Goal: Task Accomplishment & Management: Manage account settings

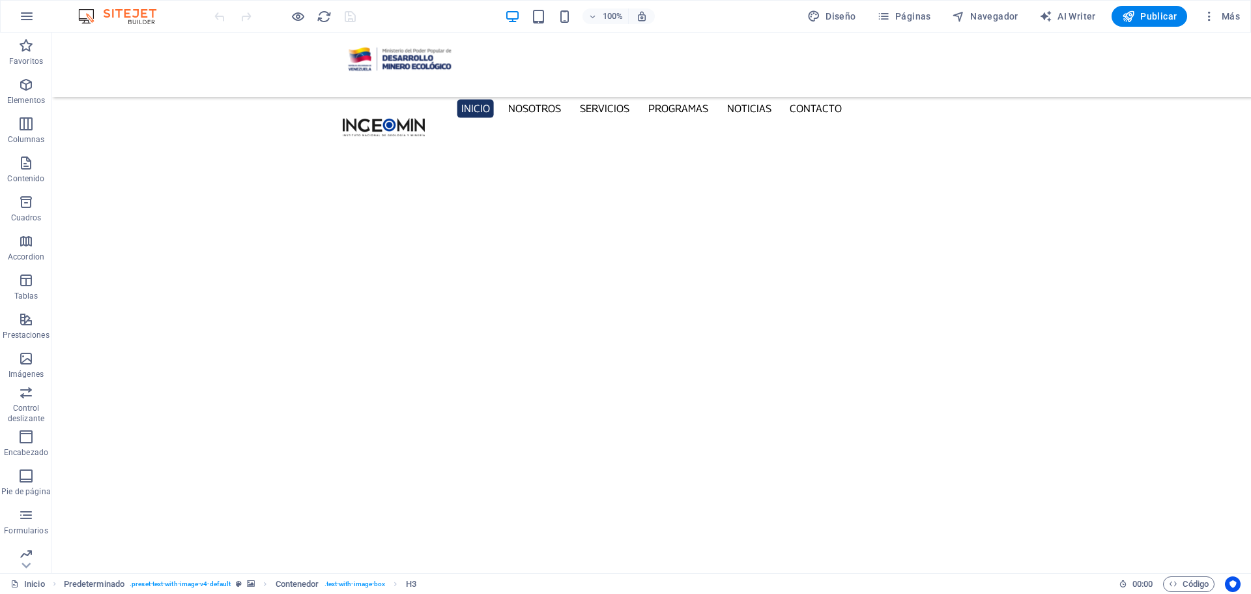
scroll to position [4325, 0]
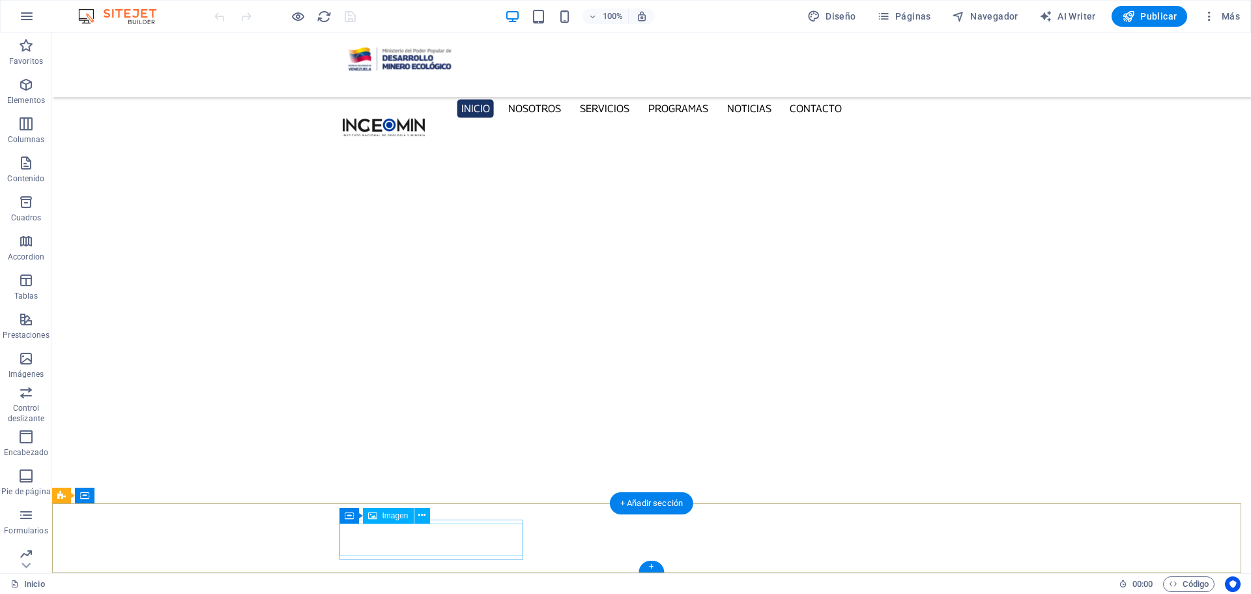
select select "px"
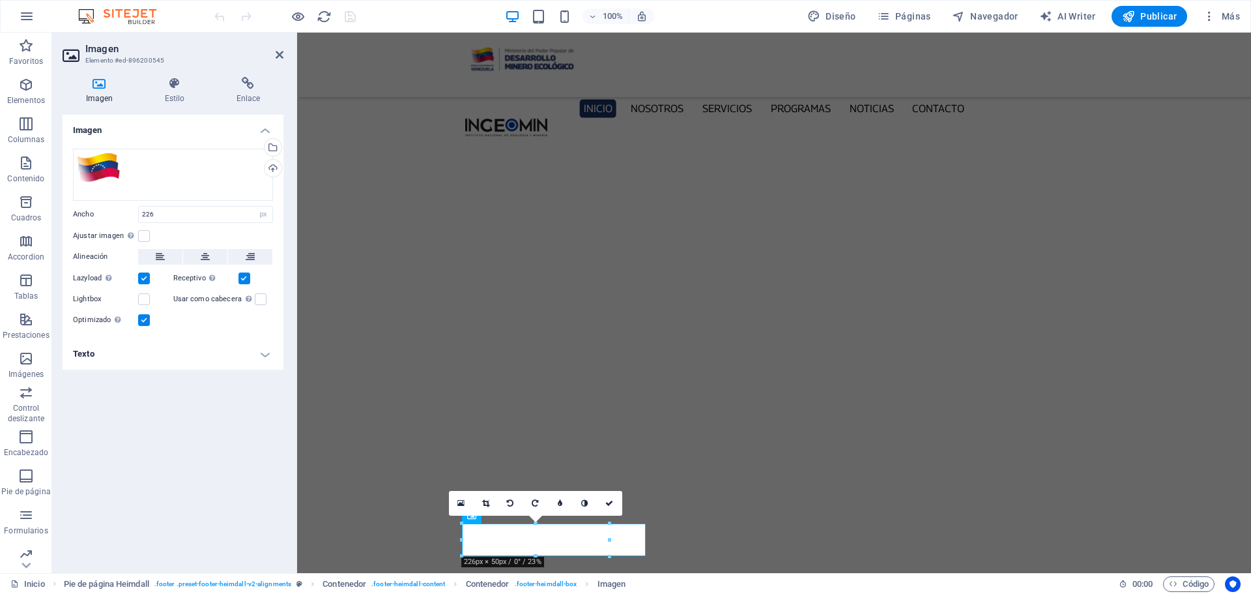
scroll to position [4310, 0]
click at [214, 257] on button at bounding box center [205, 257] width 44 height 16
click at [628, 500] on icon at bounding box center [628, 503] width 8 height 8
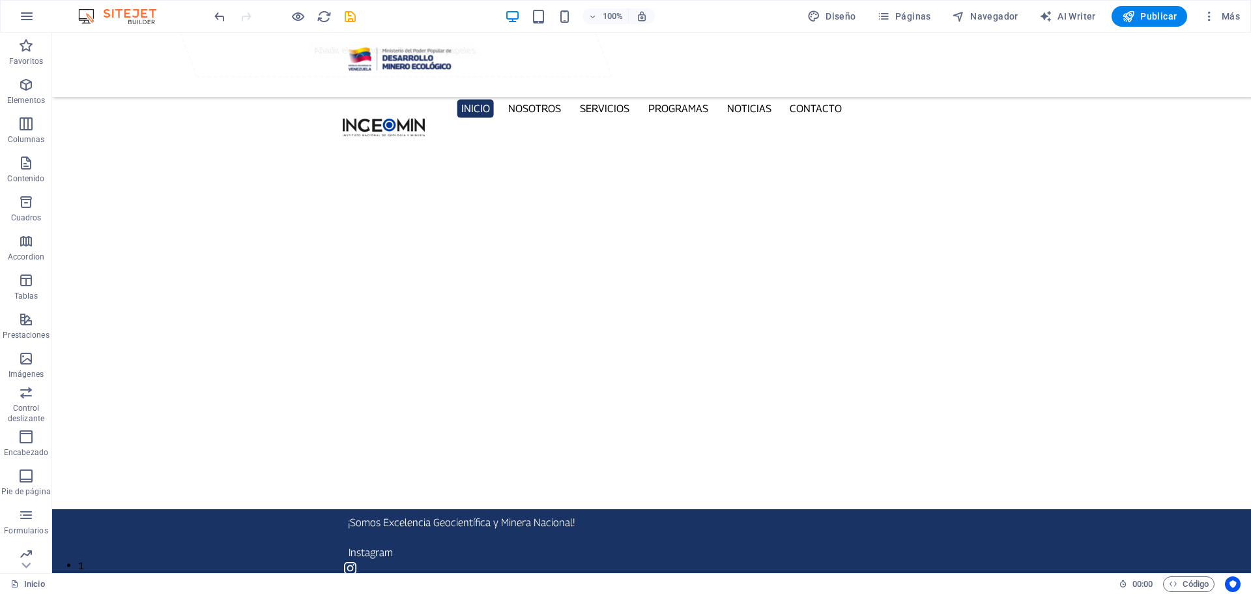
scroll to position [0, 0]
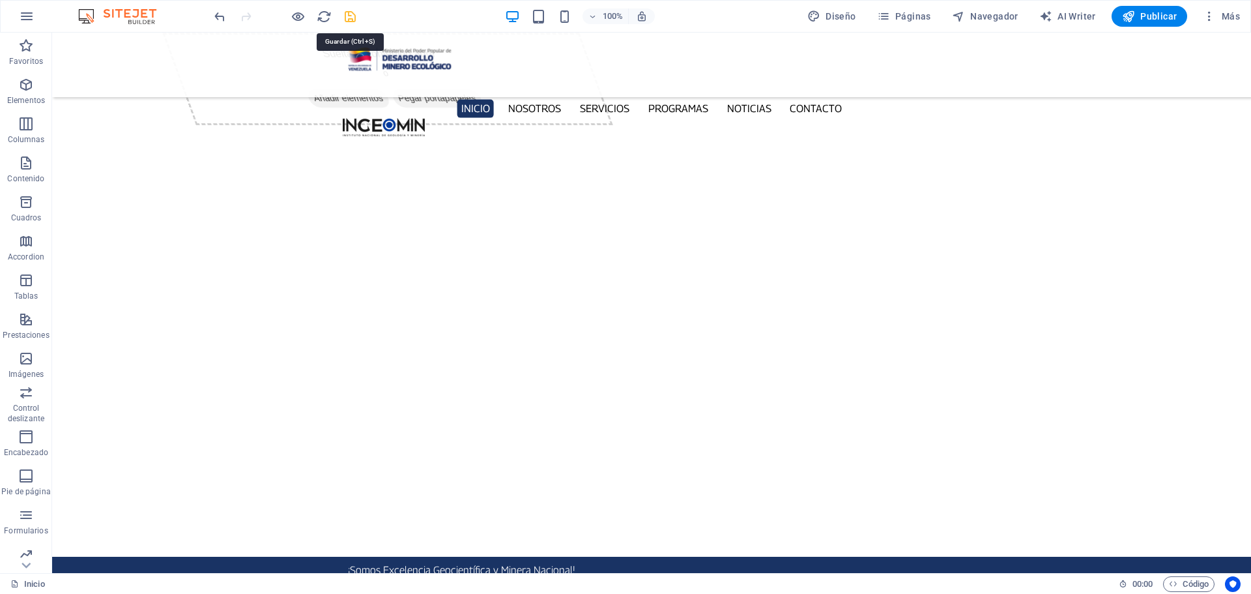
click at [351, 18] on icon "save" at bounding box center [350, 16] width 15 height 15
click at [882, 16] on icon "button" at bounding box center [883, 16] width 13 height 13
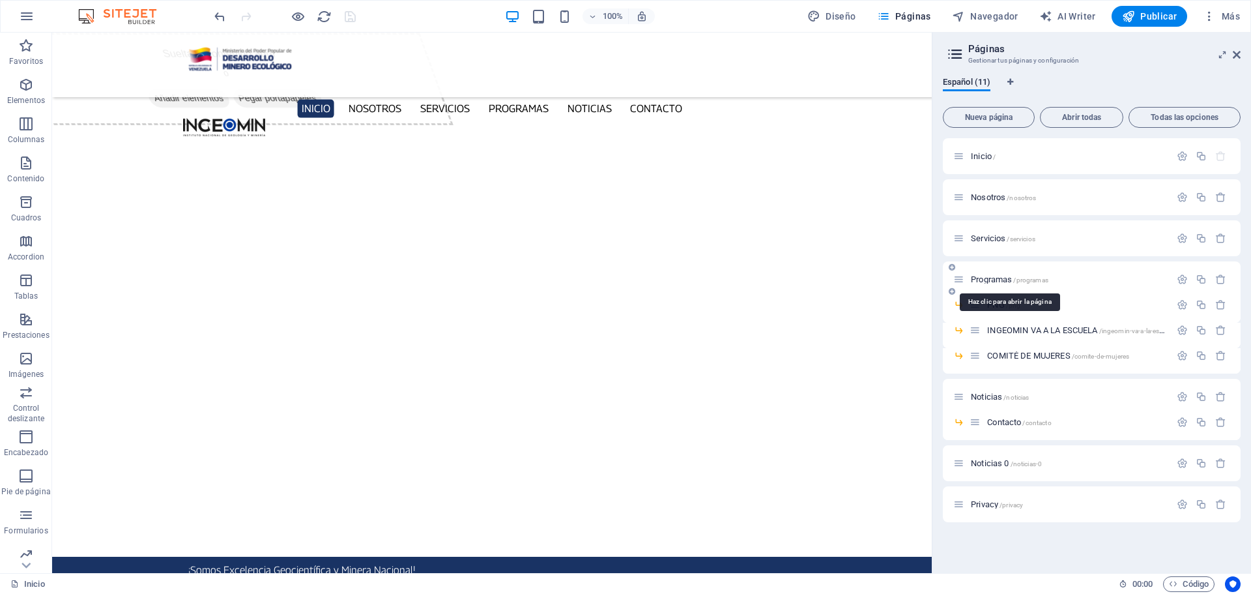
click at [997, 278] on span "Programas /programas" at bounding box center [1010, 279] width 78 height 10
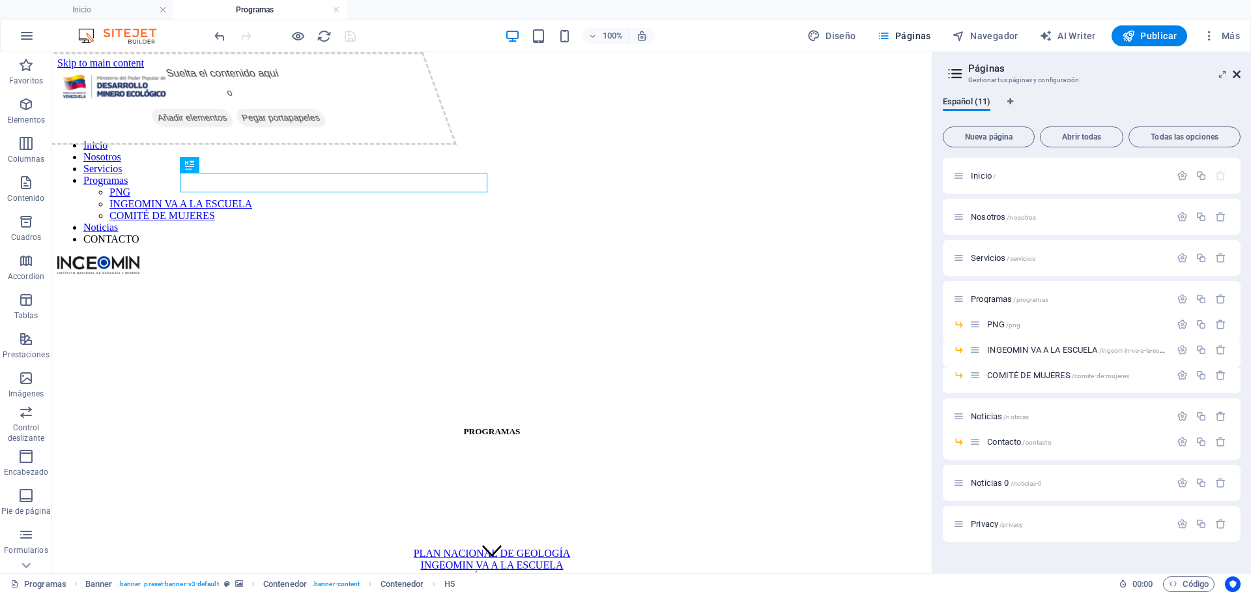
drag, startPoint x: 1238, startPoint y: 72, endPoint x: 1157, endPoint y: 33, distance: 90.4
click at [1238, 72] on icon at bounding box center [1237, 74] width 8 height 10
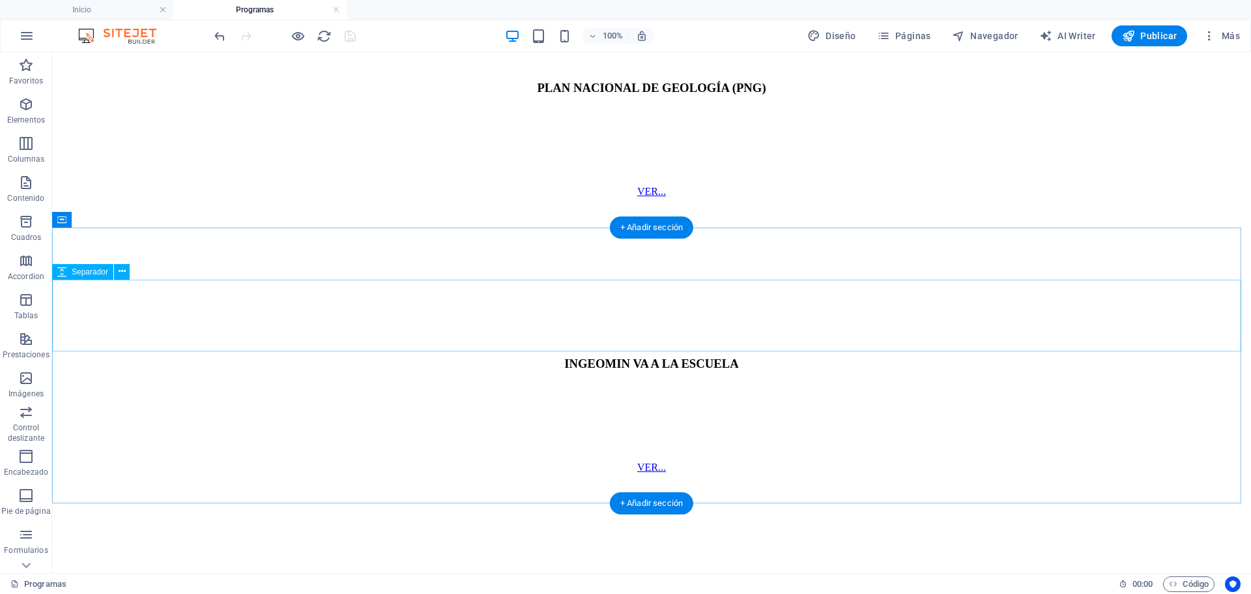
scroll to position [1068, 0]
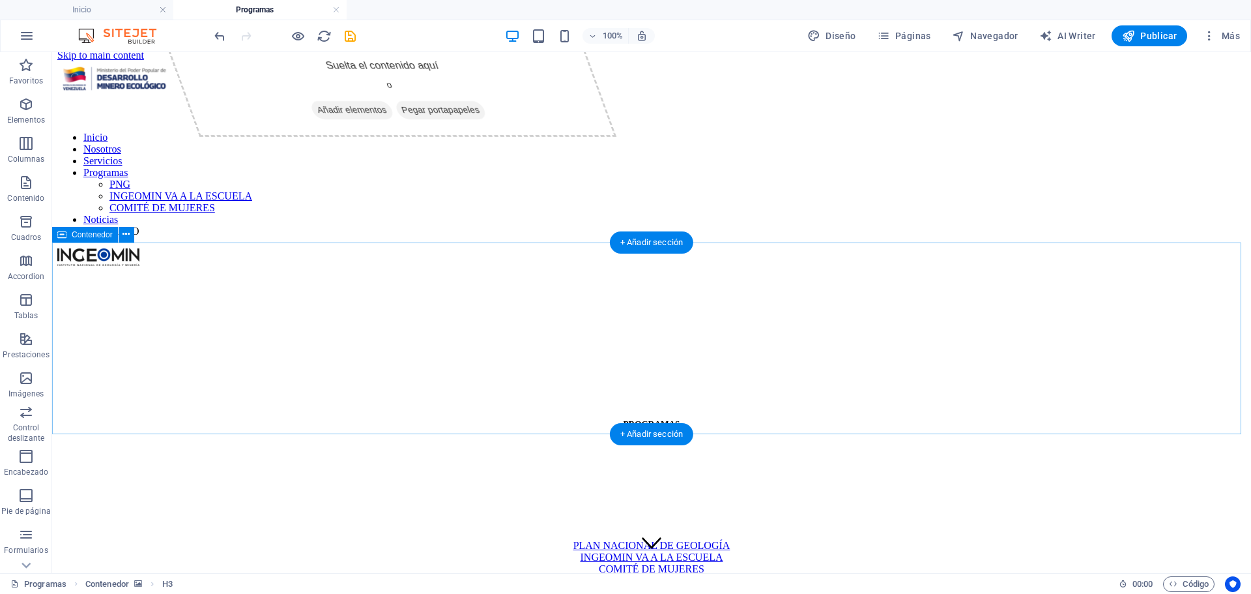
scroll to position [0, 0]
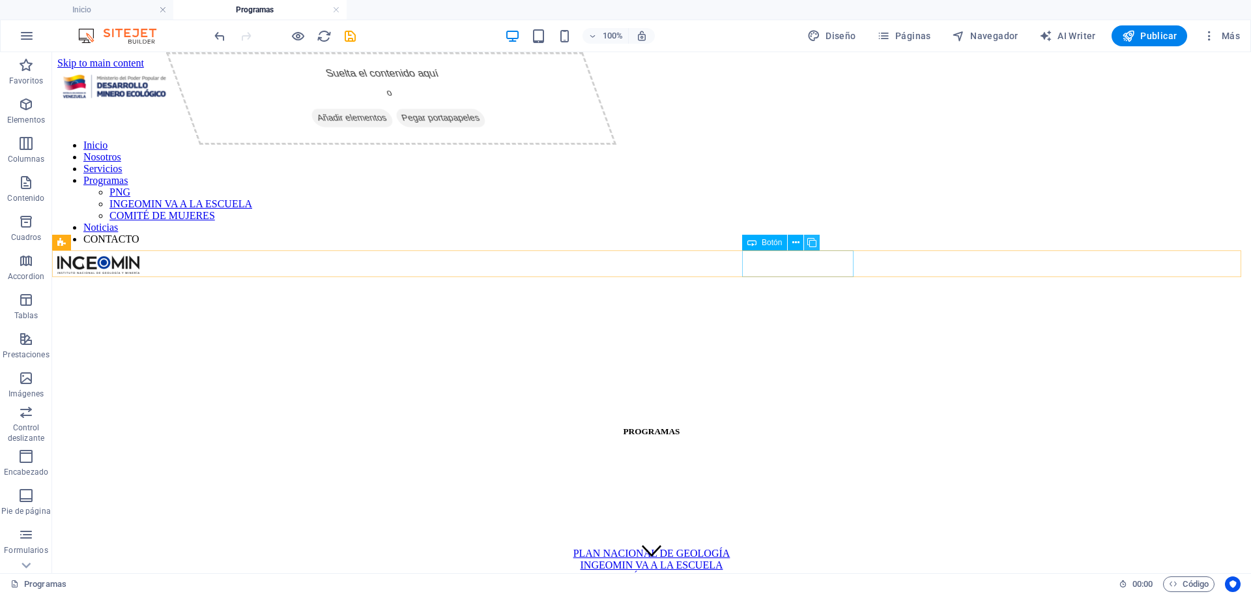
click at [811, 244] on icon at bounding box center [811, 243] width 9 height 14
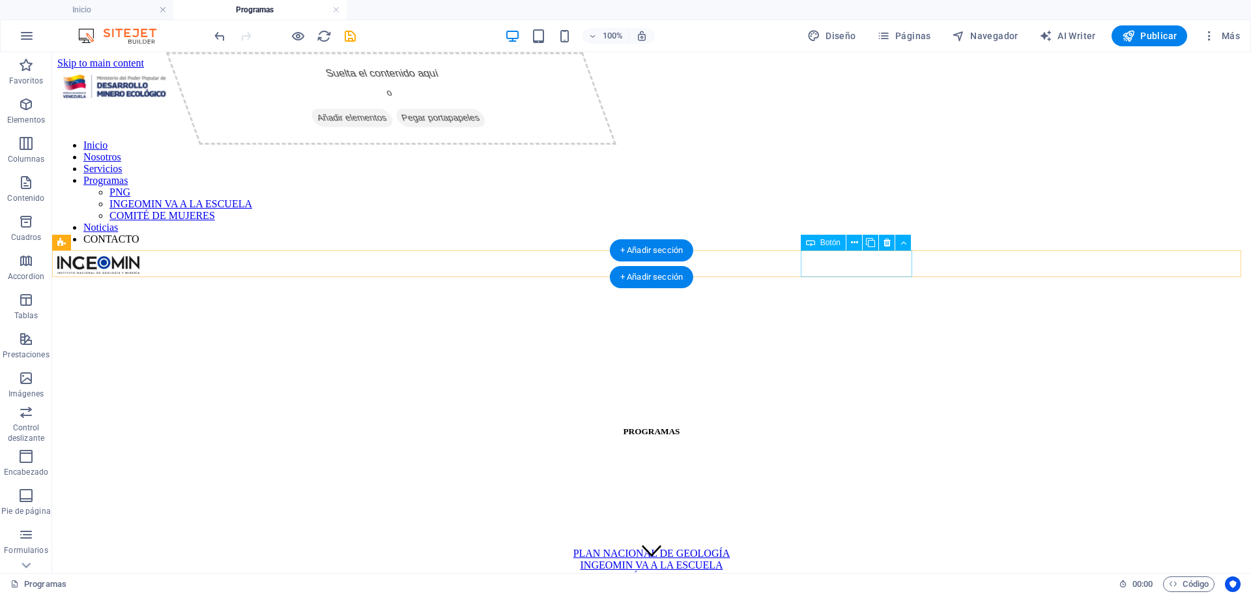
click at [868, 583] on div "COMITÉ DE MUJERES" at bounding box center [651, 589] width 1189 height 12
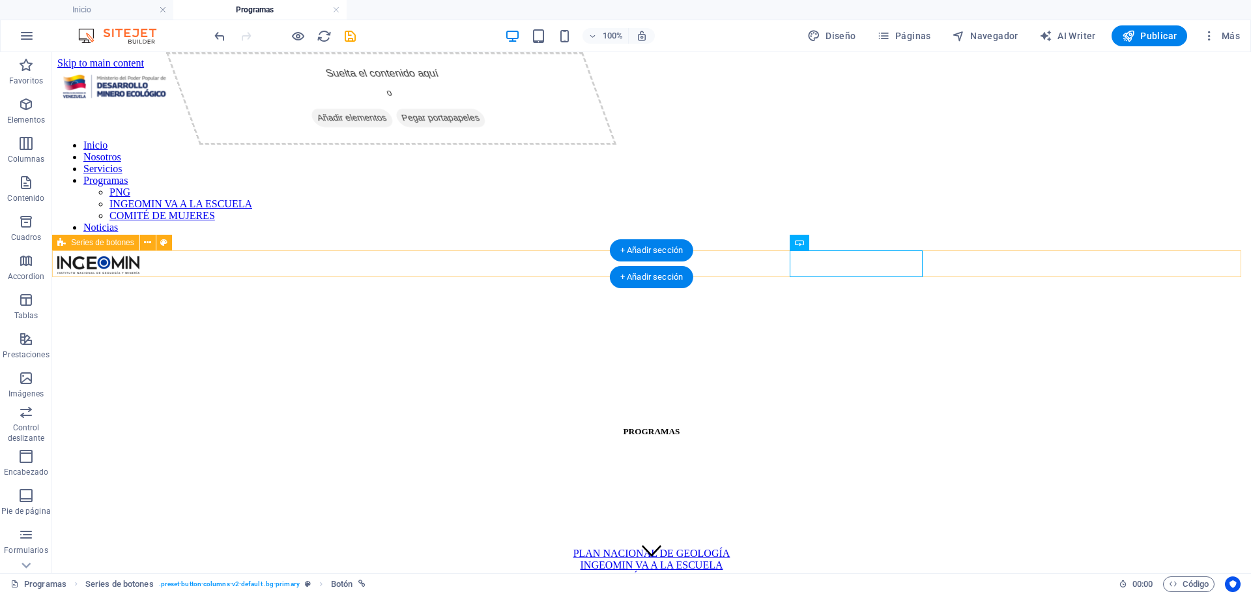
click at [240, 547] on div "PLAN NACIONAL DE GEOLOGÍA INGEOMIN VA A LA ESCUELA COMITÉ DE MUJERES plan de re…" at bounding box center [651, 570] width 1189 height 47
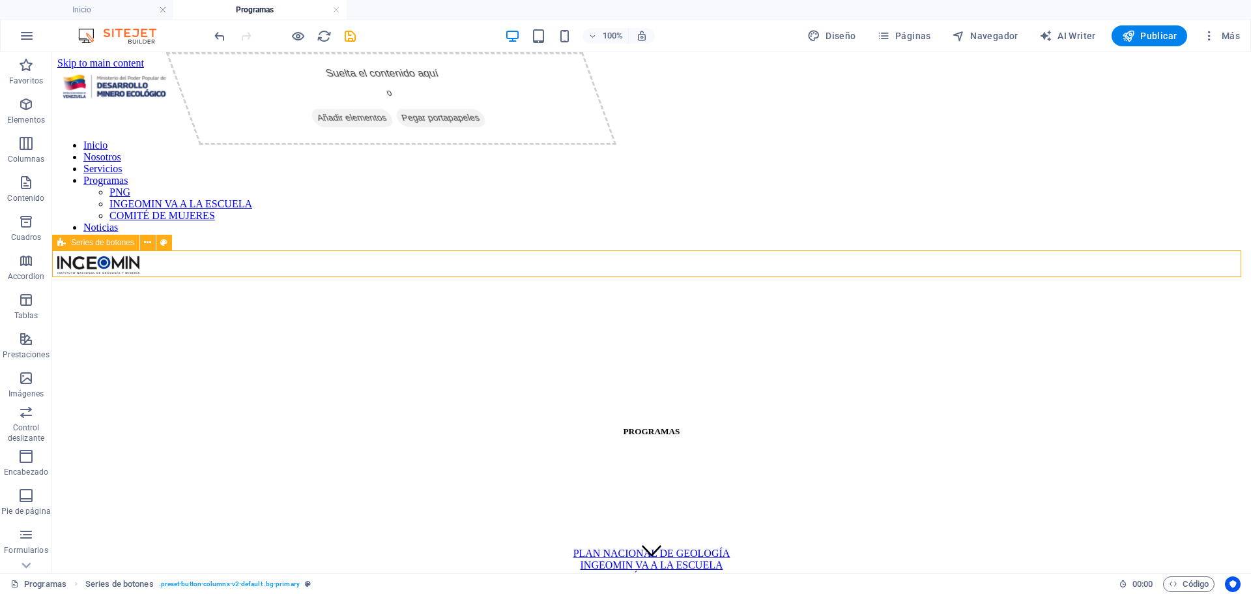
click at [66, 240] on div "Series de botones" at bounding box center [95, 243] width 87 height 16
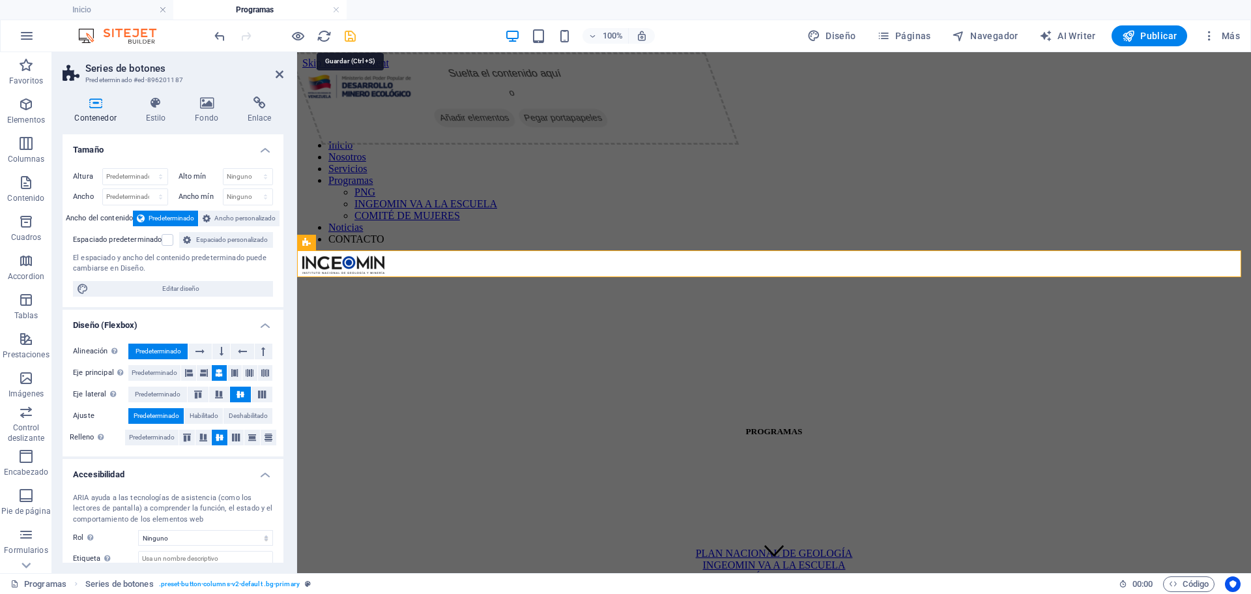
click at [349, 31] on icon "save" at bounding box center [350, 36] width 15 height 15
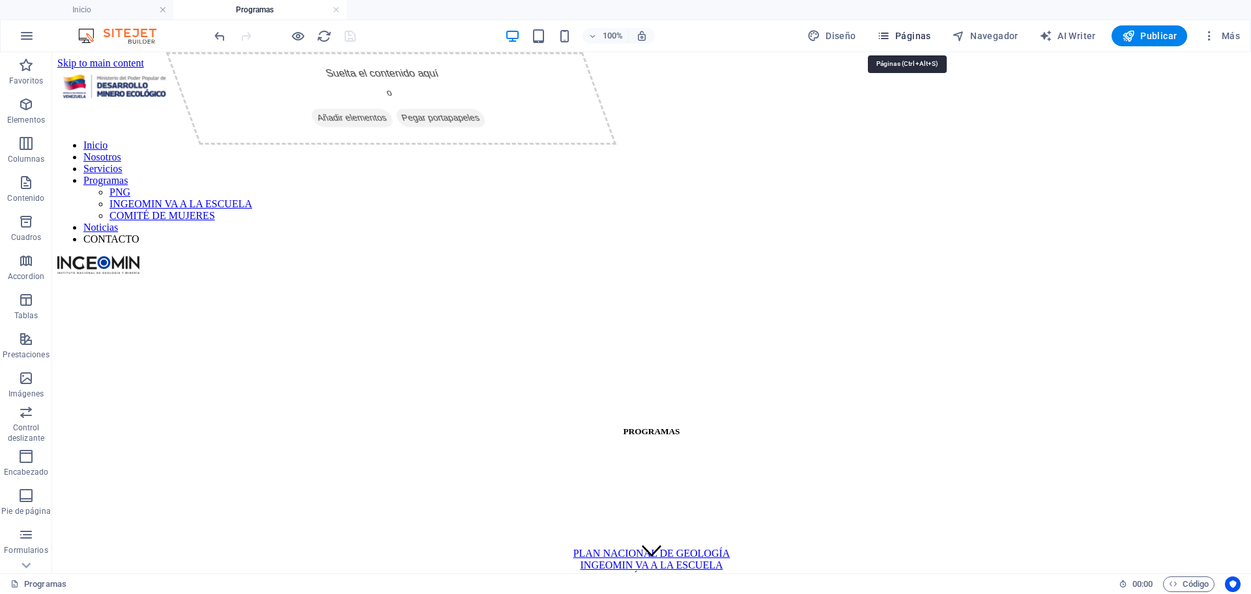
click at [899, 34] on span "Páginas" at bounding box center [904, 35] width 54 height 13
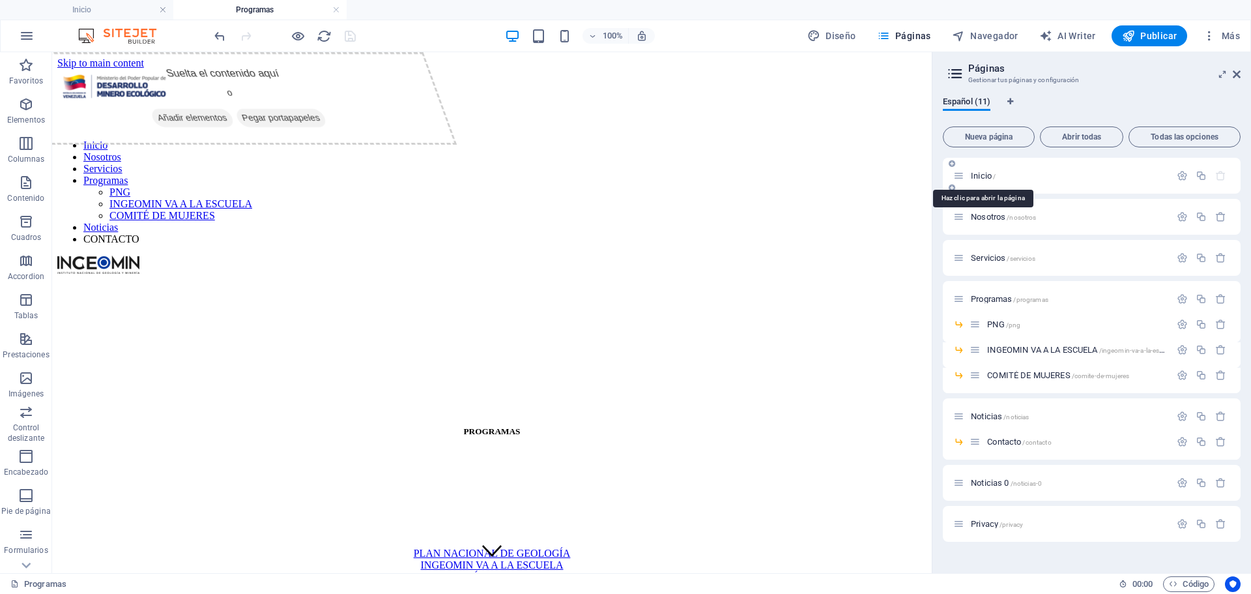
click at [979, 175] on span "Inicio /" at bounding box center [983, 176] width 25 height 10
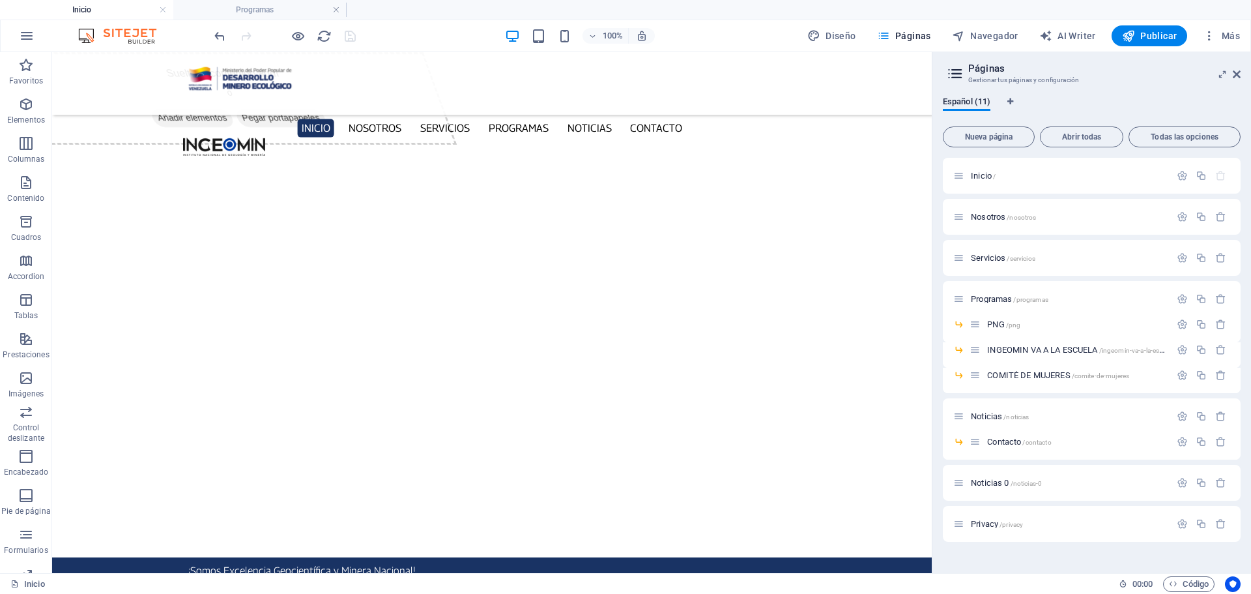
click at [119, 9] on h4 "Inicio" at bounding box center [86, 10] width 173 height 14
click at [999, 219] on span "Nosotros /nosotros" at bounding box center [1003, 217] width 65 height 10
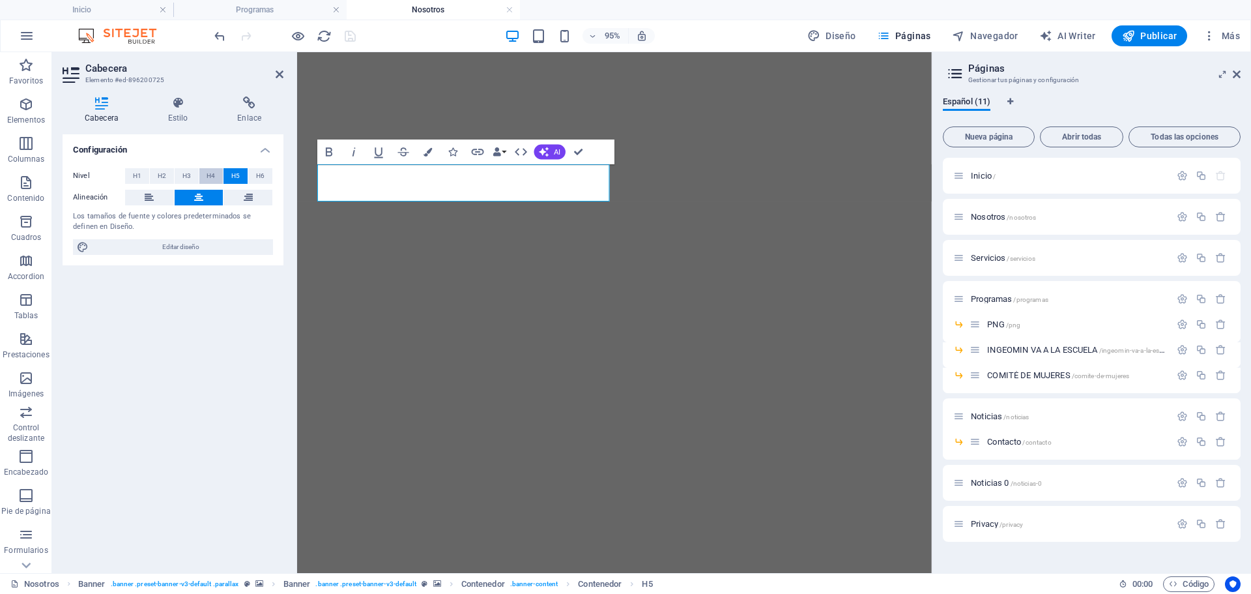
click at [213, 169] on span "H4" at bounding box center [211, 176] width 8 height 16
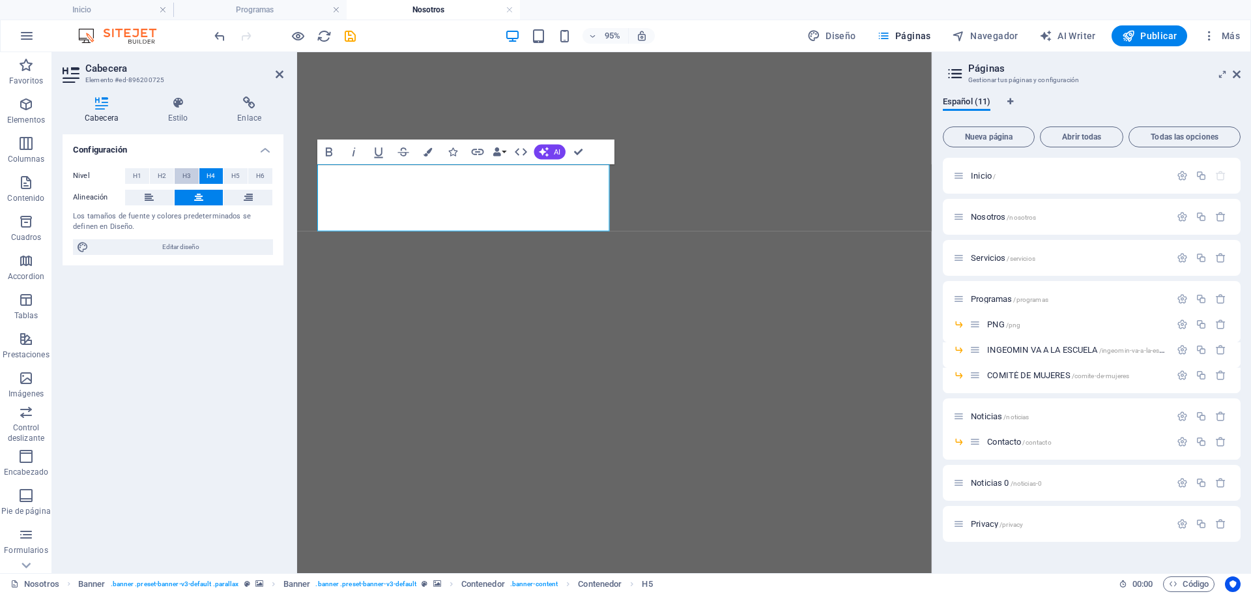
click at [186, 172] on span "H3" at bounding box center [186, 176] width 8 height 16
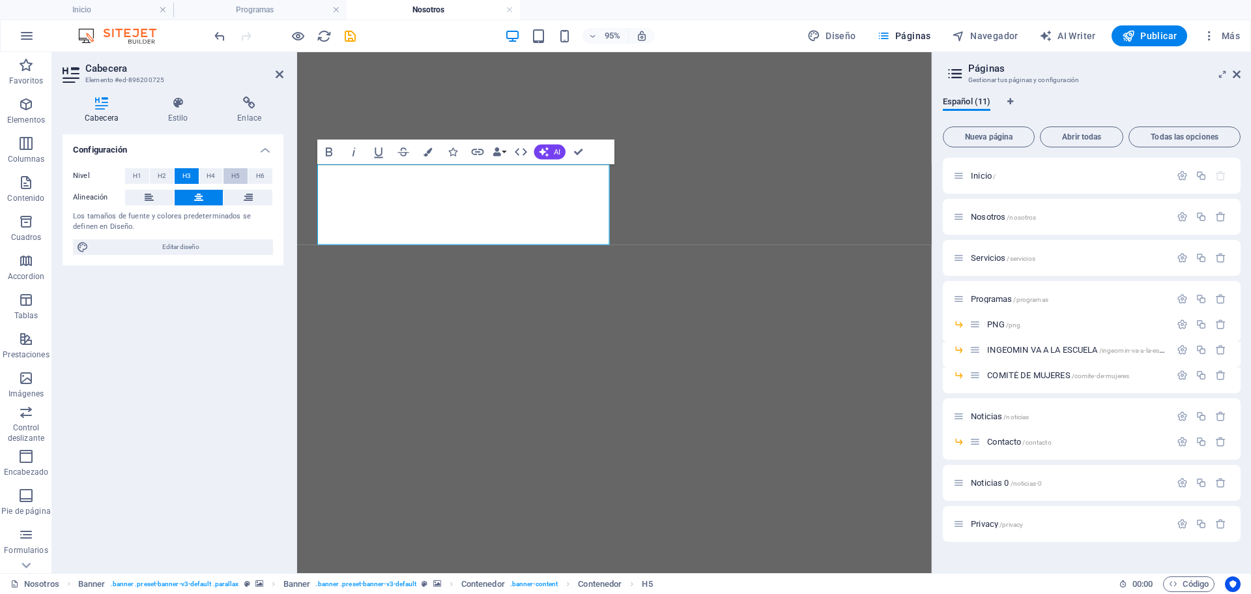
click at [233, 177] on span "H5" at bounding box center [235, 176] width 8 height 16
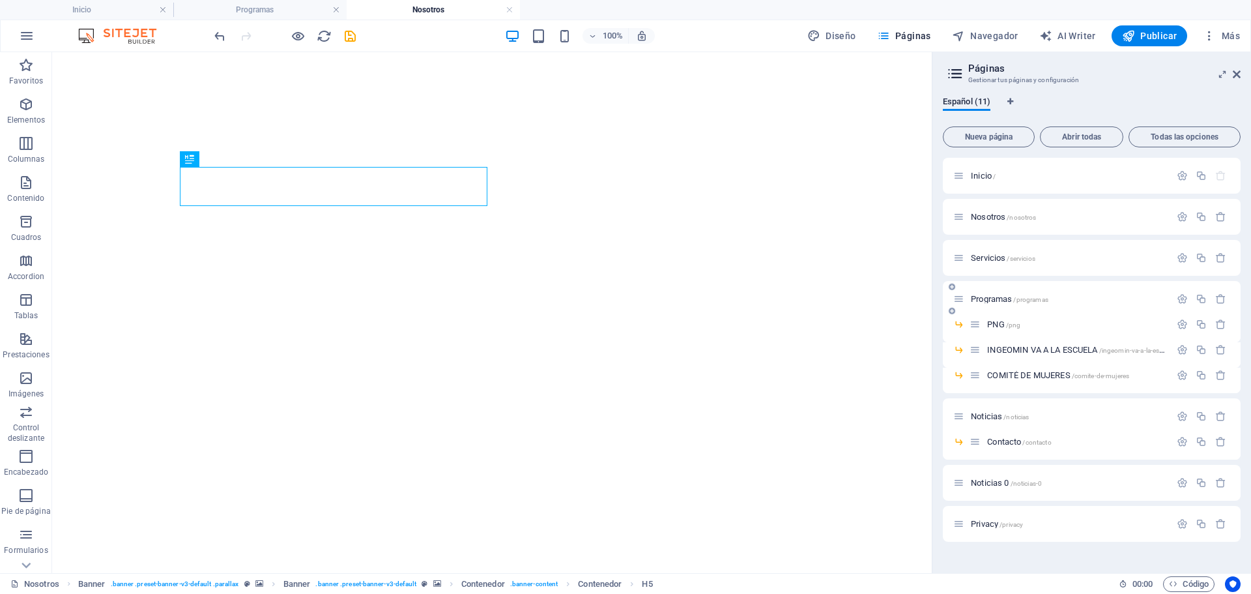
click at [989, 258] on span "Servicios /servicios" at bounding box center [1003, 258] width 65 height 10
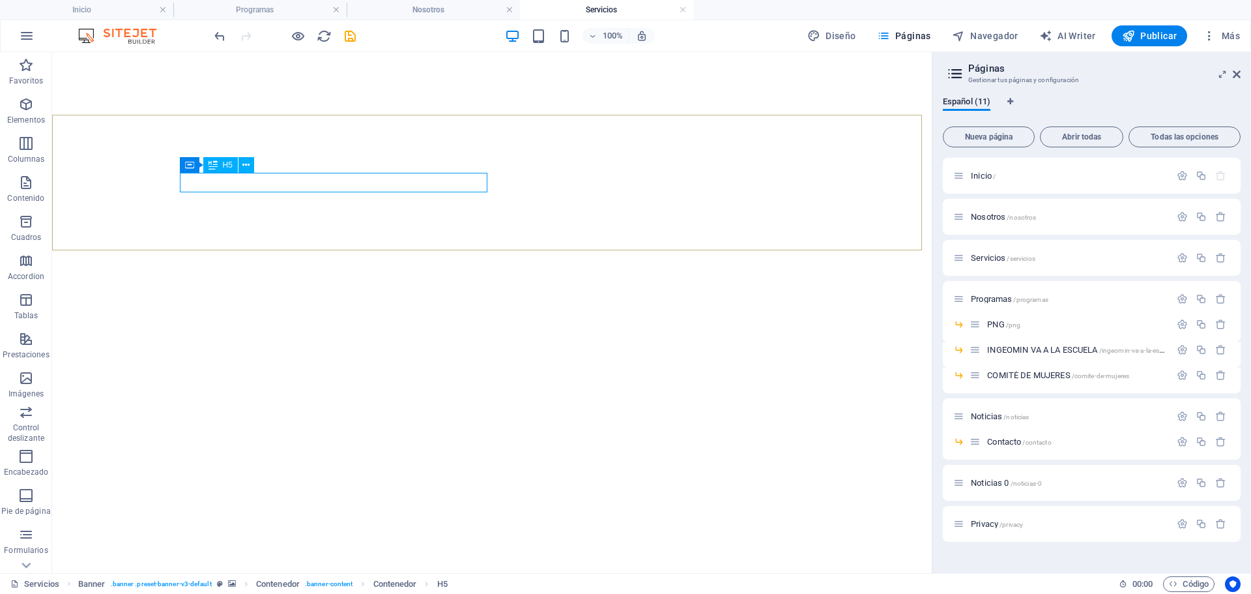
click at [217, 169] on div "H5" at bounding box center [220, 165] width 35 height 16
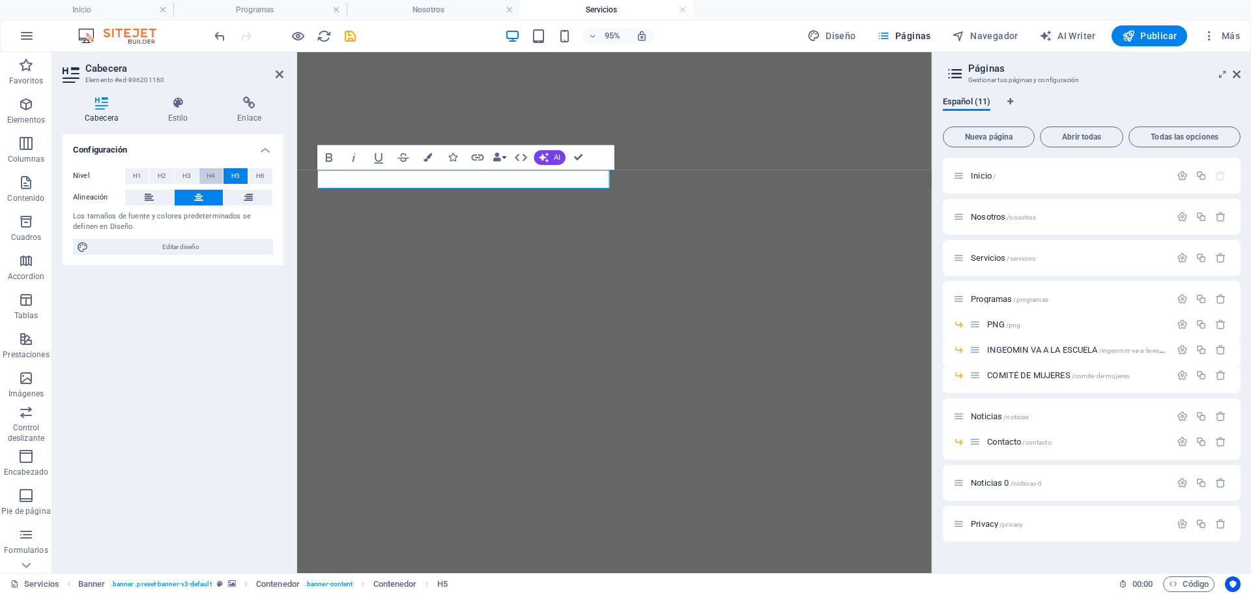
click at [211, 179] on span "H4" at bounding box center [211, 176] width 8 height 16
click at [192, 178] on button "H3" at bounding box center [187, 176] width 24 height 16
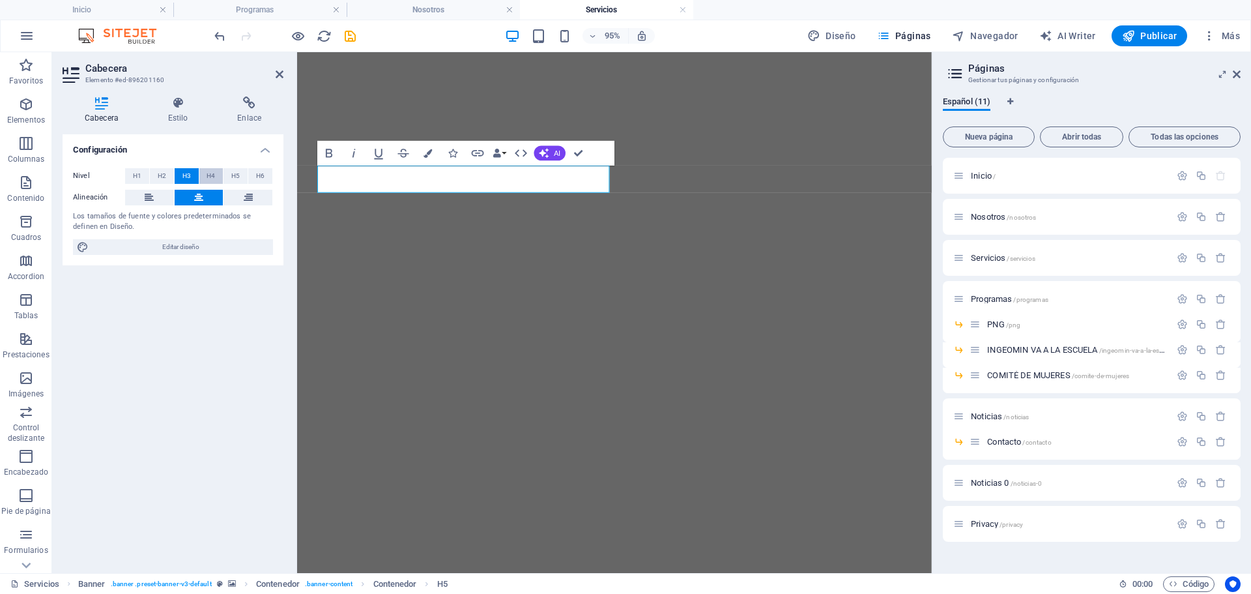
click at [216, 176] on button "H4" at bounding box center [211, 176] width 24 height 16
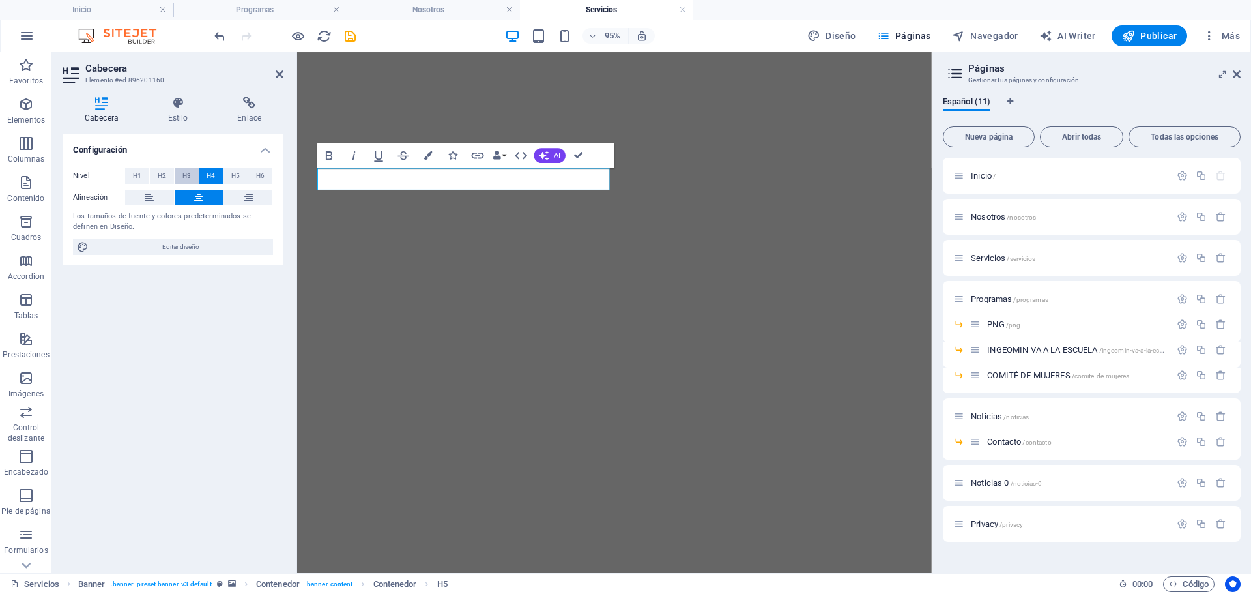
click at [187, 179] on span "H3" at bounding box center [186, 176] width 8 height 16
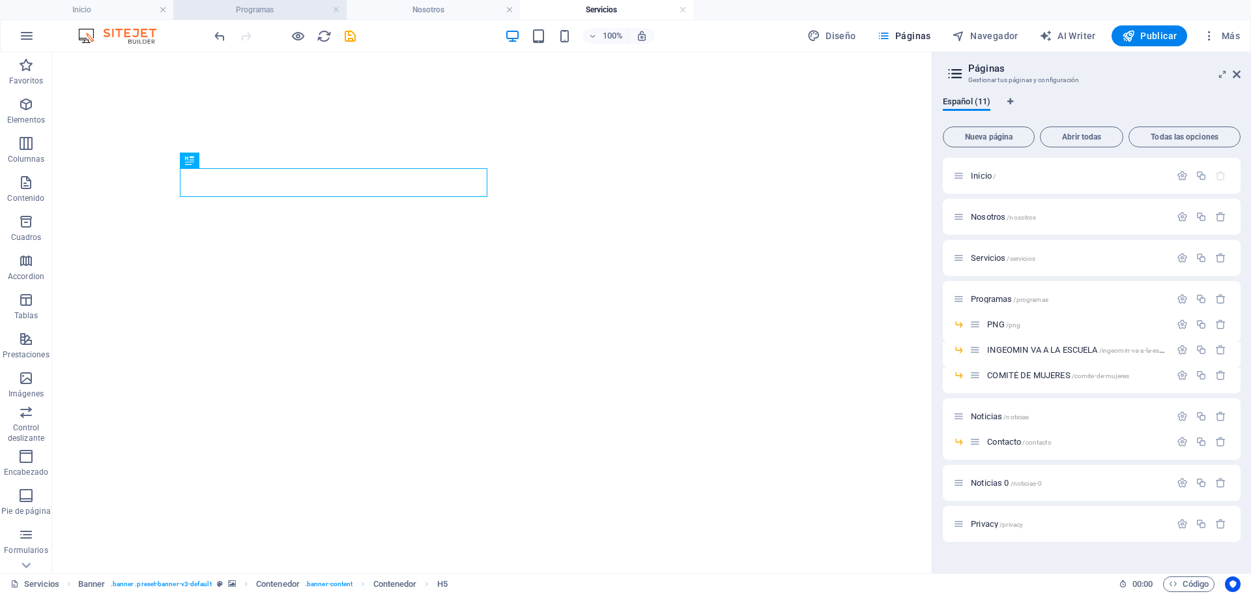
click at [248, 12] on h4 "Programas" at bounding box center [259, 10] width 173 height 14
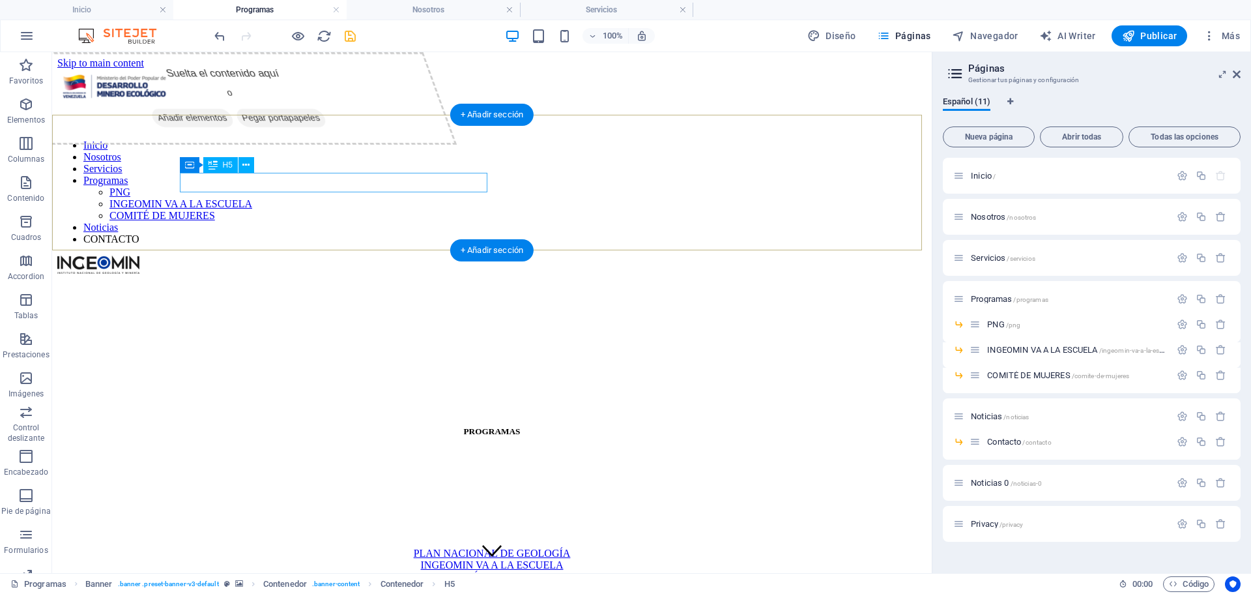
click at [321, 426] on div "PROGRAMAS" at bounding box center [491, 431] width 869 height 10
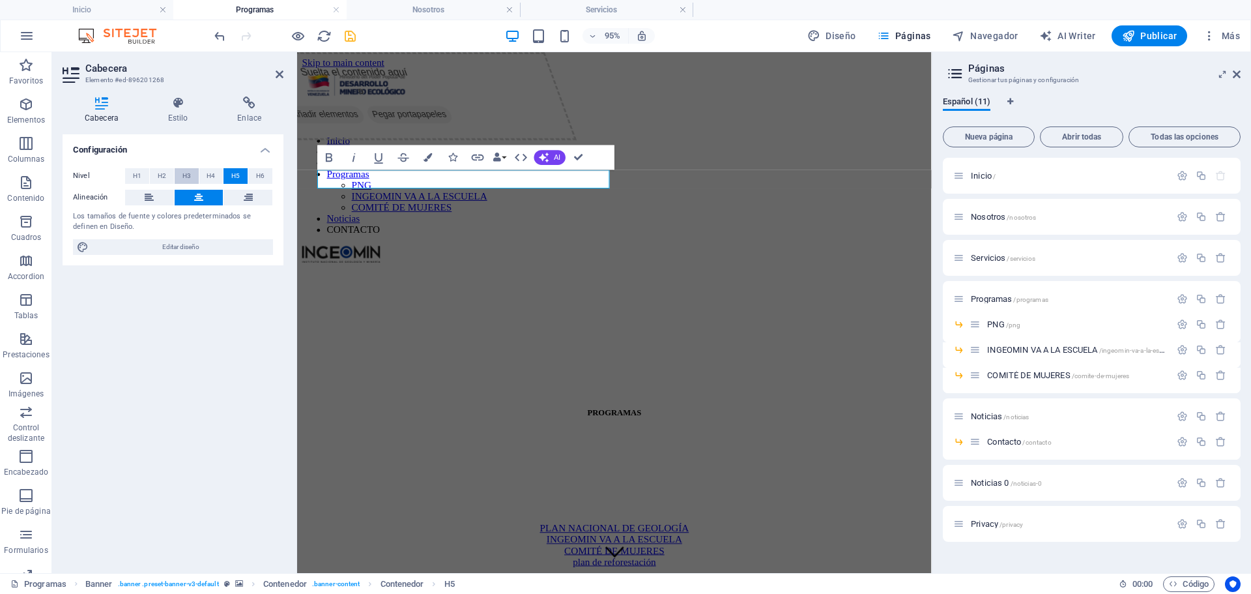
click at [181, 175] on button "H3" at bounding box center [187, 176] width 24 height 16
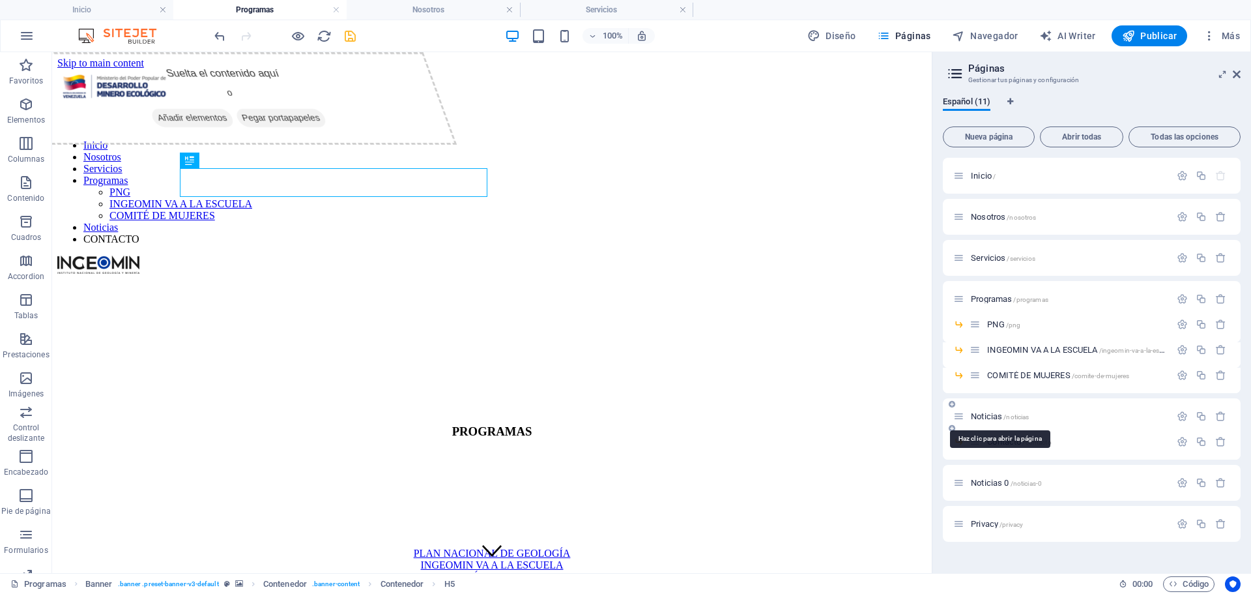
click at [993, 416] on span "Noticias /noticias" at bounding box center [1000, 416] width 58 height 10
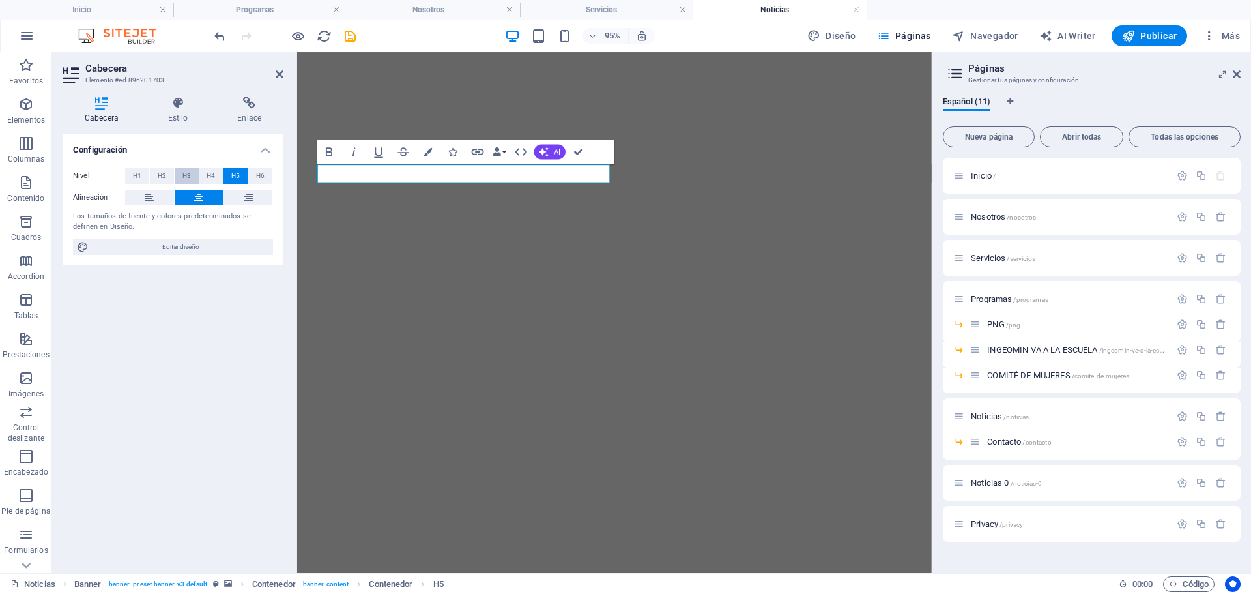
click at [182, 178] on span "H3" at bounding box center [186, 176] width 8 height 16
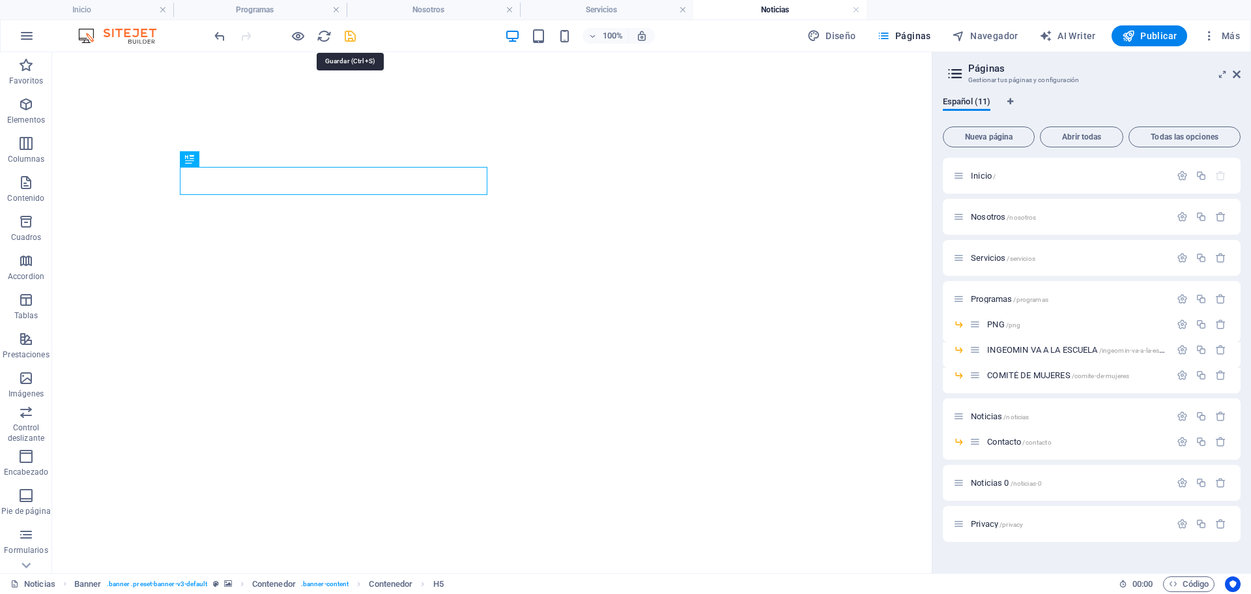
click at [354, 37] on icon "save" at bounding box center [350, 36] width 15 height 15
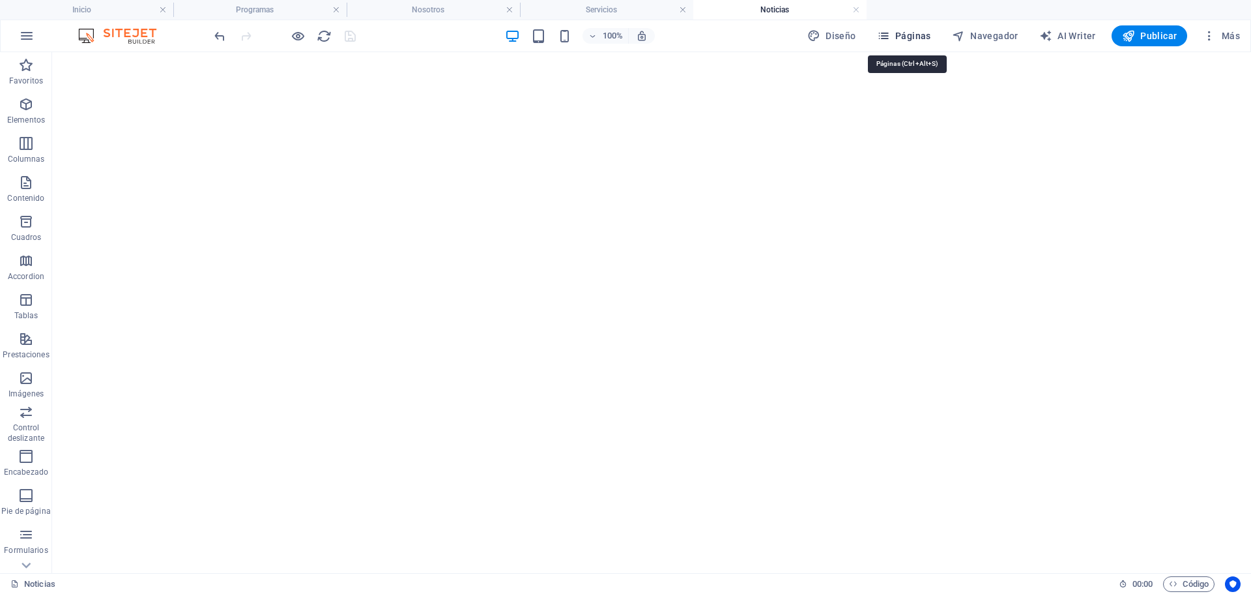
click at [909, 37] on span "Páginas" at bounding box center [904, 35] width 54 height 13
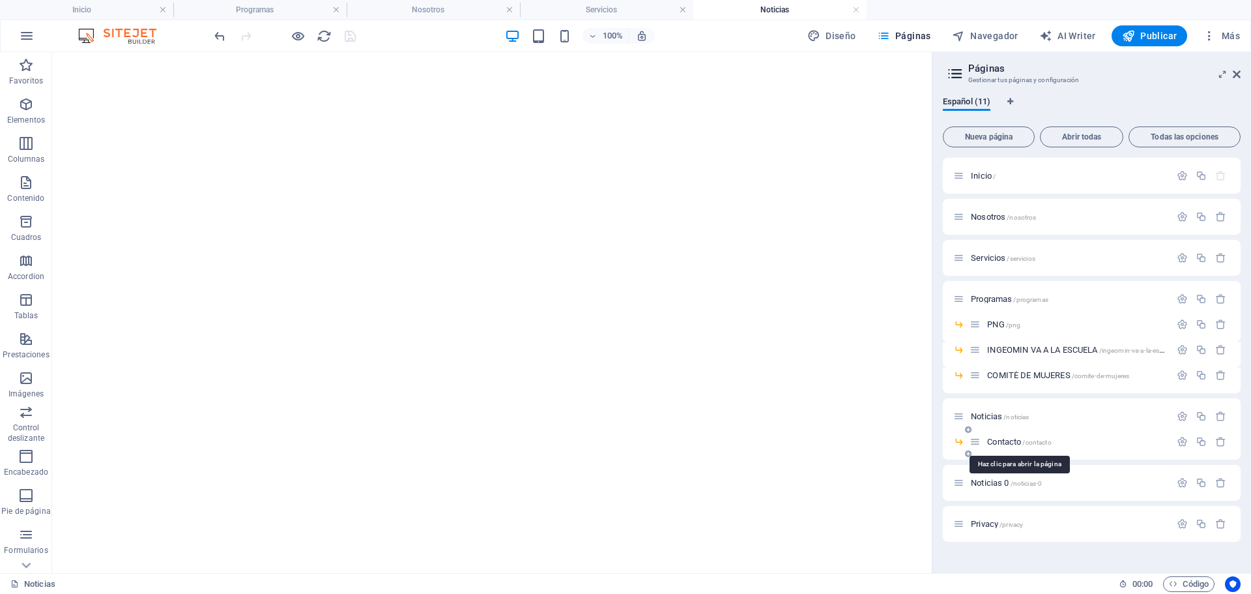
click at [1000, 441] on span "Contacto /contacto" at bounding box center [1019, 442] width 64 height 10
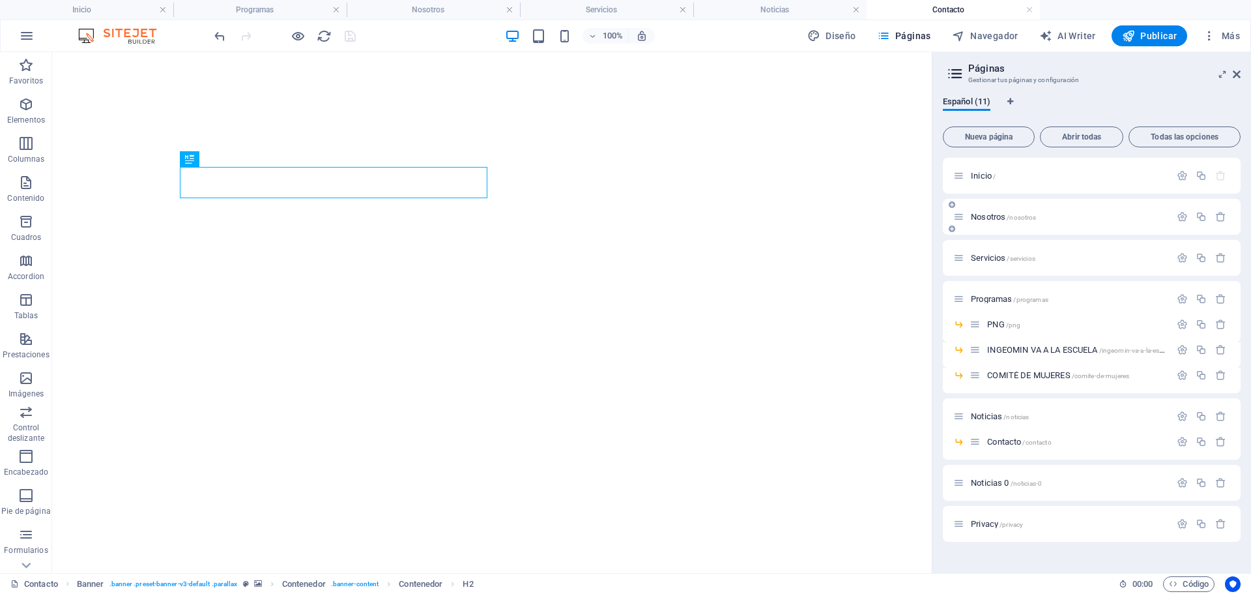
click at [1127, 480] on p "Noticias 0 /noticias-0" at bounding box center [1068, 482] width 195 height 8
click at [981, 506] on div "Privacy /privacy" at bounding box center [1092, 524] width 298 height 36
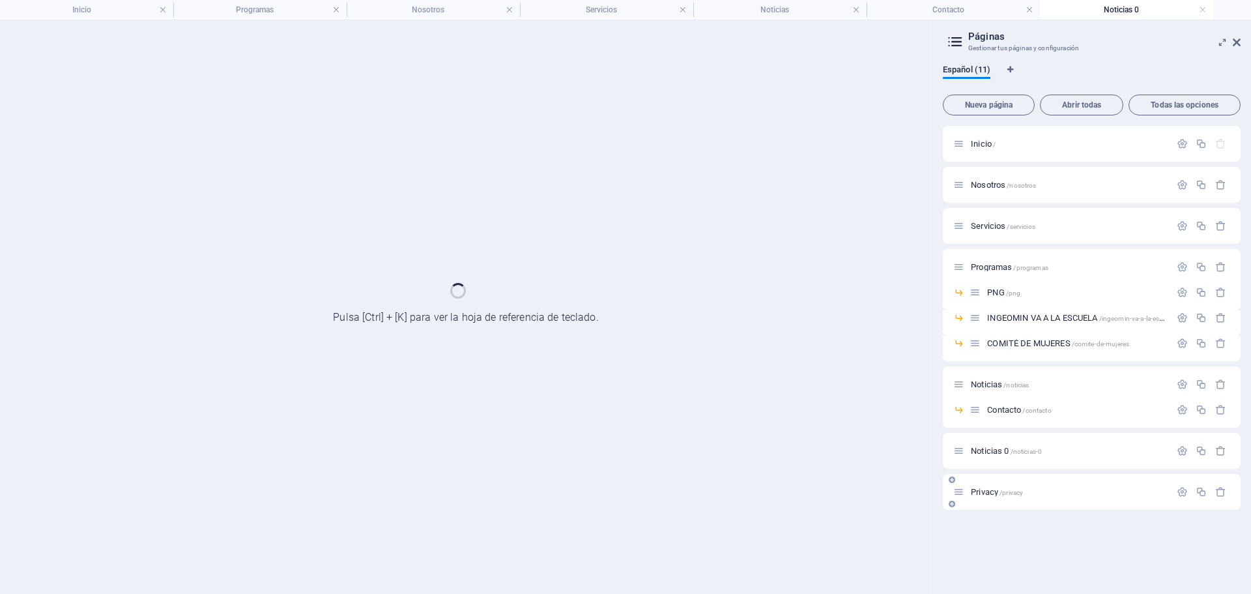
click at [988, 480] on div "Privacy /privacy" at bounding box center [1092, 492] width 298 height 36
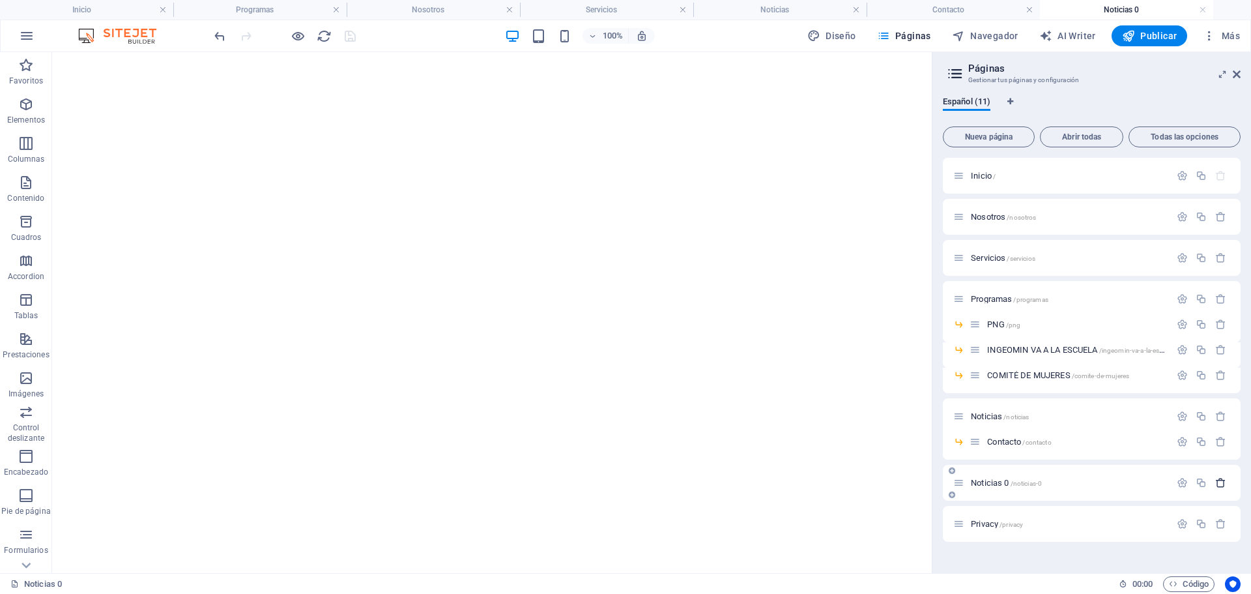
click at [1220, 486] on icon "button" at bounding box center [1220, 482] width 11 height 11
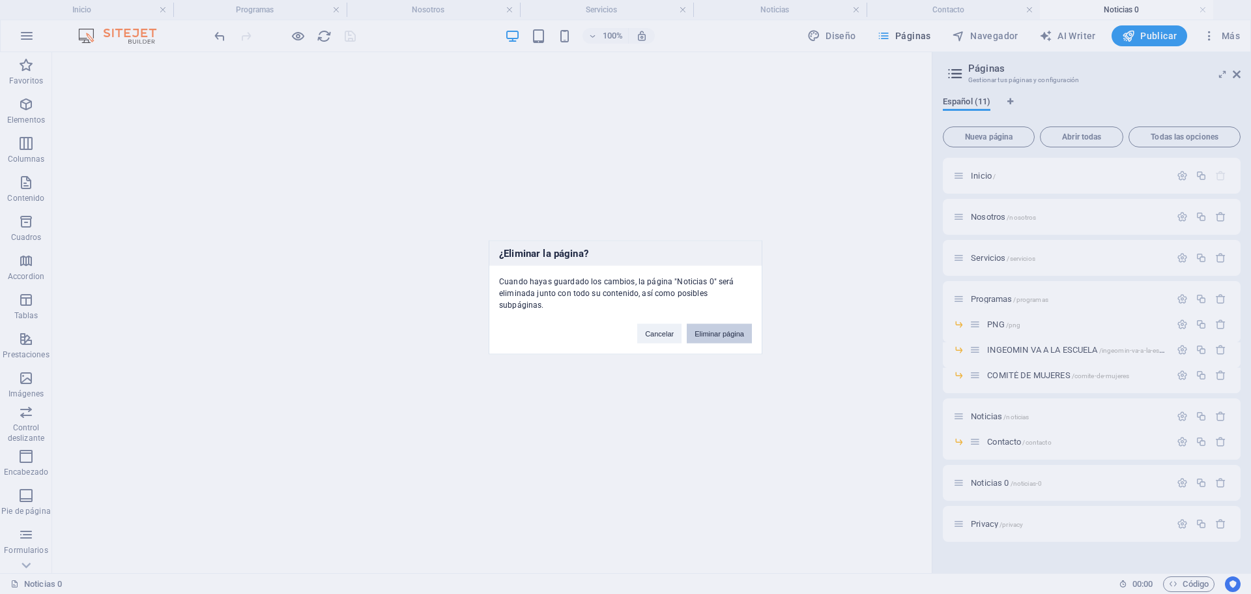
drag, startPoint x: 721, startPoint y: 328, endPoint x: 874, endPoint y: 369, distance: 158.5
click at [721, 328] on button "Eliminar página" at bounding box center [719, 333] width 65 height 20
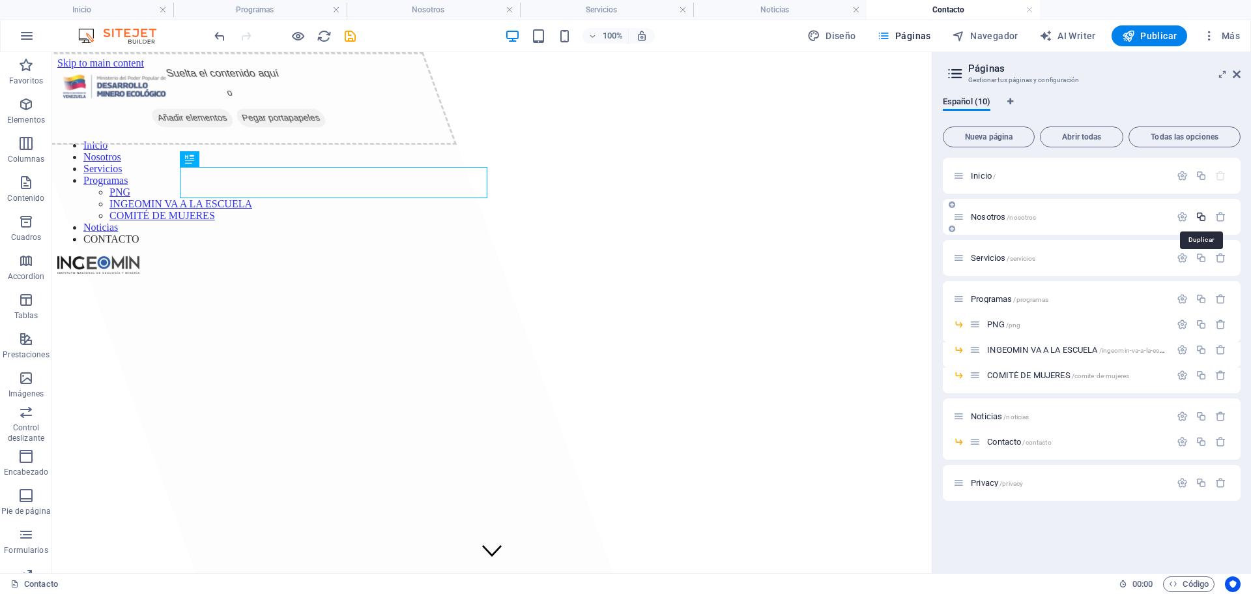
click at [1204, 216] on icon "button" at bounding box center [1201, 216] width 11 height 11
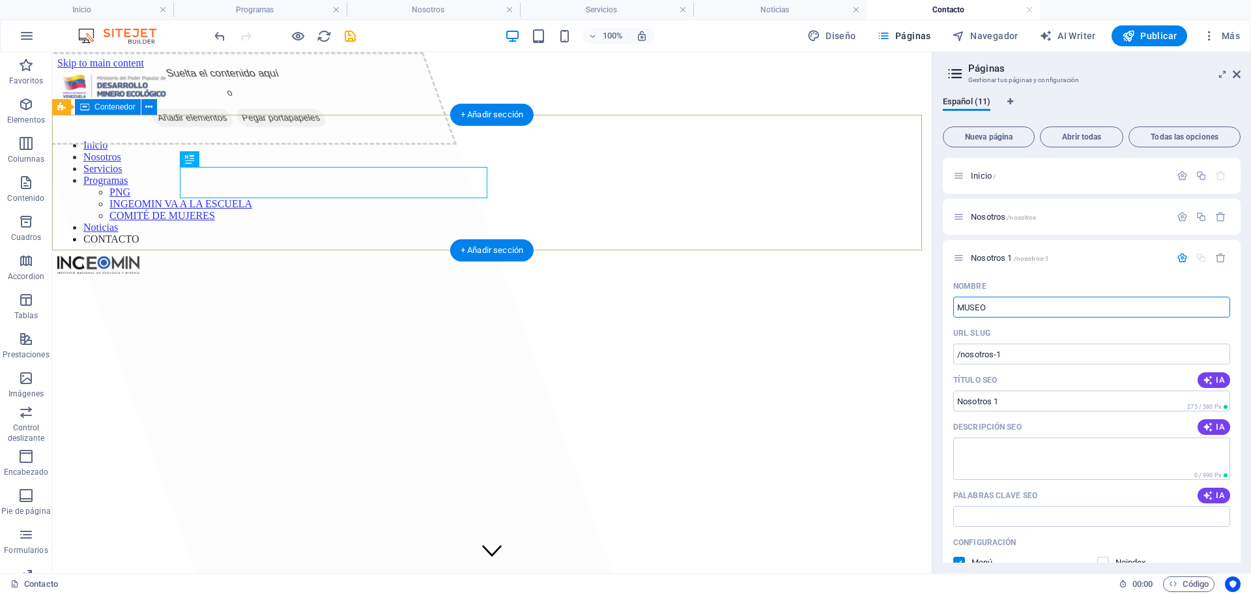
type input "MUSEO"
type input "/museo"
type input "MUSEO"
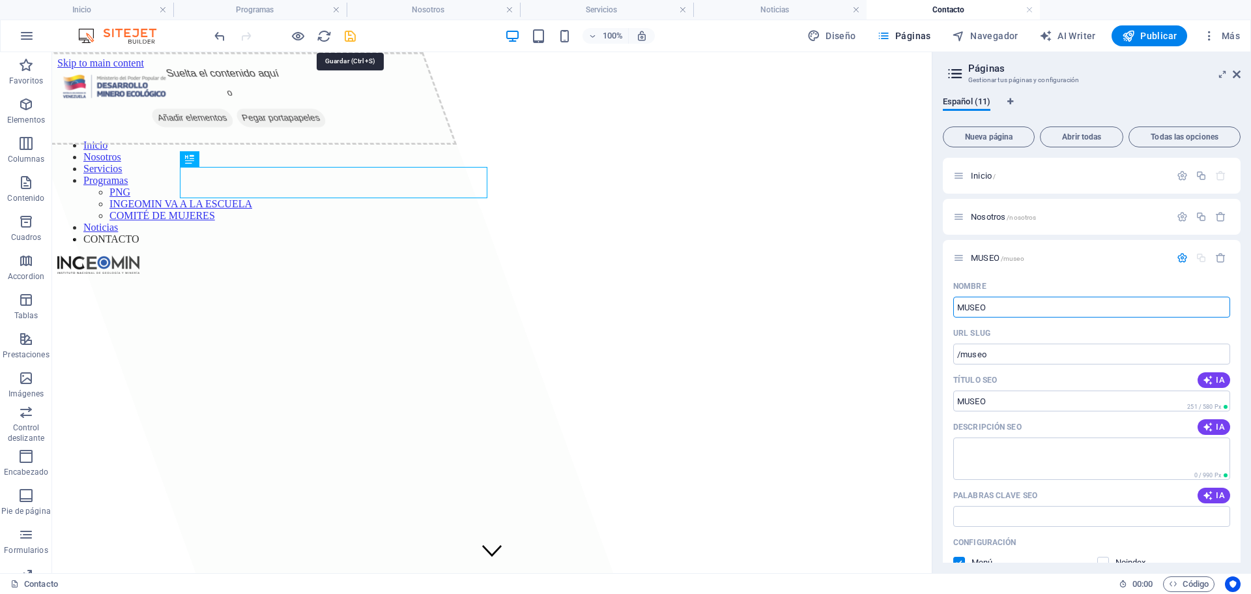
type input "MUSEO"
drag, startPoint x: 352, startPoint y: 33, endPoint x: 265, endPoint y: 9, distance: 90.0
click at [352, 33] on icon "save" at bounding box center [350, 36] width 15 height 15
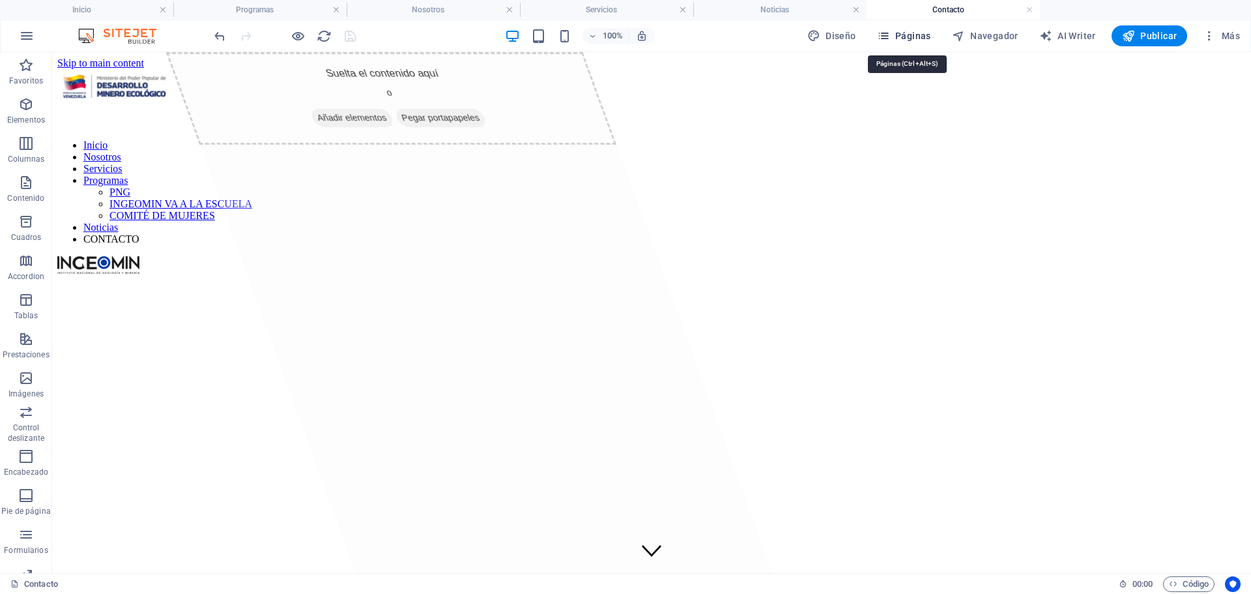
click at [919, 35] on span "Páginas" at bounding box center [904, 35] width 54 height 13
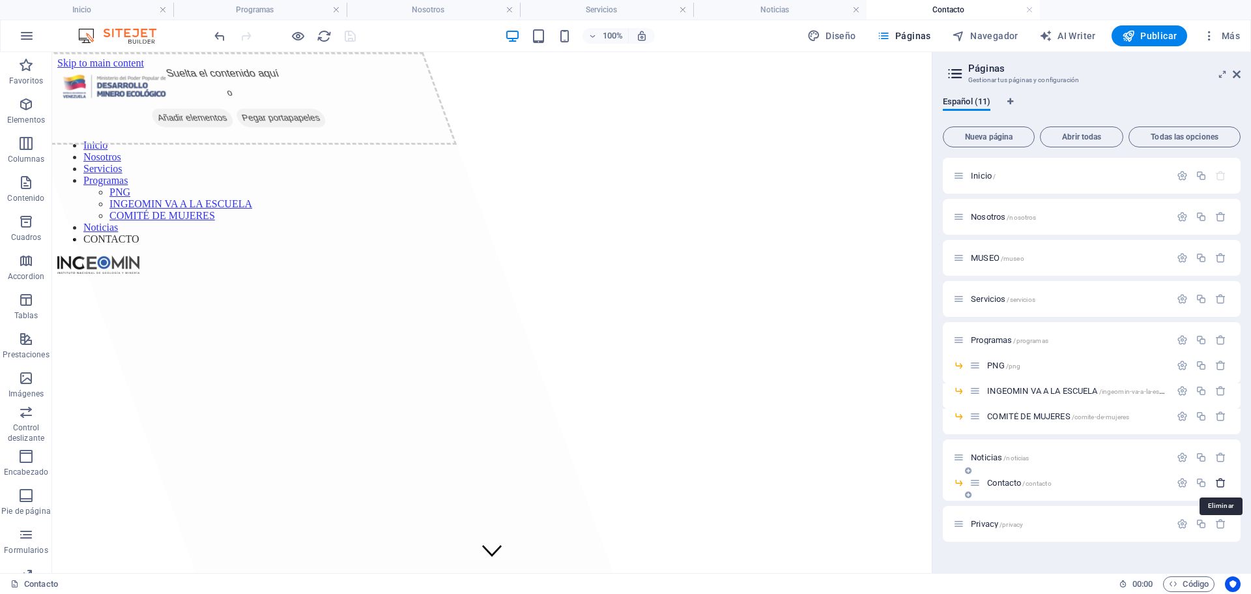
click at [1222, 485] on icon "button" at bounding box center [1220, 482] width 11 height 11
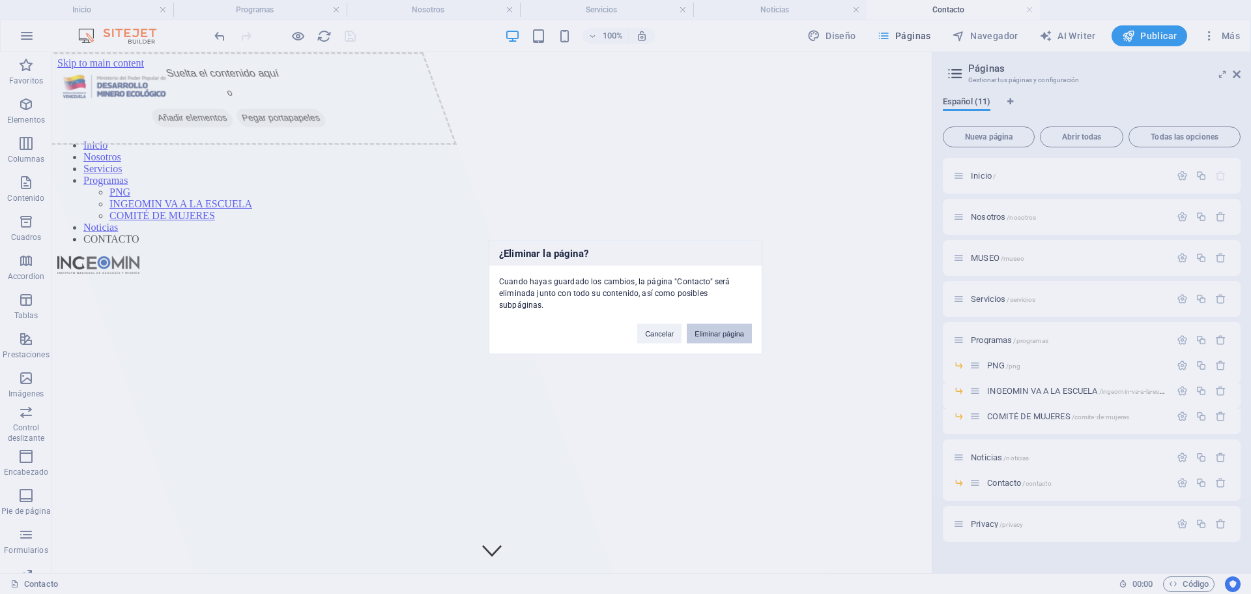
click at [721, 326] on button "Eliminar página" at bounding box center [719, 333] width 65 height 20
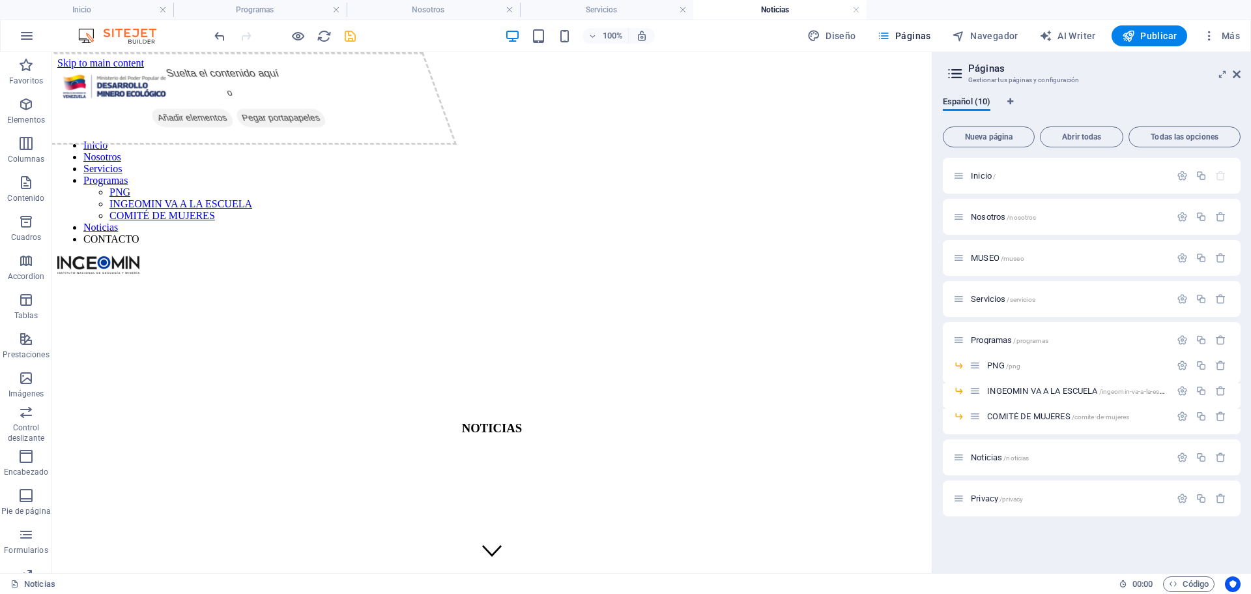
drag, startPoint x: 1025, startPoint y: 259, endPoint x: 1020, endPoint y: 277, distance: 18.2
click at [1024, 304] on div "Inicio / Nosotros /nosotros MUSEO /museo Servicios /servicios Programas /progra…" at bounding box center [1092, 337] width 298 height 358
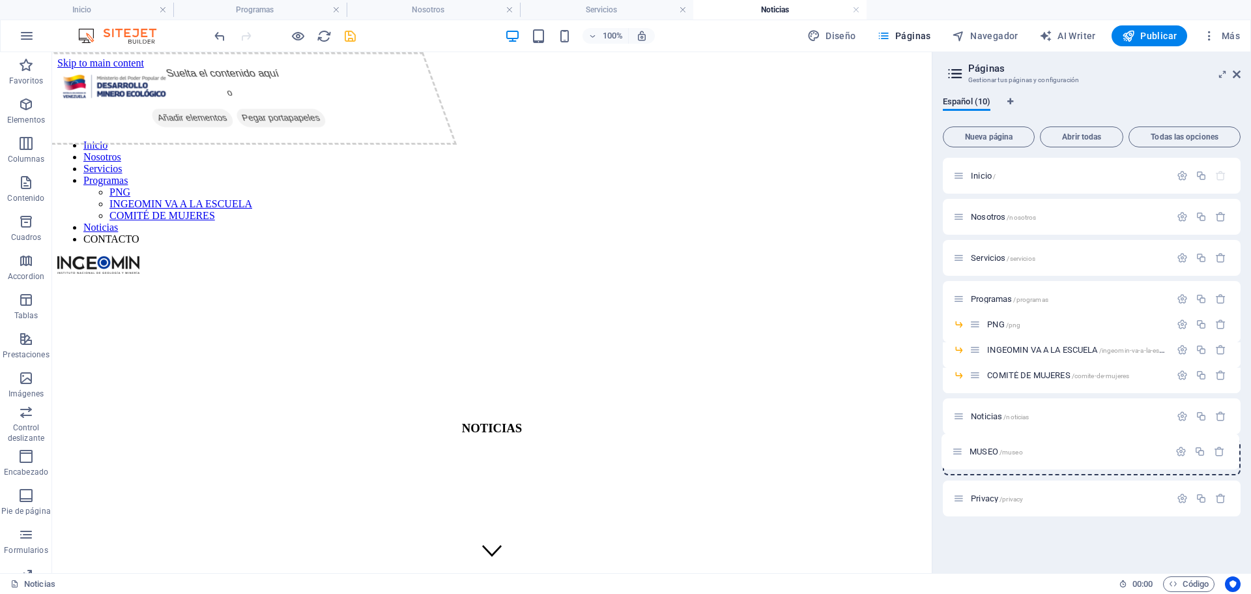
drag, startPoint x: 956, startPoint y: 258, endPoint x: 955, endPoint y: 456, distance: 198.1
click at [955, 456] on div "Inicio / Nosotros /nosotros MUSEO /museo Servicios /servicios Programas /progra…" at bounding box center [1092, 337] width 298 height 358
click at [1031, 460] on p "MUSEO /museo" at bounding box center [1068, 457] width 195 height 8
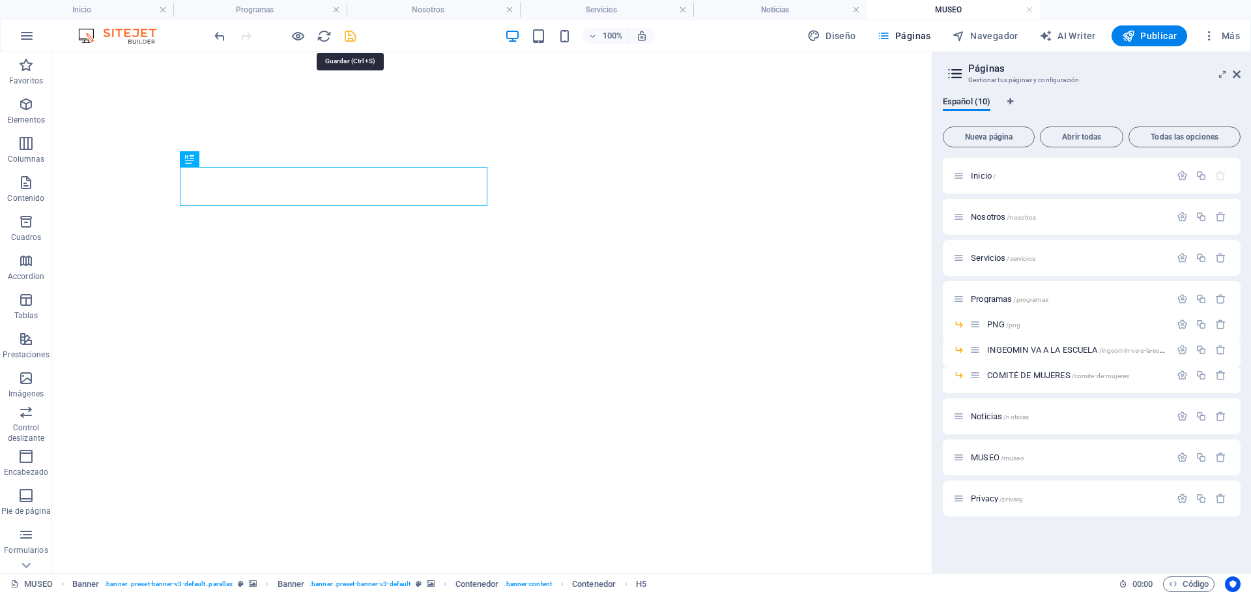
click at [349, 34] on icon "save" at bounding box center [350, 36] width 15 height 15
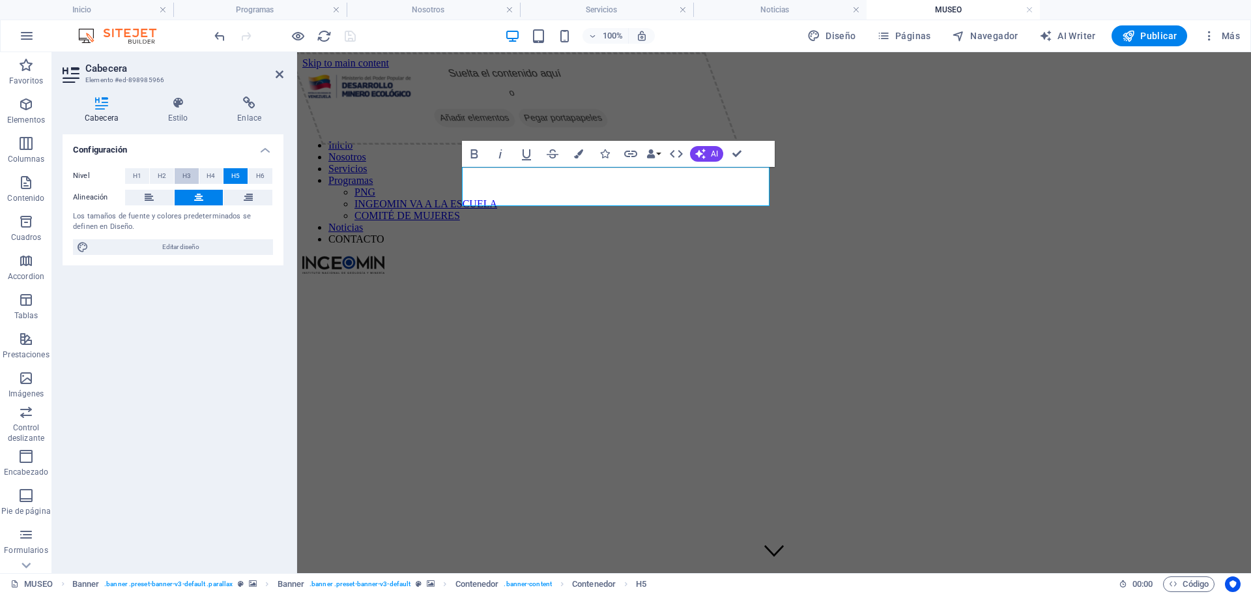
click at [190, 175] on span "H3" at bounding box center [186, 176] width 8 height 16
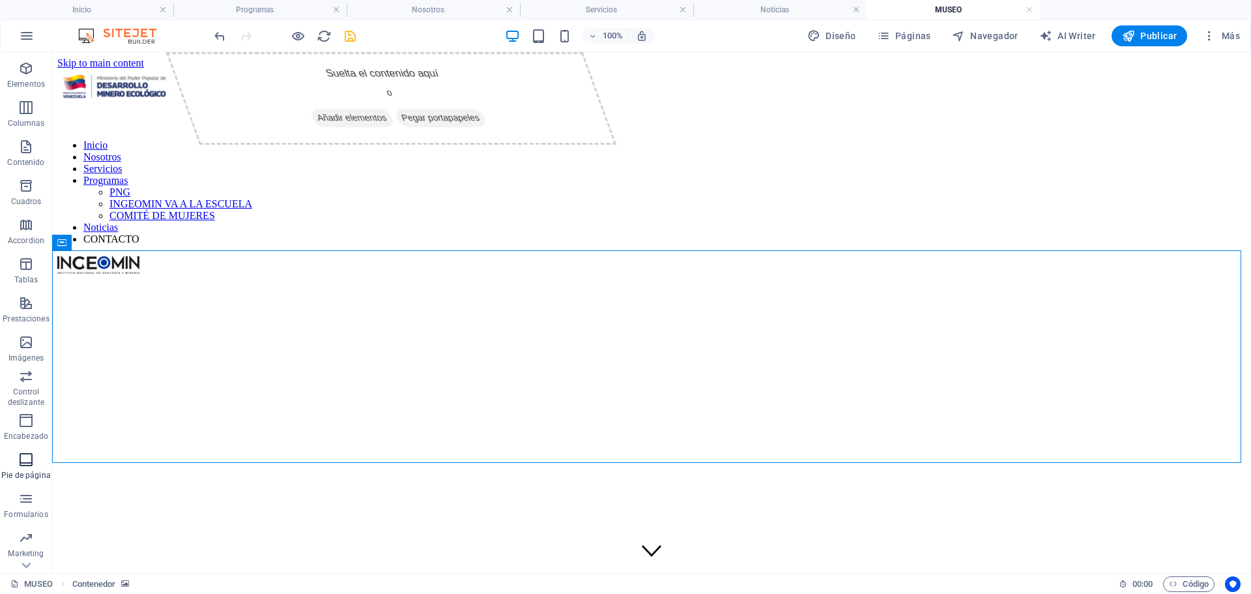
scroll to position [66, 0]
click at [32, 517] on span "Marketing" at bounding box center [26, 515] width 52 height 31
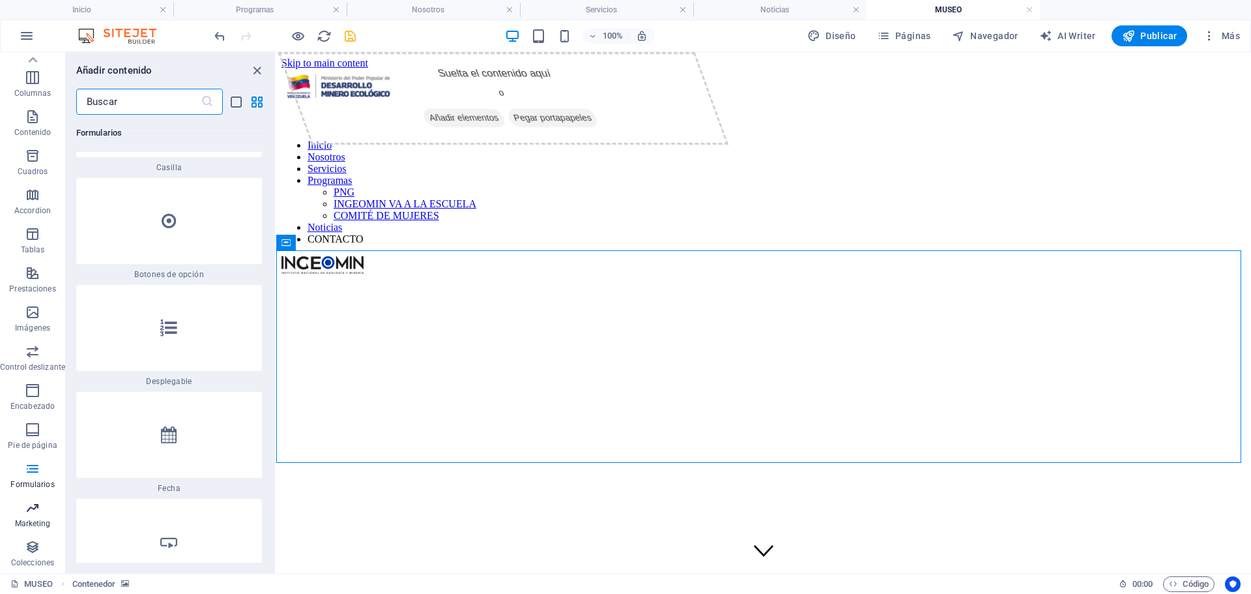
scroll to position [20392, 0]
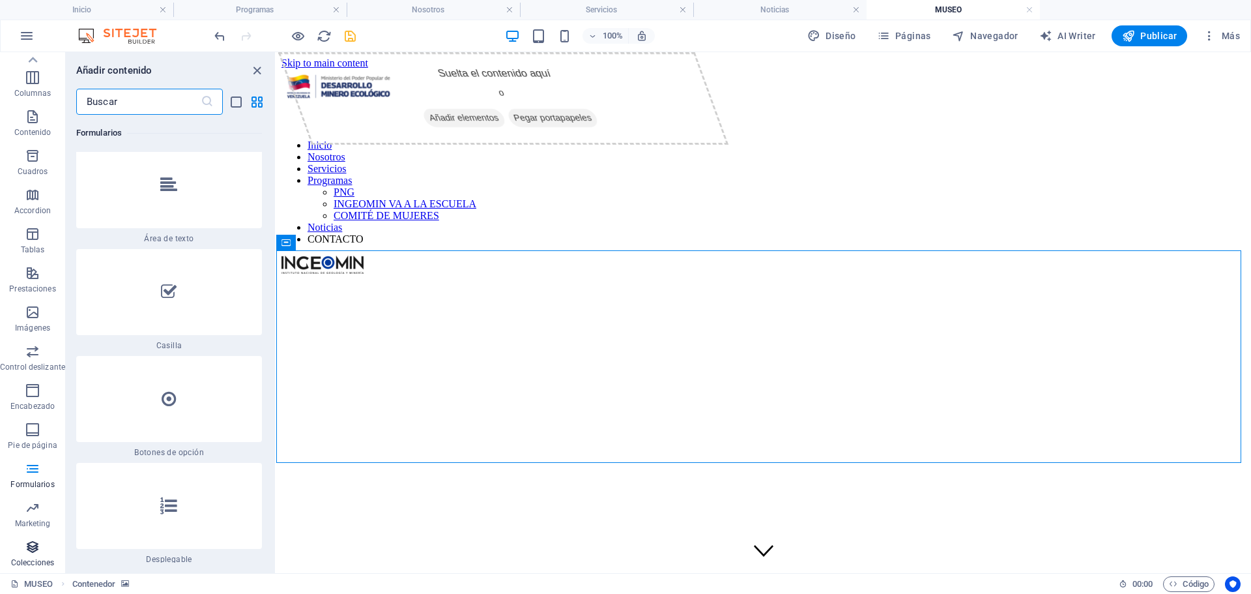
click at [37, 542] on icon "button" at bounding box center [33, 547] width 16 height 16
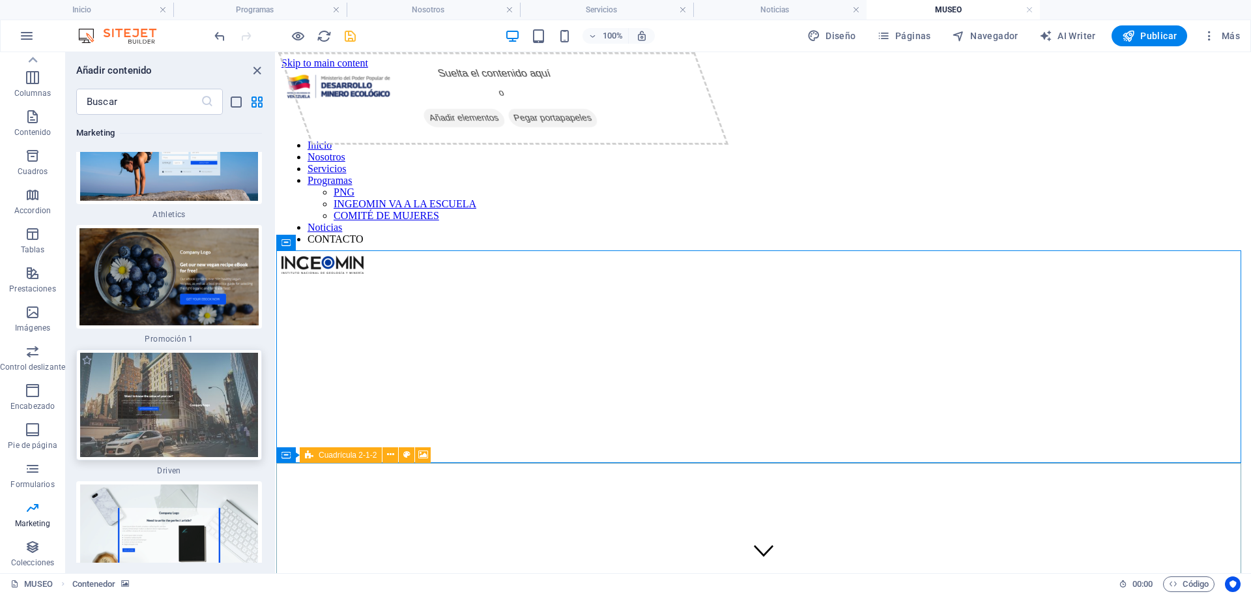
scroll to position [22682, 0]
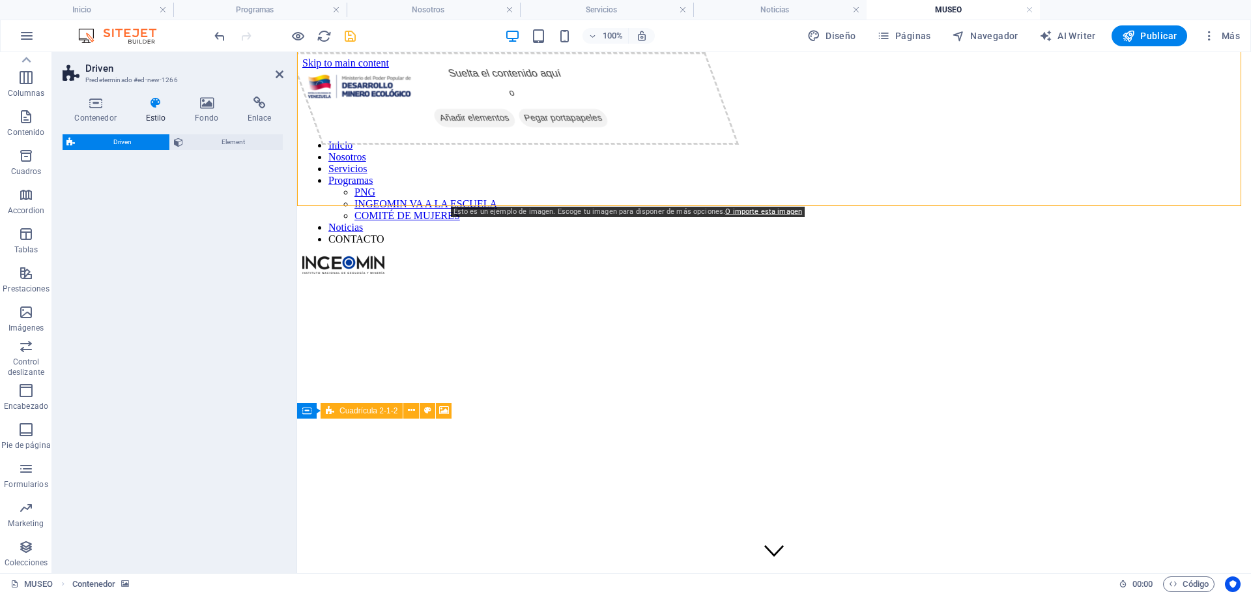
select select "%"
select select "rem"
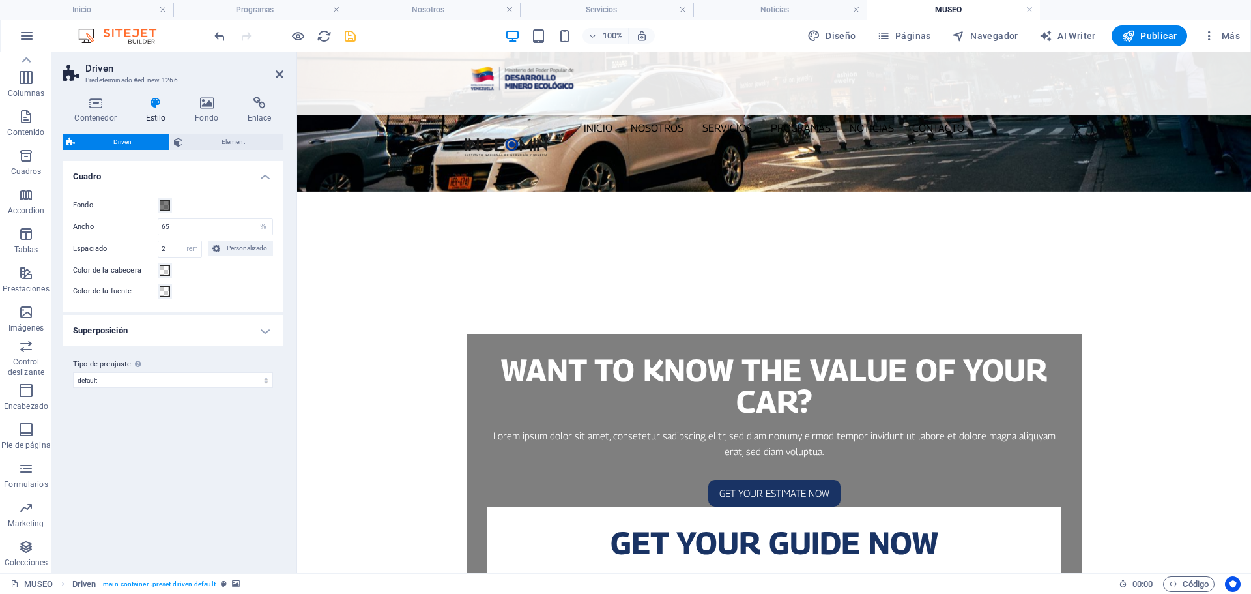
scroll to position [587, 0]
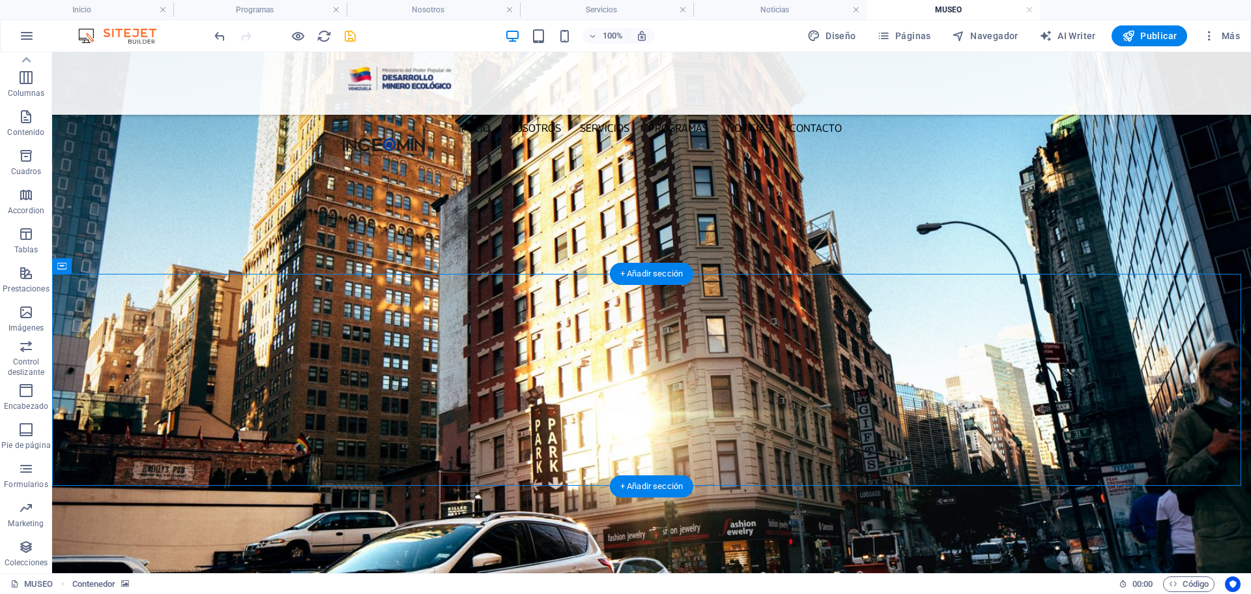
scroll to position [848, 0]
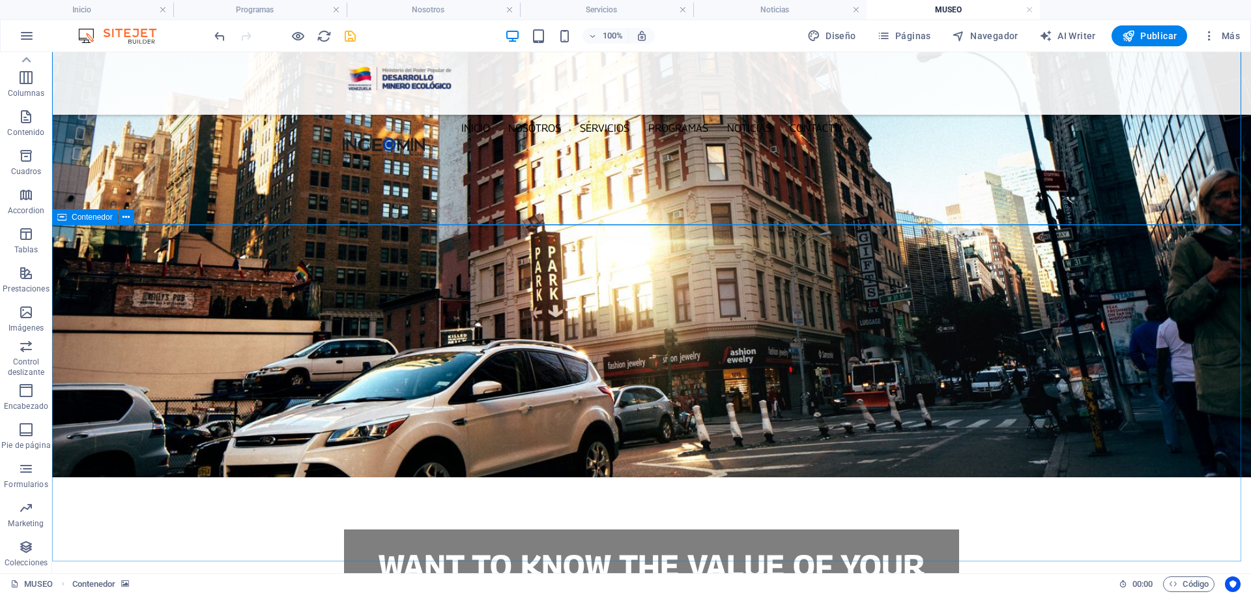
click at [61, 217] on icon at bounding box center [61, 217] width 9 height 16
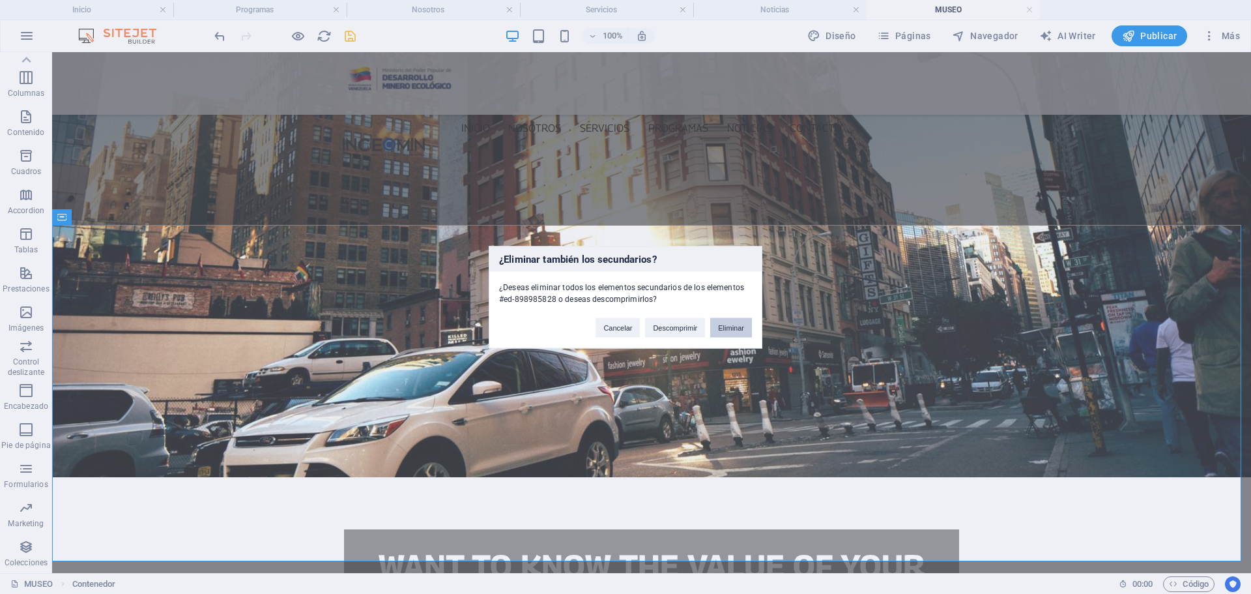
click at [733, 331] on button "Eliminar" at bounding box center [731, 327] width 42 height 20
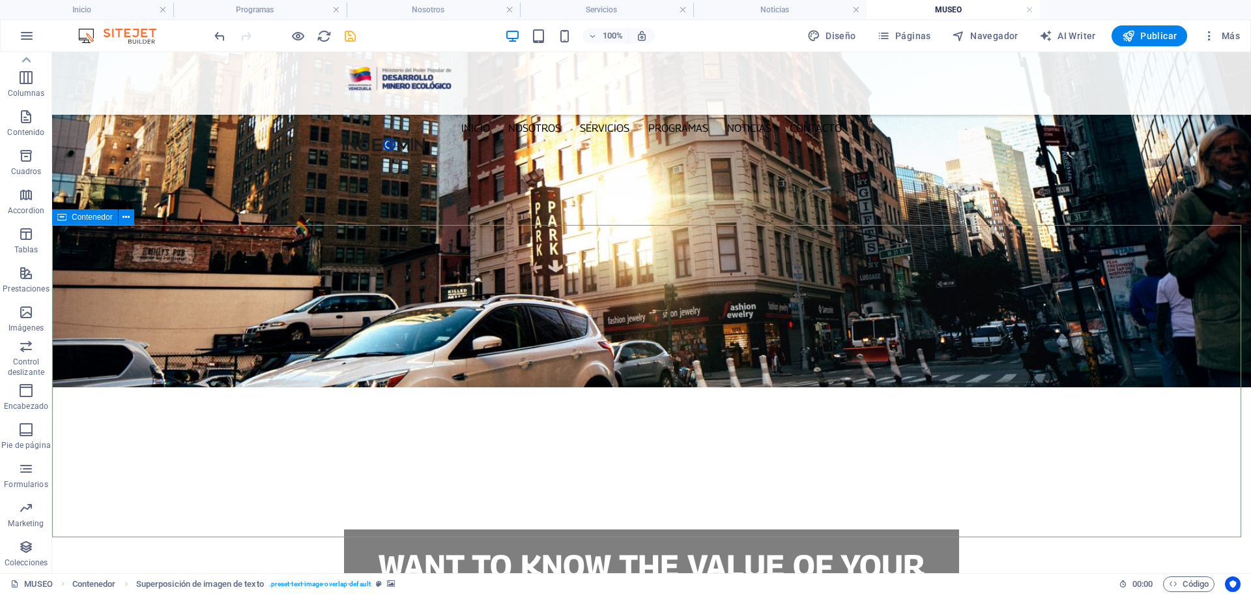
click at [59, 220] on icon at bounding box center [61, 217] width 9 height 16
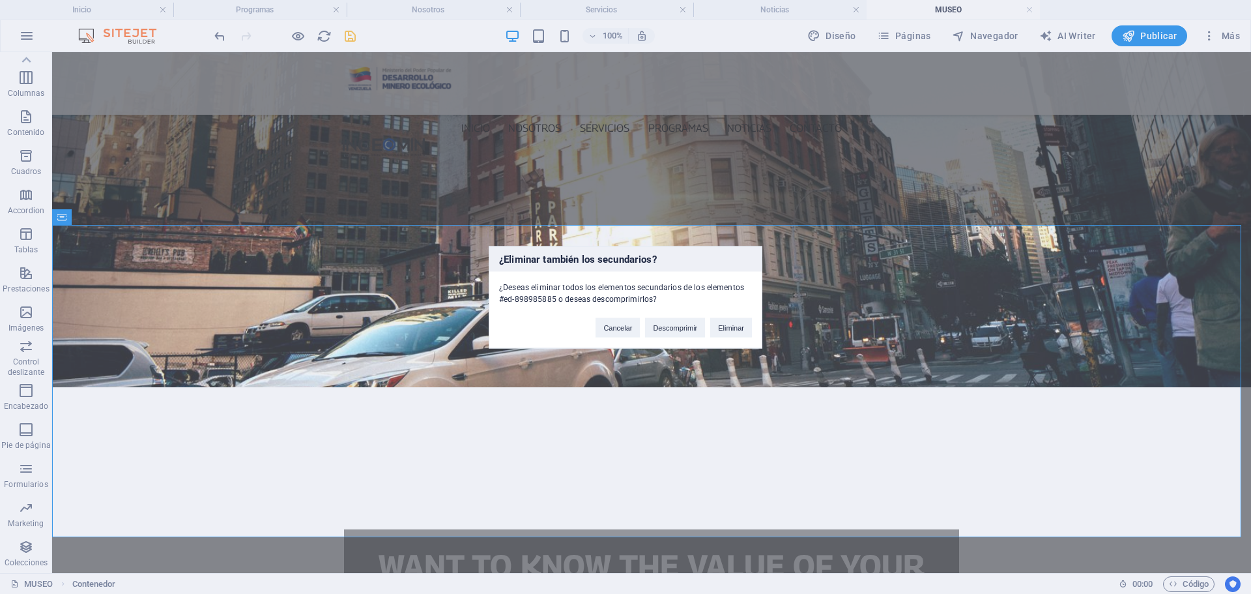
click at [732, 338] on div "¿Eliminar también los secundarios? ¿Deseas eliminar todos los elementos secunda…" at bounding box center [626, 297] width 274 height 102
click at [734, 328] on button "Eliminar" at bounding box center [731, 327] width 42 height 20
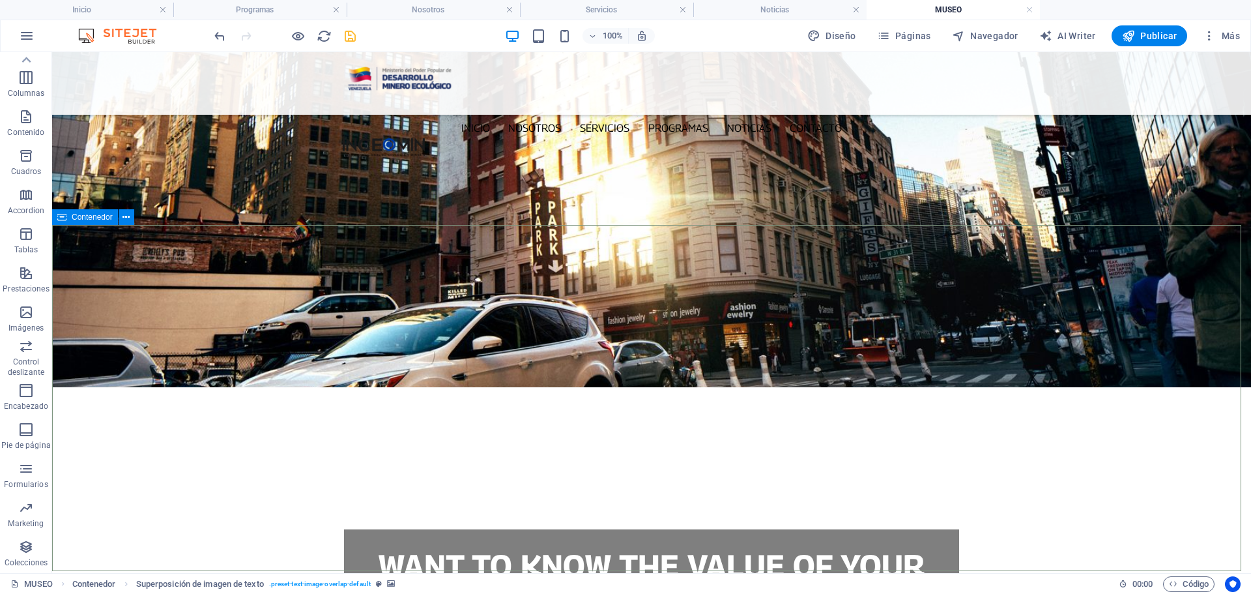
click at [60, 219] on icon at bounding box center [61, 217] width 9 height 16
click at [59, 220] on icon at bounding box center [61, 217] width 9 height 16
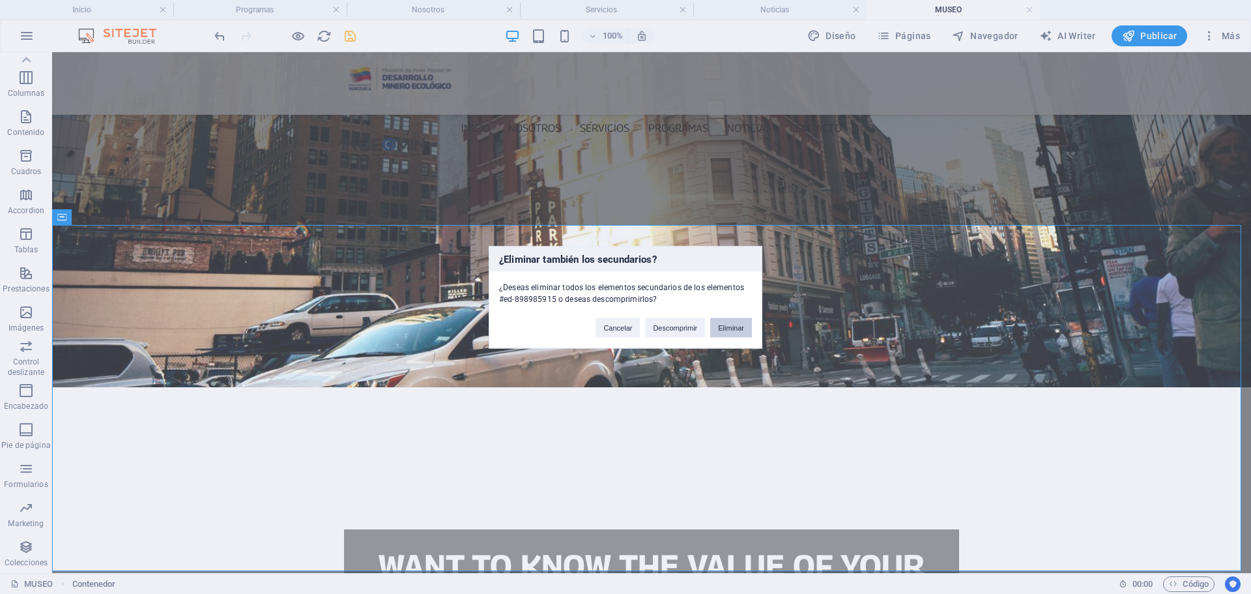
click at [748, 326] on button "Eliminar" at bounding box center [731, 327] width 42 height 20
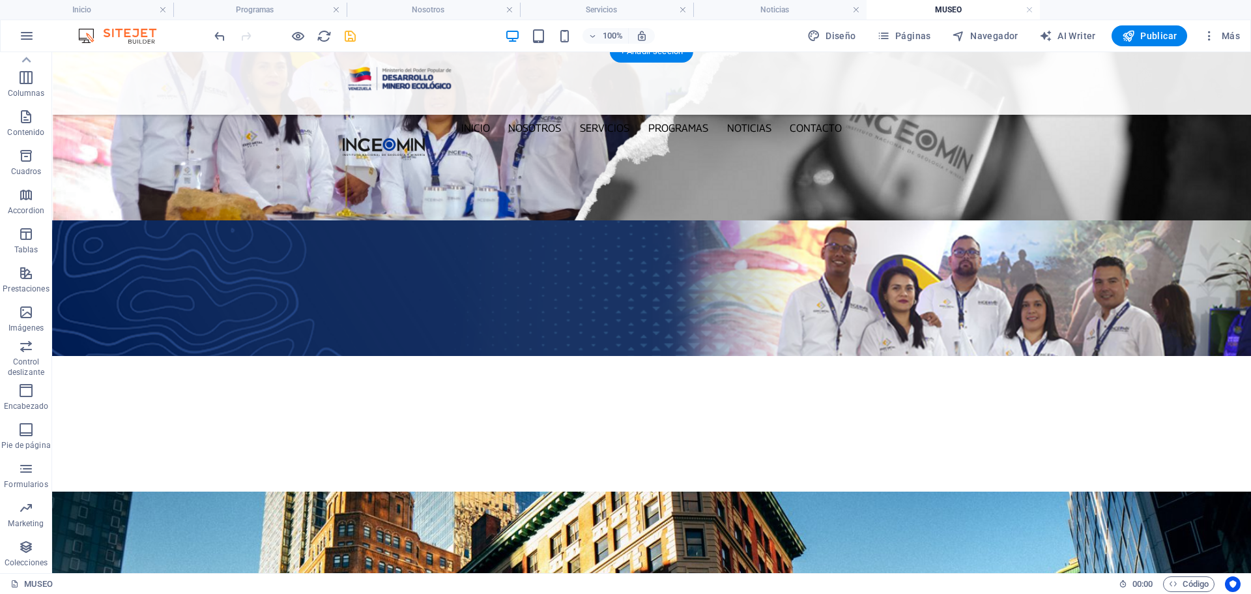
scroll to position [261, 0]
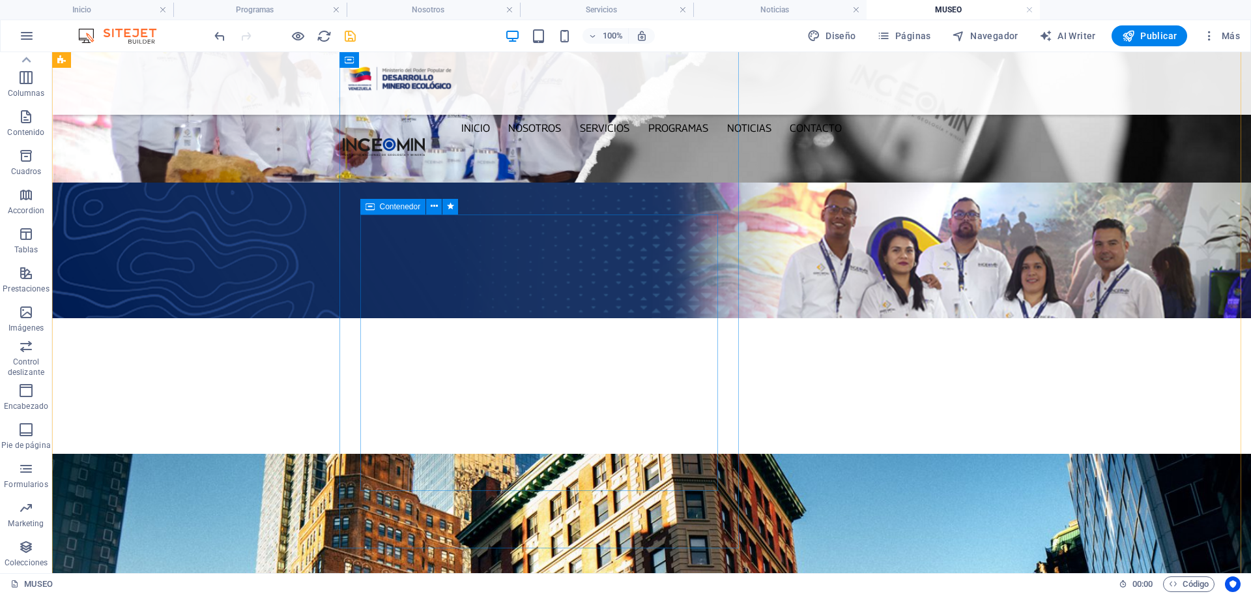
click at [381, 209] on span "Contenedor" at bounding box center [400, 207] width 41 height 8
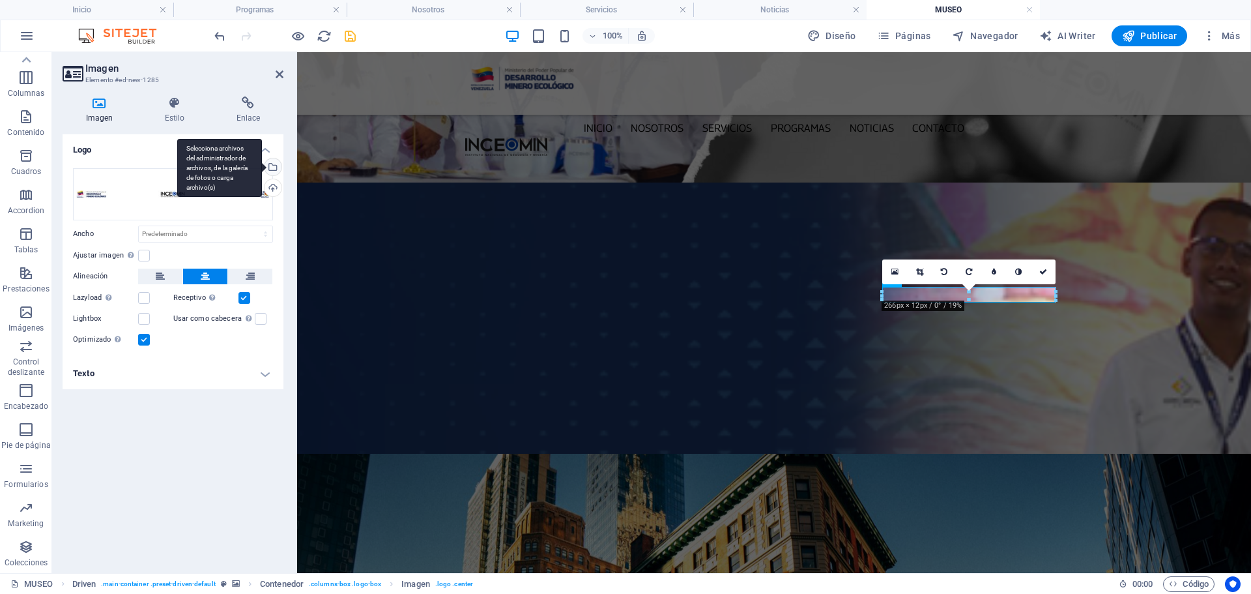
click at [274, 164] on div "Selecciona archivos del administrador de archivos, de la galería de fotos o car…" at bounding box center [272, 168] width 20 height 20
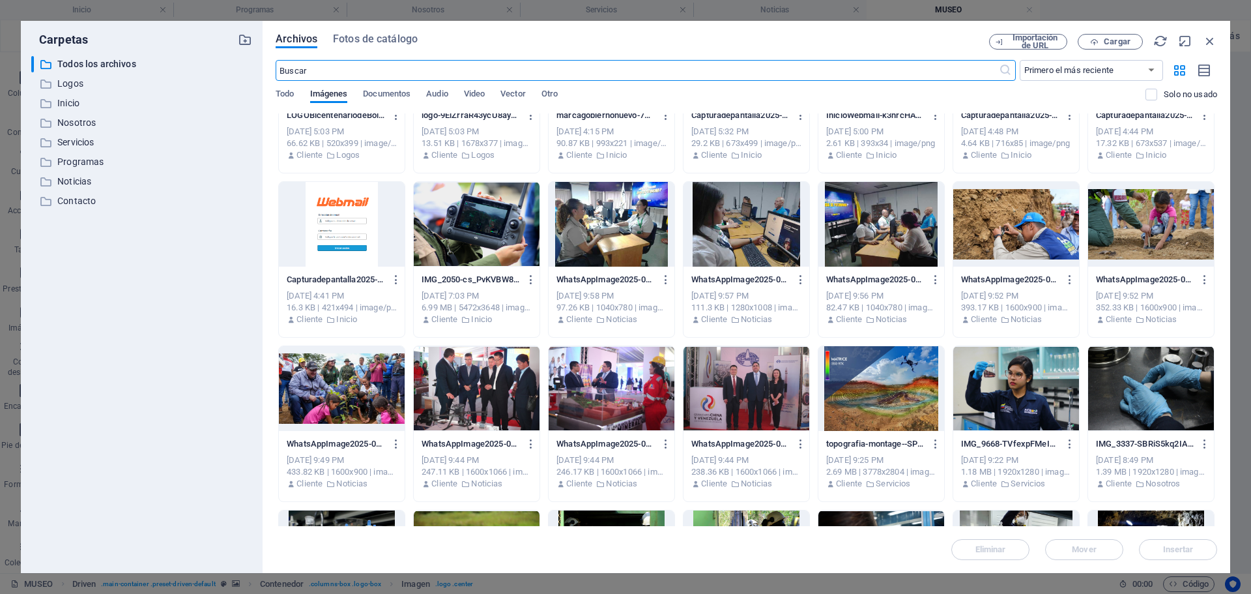
scroll to position [521, 0]
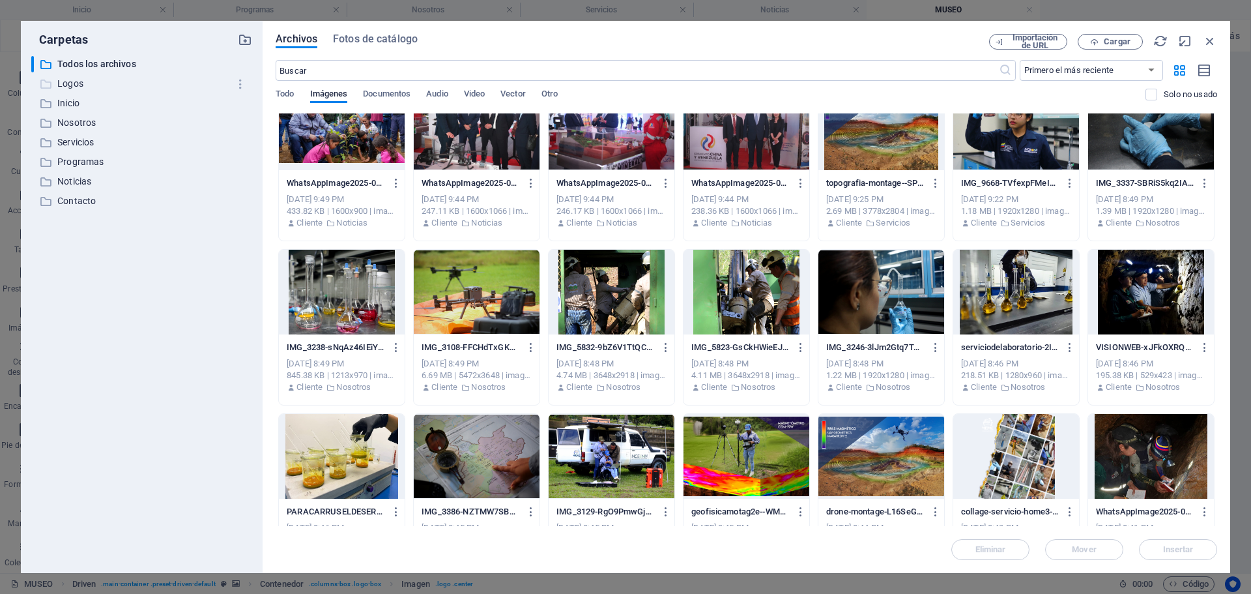
click at [85, 83] on p "Logos" at bounding box center [142, 83] width 171 height 15
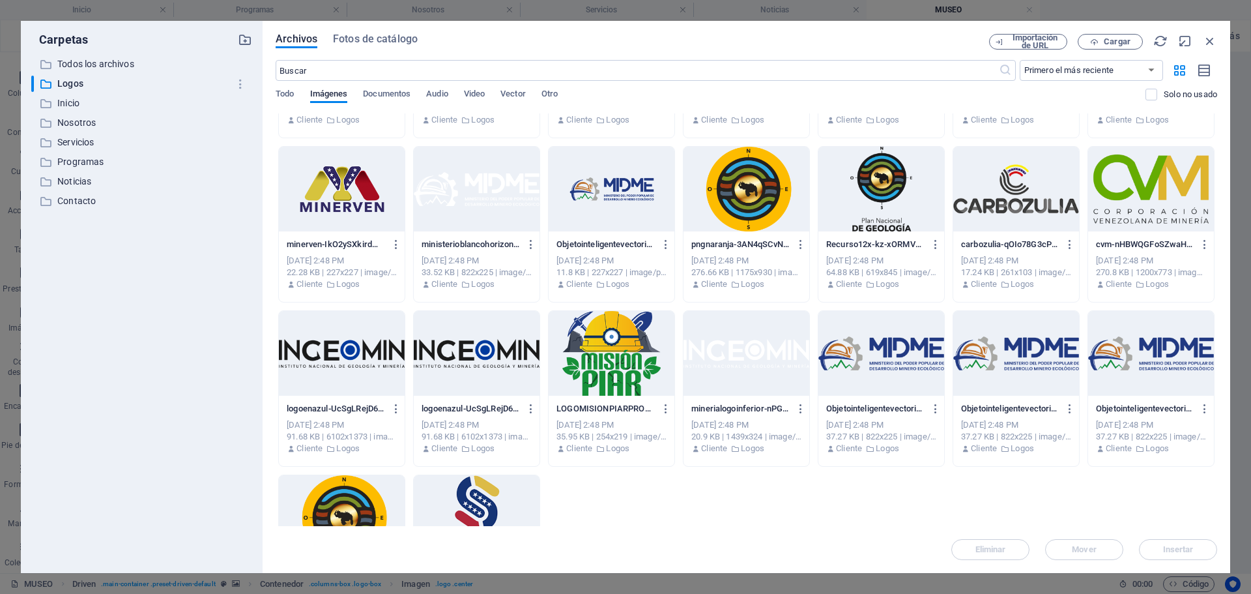
scroll to position [326, 0]
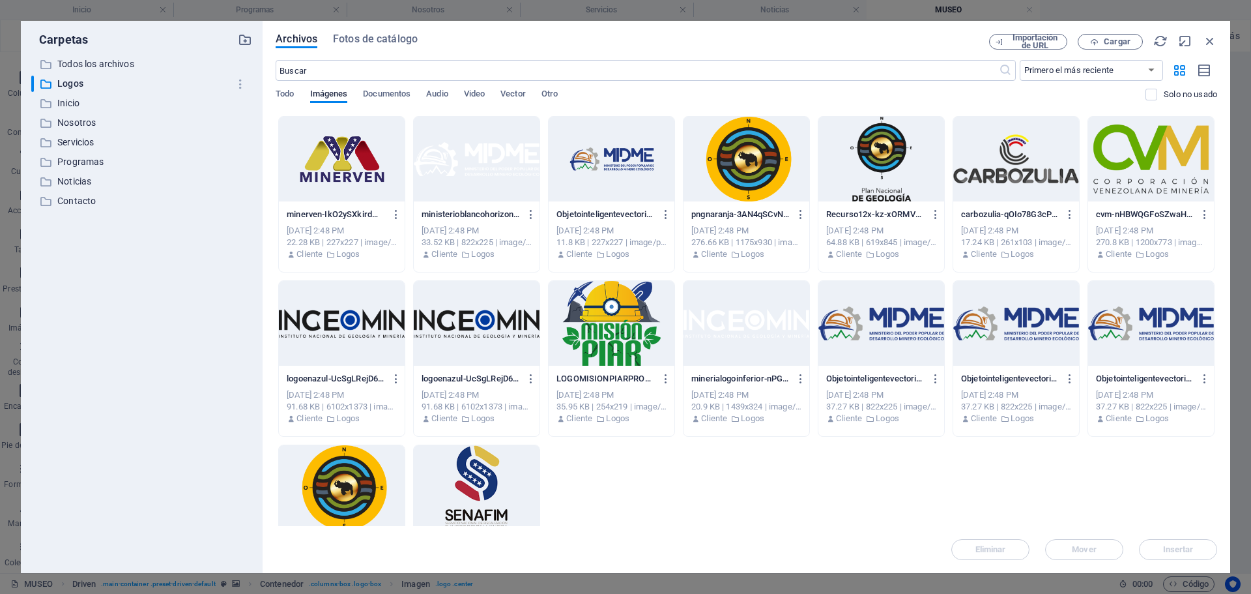
click at [329, 338] on div at bounding box center [342, 323] width 126 height 85
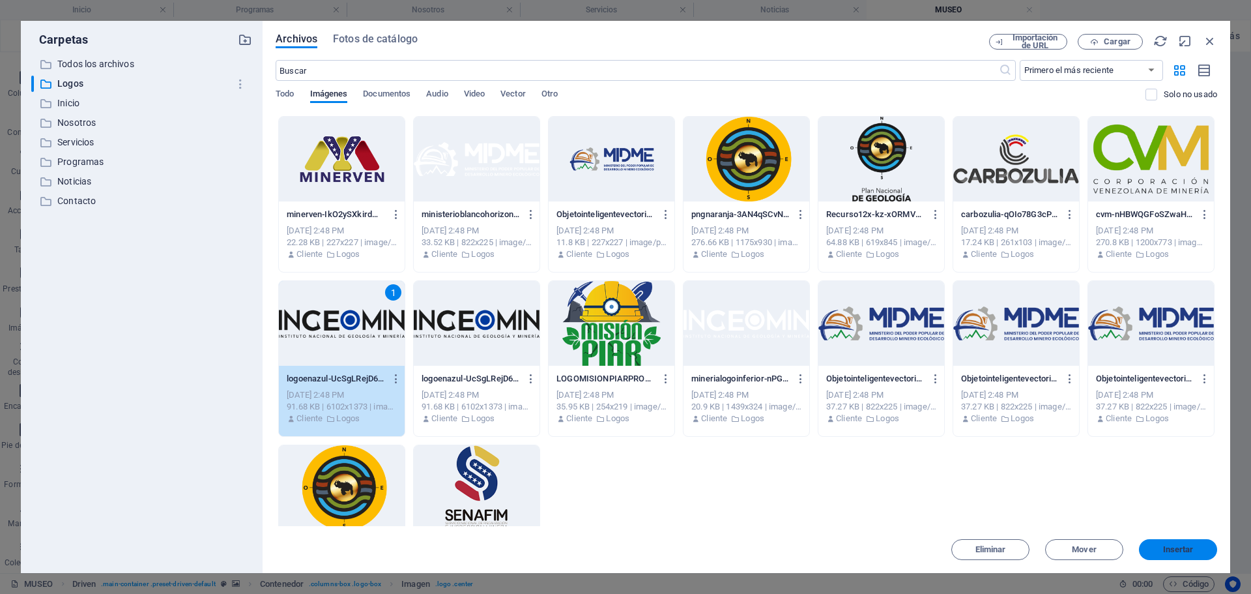
click at [1166, 548] on span "Insertar" at bounding box center [1178, 549] width 31 height 8
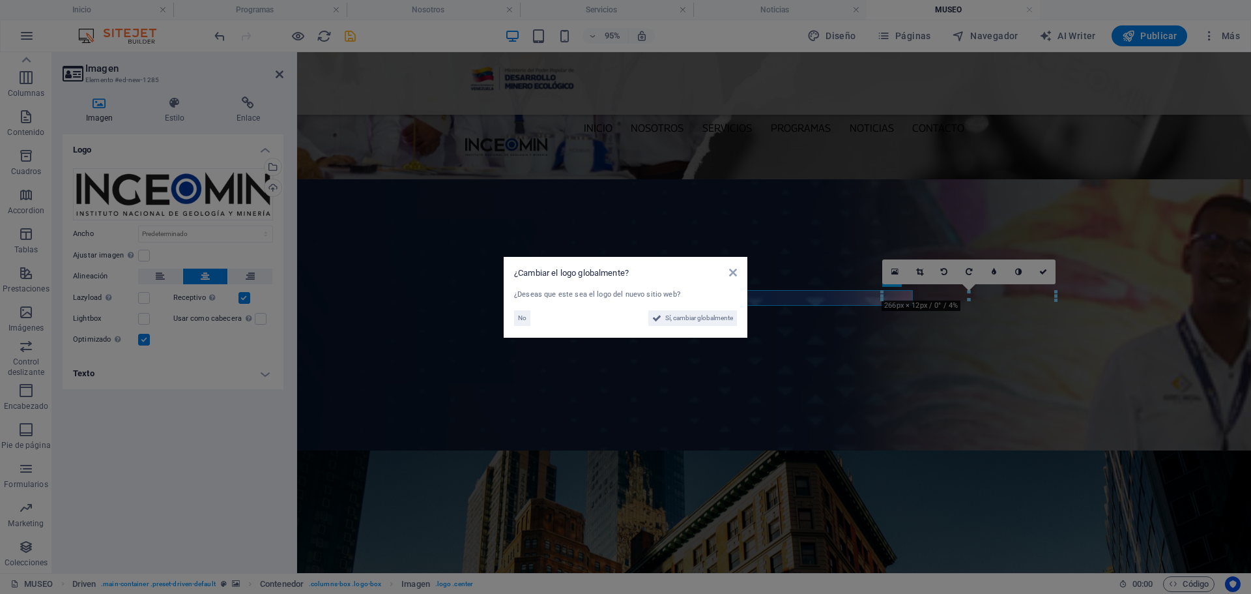
scroll to position [261, 0]
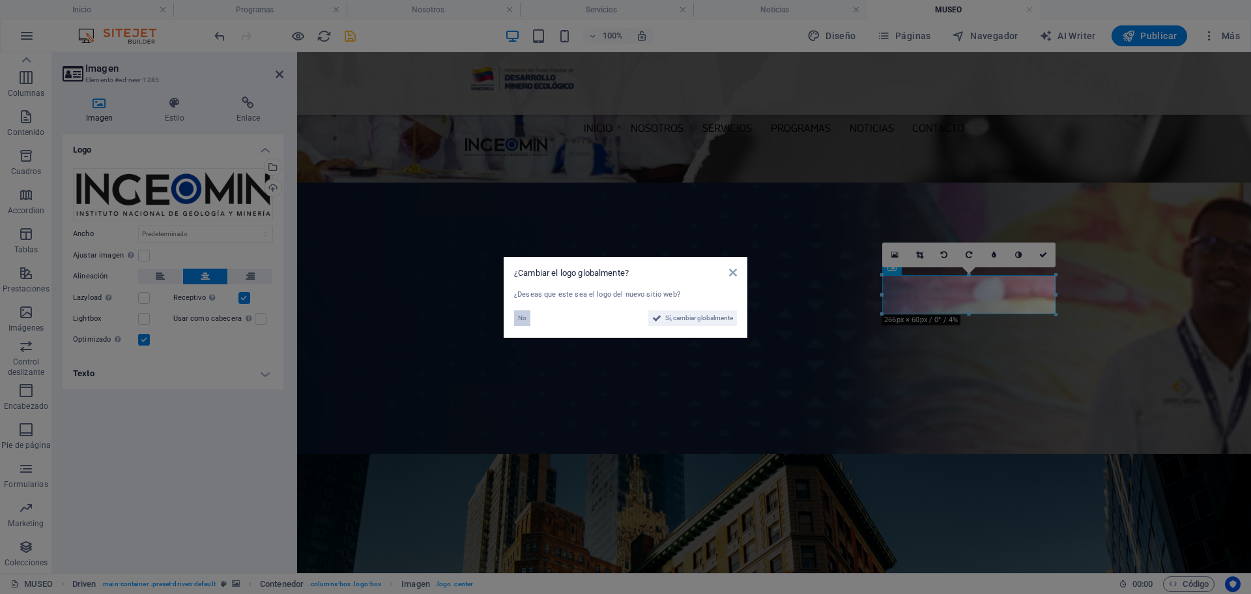
click at [523, 323] on span "No" at bounding box center [522, 318] width 8 height 16
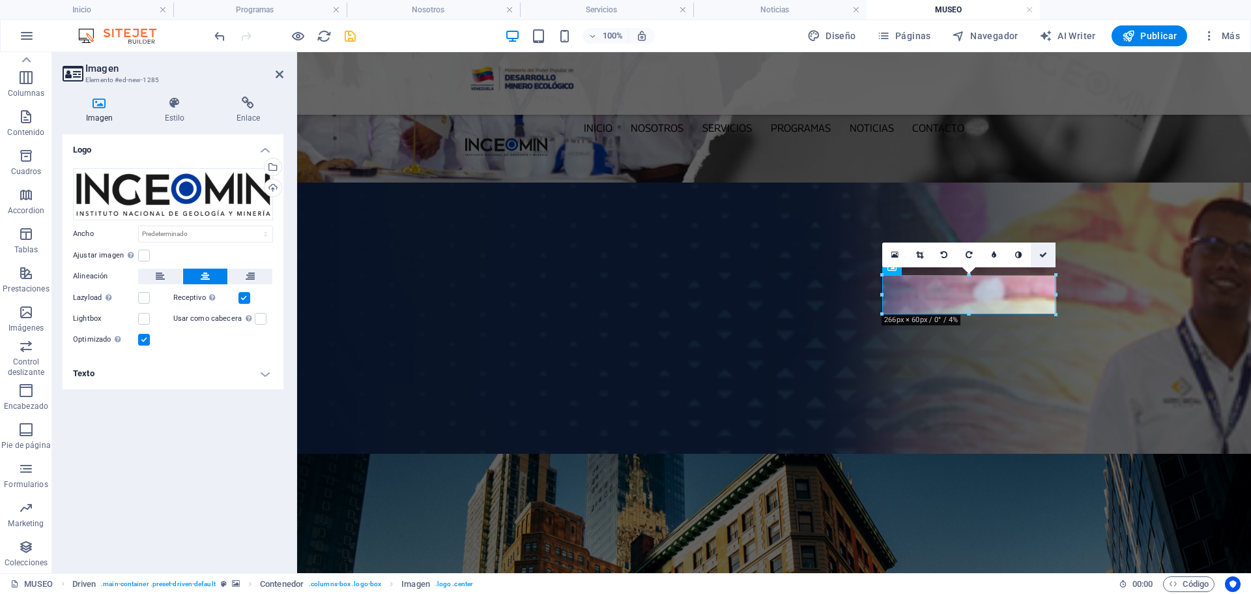
click at [1041, 257] on icon at bounding box center [1043, 255] width 8 height 8
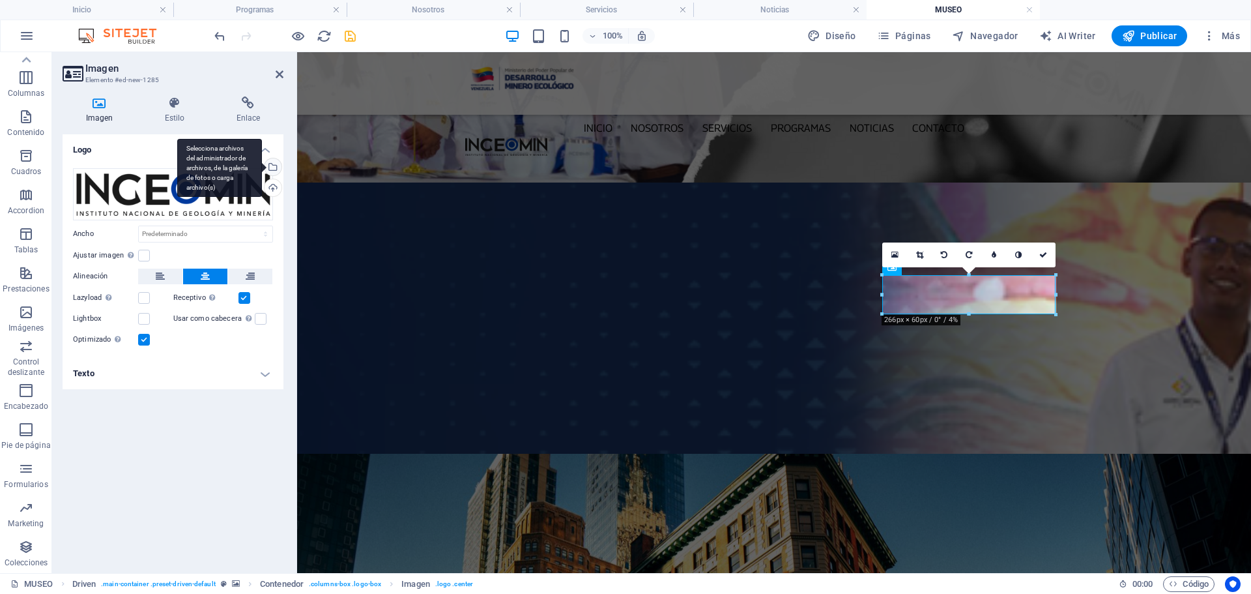
click at [262, 167] on div "Selecciona archivos del administrador de archivos, de la galería de fotos o car…" at bounding box center [219, 168] width 85 height 59
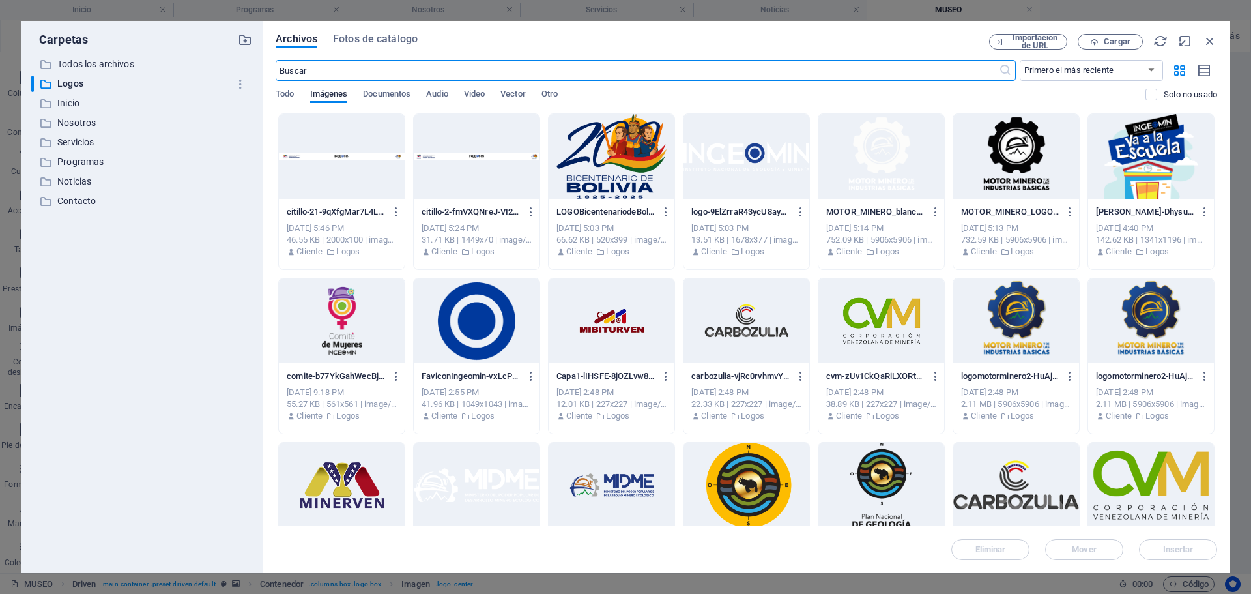
scroll to position [264, 0]
click at [761, 162] on div at bounding box center [747, 156] width 126 height 85
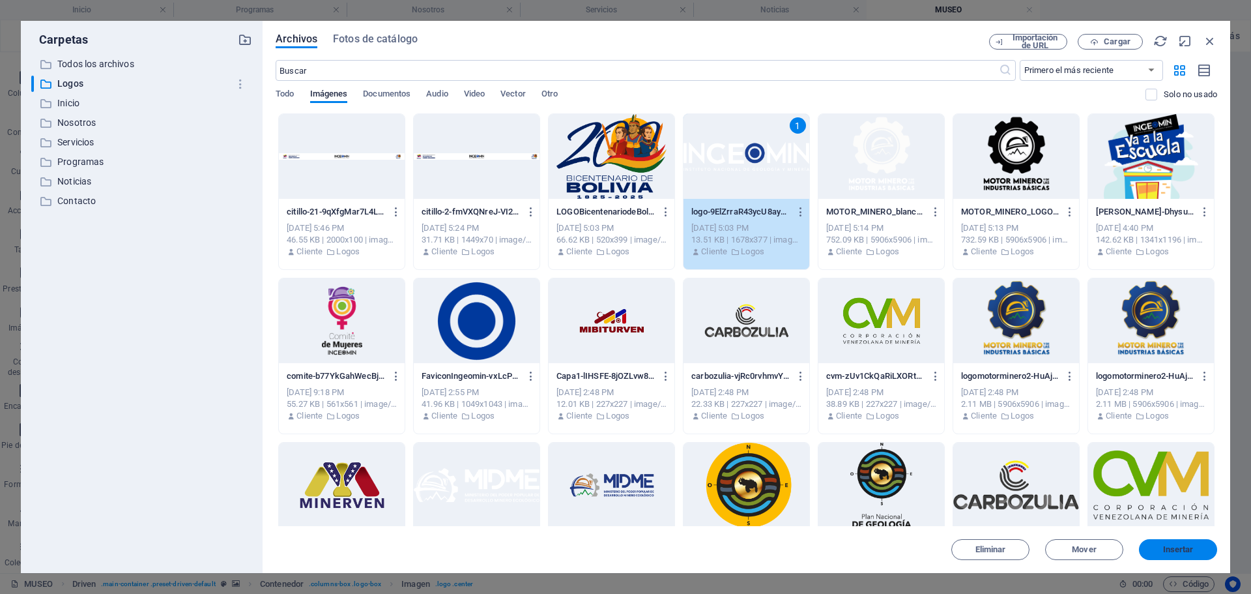
click at [1183, 543] on button "Insertar" at bounding box center [1178, 549] width 78 height 21
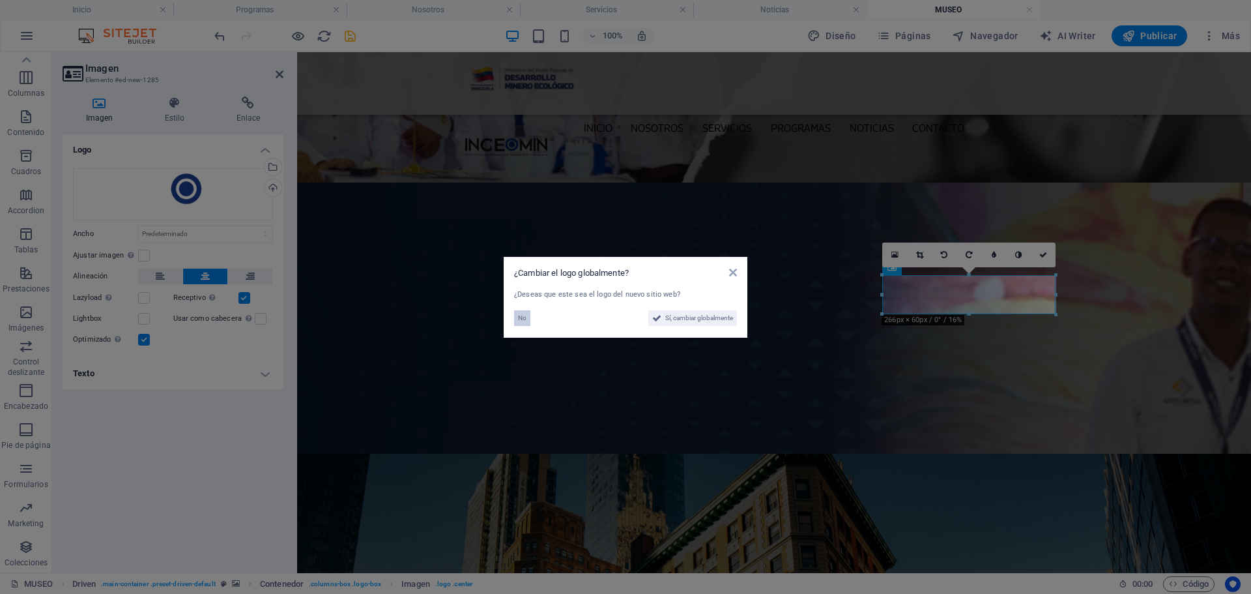
click at [520, 315] on span "No" at bounding box center [522, 318] width 8 height 16
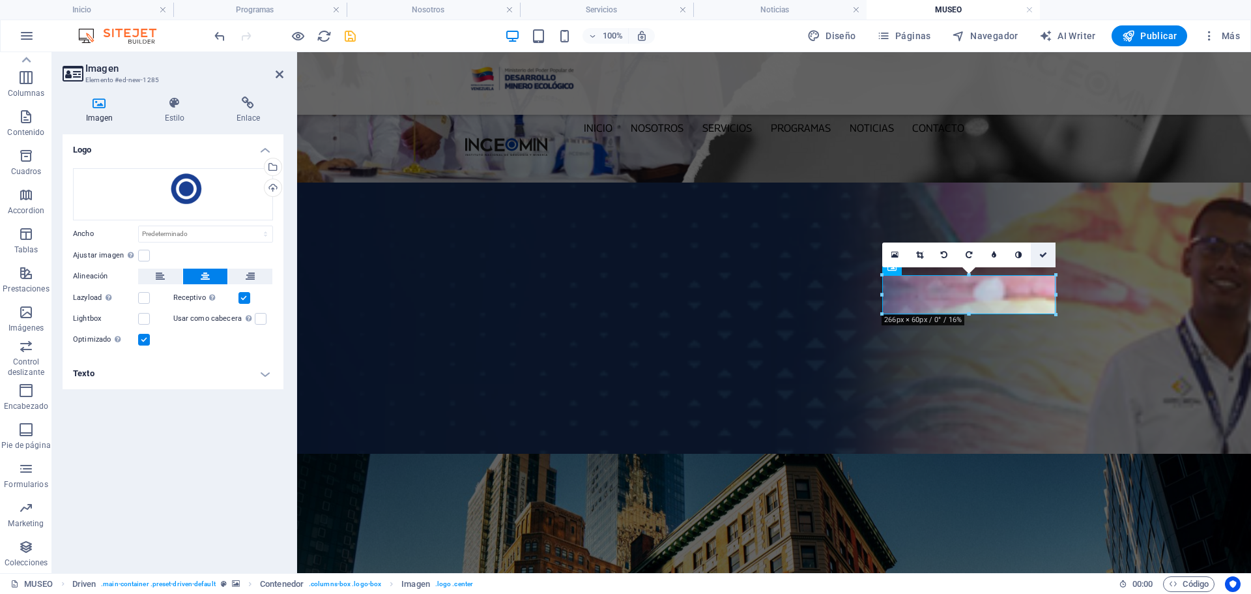
click at [1046, 253] on icon at bounding box center [1043, 255] width 8 height 8
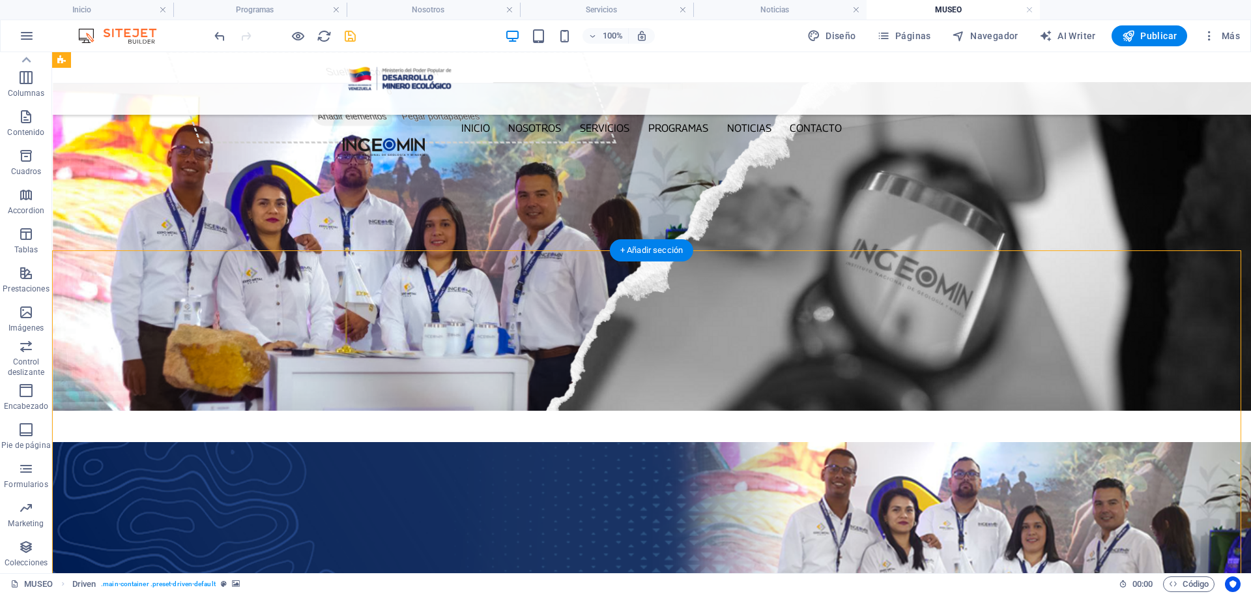
scroll to position [0, 0]
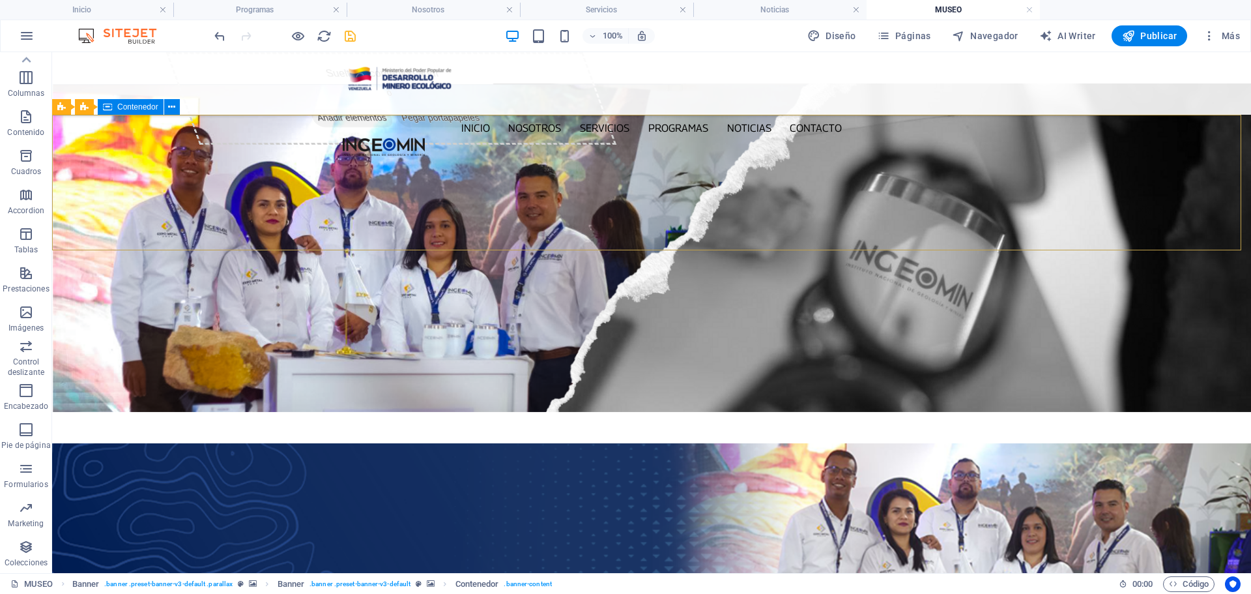
click at [124, 108] on span "Contenedor" at bounding box center [137, 107] width 41 height 8
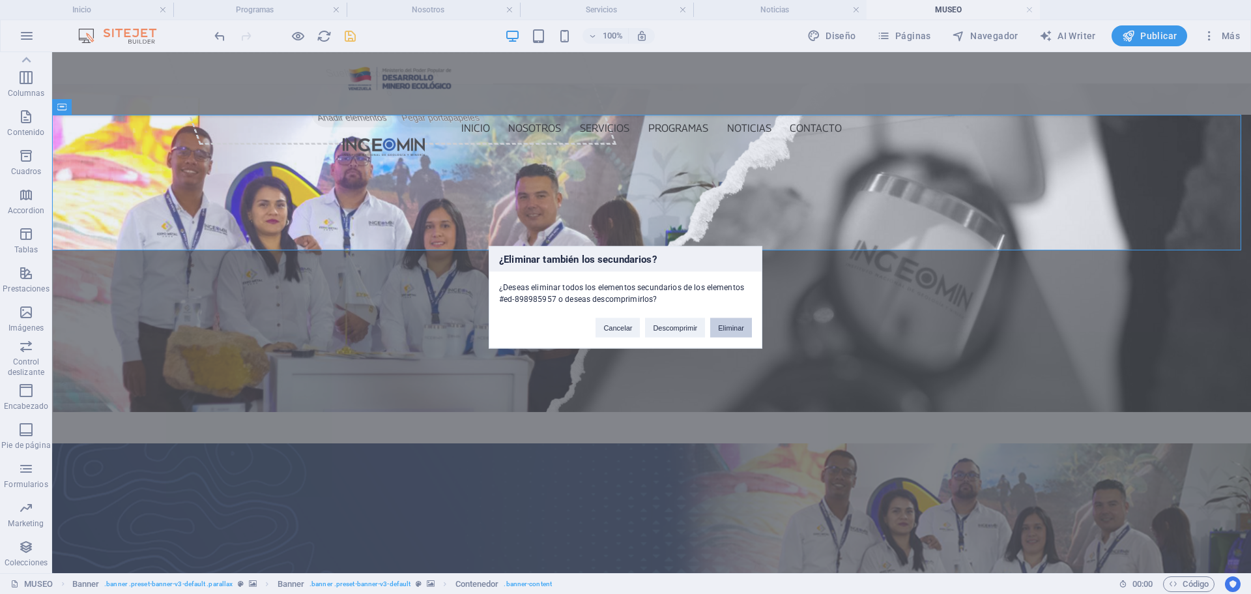
click at [734, 331] on button "Eliminar" at bounding box center [731, 327] width 42 height 20
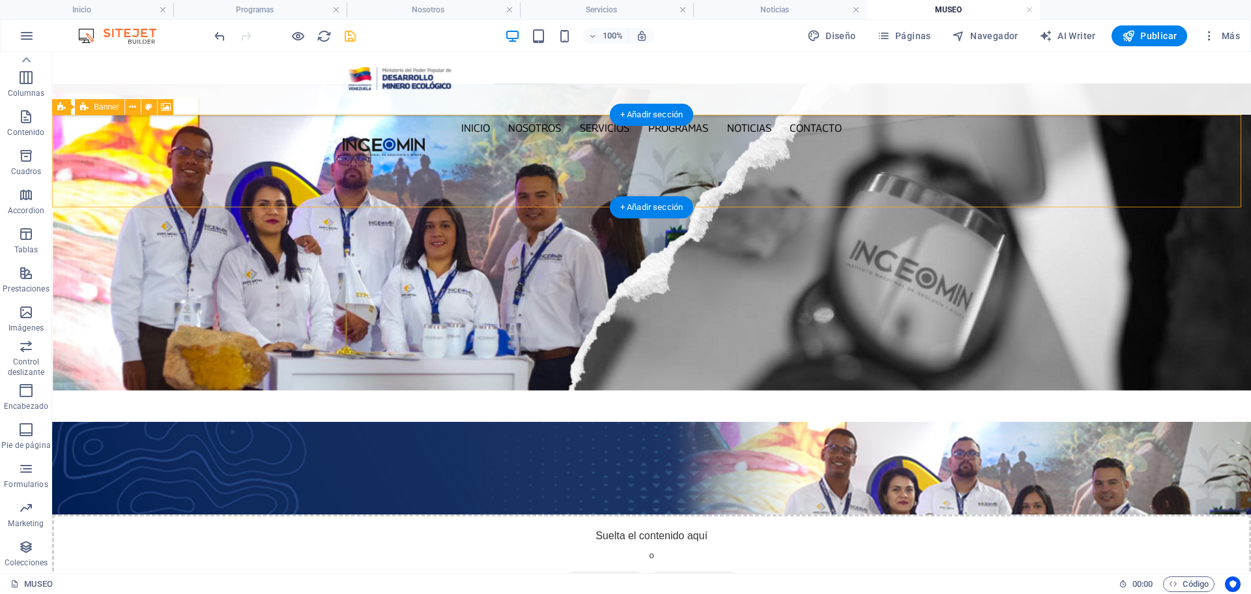
click at [121, 514] on div "Suelta el contenido aquí o Añadir elementos Pegar portapapeles" at bounding box center [651, 560] width 1199 height 93
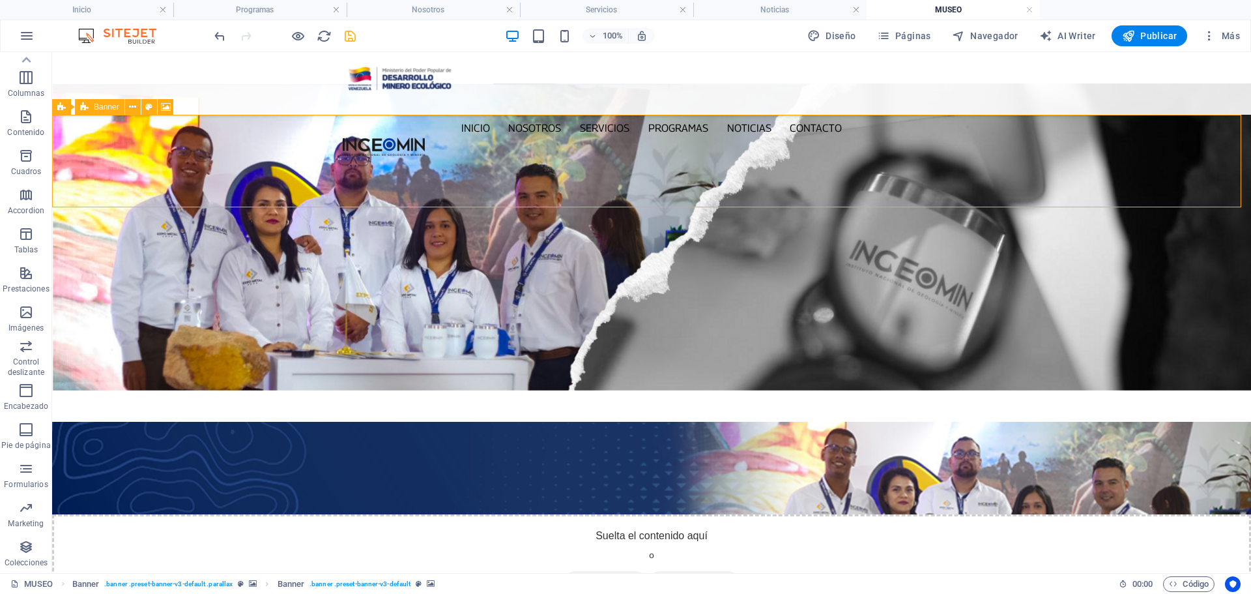
click at [85, 106] on icon at bounding box center [84, 107] width 8 height 16
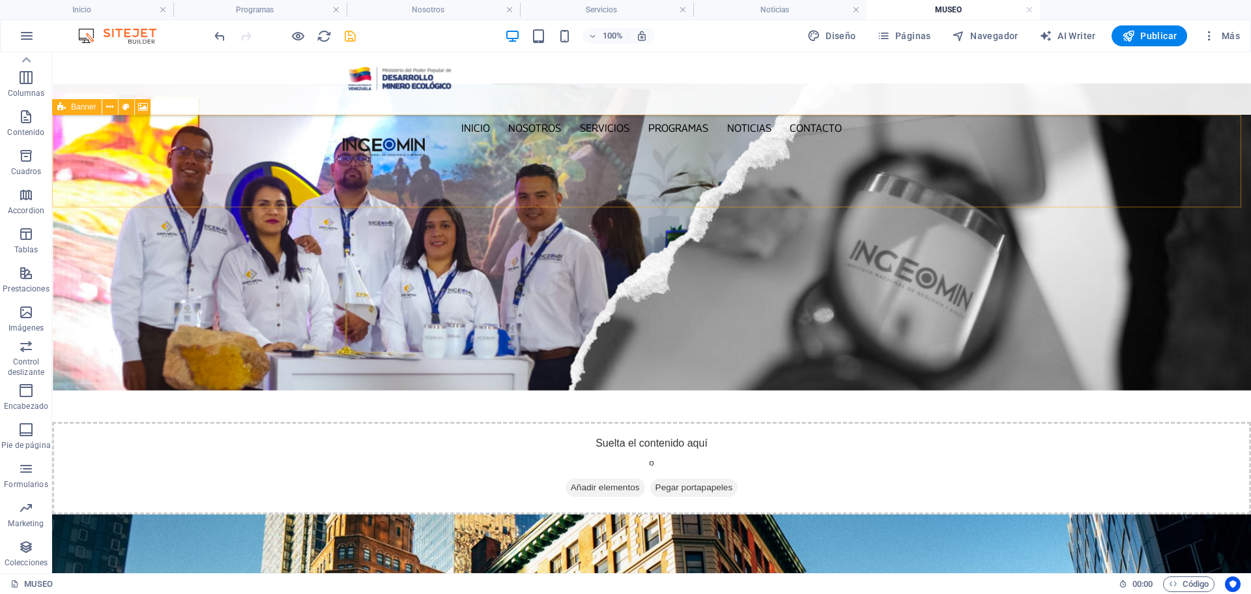
click at [72, 107] on span "Banner" at bounding box center [83, 107] width 25 height 8
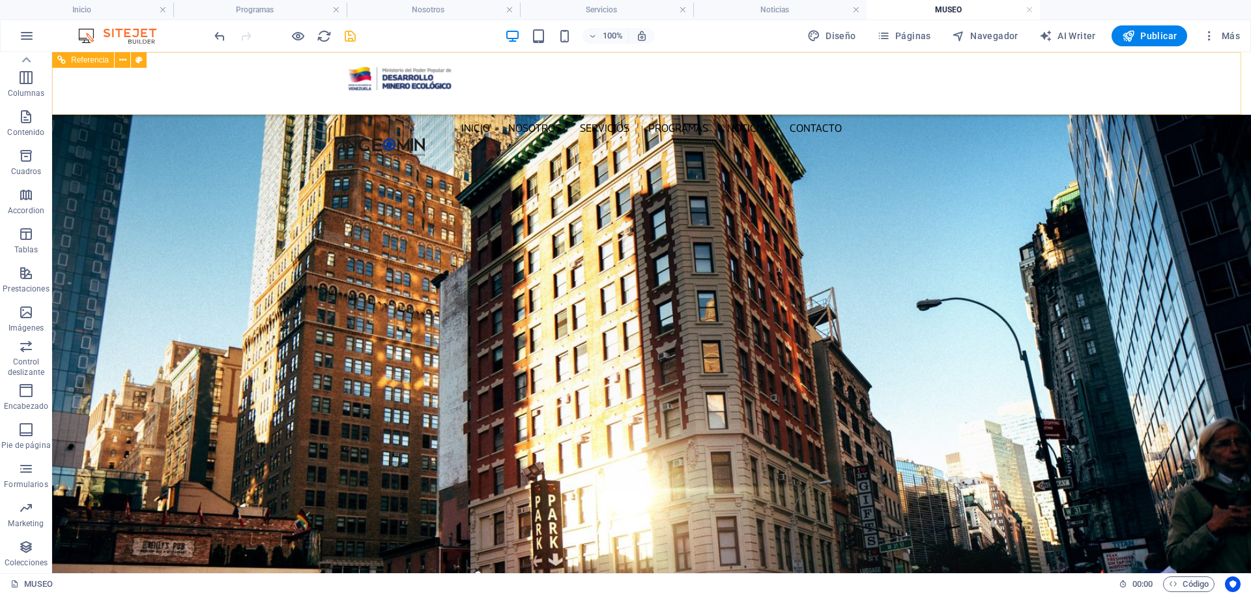
click at [823, 119] on nav "Inicio Nosotros Servicios Programas PNG INGEOMIN VA A LA ESCUELA COMITÉ DE MUJE…" at bounding box center [651, 128] width 617 height 19
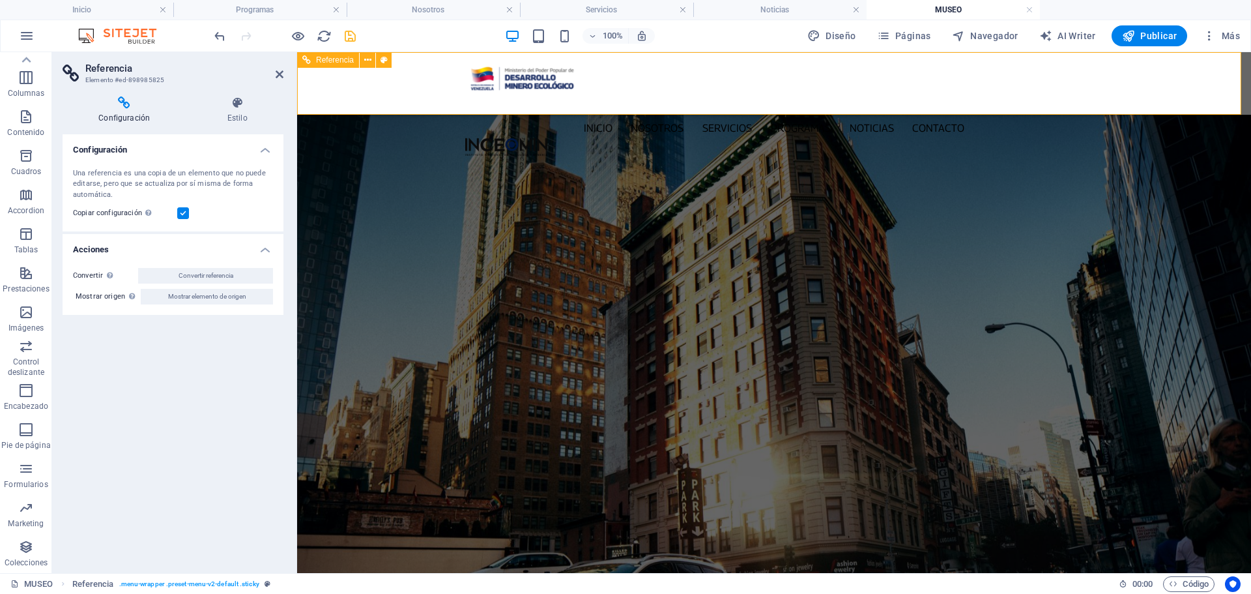
click at [958, 119] on nav "Inicio Nosotros Servicios Programas PNG INGEOMIN VA A LA ESCUELA COMITÉ DE MUJE…" at bounding box center [773, 128] width 617 height 19
click at [277, 71] on icon at bounding box center [280, 74] width 8 height 10
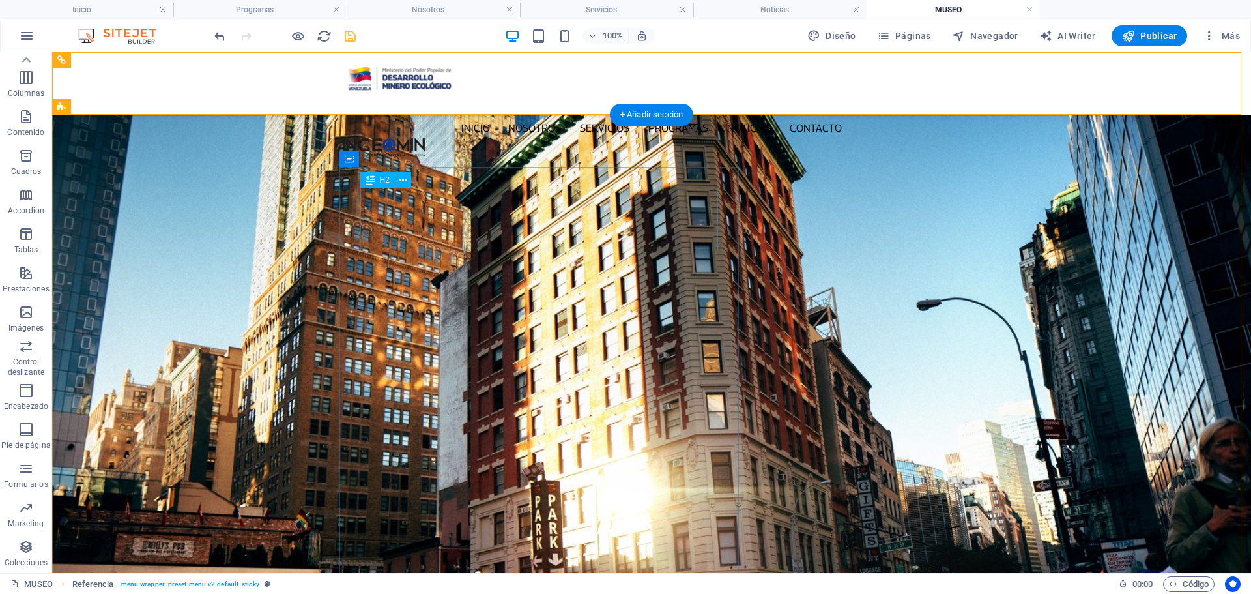
drag, startPoint x: 565, startPoint y: 225, endPoint x: 320, endPoint y: 224, distance: 245.0
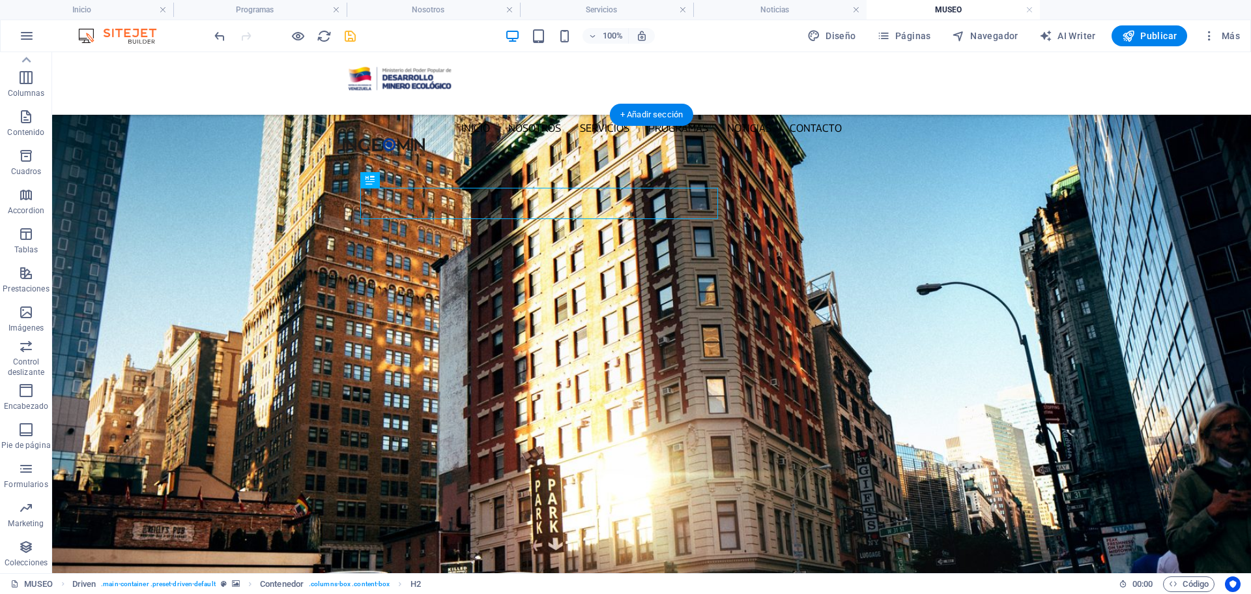
click at [968, 259] on figure at bounding box center [651, 404] width 1199 height 579
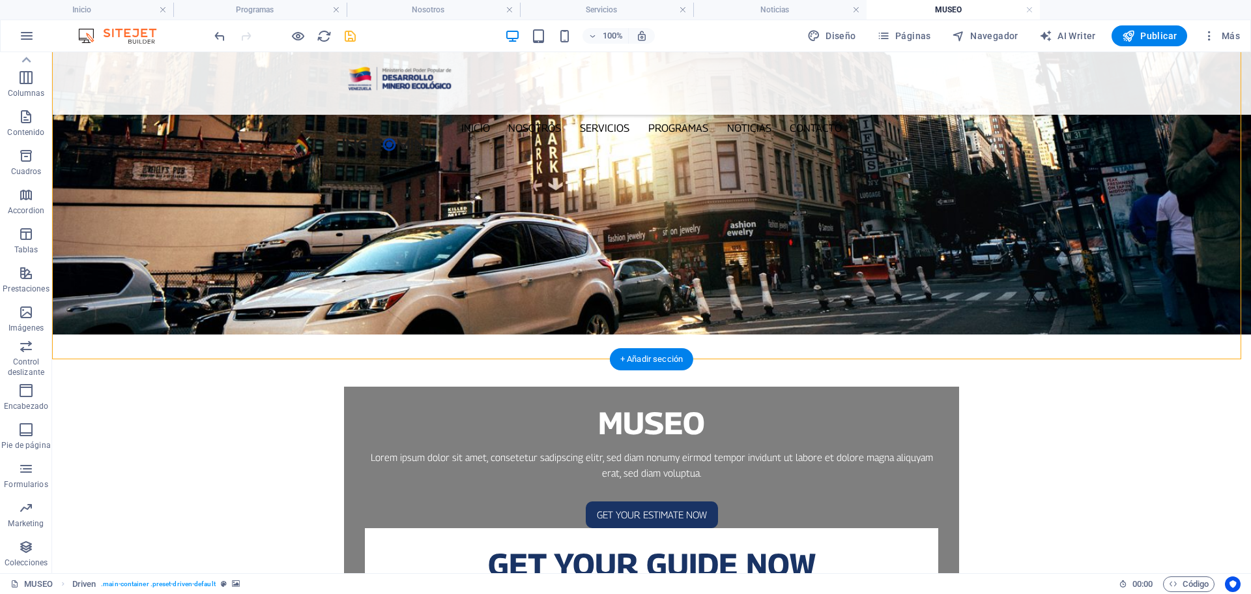
scroll to position [391, 0]
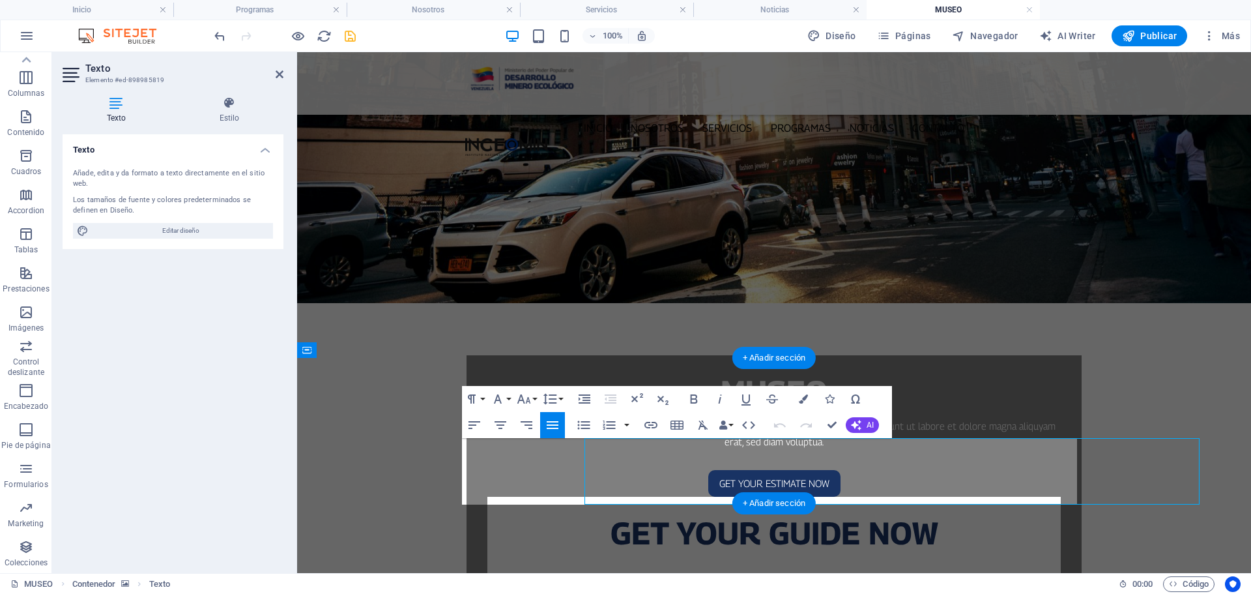
scroll to position [336, 0]
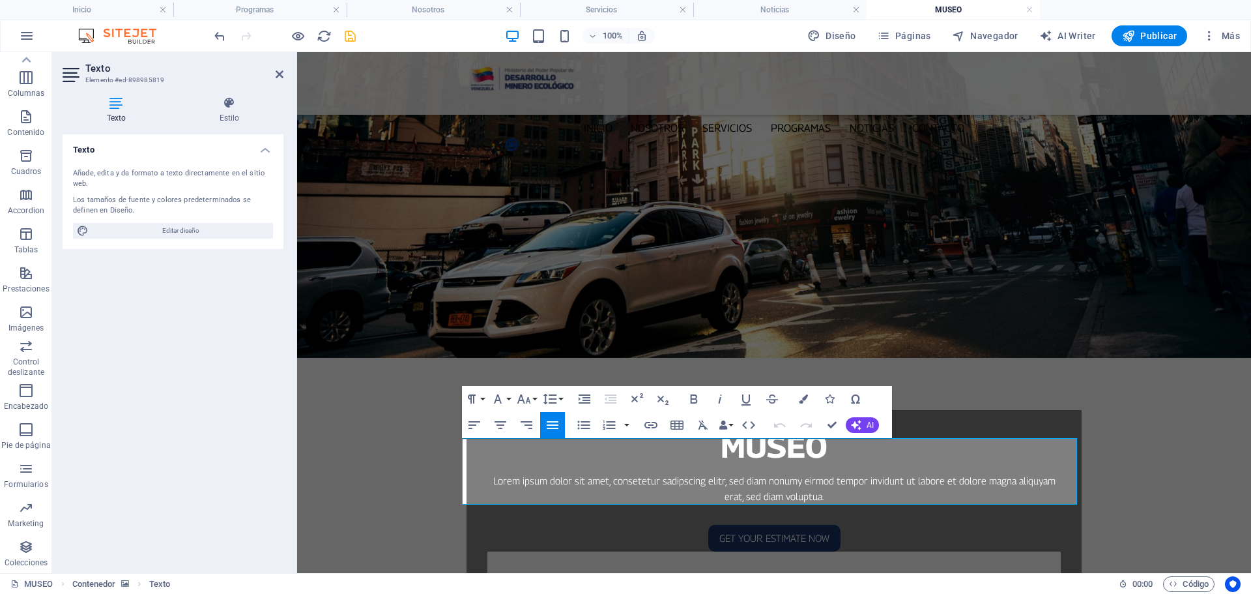
drag, startPoint x: 695, startPoint y: 493, endPoint x: 455, endPoint y: 452, distance: 243.4
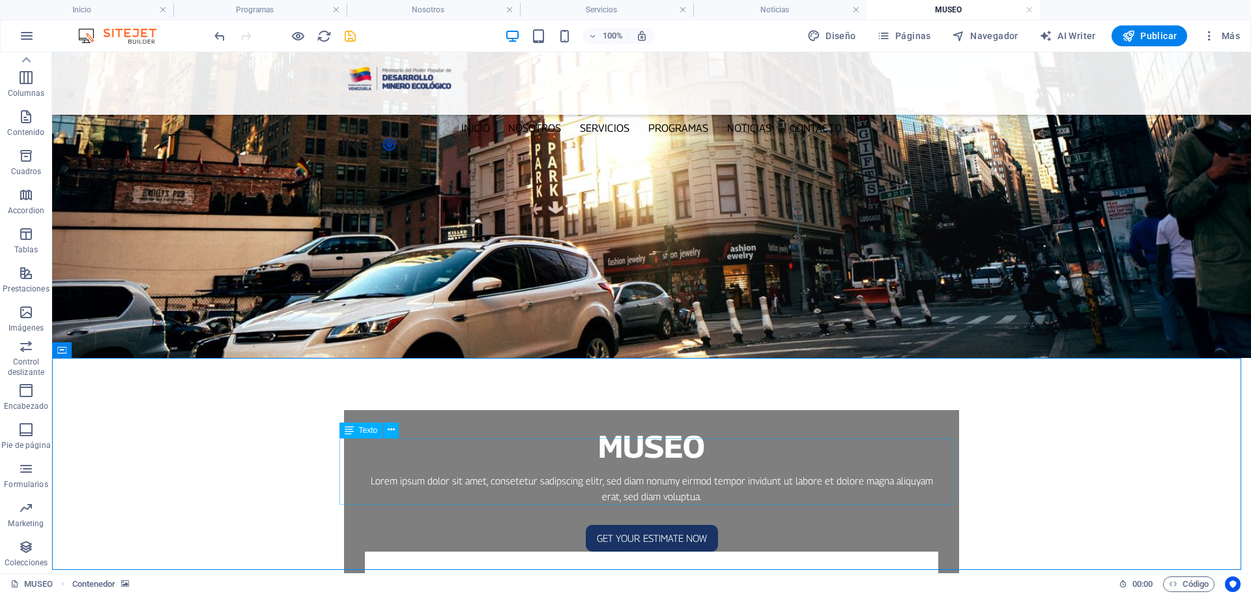
click at [348, 431] on icon at bounding box center [349, 430] width 9 height 16
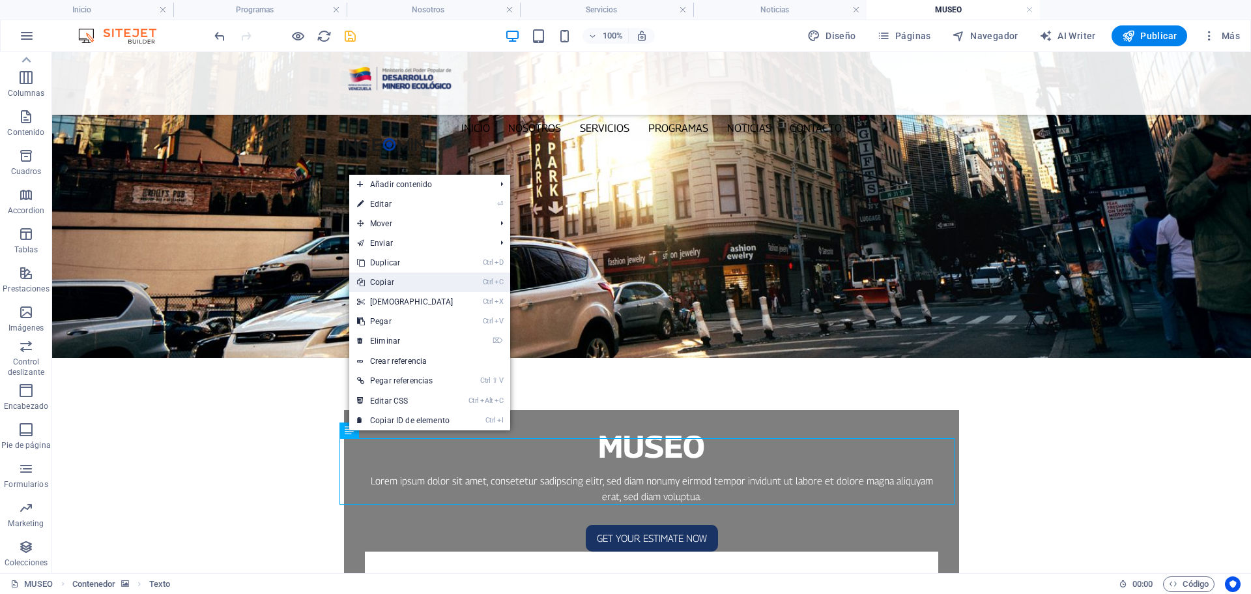
click at [398, 287] on link "Ctrl C Copiar" at bounding box center [405, 282] width 112 height 20
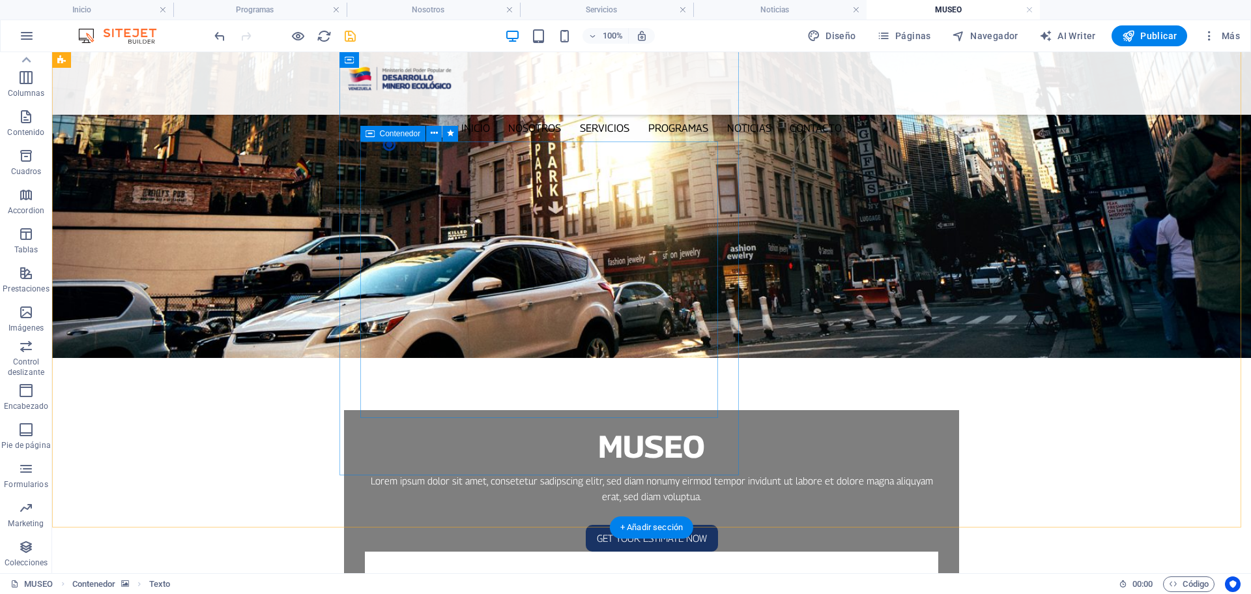
scroll to position [0, 0]
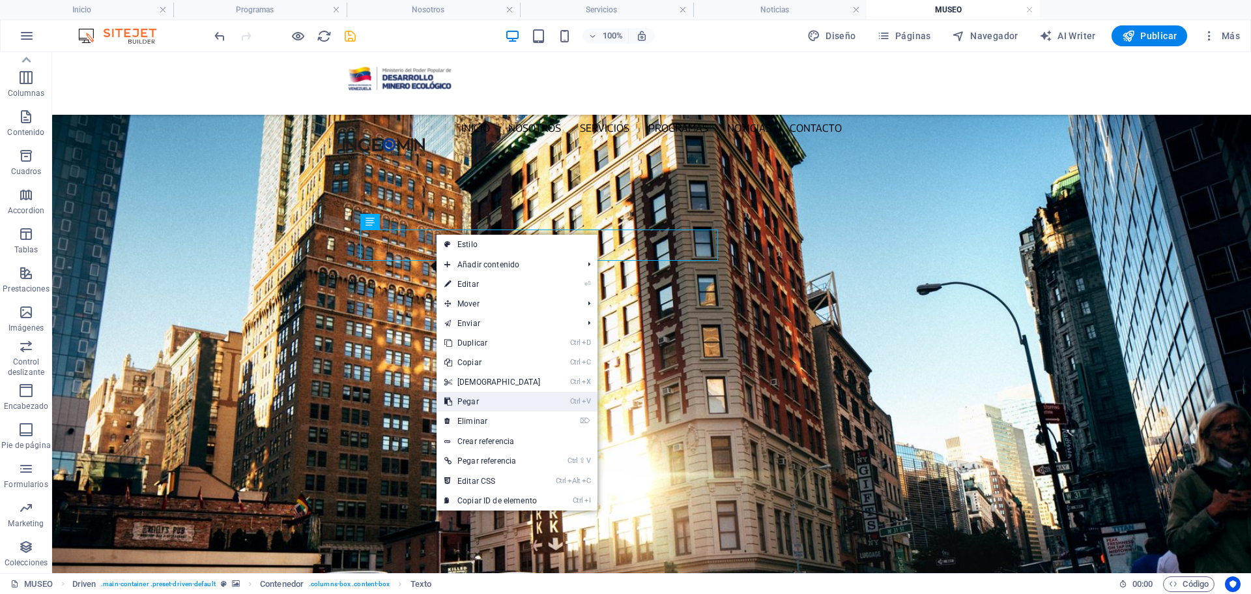
click at [484, 401] on link "Ctrl V Pegar" at bounding box center [493, 402] width 112 height 20
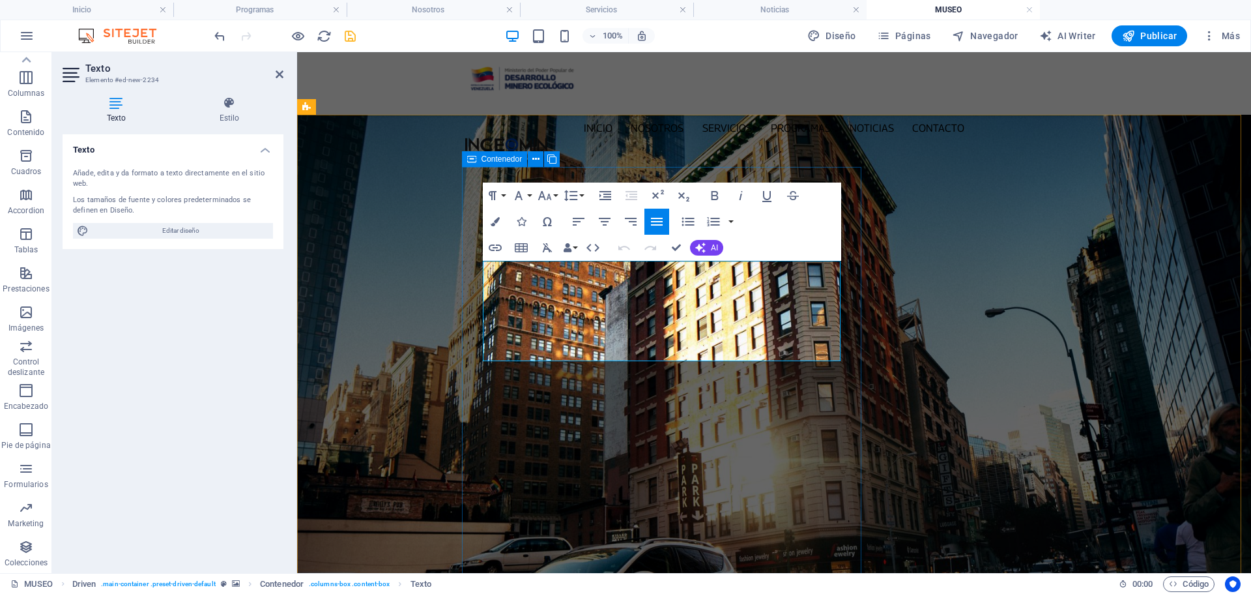
drag, startPoint x: 768, startPoint y: 358, endPoint x: 479, endPoint y: 257, distance: 305.6
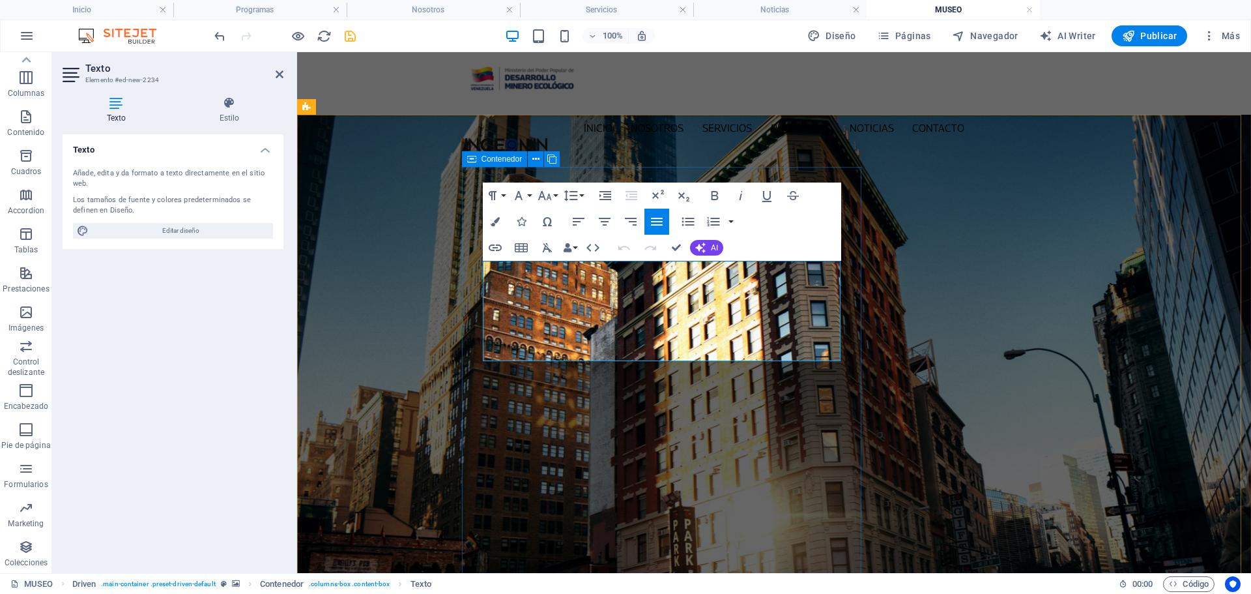
copy span "El Instituto Nacional de Geología y Minería (INGEOMIN), es un ente adscrito al …"
click at [962, 216] on figure at bounding box center [774, 454] width 954 height 679
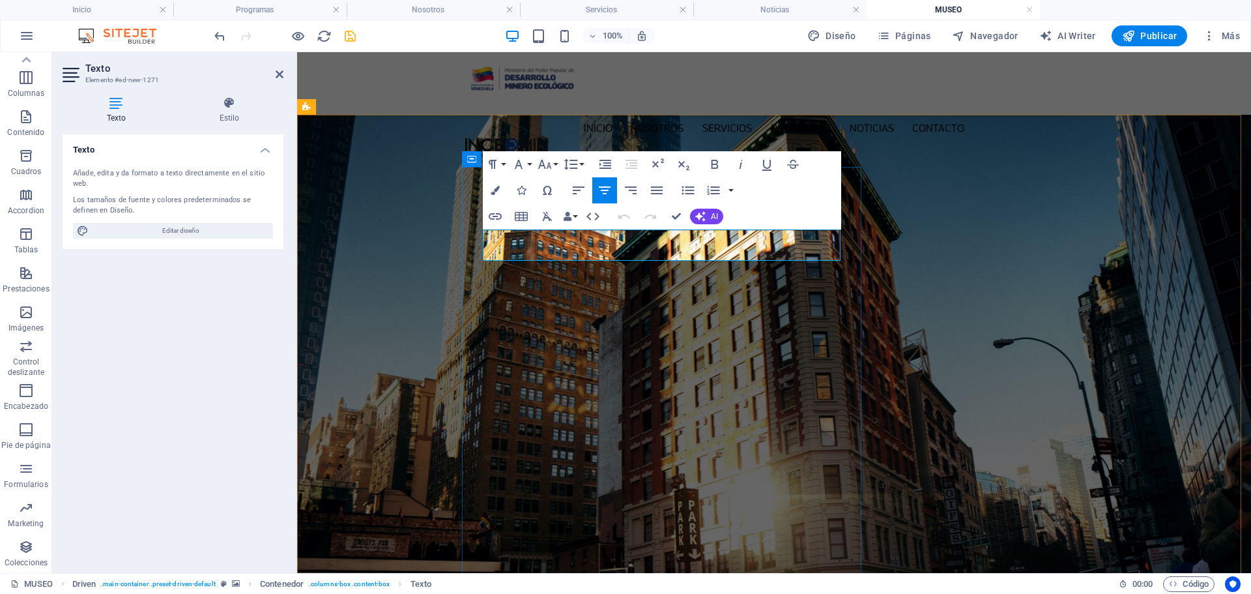
drag, startPoint x: 493, startPoint y: 234, endPoint x: 837, endPoint y: 253, distance: 344.6
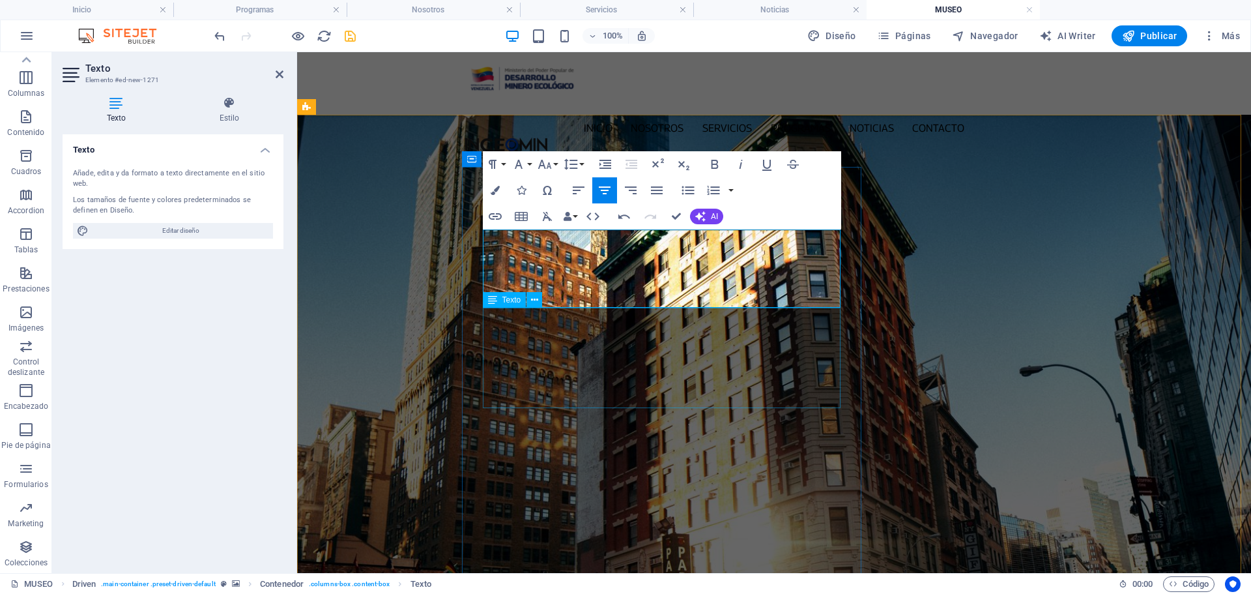
scroll to position [4418, 1]
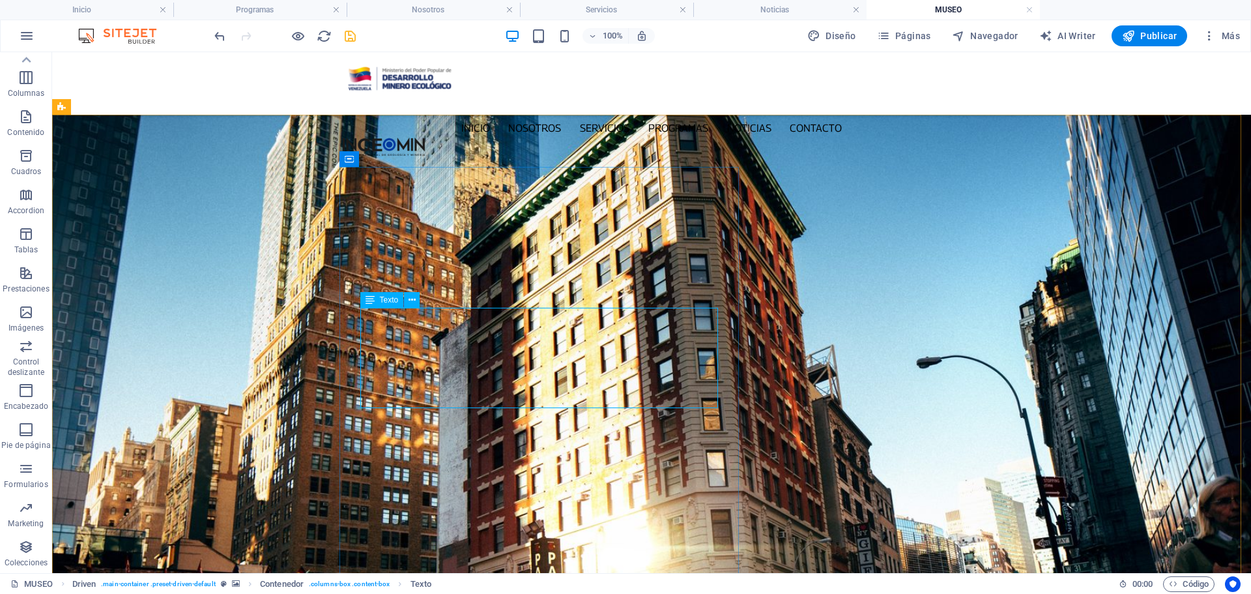
click at [392, 298] on span "Texto" at bounding box center [389, 300] width 19 height 8
click at [373, 301] on icon at bounding box center [370, 300] width 9 height 16
click at [373, 300] on icon at bounding box center [370, 300] width 9 height 16
click at [128, 300] on figure at bounding box center [651, 478] width 1199 height 726
click at [370, 304] on icon at bounding box center [370, 300] width 9 height 16
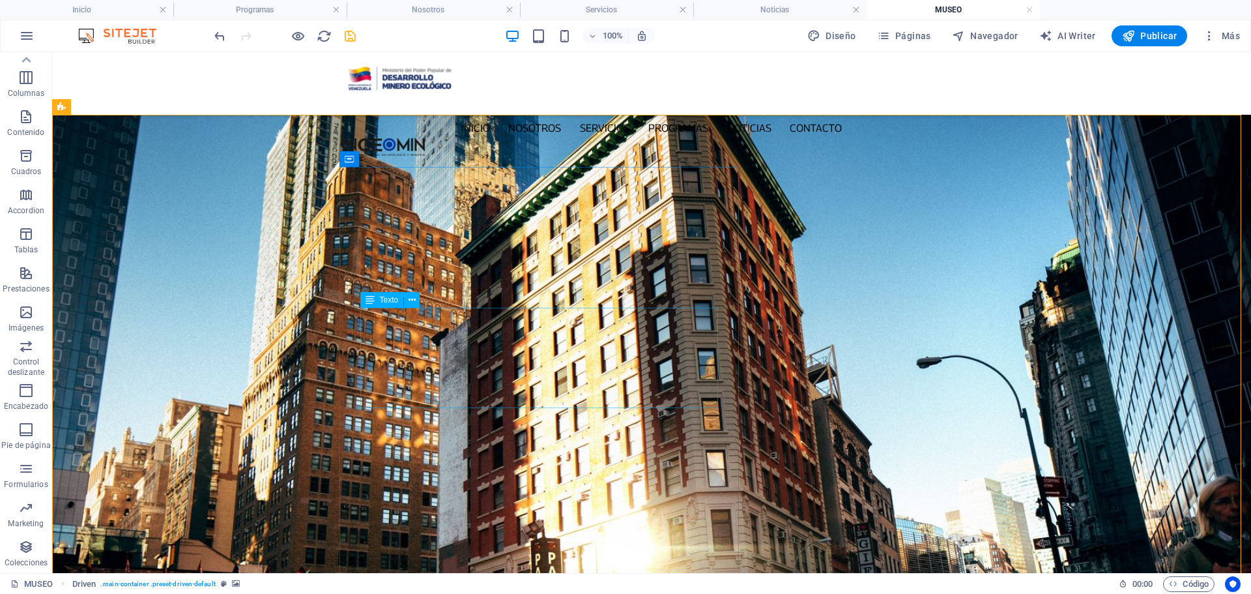
click at [370, 304] on icon at bounding box center [370, 300] width 9 height 16
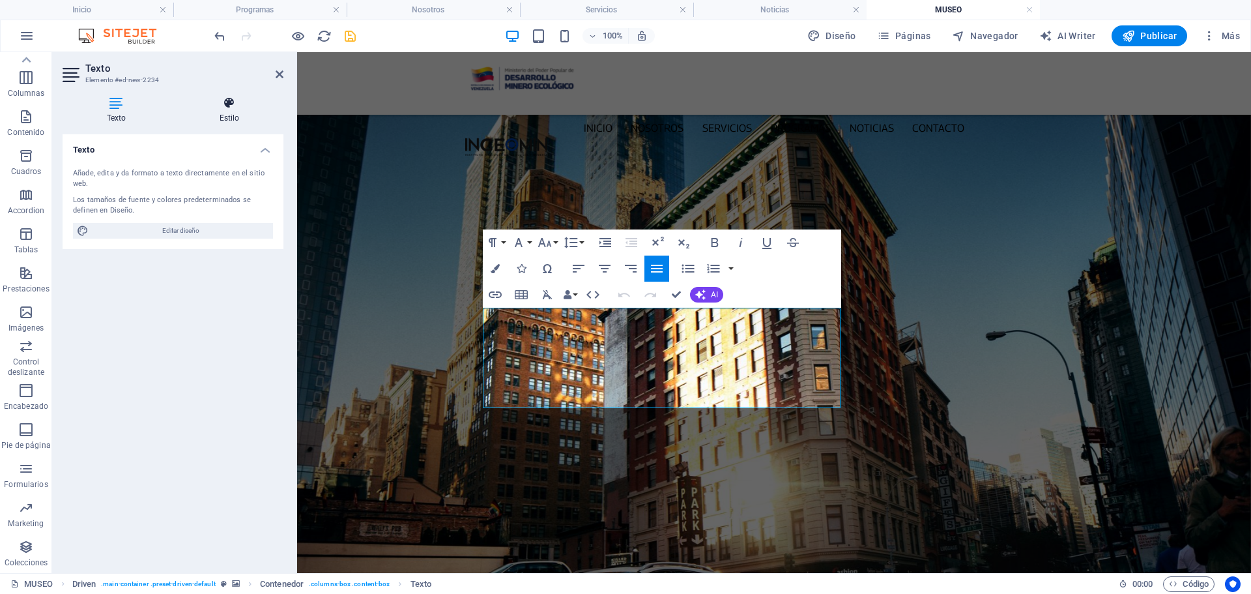
click at [229, 116] on h4 "Estilo" at bounding box center [229, 109] width 108 height 27
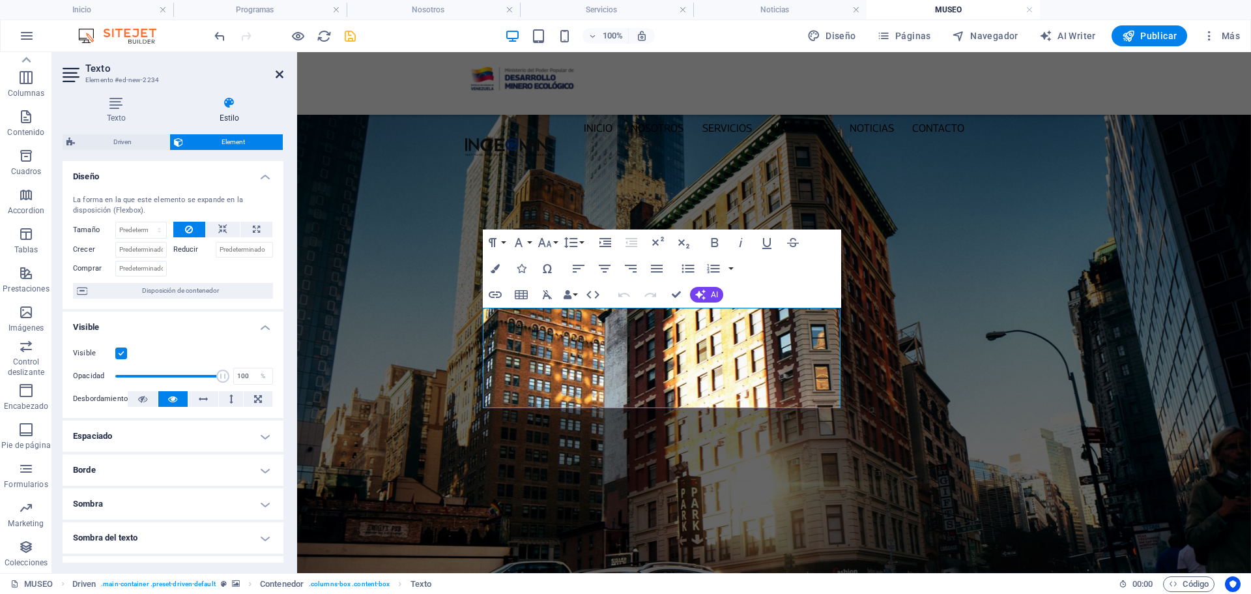
click at [279, 70] on icon at bounding box center [280, 74] width 8 height 10
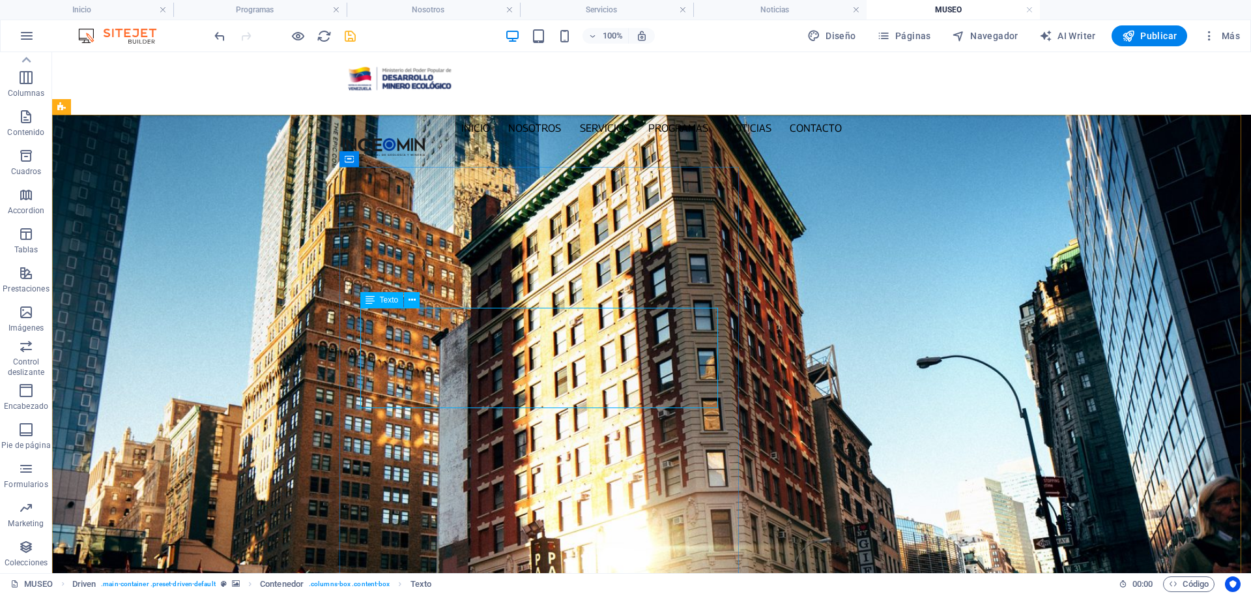
drag, startPoint x: 377, startPoint y: 300, endPoint x: 375, endPoint y: 293, distance: 6.8
click at [377, 298] on div "Texto" at bounding box center [382, 300] width 44 height 16
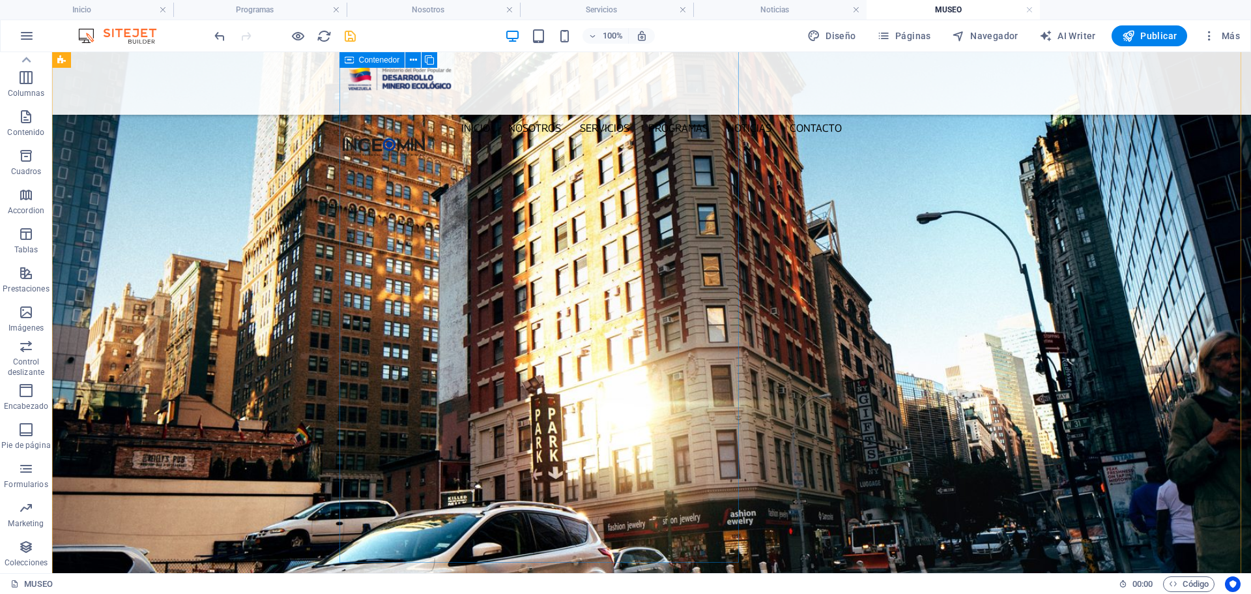
scroll to position [65, 0]
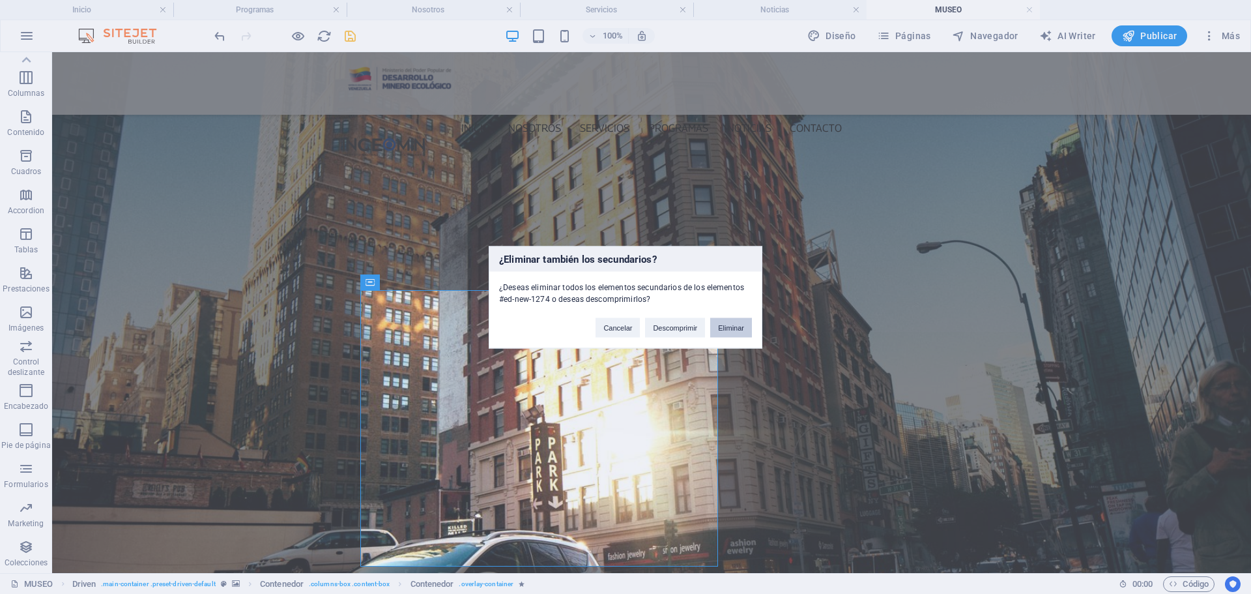
click at [742, 334] on button "Eliminar" at bounding box center [731, 327] width 42 height 20
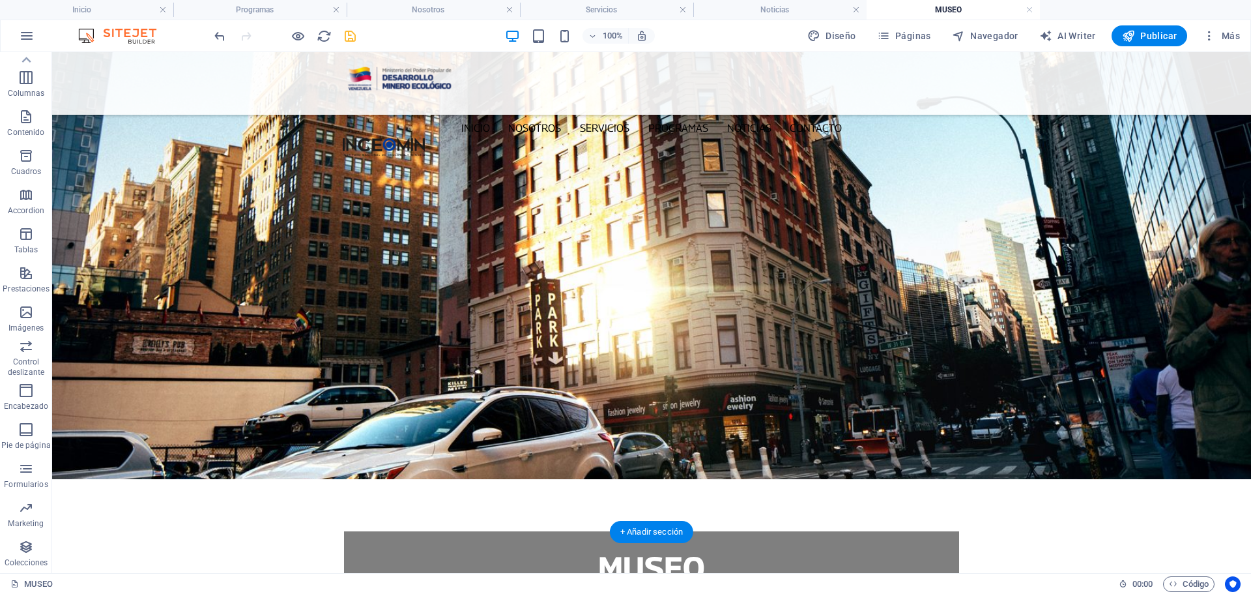
scroll to position [345, 0]
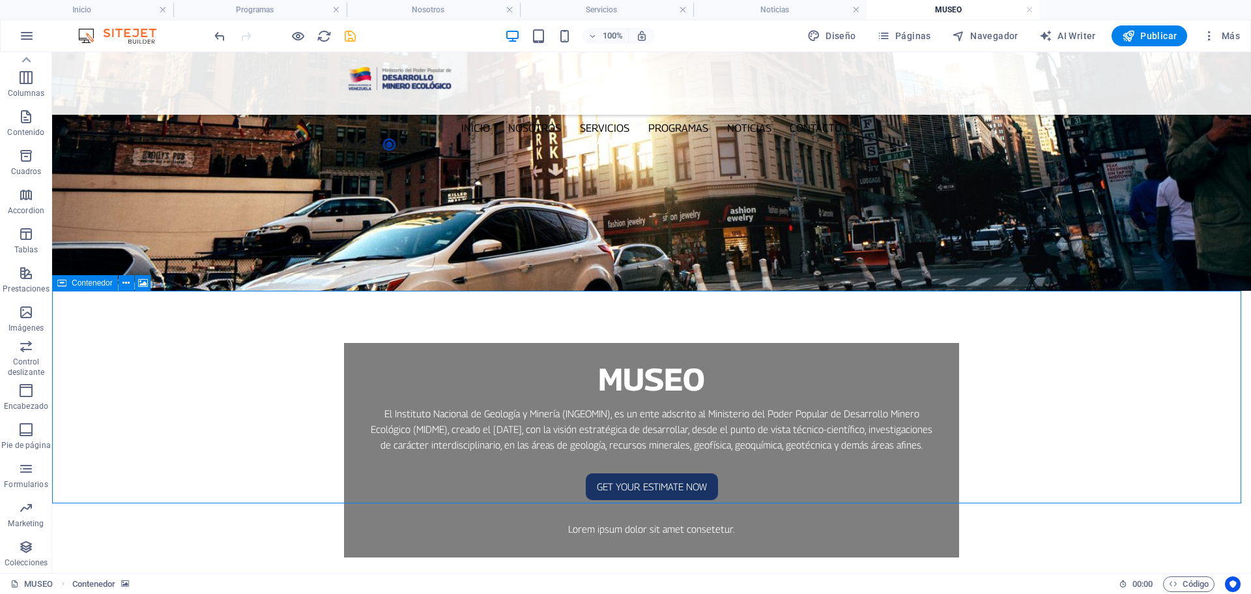
click at [56, 288] on div "Contenedor" at bounding box center [85, 283] width 66 height 16
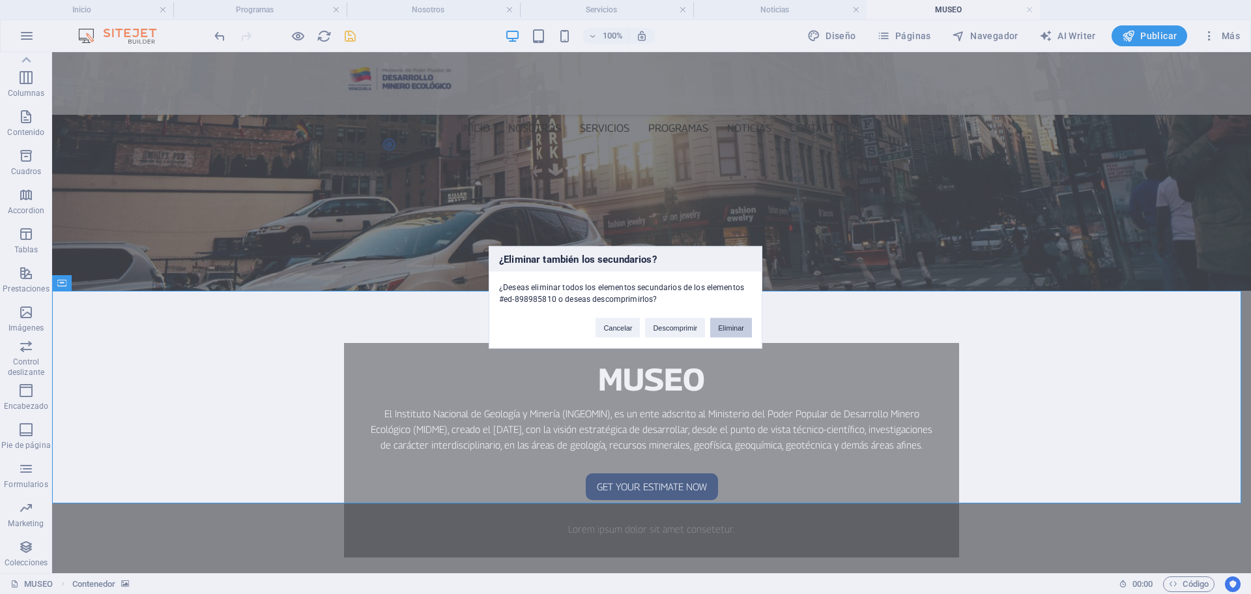
click at [736, 326] on button "Eliminar" at bounding box center [731, 327] width 42 height 20
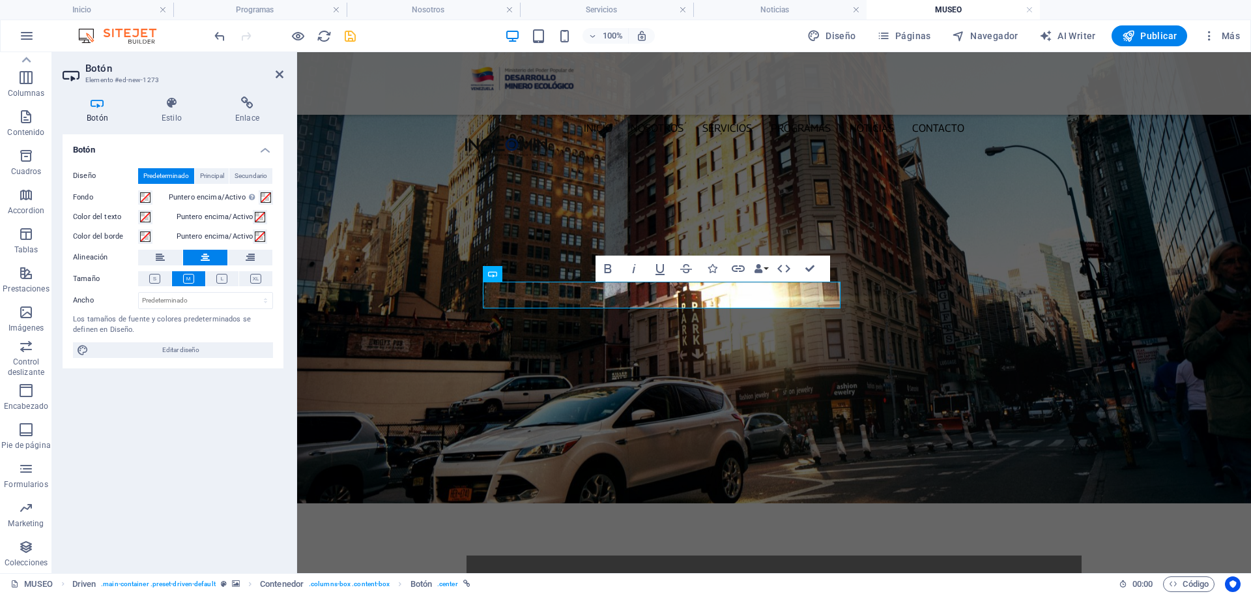
click at [968, 321] on figure at bounding box center [774, 242] width 954 height 521
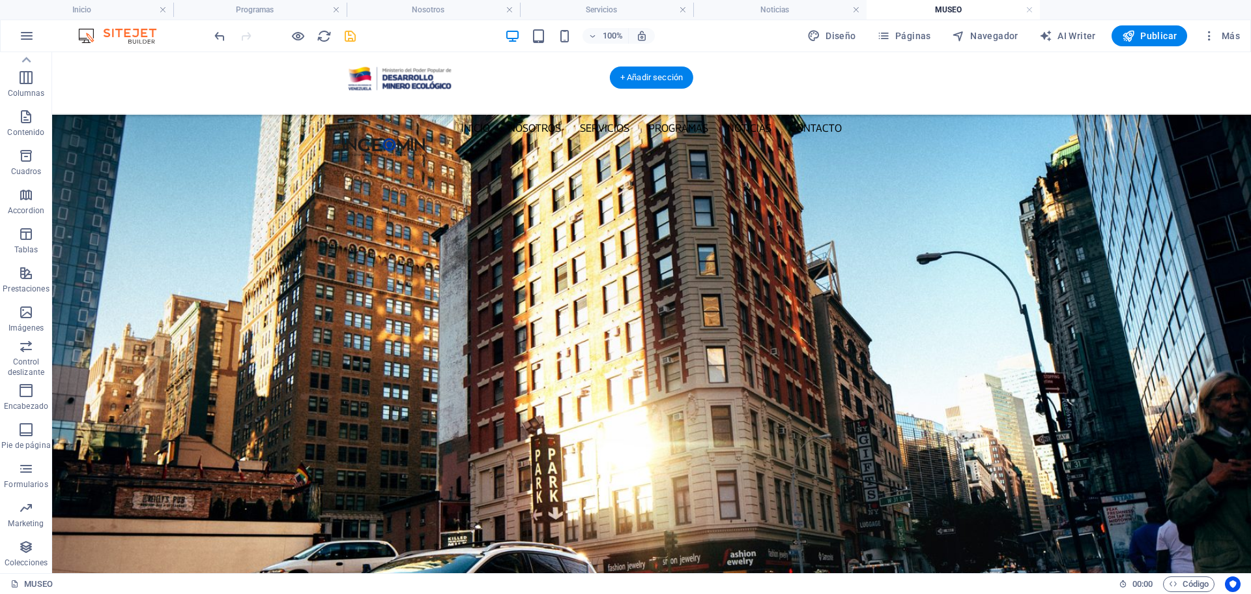
scroll to position [0, 0]
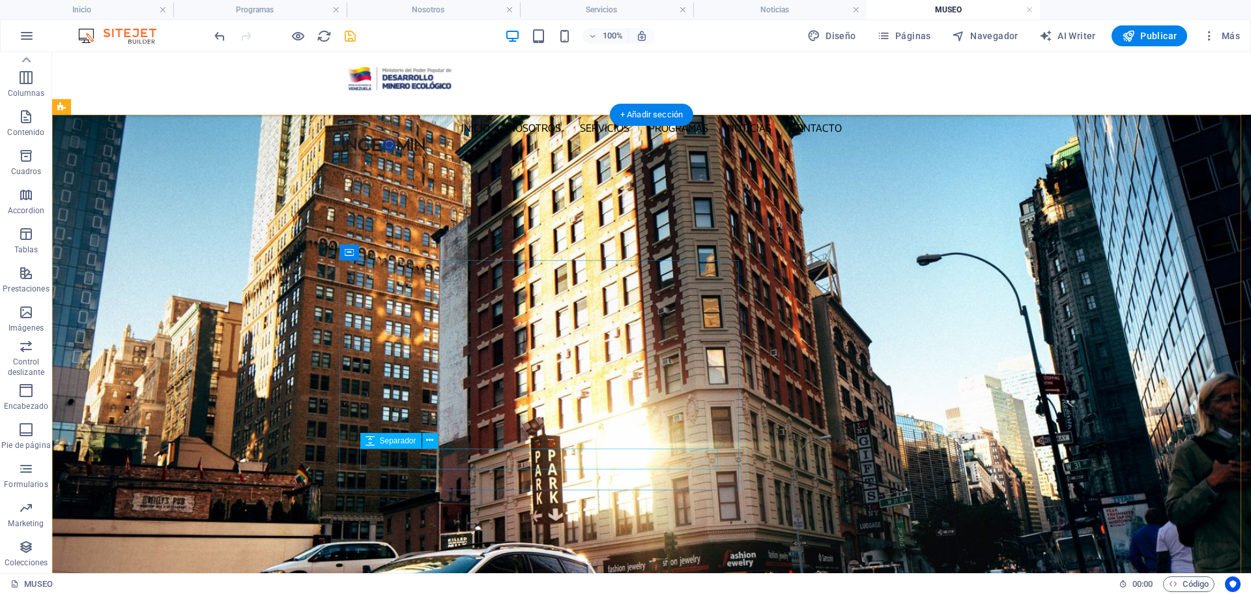
select select "rem"
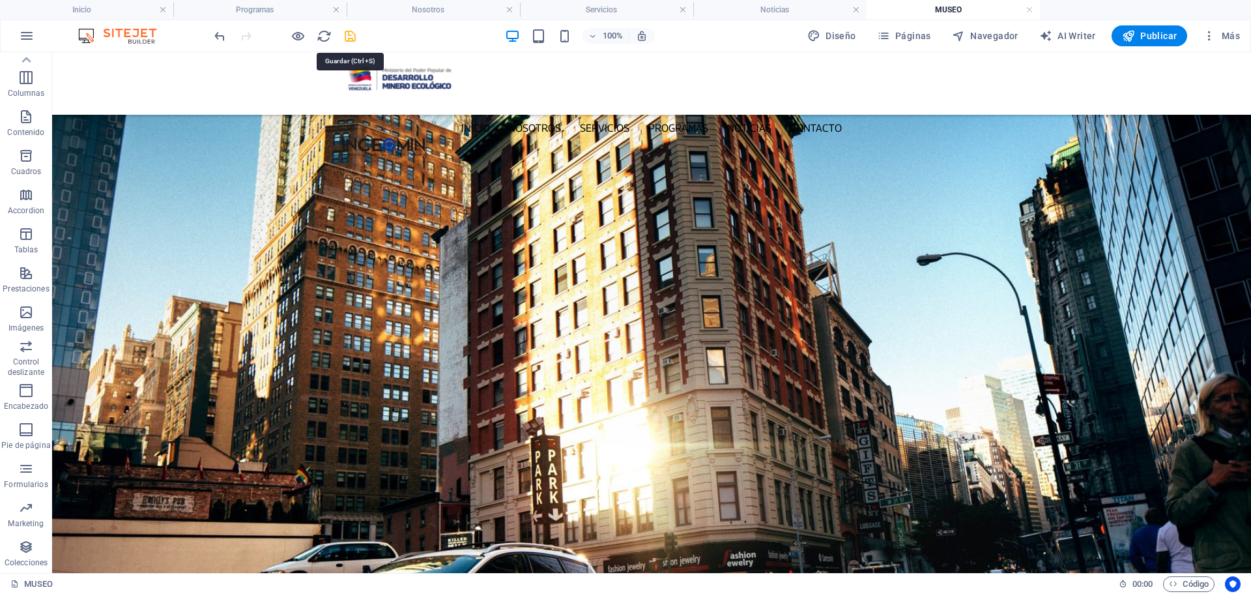
click at [353, 40] on icon "save" at bounding box center [350, 36] width 15 height 15
click at [82, 9] on h4 "Inicio" at bounding box center [86, 10] width 173 height 14
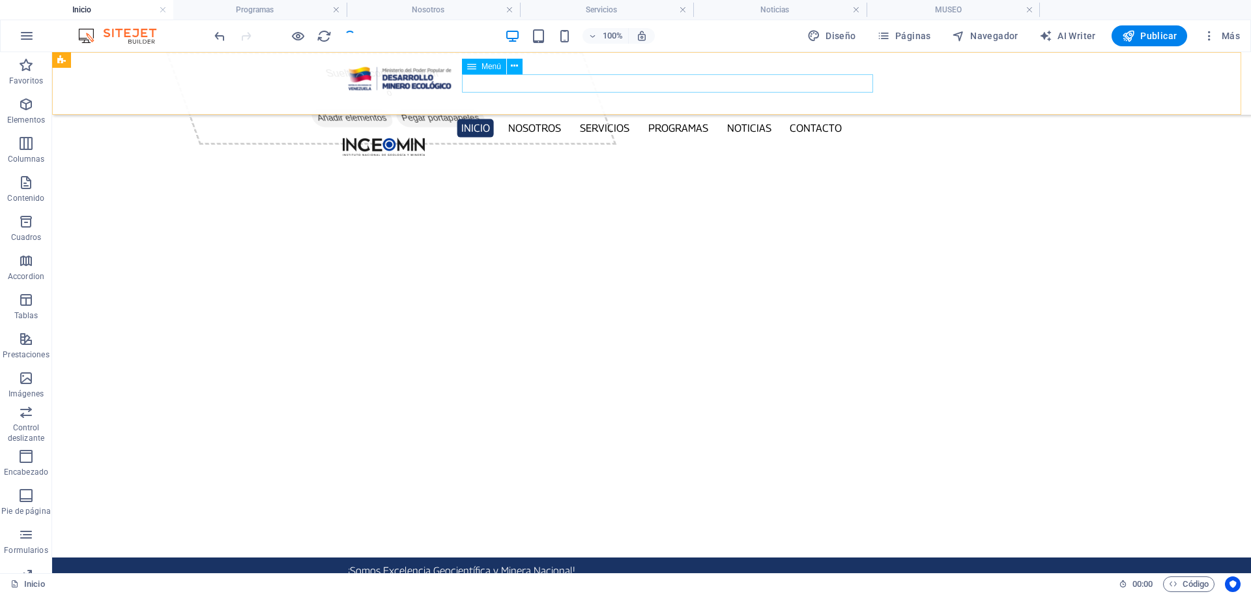
click at [837, 119] on nav "Inicio Nosotros Servicios Programas PNG INGEOMIN VA A LA ESCUELA COMITÉ DE MUJE…" at bounding box center [651, 128] width 617 height 19
select select
select select "1"
select select
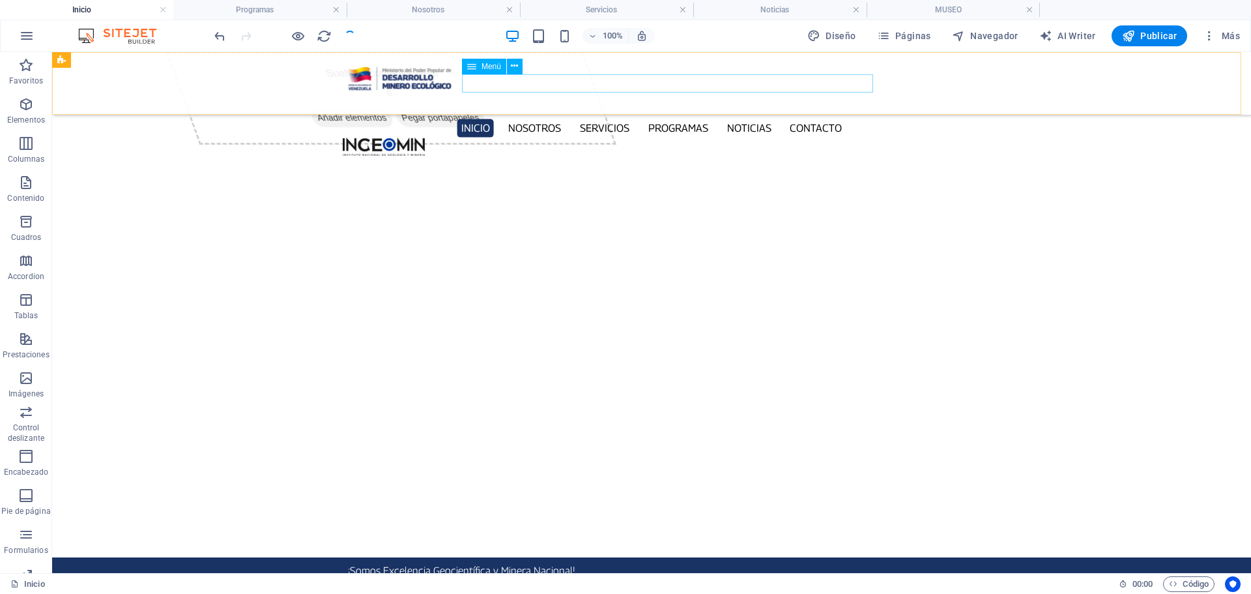
select select "2"
select select
select select "3"
select select
select select "4"
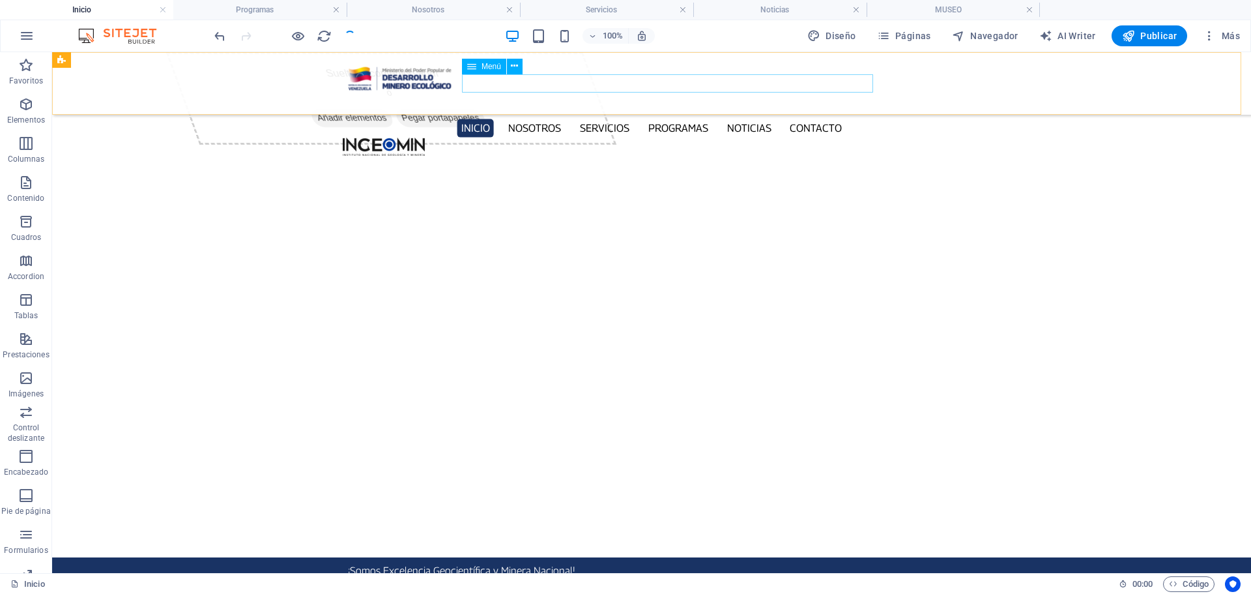
select select
select select "5"
select select
select select "6"
select select
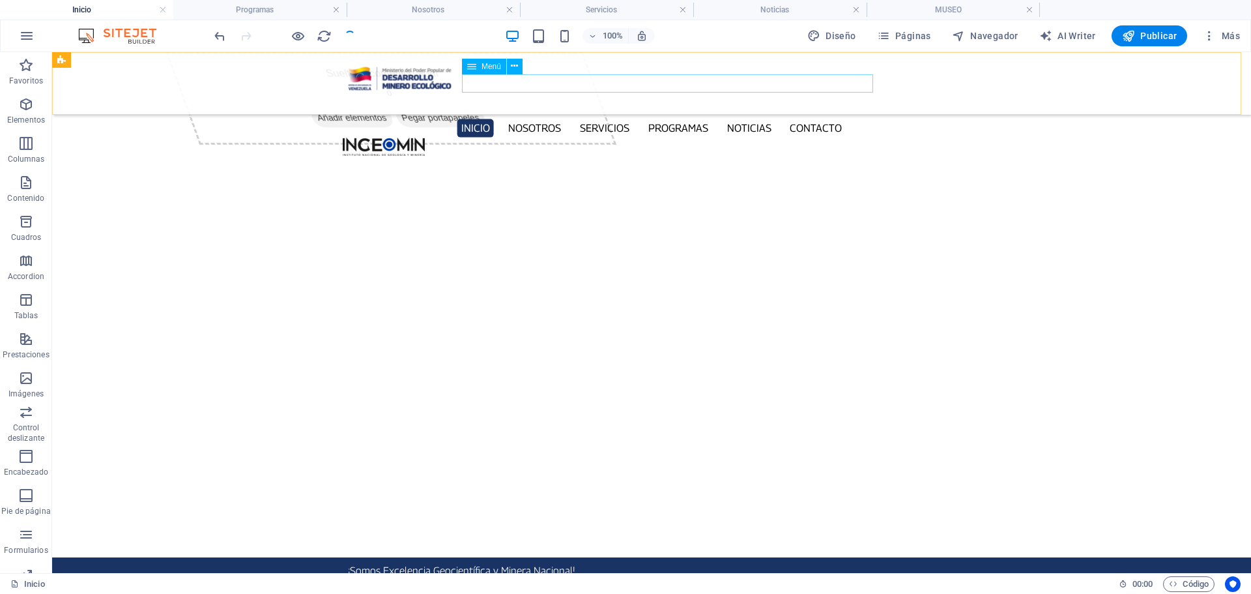
select select "7"
select select
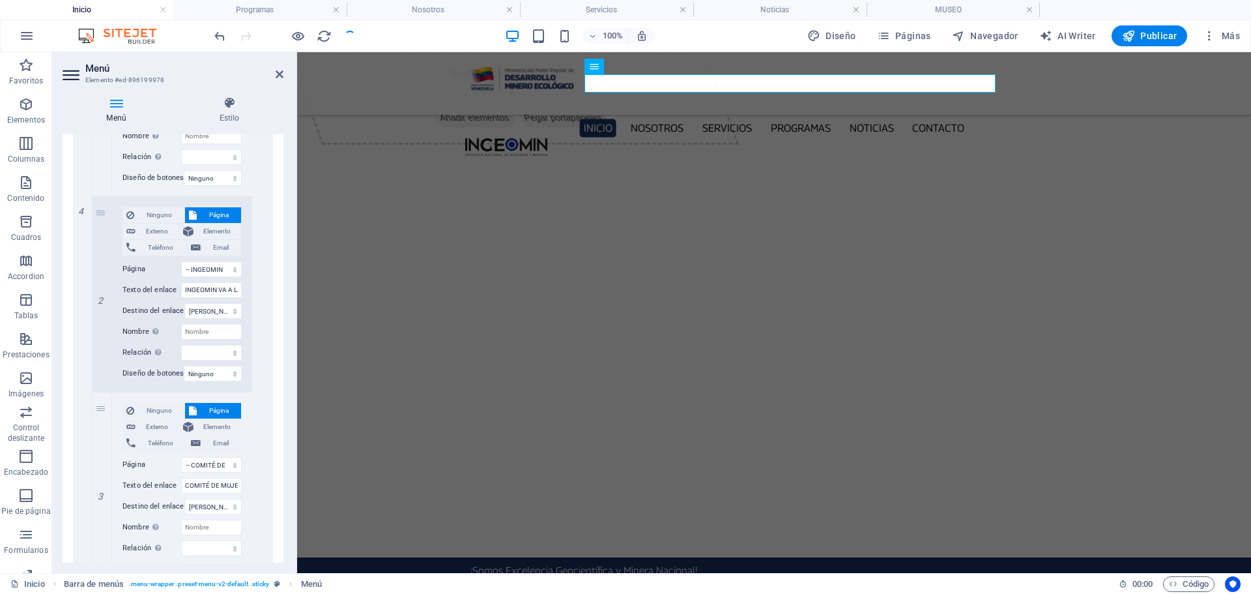
select select "1"
select select "2"
select select "3"
select select "4"
select select "5"
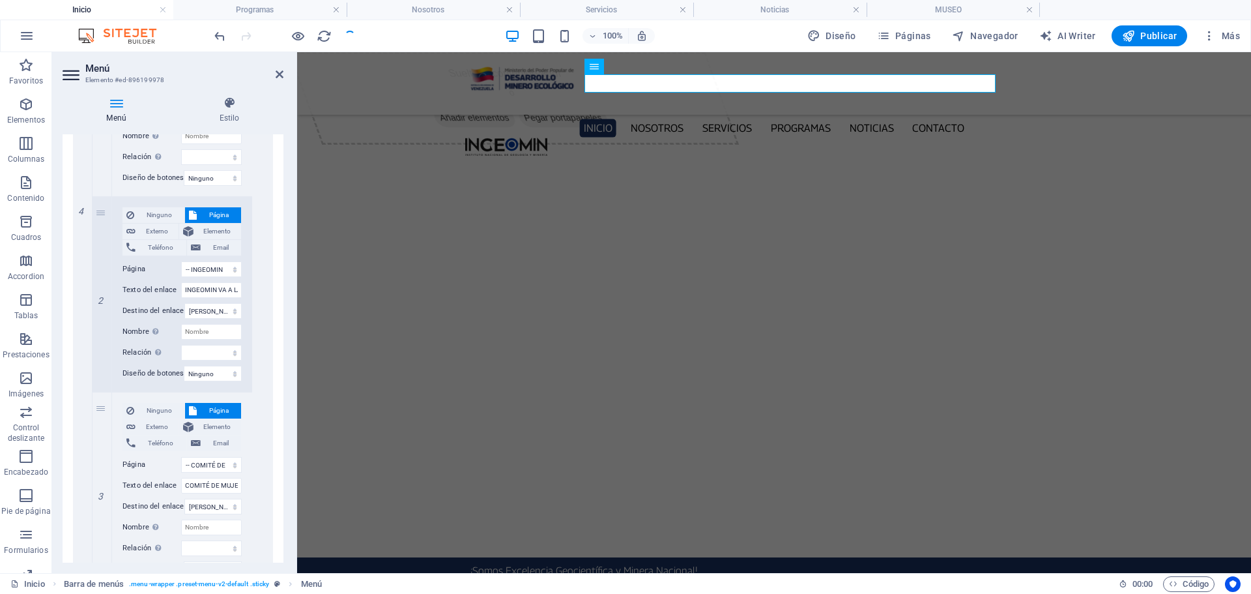
select select "6"
select select "7"
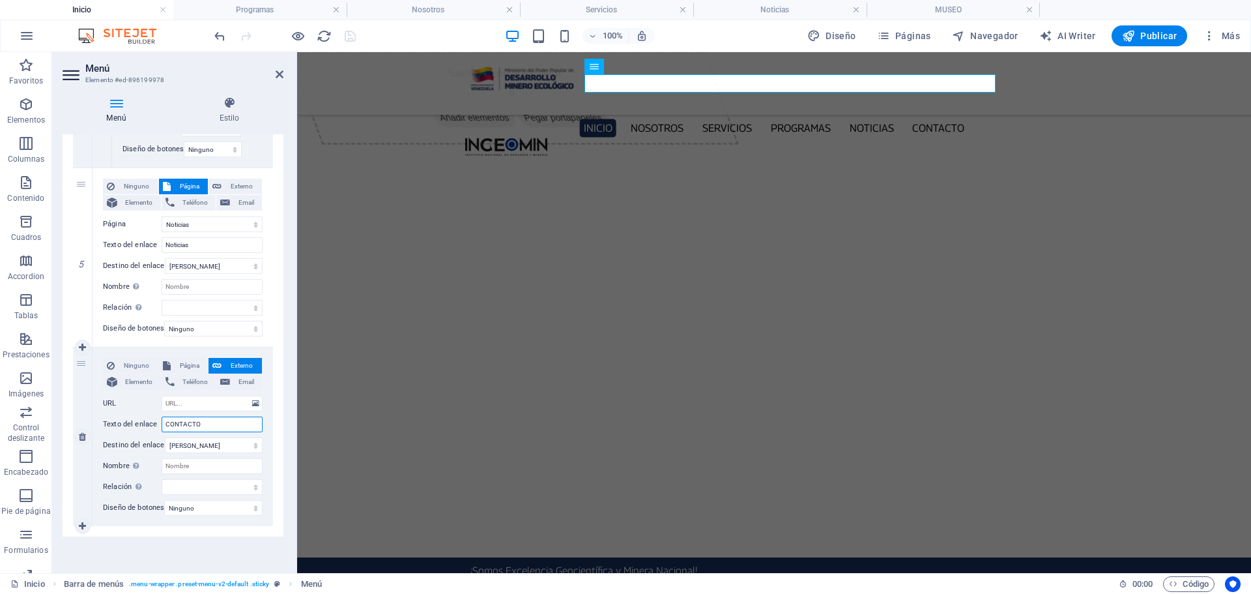
click at [204, 416] on input "CONTACTO" at bounding box center [212, 424] width 101 height 16
type input "MUSEO"
select select
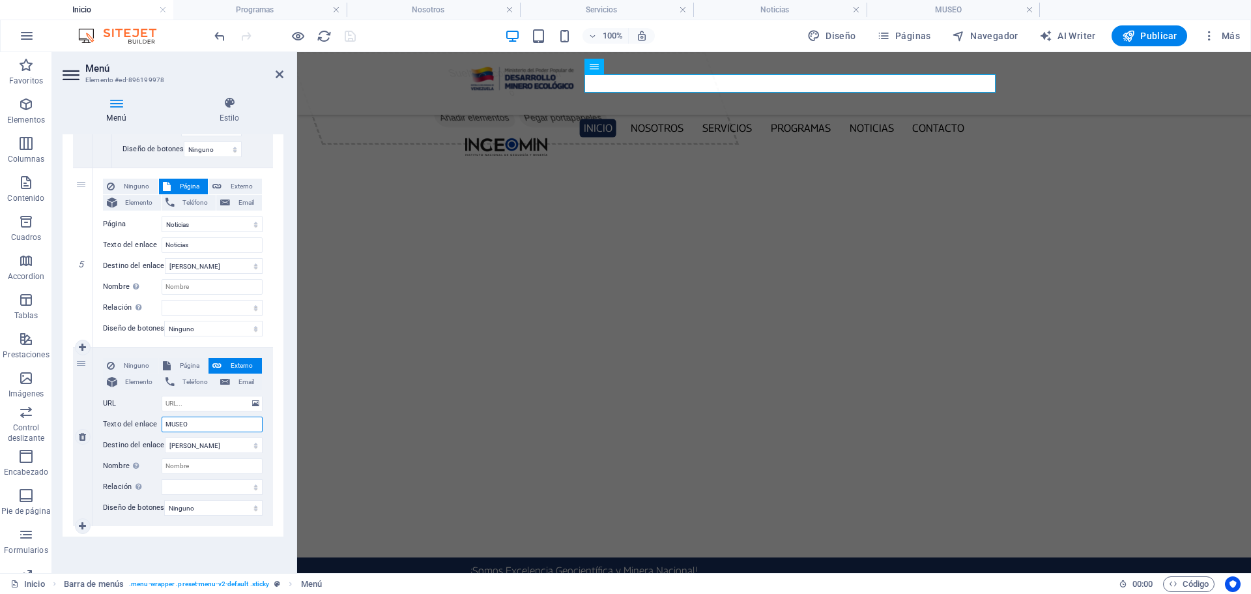
select select
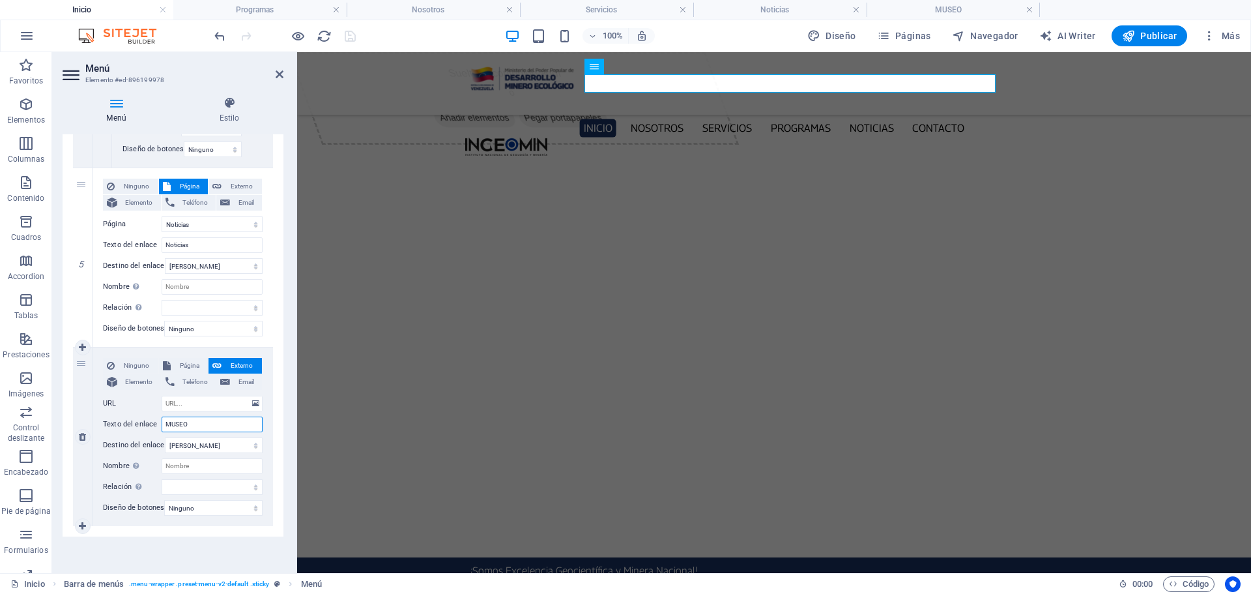
select select
type input "MUSEO"
click at [235, 396] on input "URL" at bounding box center [212, 404] width 101 height 16
click at [181, 358] on span "Página" at bounding box center [190, 366] width 30 height 16
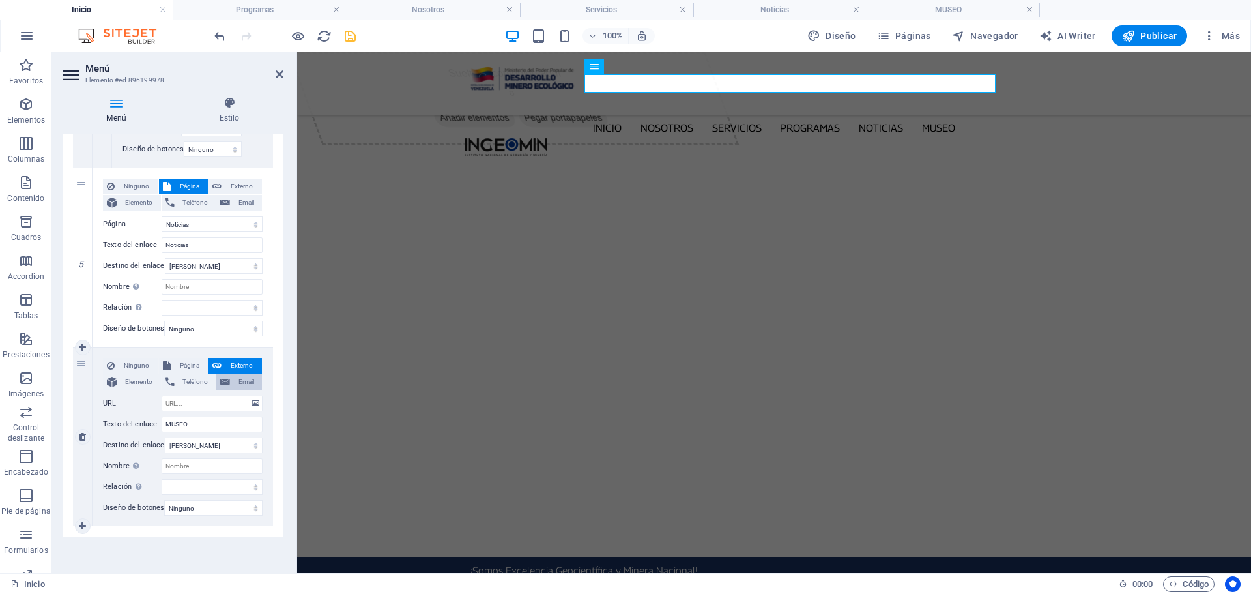
select select
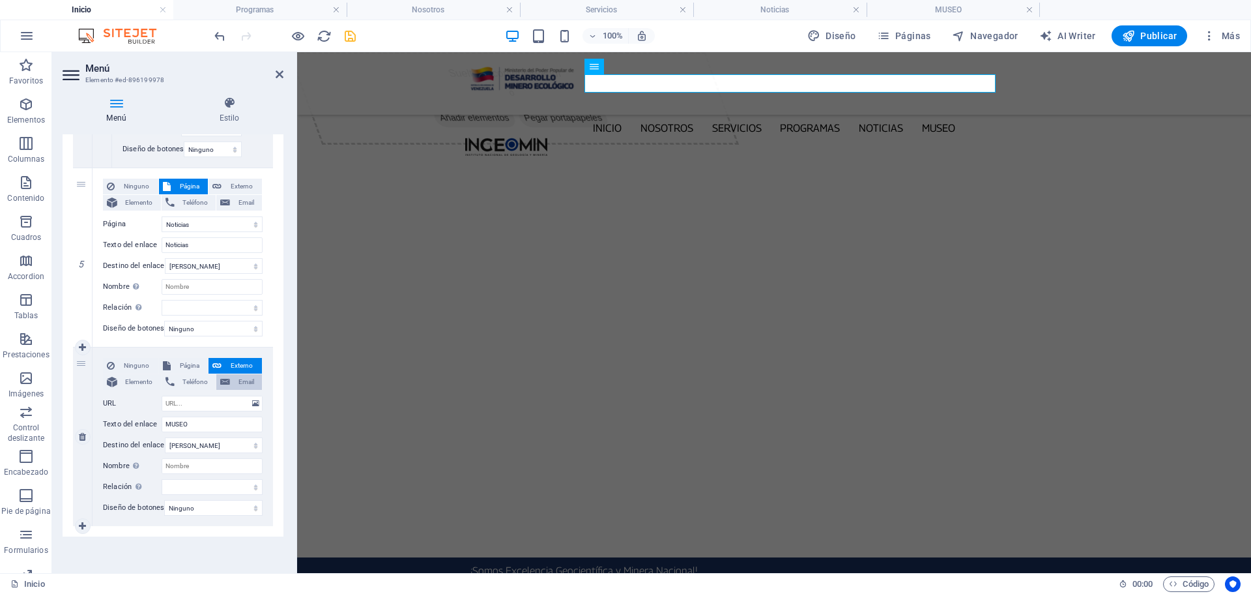
select select
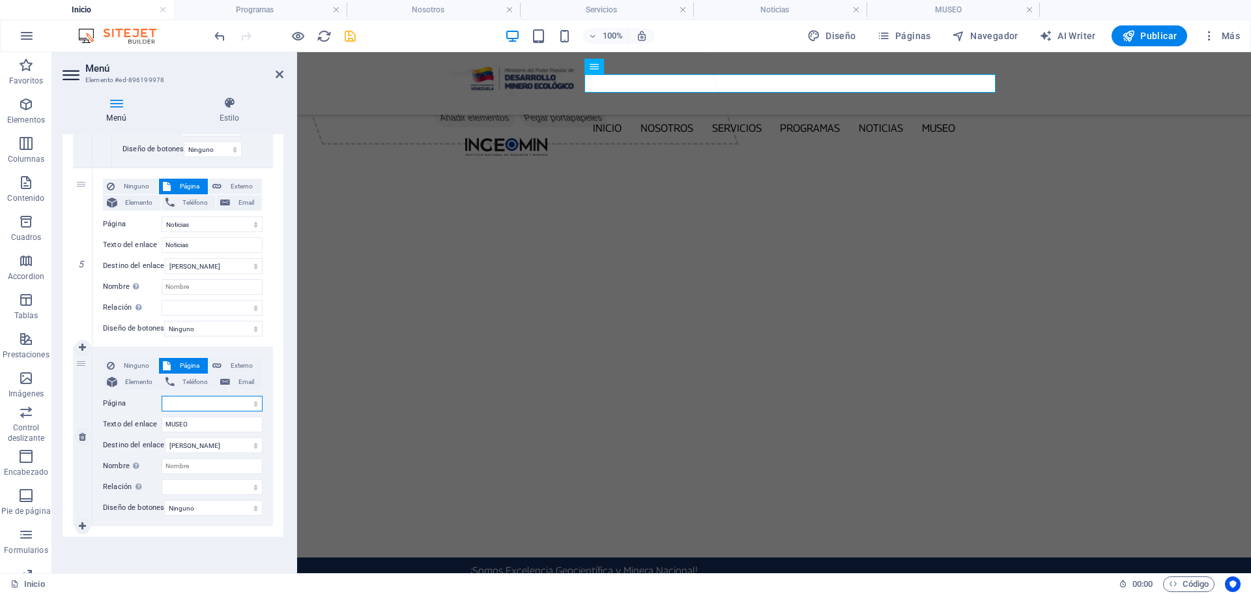
click at [254, 396] on select "Inicio Nosotros Servicios Programas -- PNG -- INGEOMIN VA A LA ESCUELA -- COMIT…" at bounding box center [212, 404] width 101 height 16
select select "8"
click at [162, 396] on select "Inicio Nosotros Servicios Programas -- PNG -- INGEOMIN VA A LA ESCUELA -- COMIT…" at bounding box center [212, 404] width 101 height 16
select select
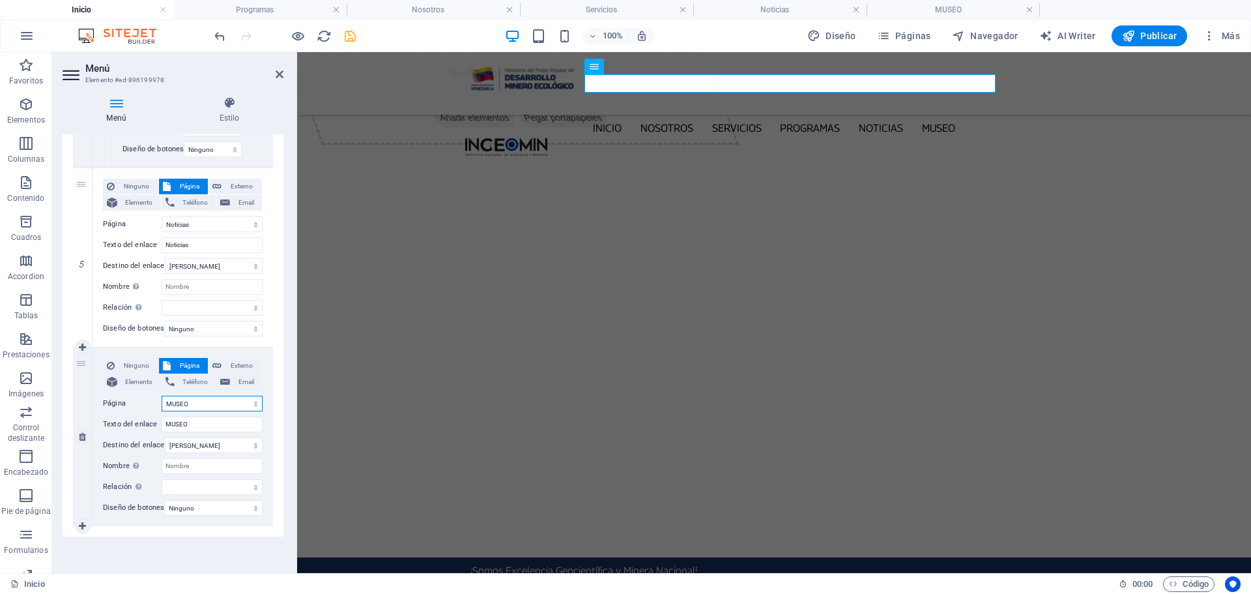
select select
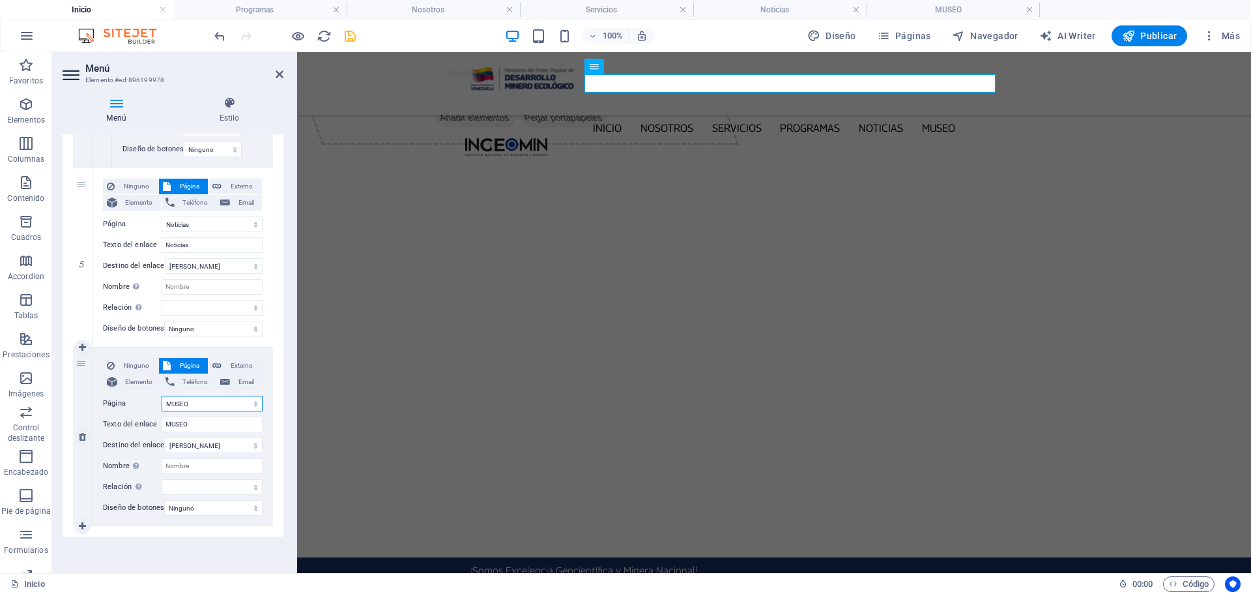
select select
click at [946, 6] on h4 "MUSEO" at bounding box center [953, 10] width 173 height 14
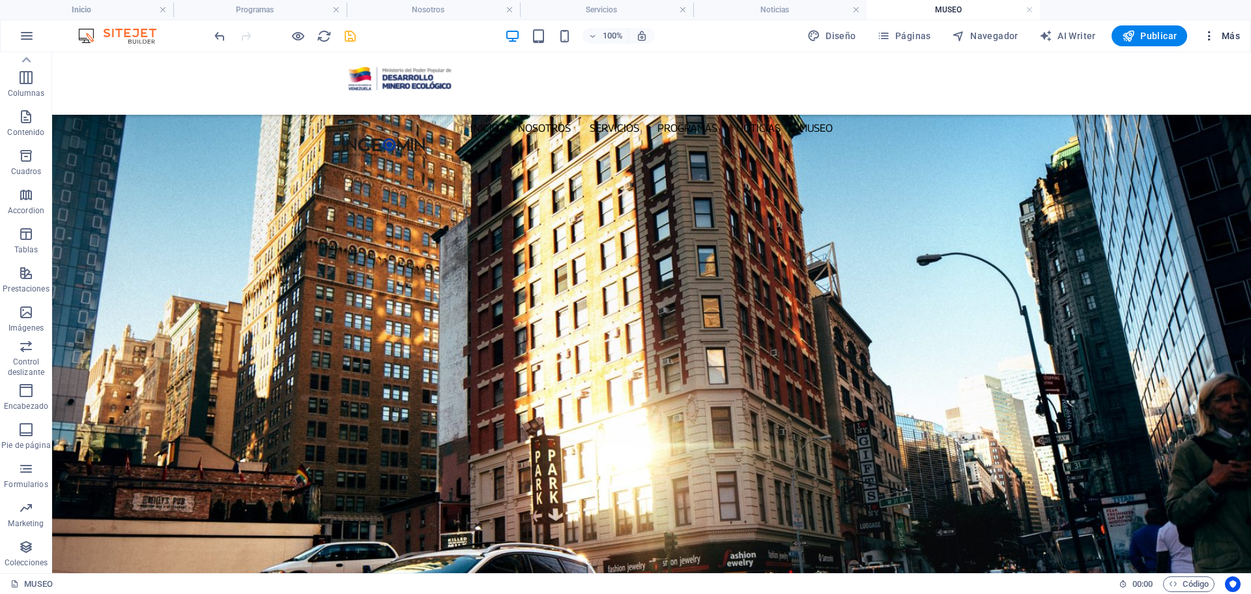
click at [1211, 34] on icon "button" at bounding box center [1209, 35] width 13 height 13
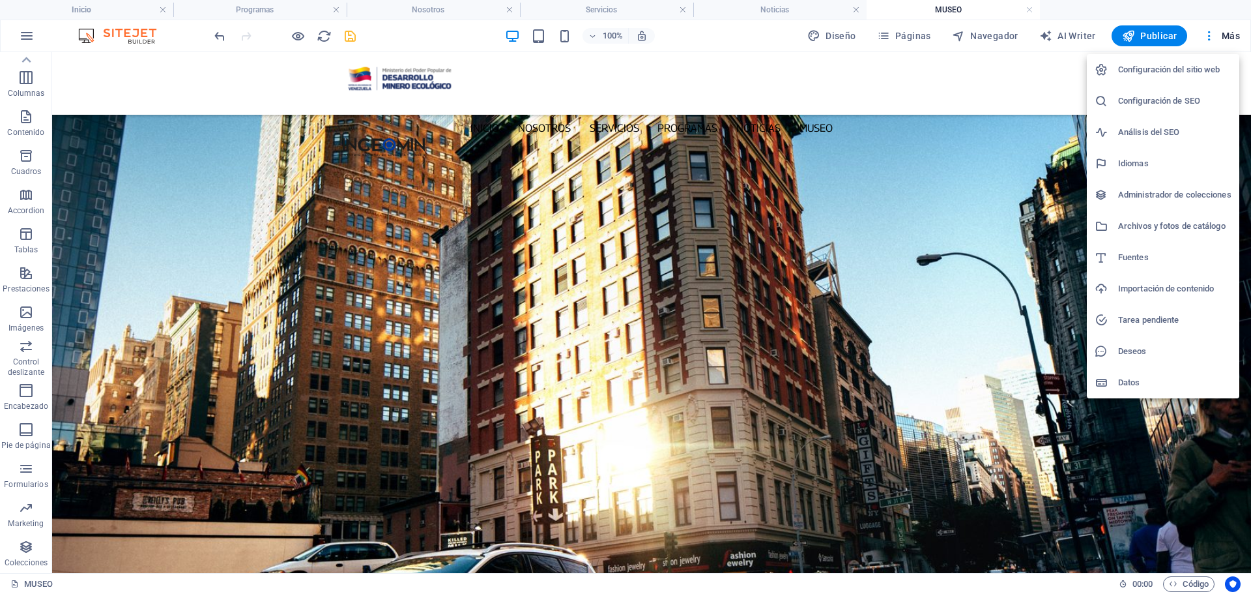
click at [913, 35] on div at bounding box center [625, 297] width 1251 height 594
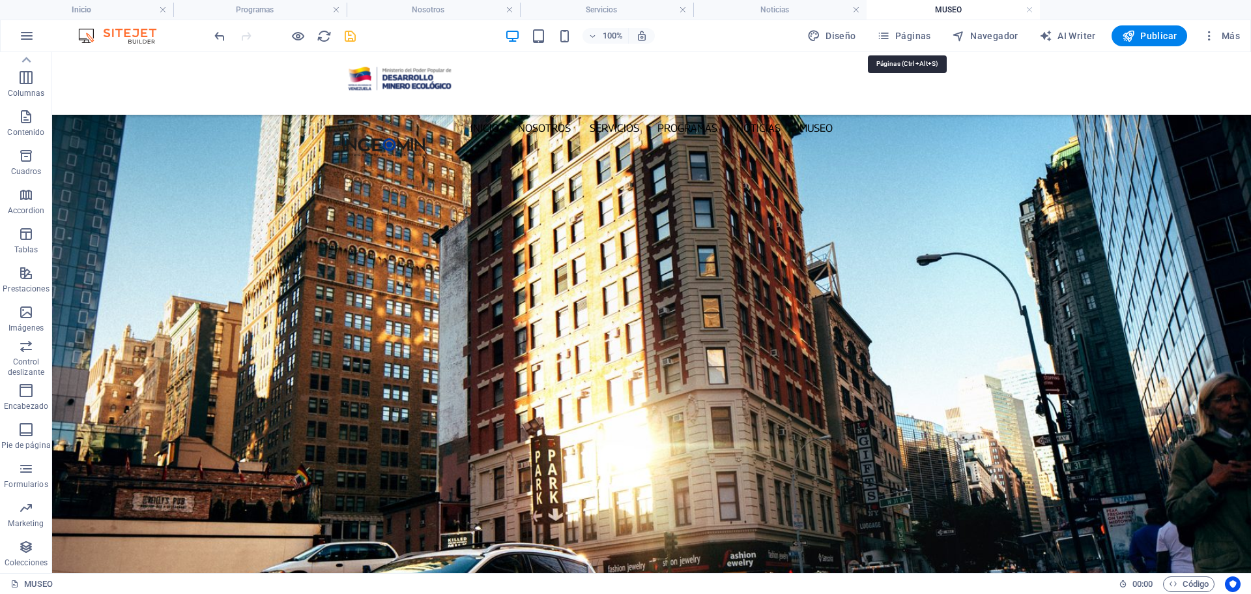
click at [913, 33] on span "Páginas" at bounding box center [904, 35] width 54 height 13
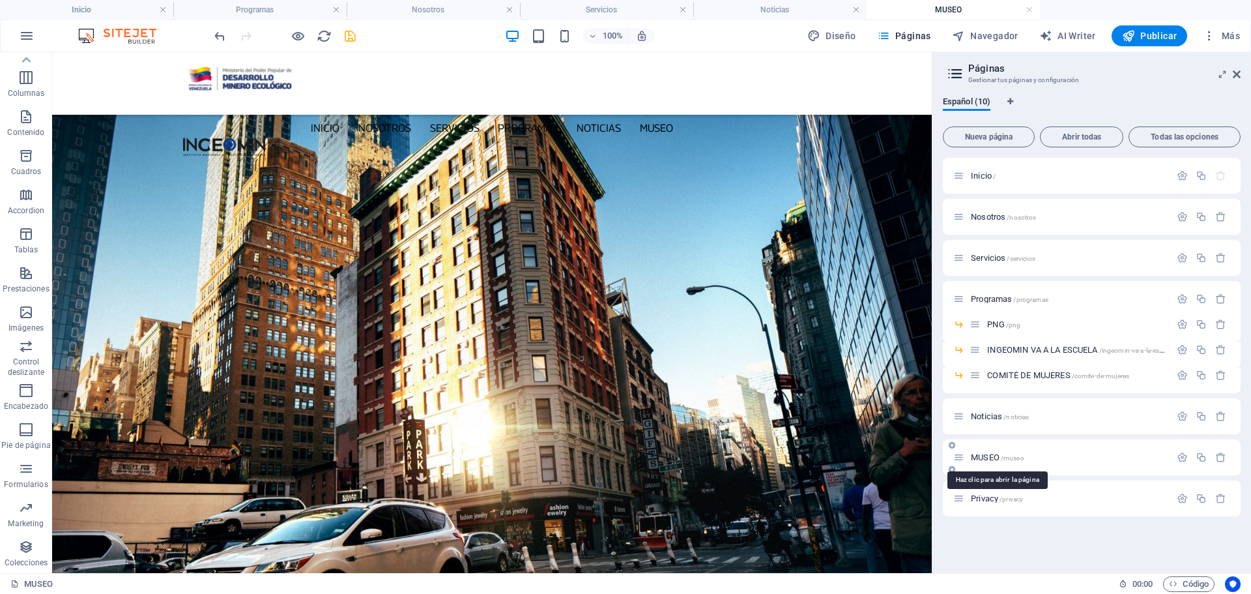
click at [978, 455] on span "MUSEO /museo" at bounding box center [997, 457] width 53 height 10
click at [1178, 458] on icon "button" at bounding box center [1182, 457] width 11 height 11
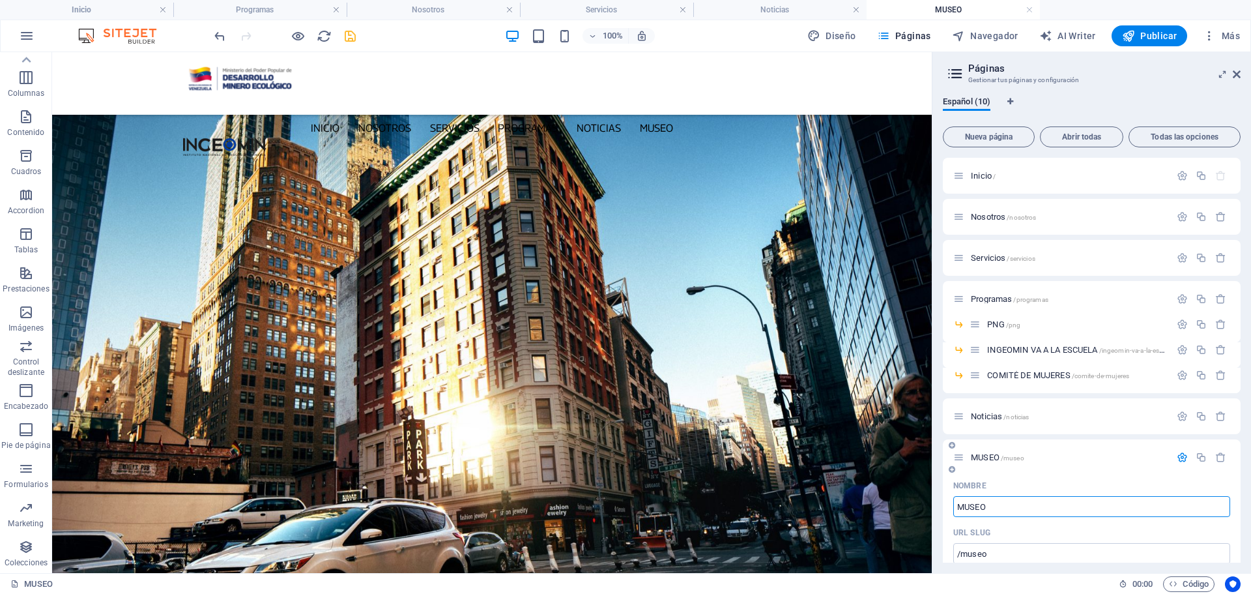
click at [1005, 504] on input "MUSEO" at bounding box center [1091, 506] width 277 height 21
type input "M"
type input "/m"
type input "M"
type input "Museo"
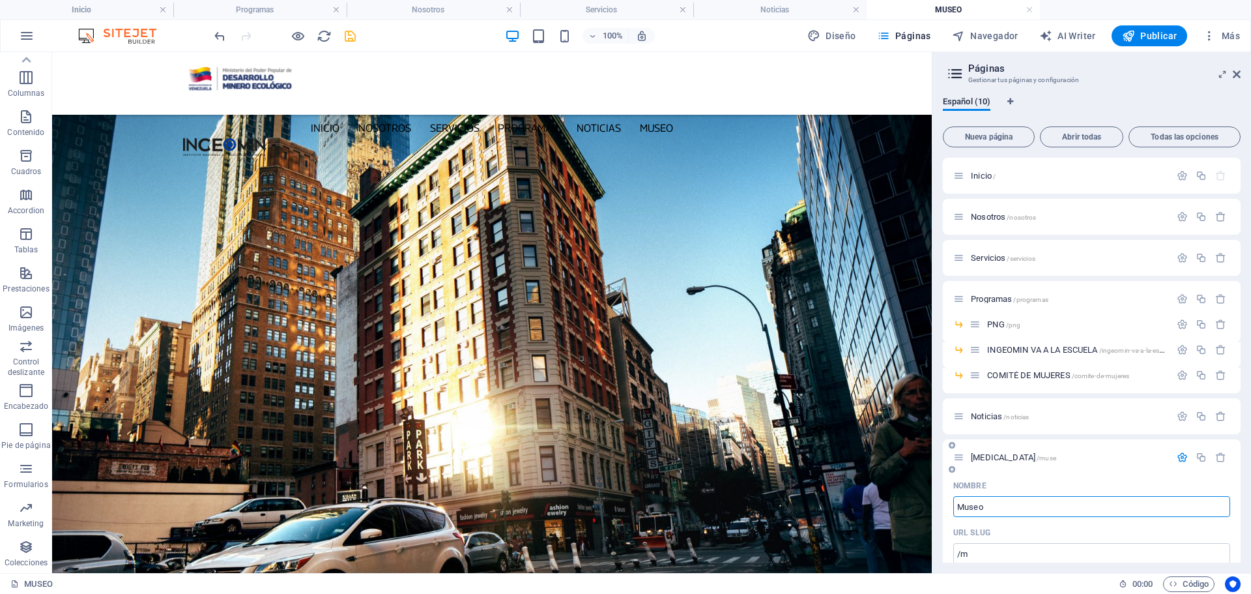
type input "/muse"
type input "[MEDICAL_DATA]"
type input "Museo"
type input "/museo"
type input "Museo"
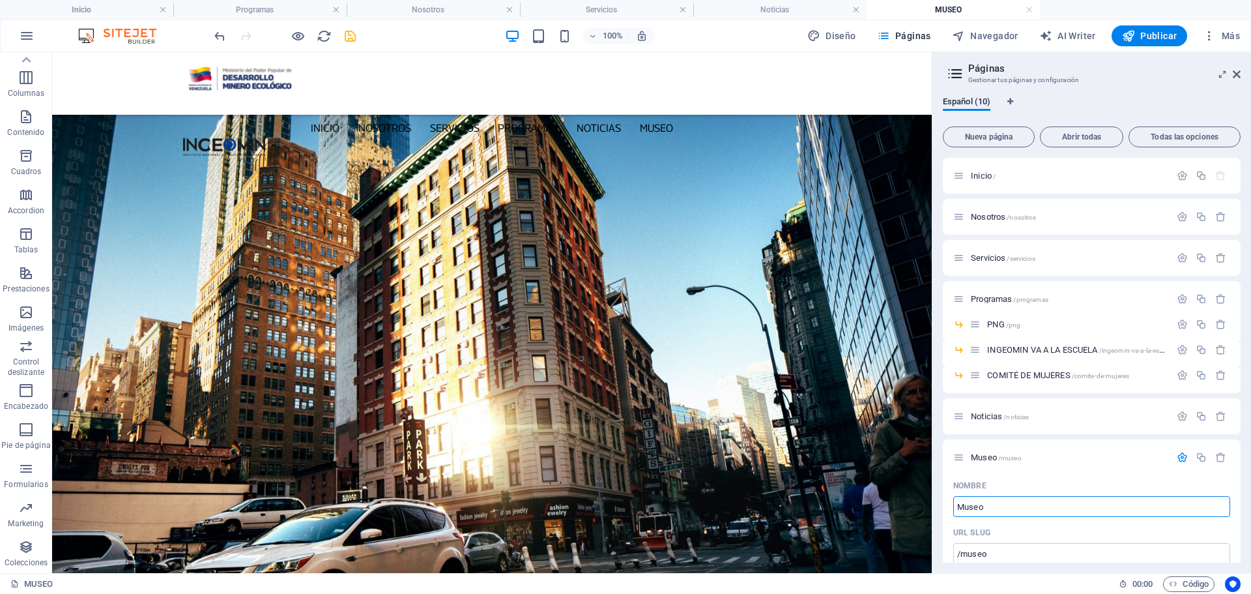
type input "Museo"
drag, startPoint x: 353, startPoint y: 38, endPoint x: 956, endPoint y: 200, distance: 624.2
click at [353, 38] on icon "save" at bounding box center [350, 36] width 15 height 15
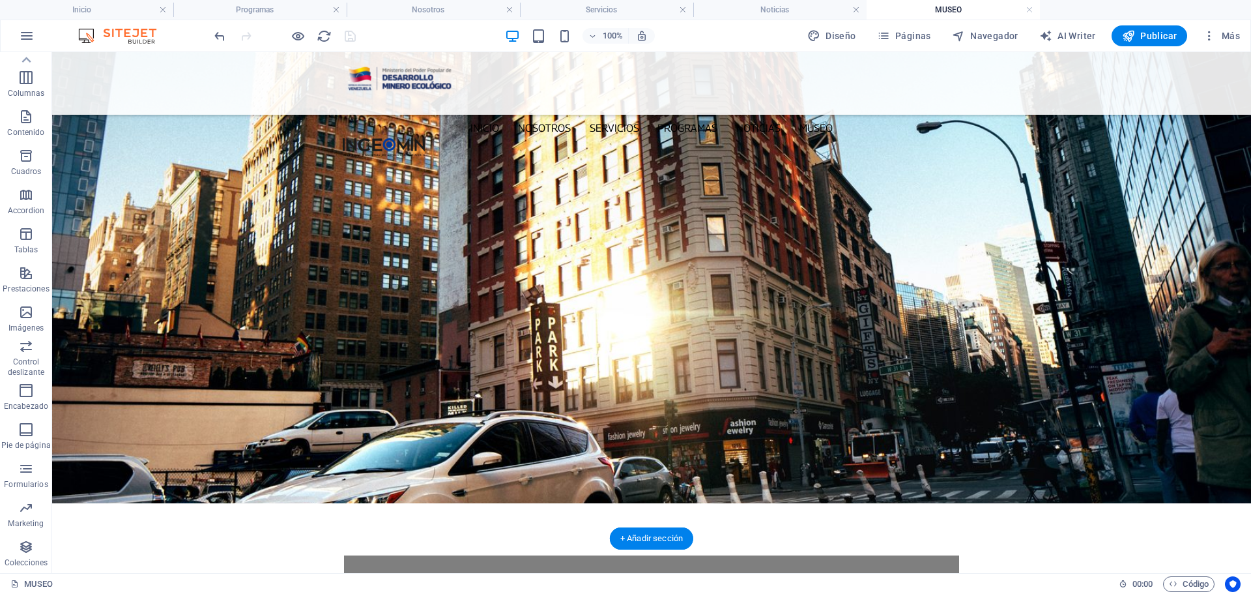
scroll to position [0, 0]
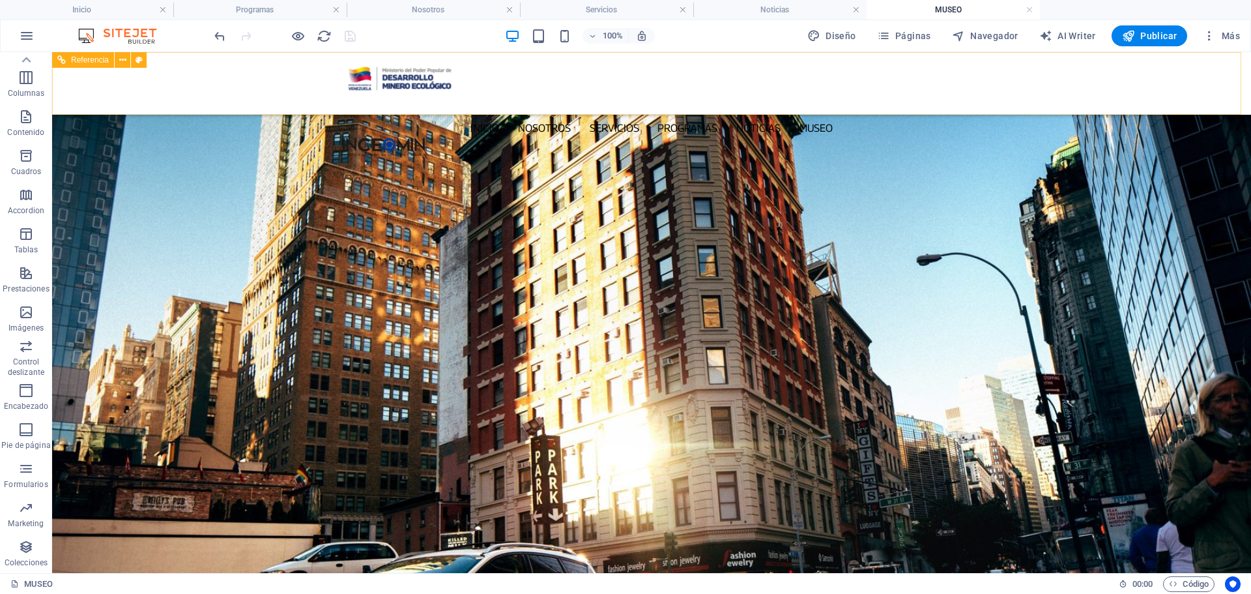
click at [390, 85] on div at bounding box center [651, 78] width 617 height 35
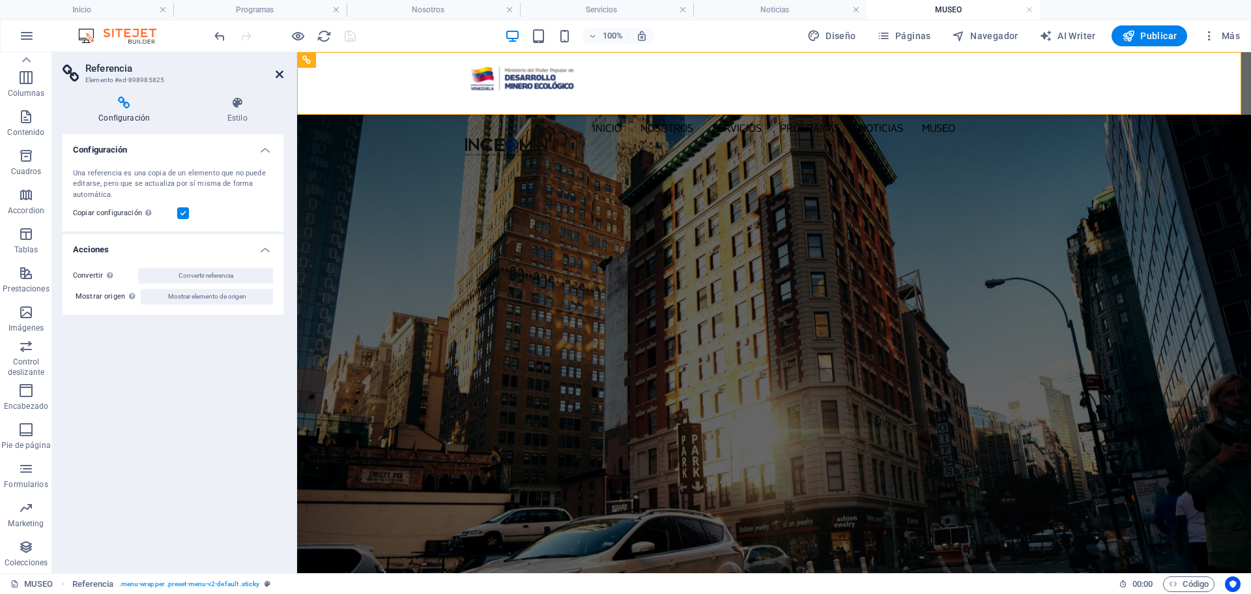
click at [280, 70] on icon at bounding box center [280, 74] width 8 height 10
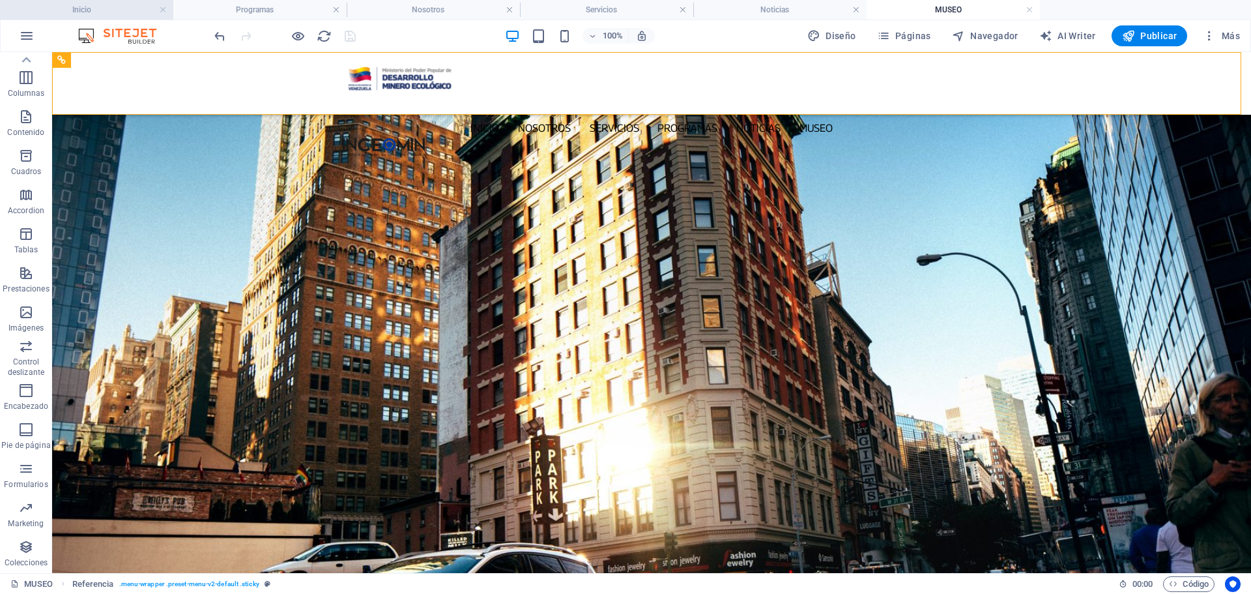
click at [100, 7] on h4 "Inicio" at bounding box center [86, 10] width 173 height 14
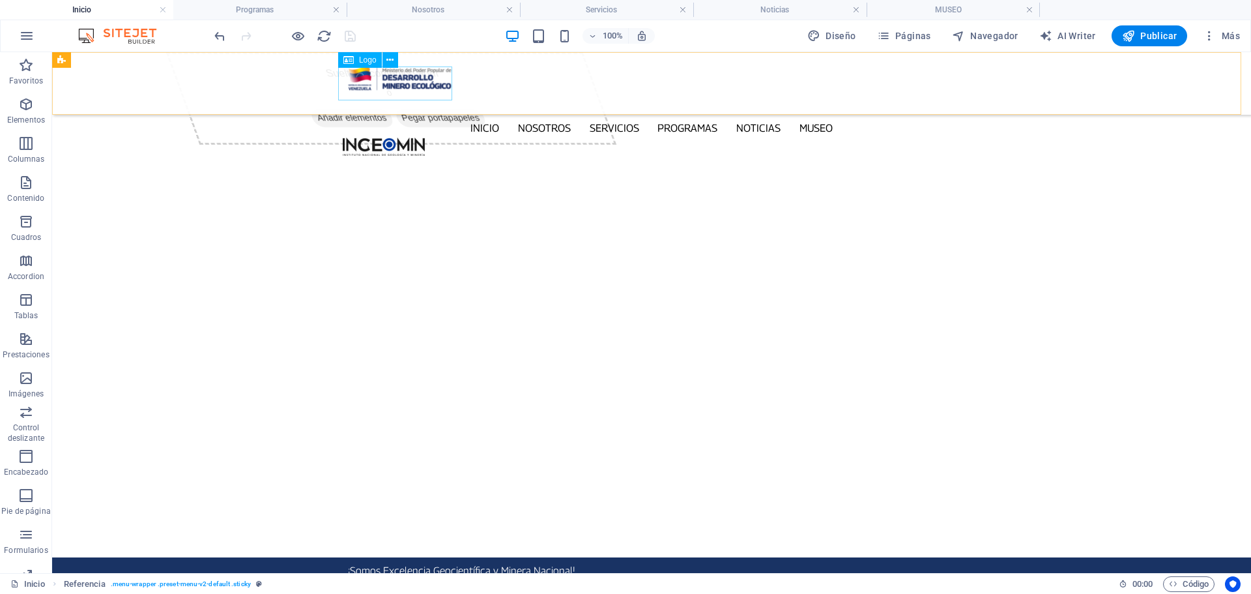
click at [399, 84] on div at bounding box center [651, 78] width 617 height 35
select select "px"
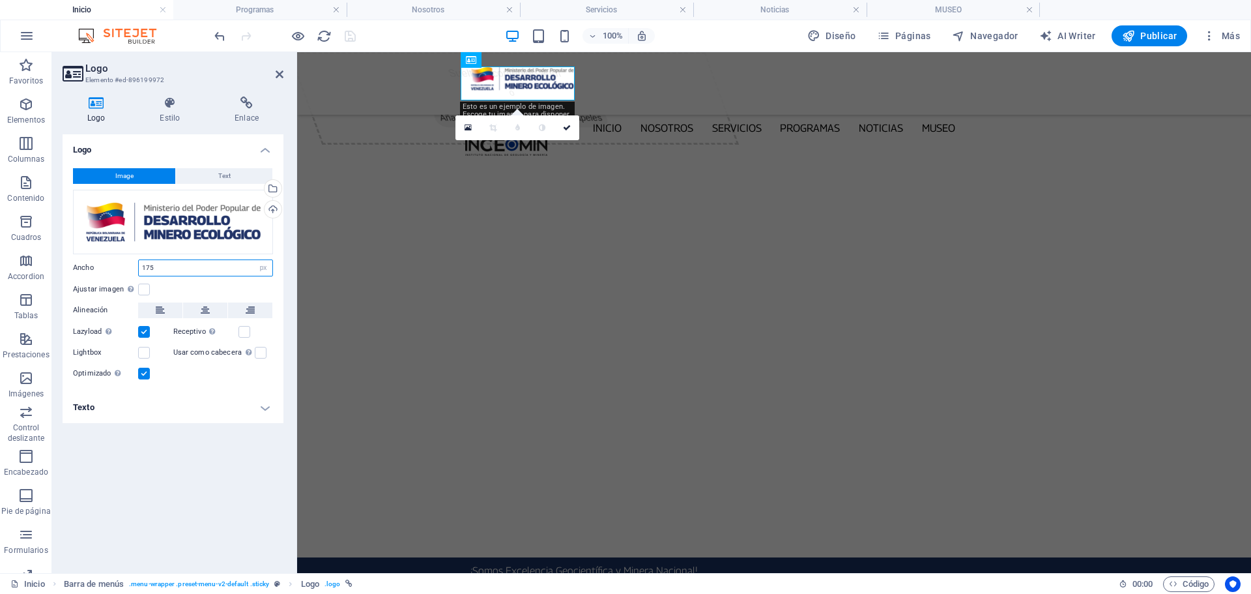
click at [173, 272] on input "175" at bounding box center [206, 268] width 134 height 16
type input "190"
click at [568, 126] on icon at bounding box center [567, 128] width 8 height 8
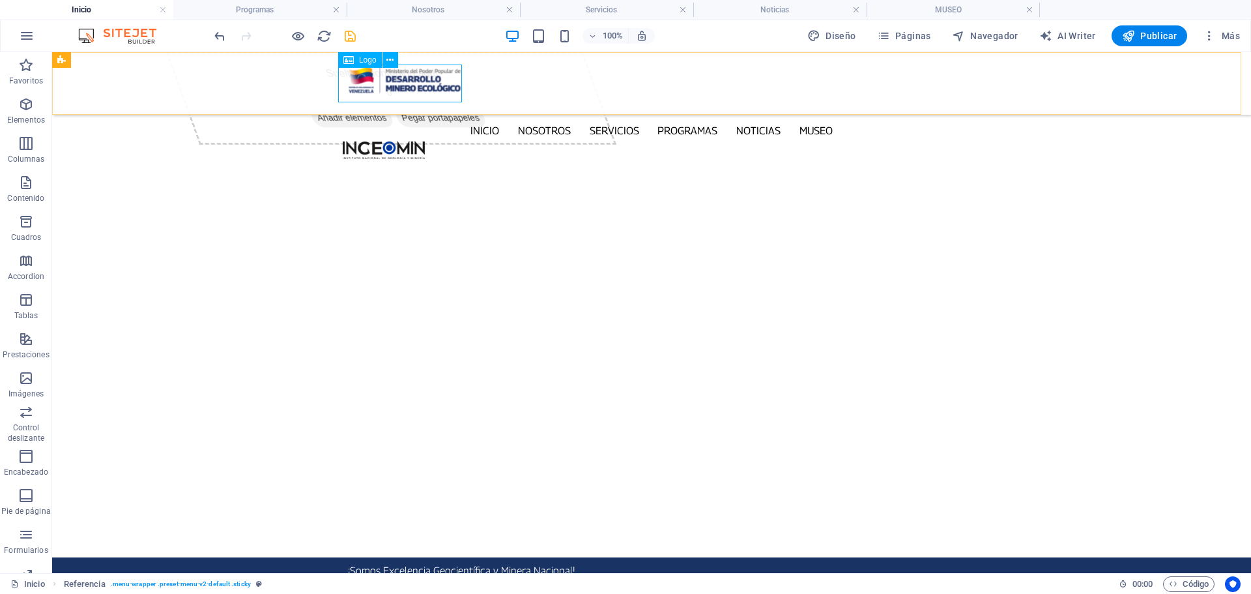
click at [408, 77] on div at bounding box center [651, 79] width 617 height 37
select select "px"
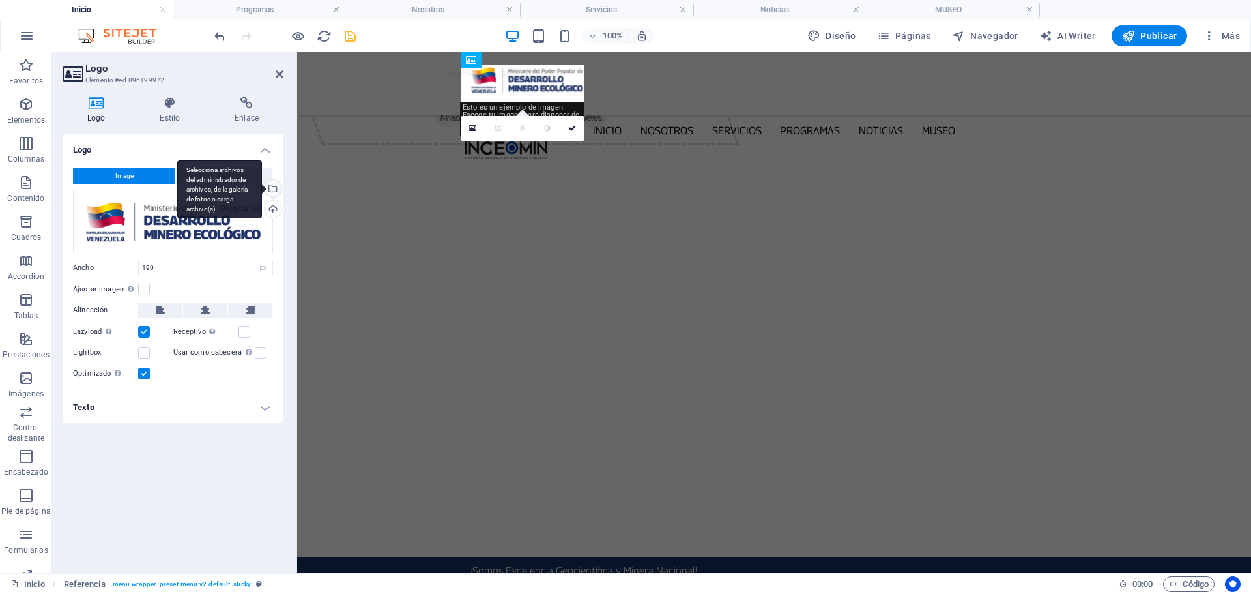
click at [275, 185] on div "Selecciona archivos del administrador de archivos, de la galería de fotos o car…" at bounding box center [272, 190] width 20 height 20
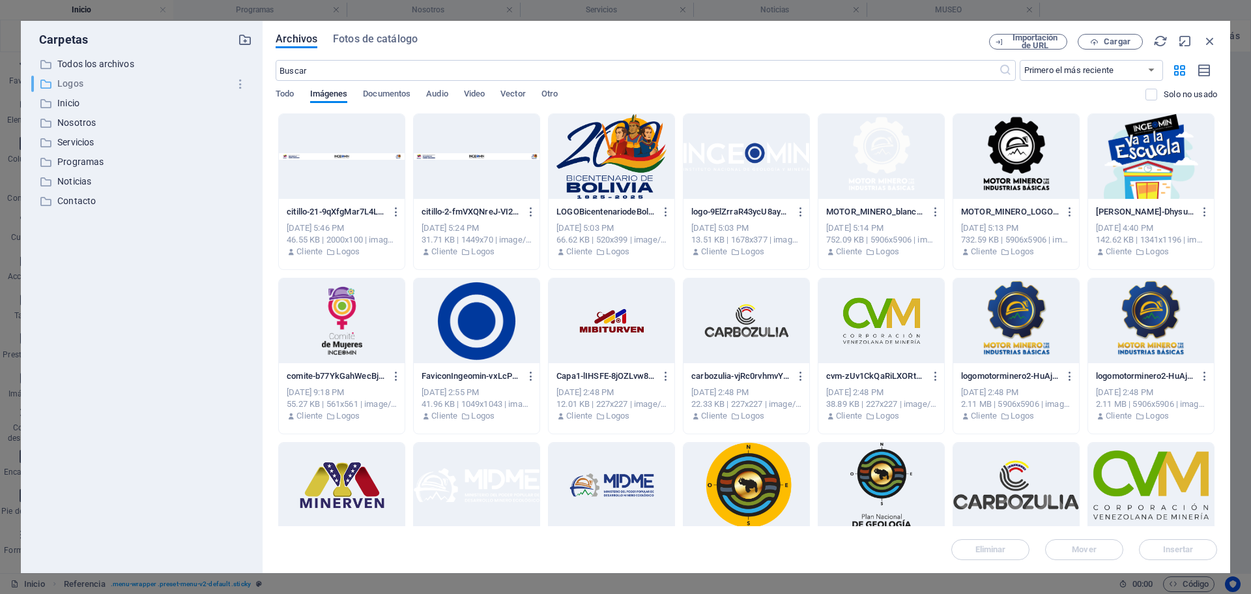
click at [70, 86] on p "Logos" at bounding box center [142, 83] width 171 height 15
click at [110, 65] on p "Todos los archivos" at bounding box center [142, 64] width 171 height 15
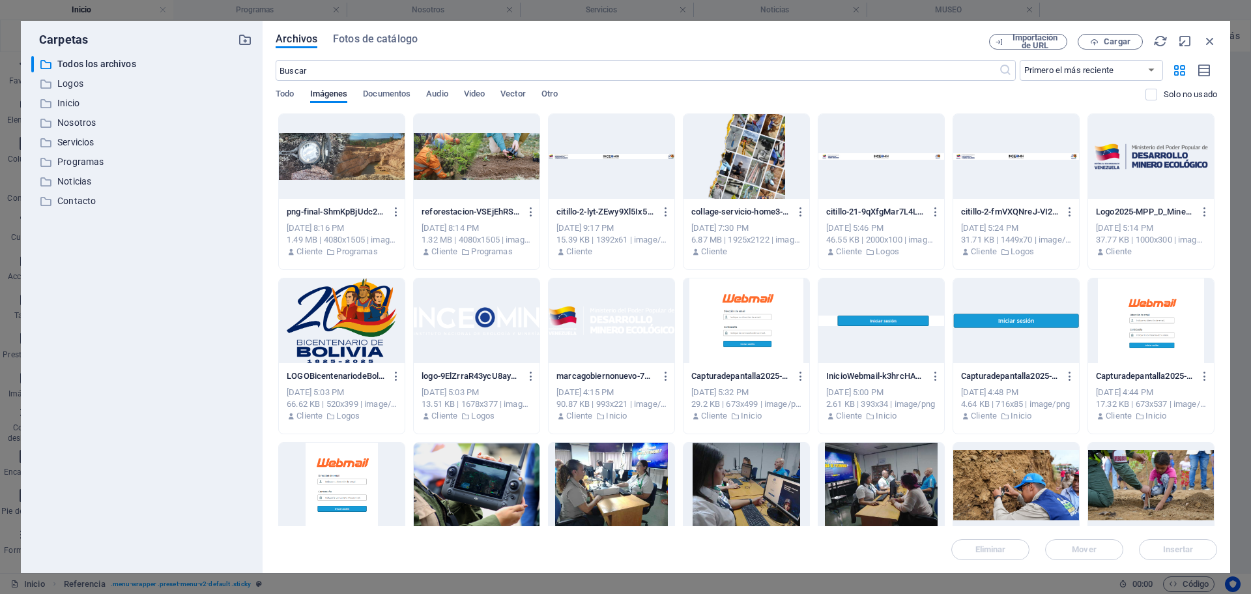
click at [1171, 151] on div at bounding box center [1151, 156] width 126 height 85
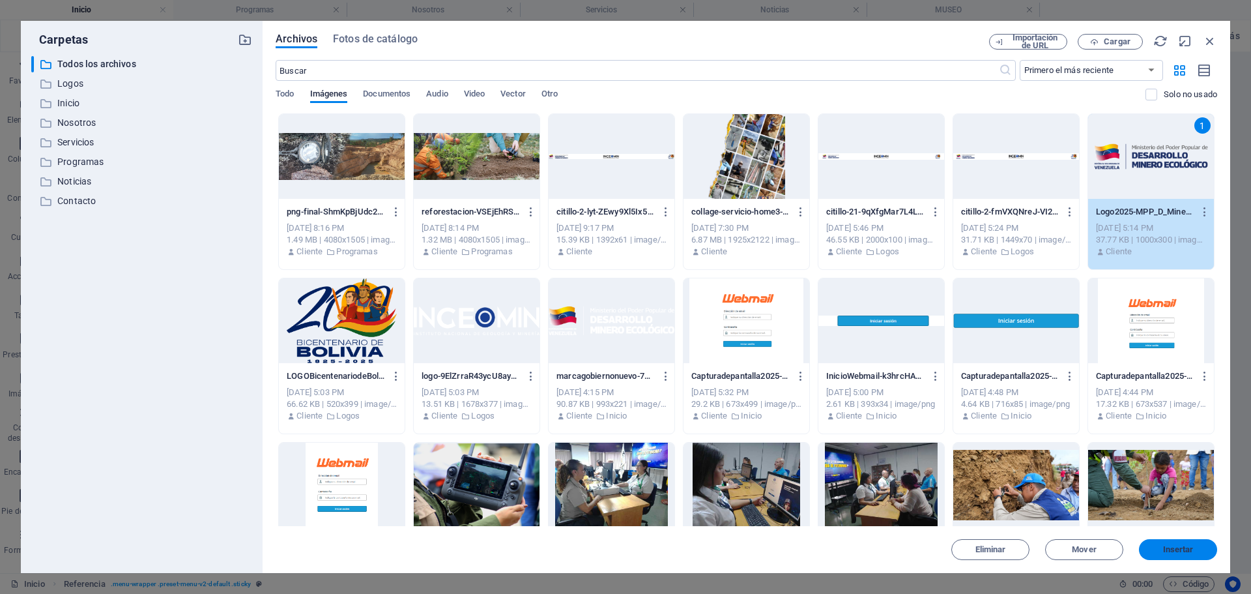
click at [1195, 546] on span "Insertar" at bounding box center [1178, 549] width 68 height 8
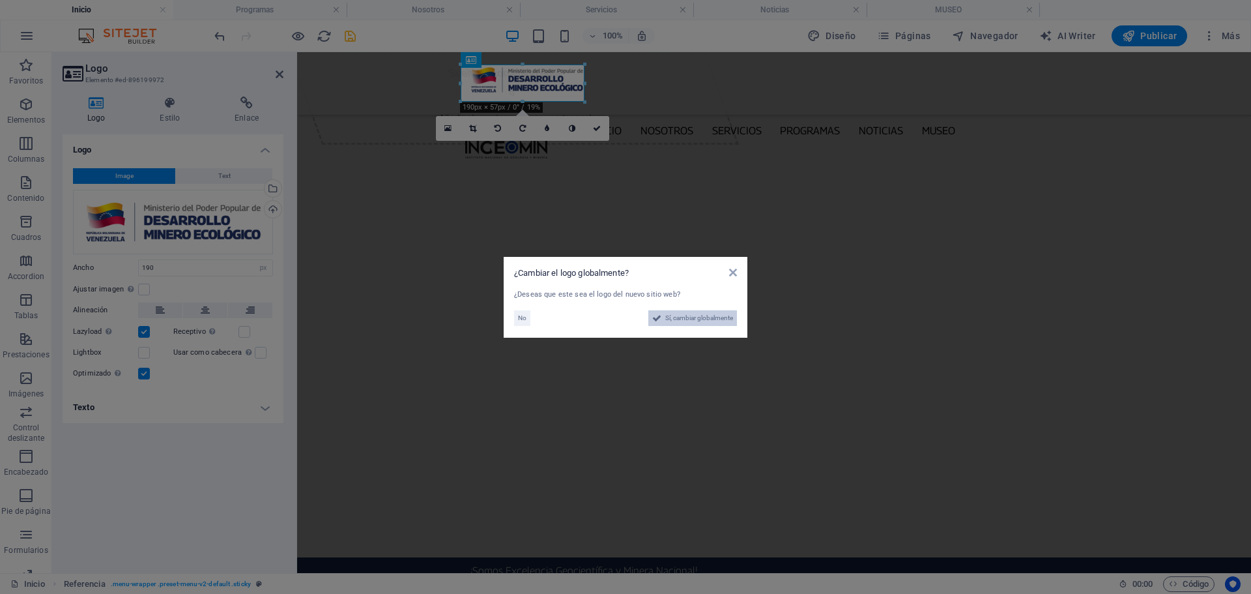
click at [689, 319] on span "Sí, cambiar globalmente" at bounding box center [699, 318] width 68 height 16
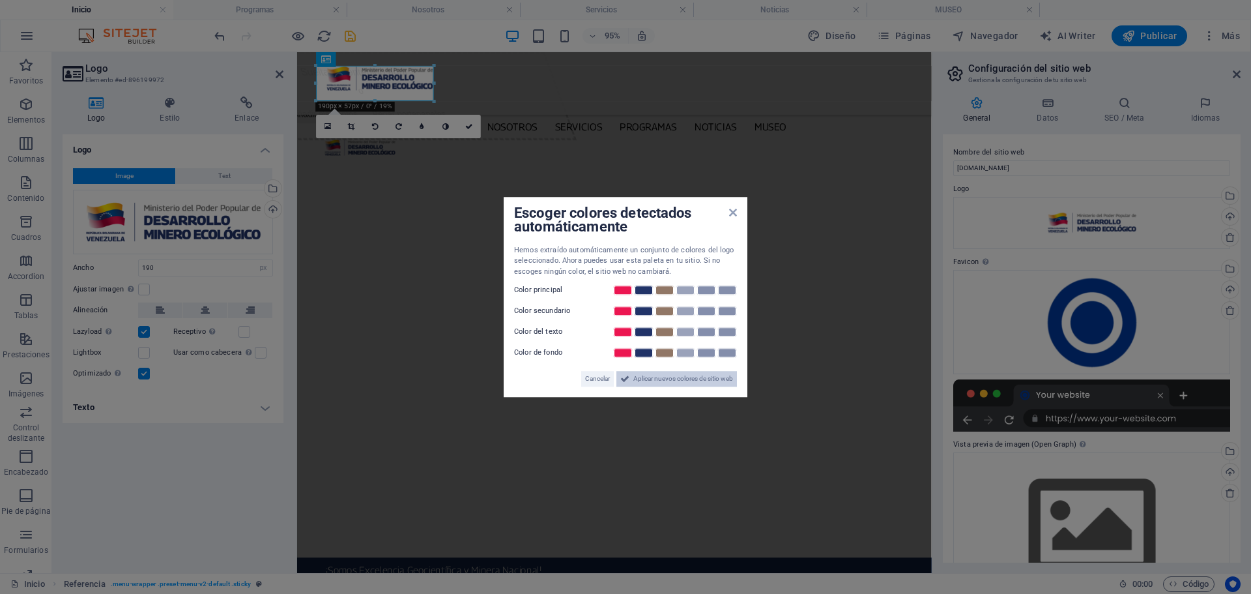
drag, startPoint x: 662, startPoint y: 379, endPoint x: 413, endPoint y: 307, distance: 259.0
click at [665, 379] on span "Aplicar nuevos colores de sitio web" at bounding box center [683, 379] width 100 height 16
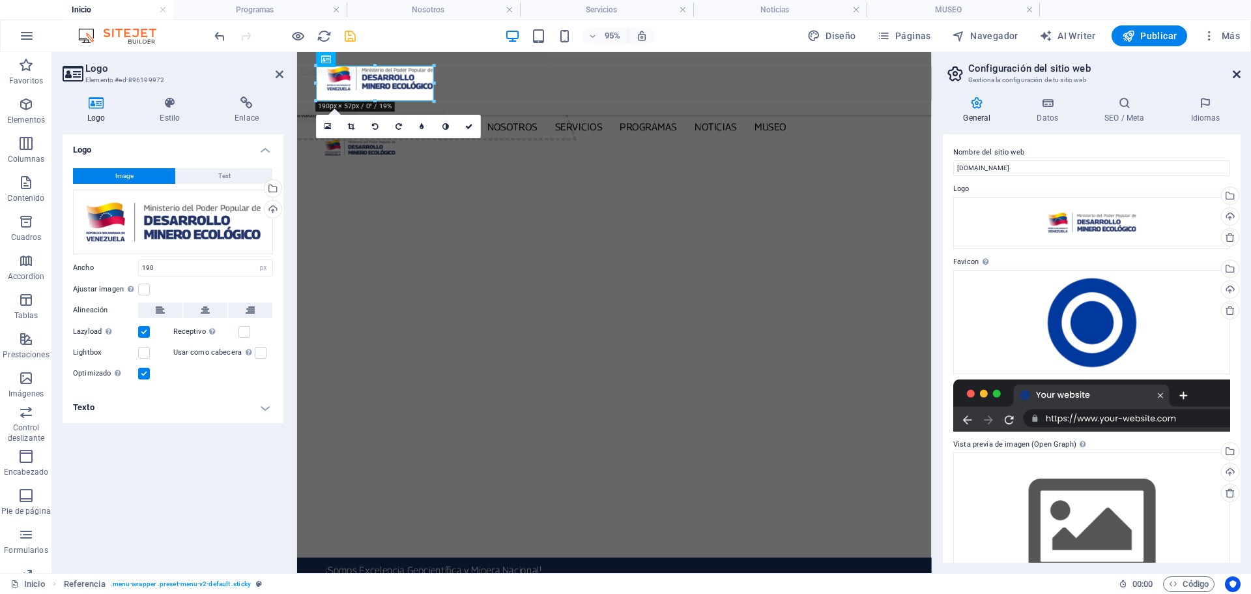
drag, startPoint x: 1236, startPoint y: 75, endPoint x: 749, endPoint y: 147, distance: 492.1
click at [1236, 75] on icon at bounding box center [1237, 74] width 8 height 10
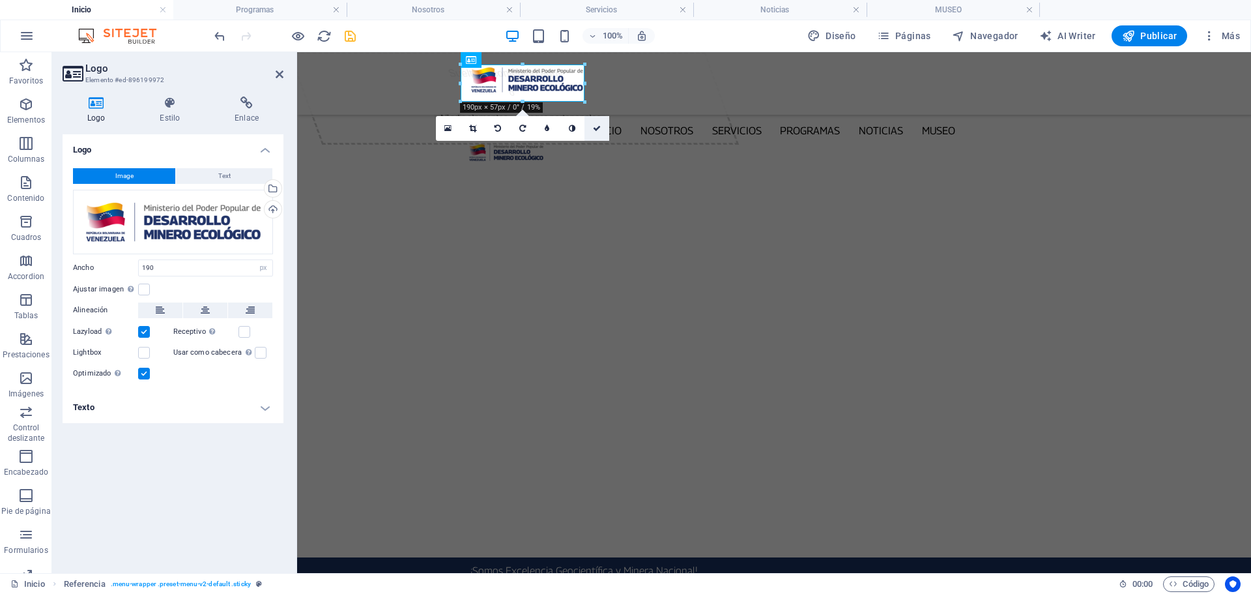
click at [597, 128] on icon at bounding box center [597, 128] width 8 height 8
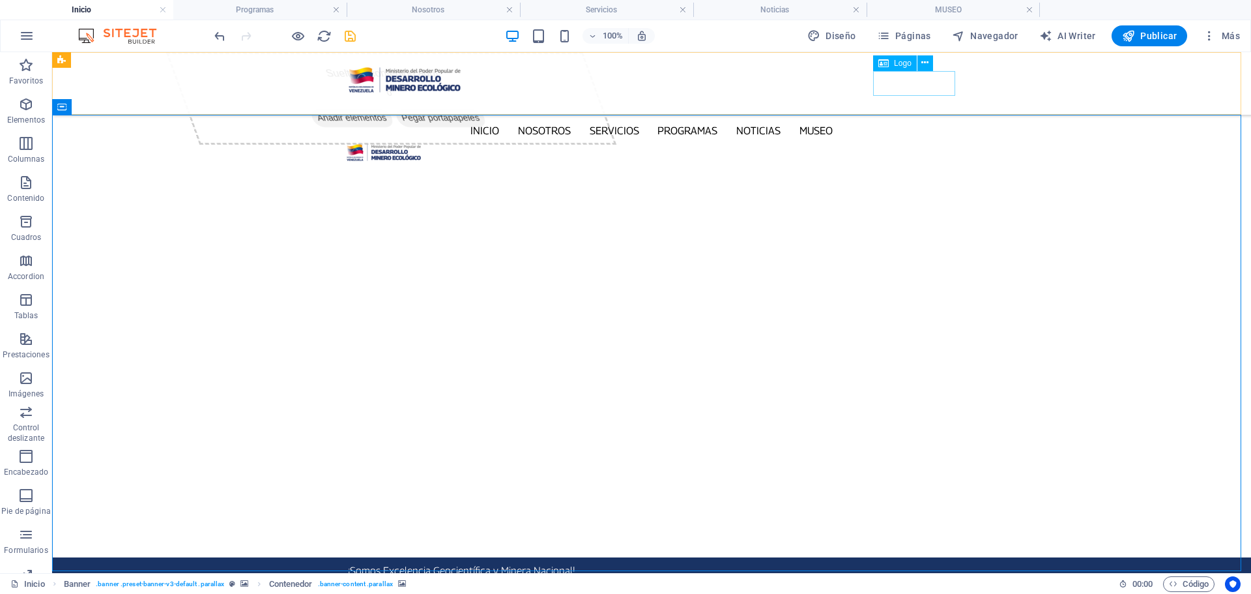
click at [938, 140] on div at bounding box center [651, 152] width 617 height 25
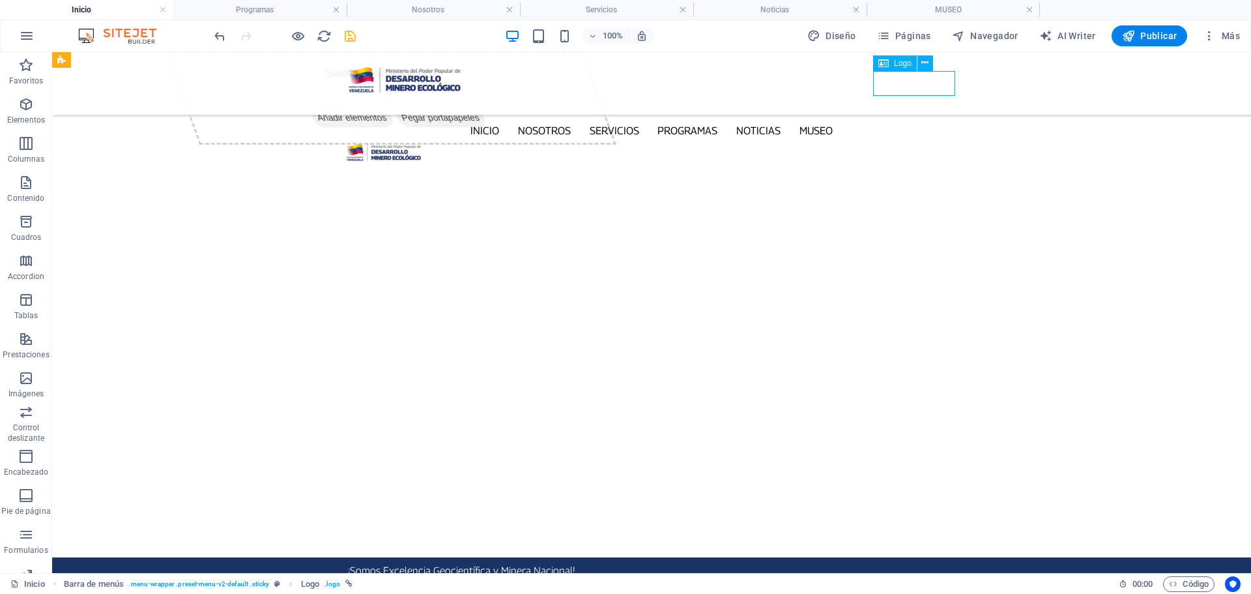
click at [938, 140] on div at bounding box center [651, 152] width 617 height 25
select select "px"
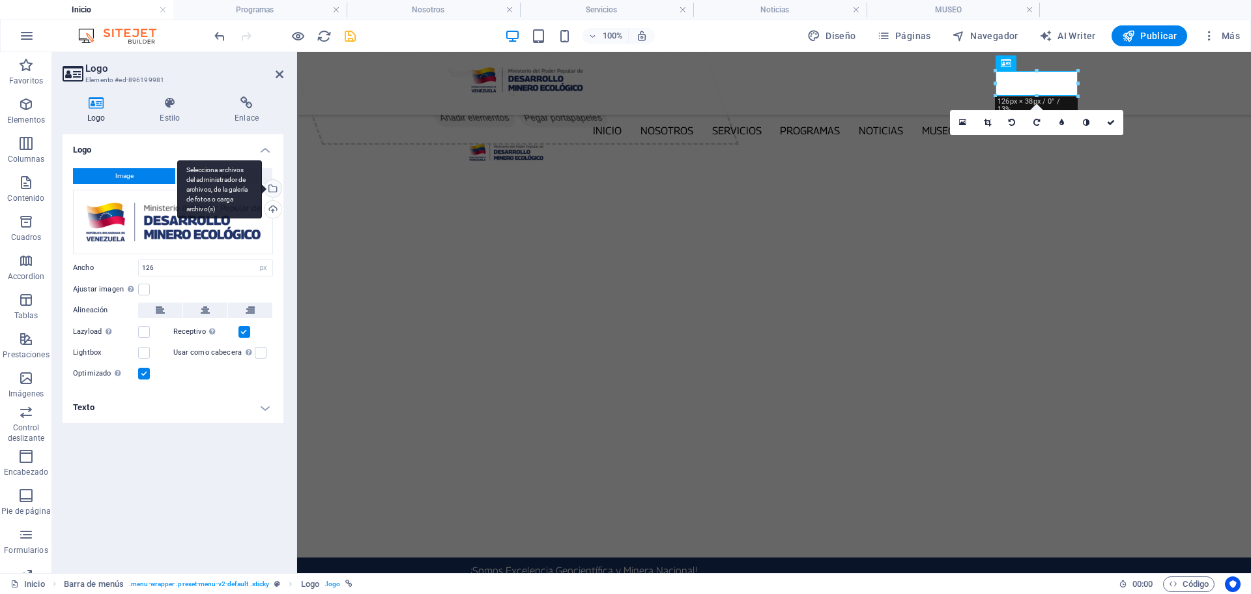
click at [272, 186] on div "Selecciona archivos del administrador de archivos, de la galería de fotos o car…" at bounding box center [272, 190] width 20 height 20
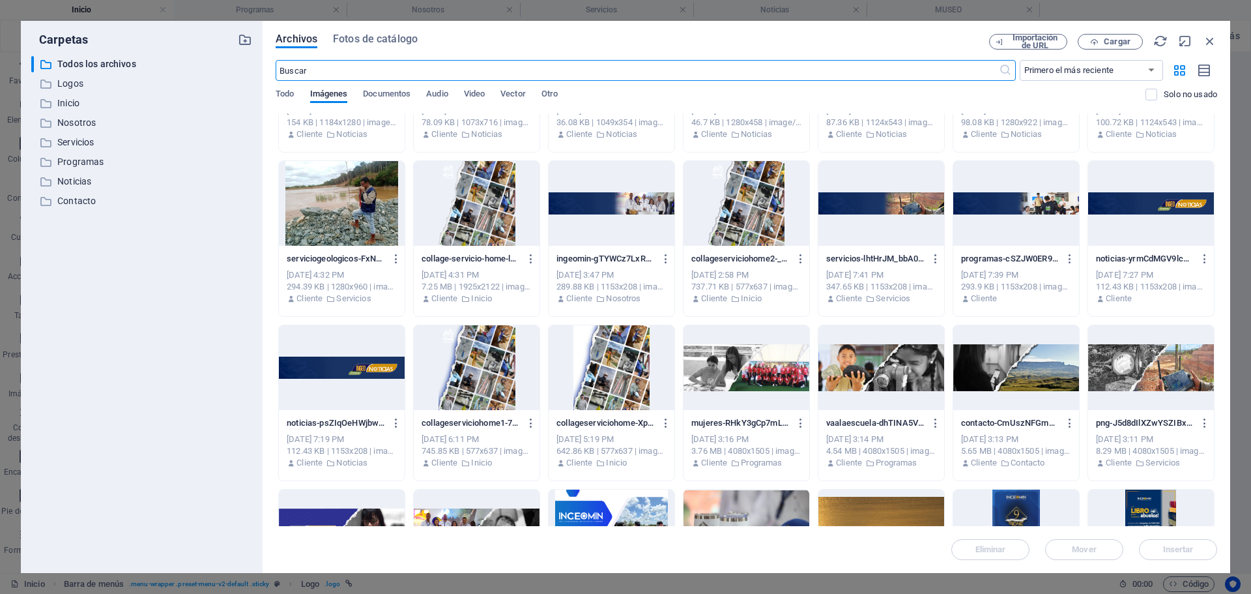
scroll to position [1368, 0]
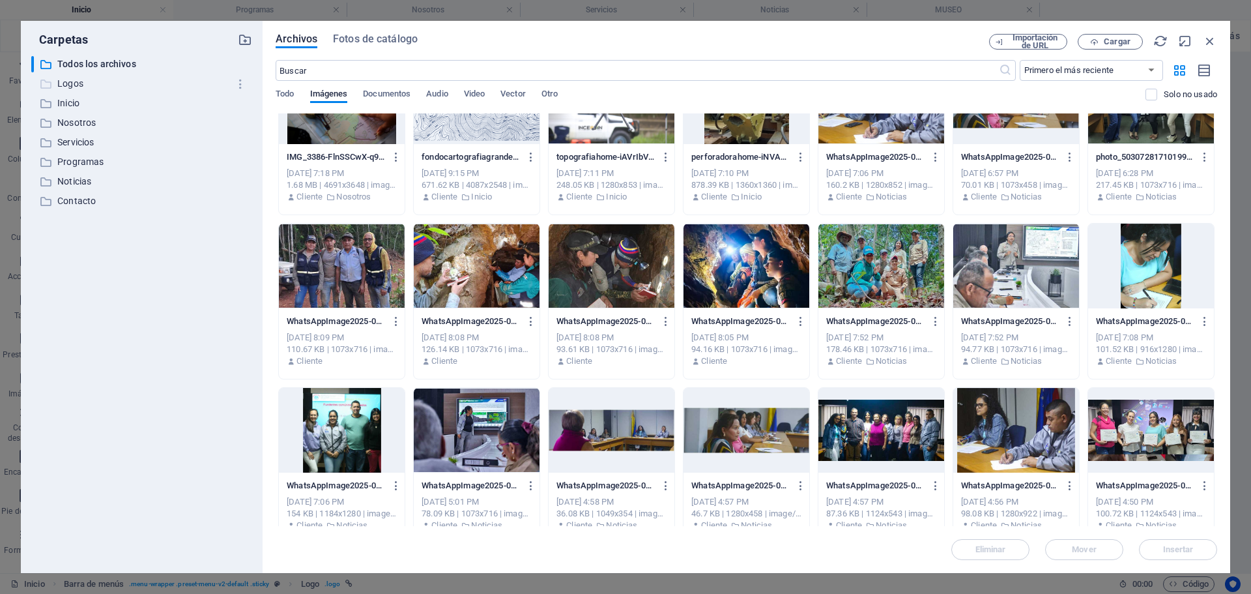
click at [74, 80] on p "Logos" at bounding box center [142, 83] width 171 height 15
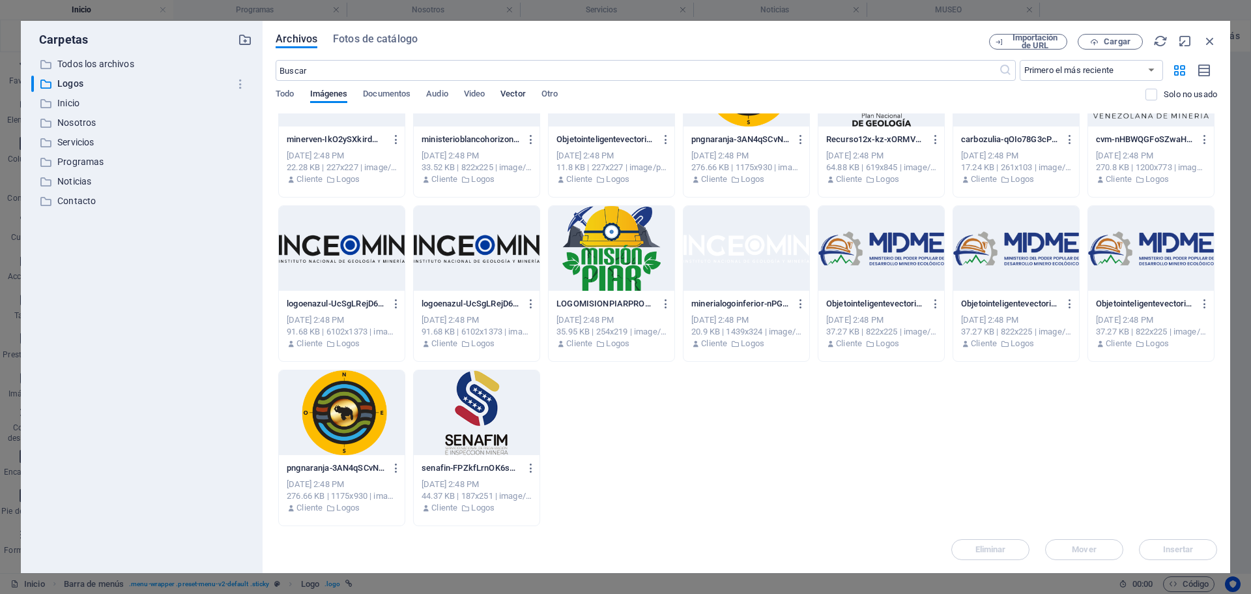
scroll to position [401, 0]
click at [289, 250] on div at bounding box center [342, 248] width 126 height 85
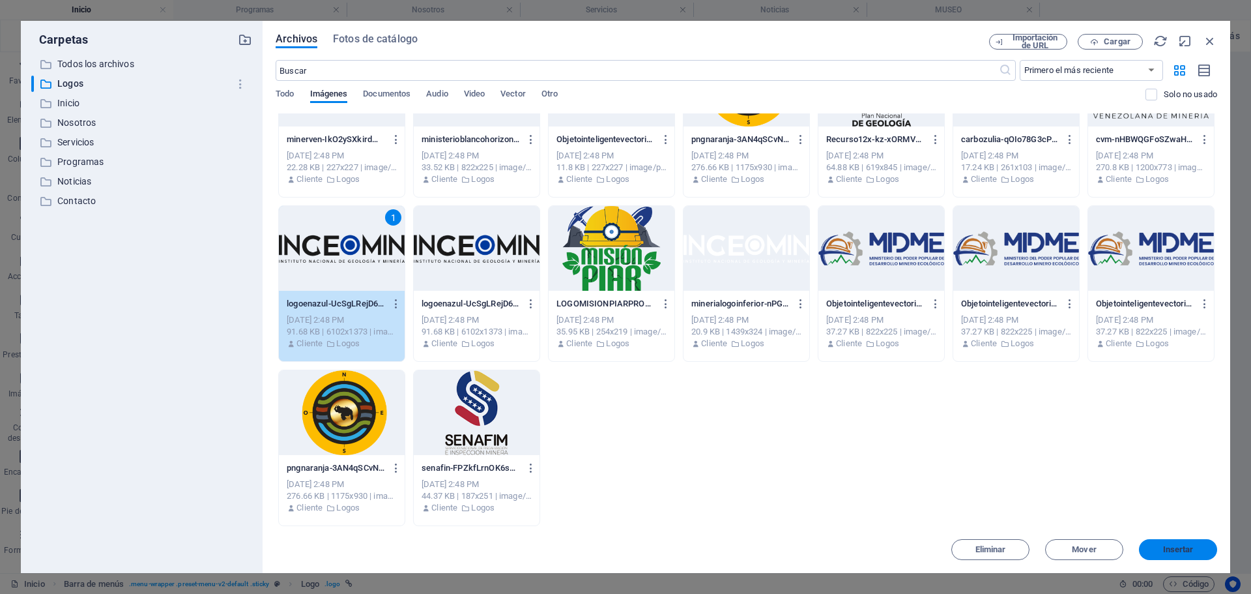
click at [1173, 543] on button "Insertar" at bounding box center [1178, 549] width 78 height 21
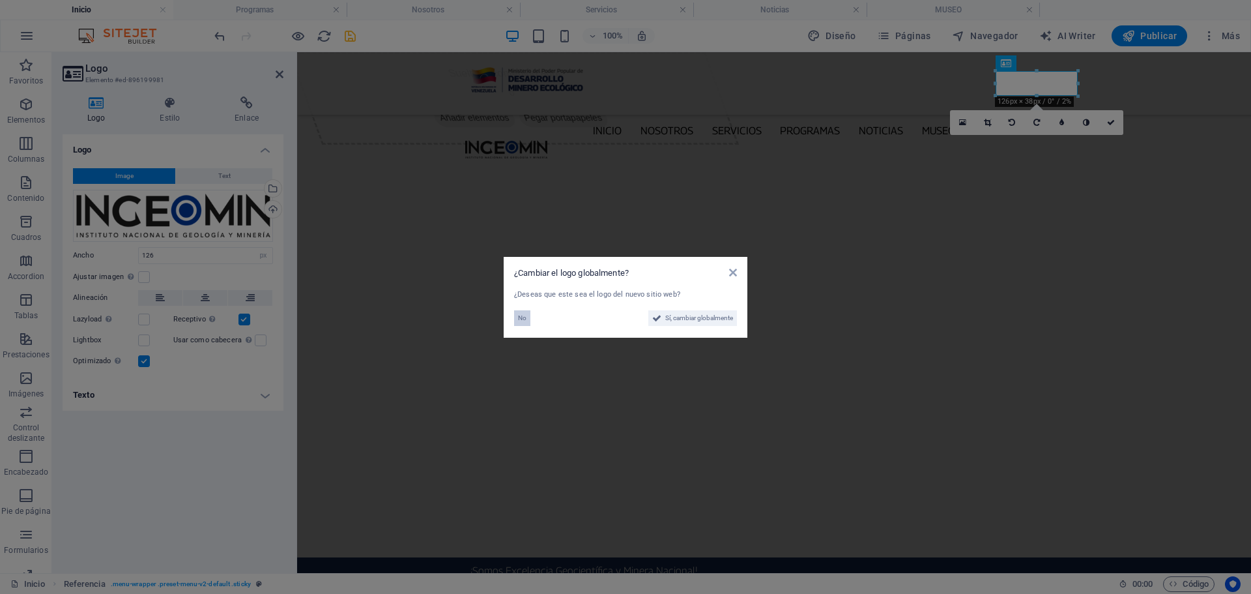
click at [527, 318] on button "No" at bounding box center [522, 318] width 16 height 16
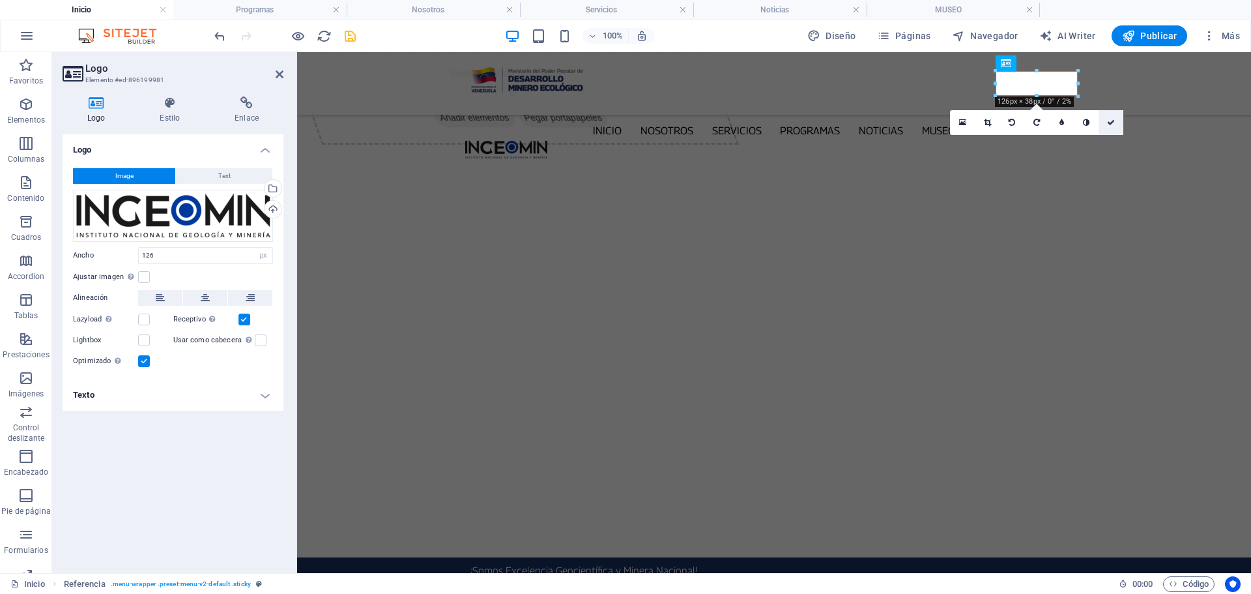
click at [1112, 123] on icon at bounding box center [1111, 123] width 8 height 8
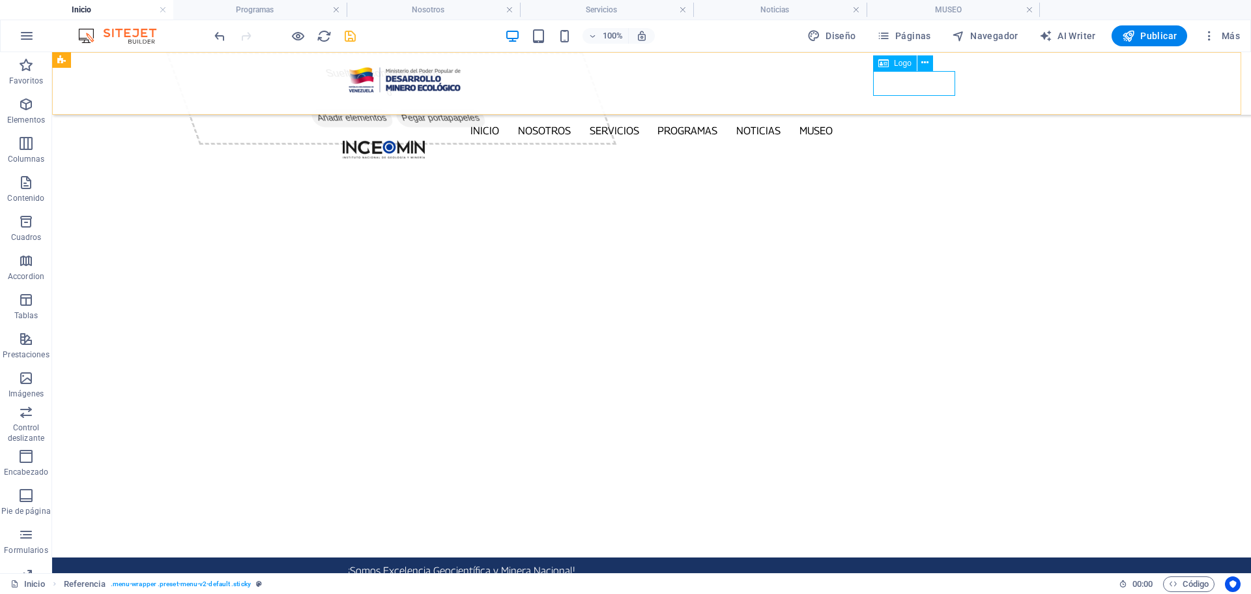
click at [916, 140] on div at bounding box center [651, 149] width 617 height 18
select select "px"
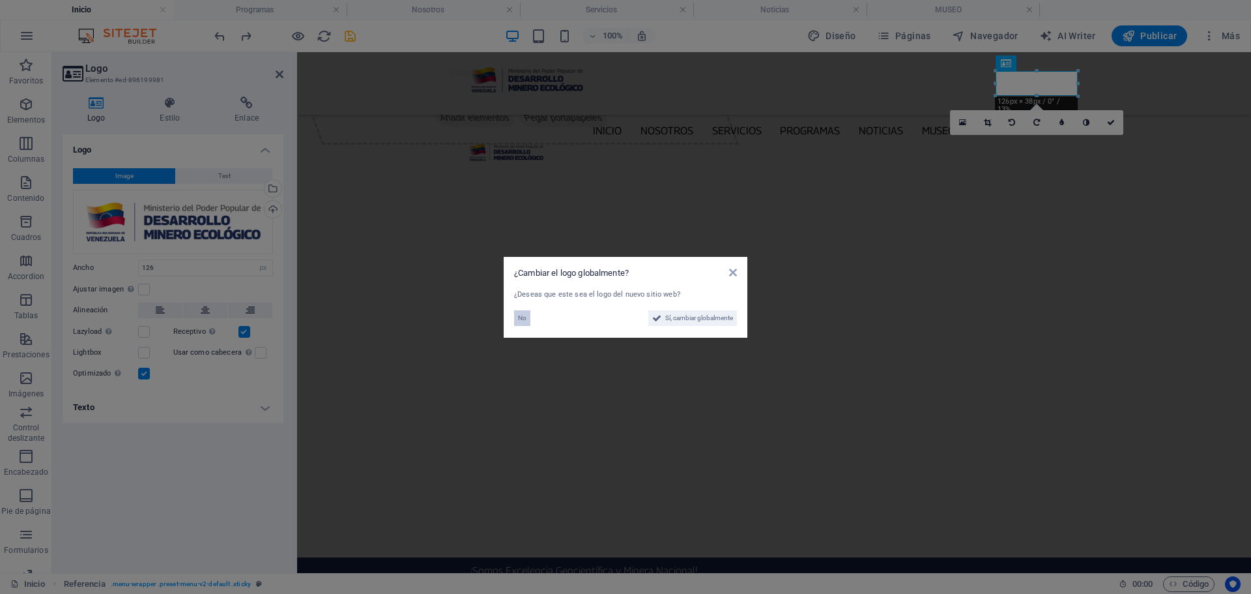
click at [520, 315] on span "No" at bounding box center [522, 318] width 8 height 16
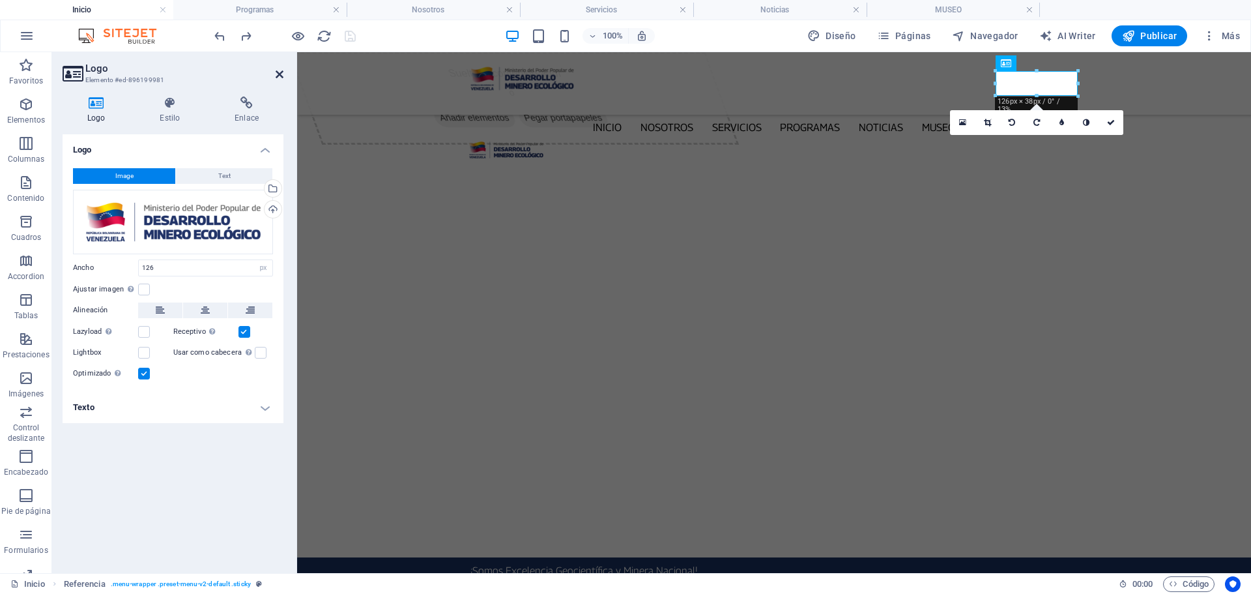
click at [280, 76] on icon at bounding box center [280, 74] width 8 height 10
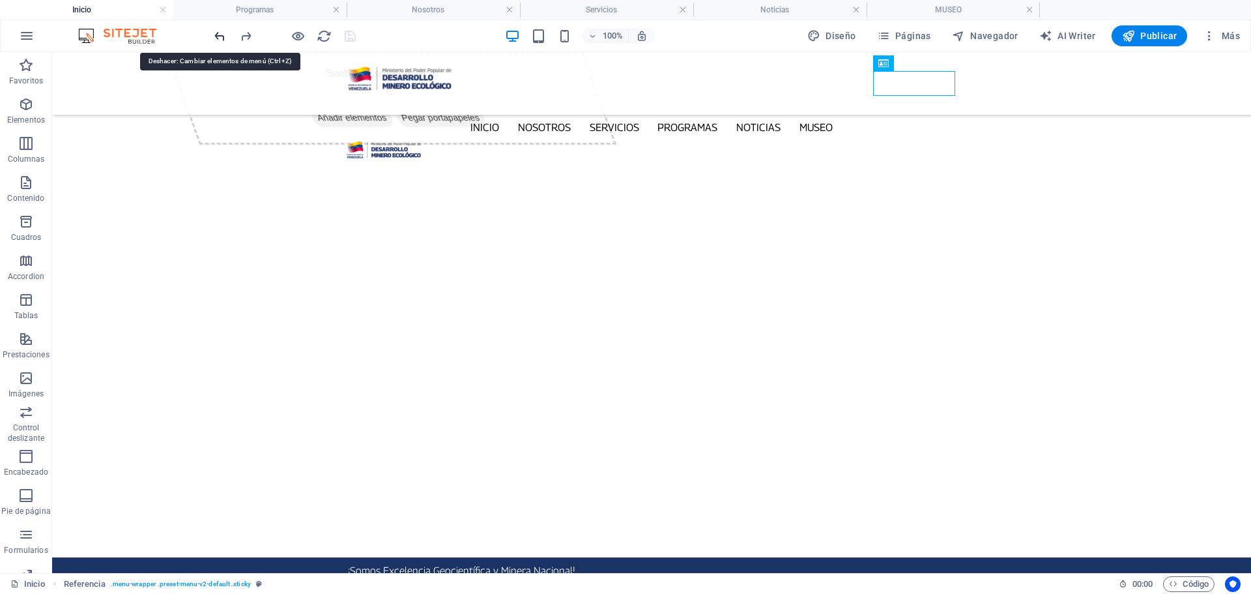
click at [220, 35] on icon "undo" at bounding box center [219, 36] width 15 height 15
click at [216, 36] on icon "undo" at bounding box center [219, 36] width 15 height 15
click at [223, 36] on icon "undo" at bounding box center [219, 36] width 15 height 15
click at [223, 37] on icon "undo" at bounding box center [219, 36] width 15 height 15
click at [222, 38] on icon "undo" at bounding box center [219, 36] width 15 height 15
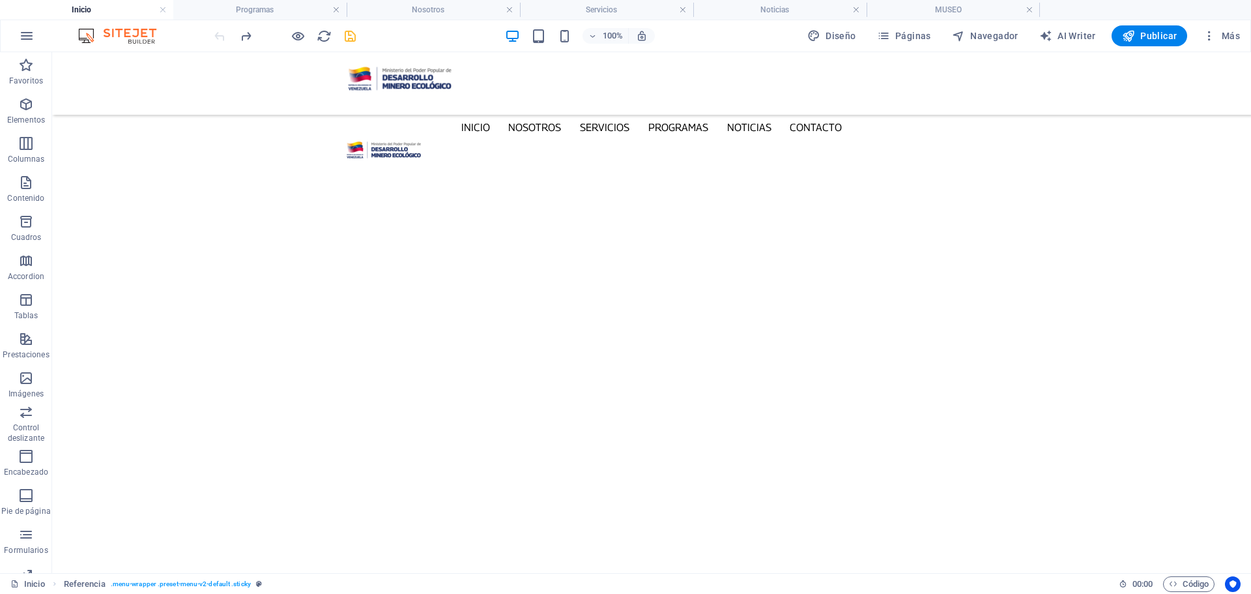
scroll to position [4326, 0]
click at [413, 87] on div at bounding box center [651, 78] width 617 height 35
select select "px"
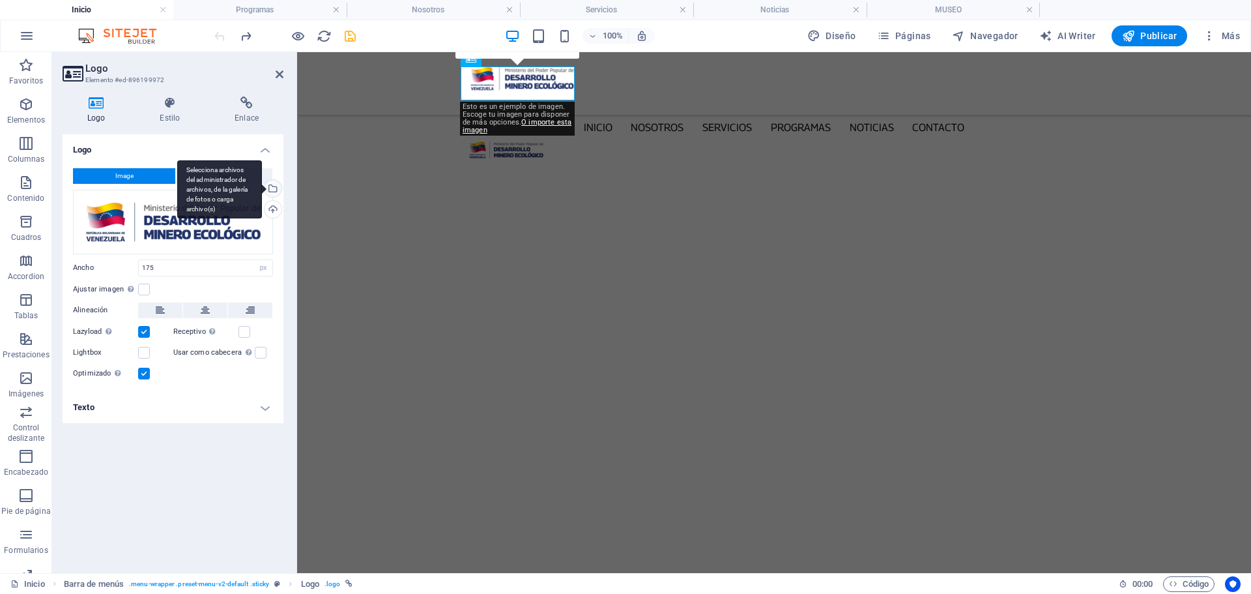
click at [273, 186] on div "Selecciona archivos del administrador de archivos, de la galería de fotos o car…" at bounding box center [272, 190] width 20 height 20
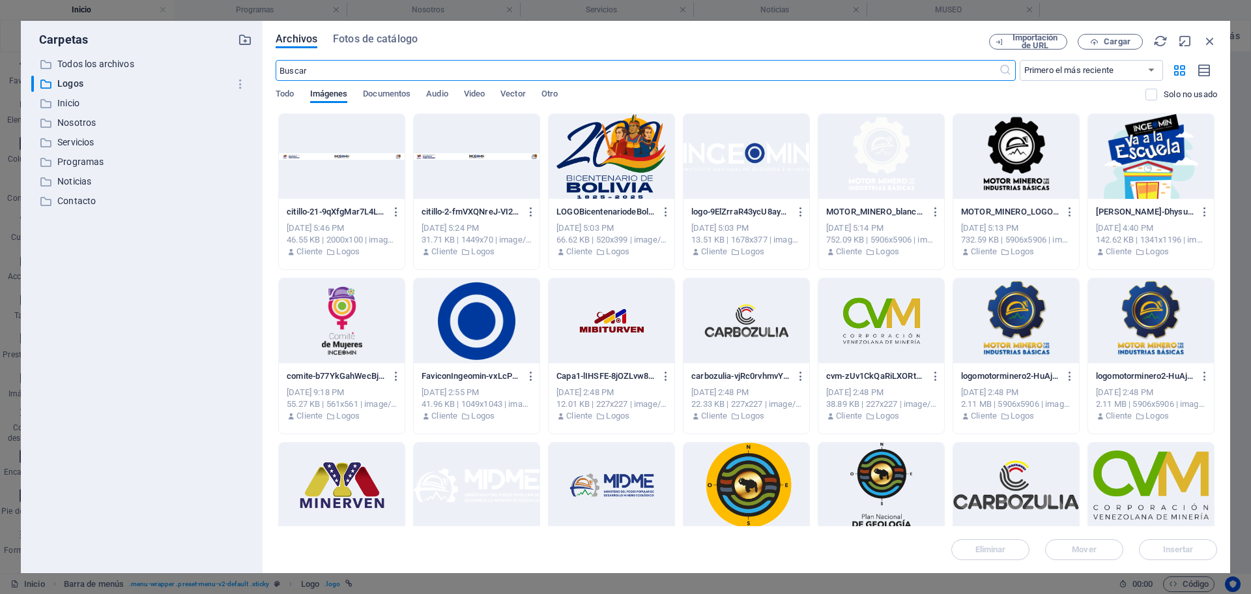
scroll to position [4315, 0]
click at [76, 57] on p "Todos los archivos" at bounding box center [142, 64] width 171 height 15
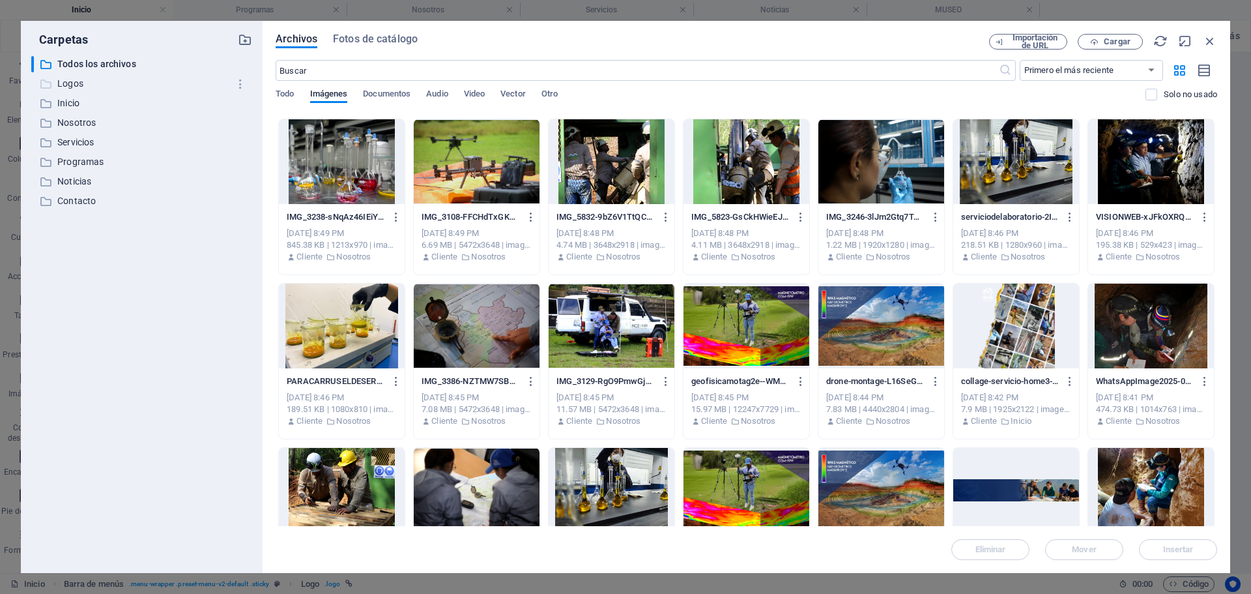
click at [80, 81] on p "Logos" at bounding box center [142, 83] width 171 height 15
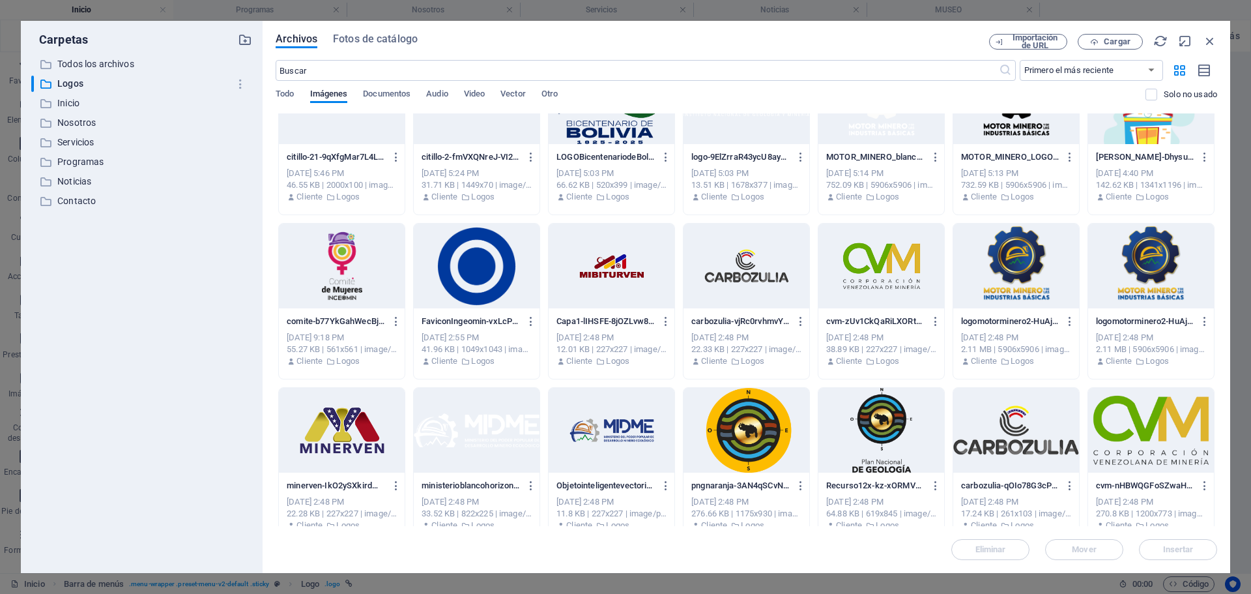
scroll to position [0, 0]
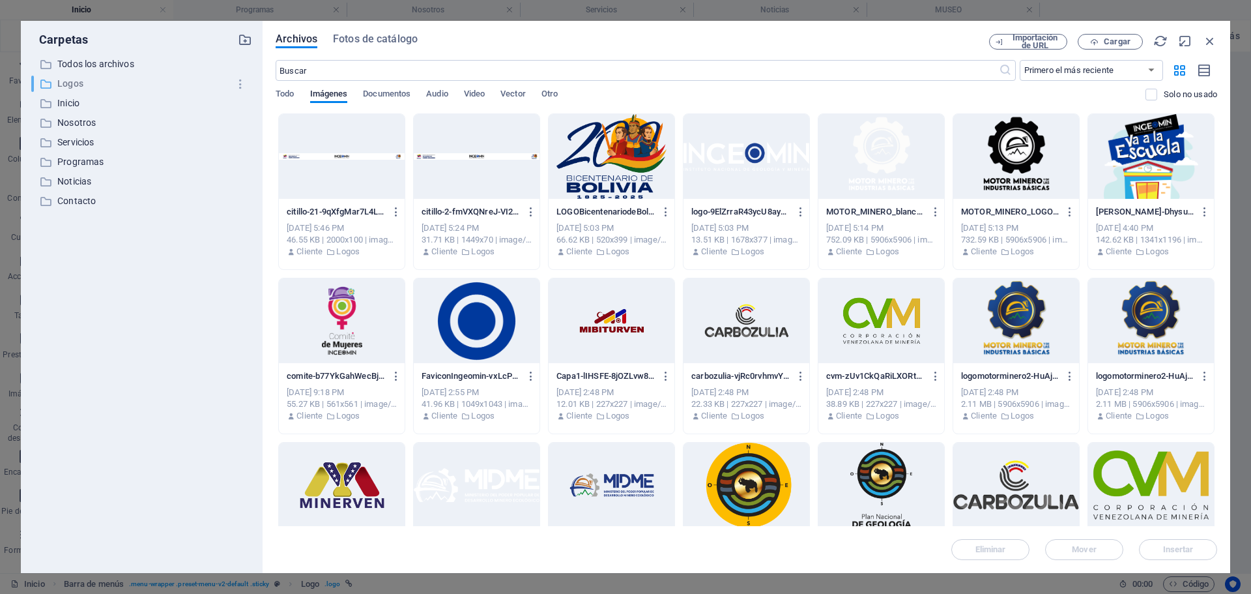
click at [68, 81] on p "Logos" at bounding box center [142, 83] width 171 height 15
click at [83, 65] on p "Todos los archivos" at bounding box center [142, 64] width 171 height 15
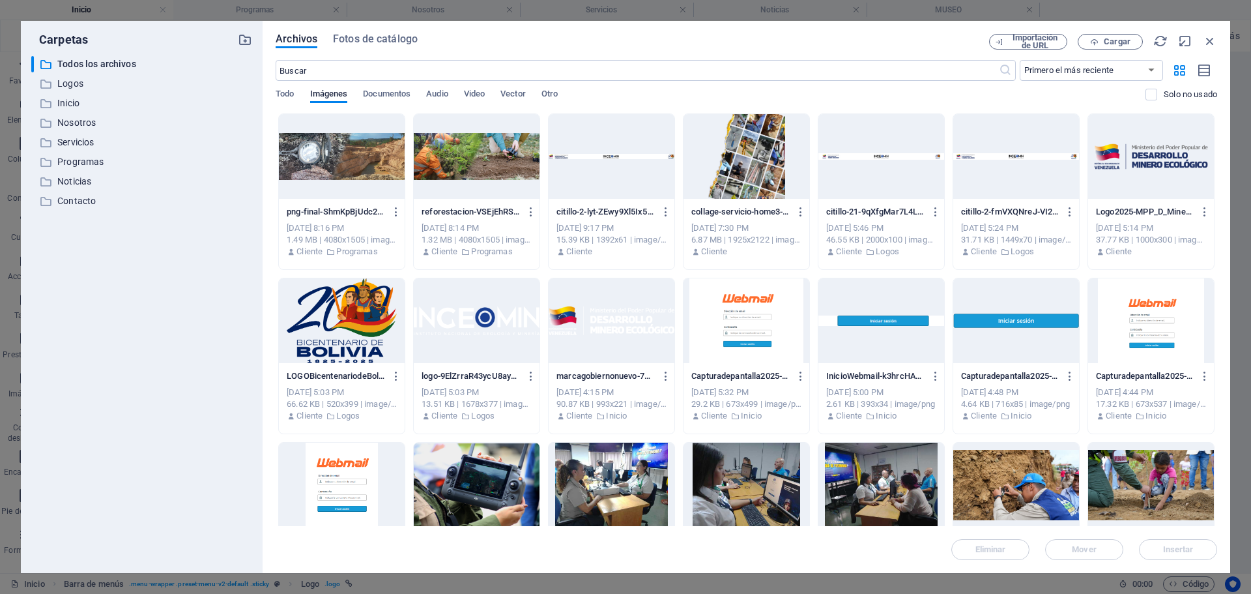
click at [1151, 162] on div at bounding box center [1151, 156] width 126 height 85
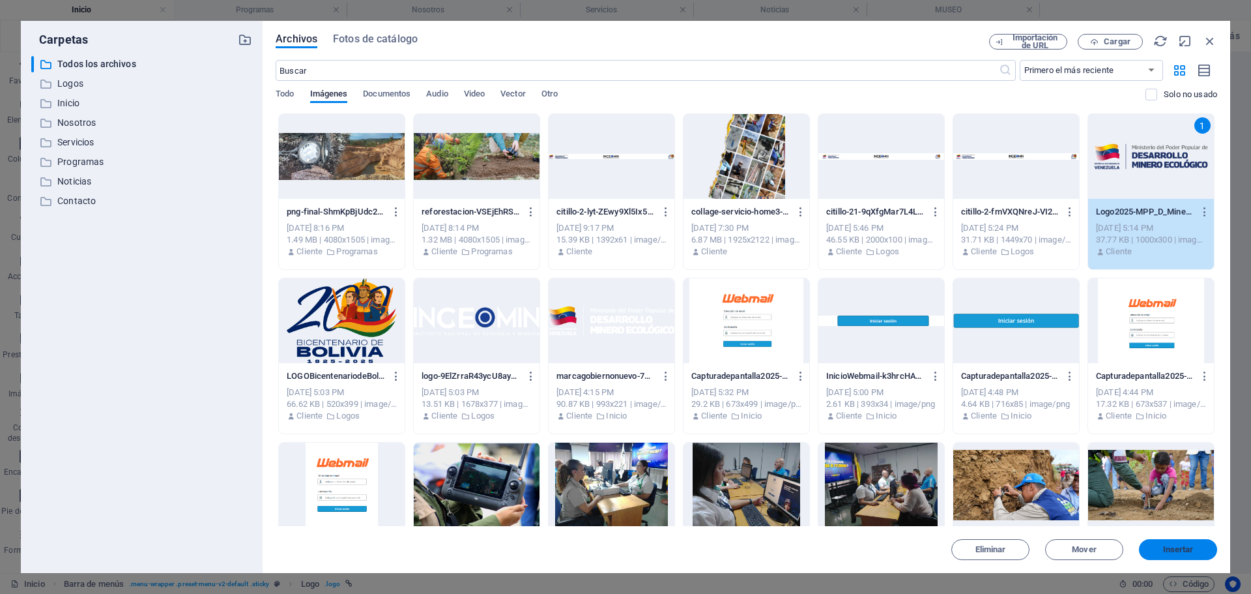
click at [1191, 545] on span "Insertar" at bounding box center [1178, 549] width 31 height 8
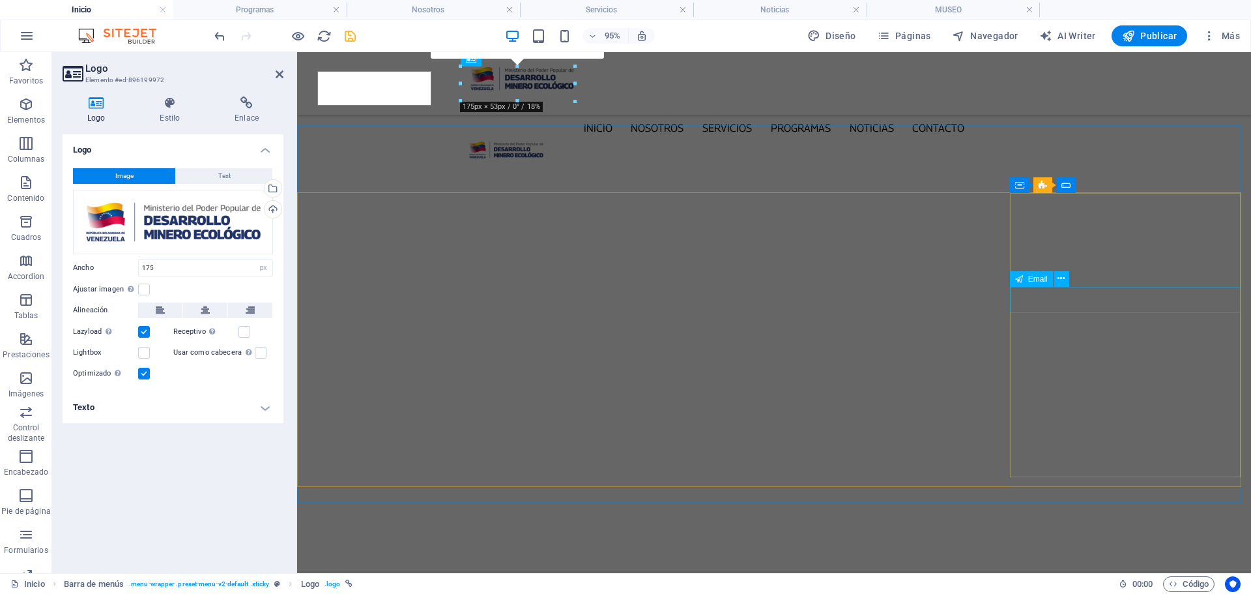
scroll to position [4311, 0]
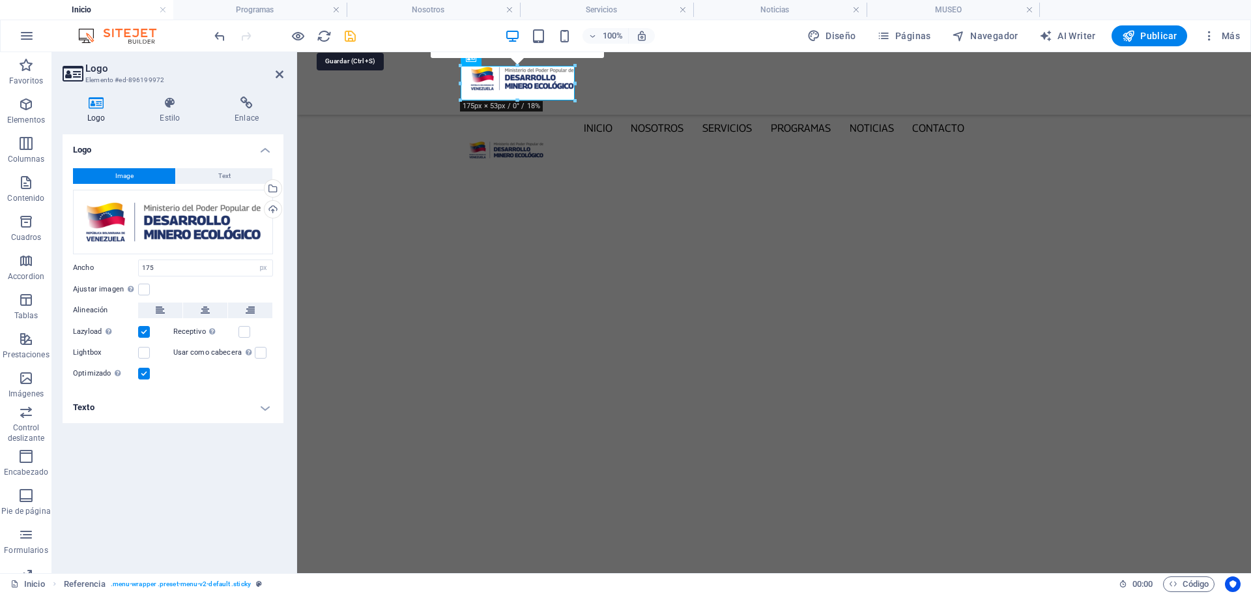
click at [351, 38] on icon "save" at bounding box center [350, 36] width 15 height 15
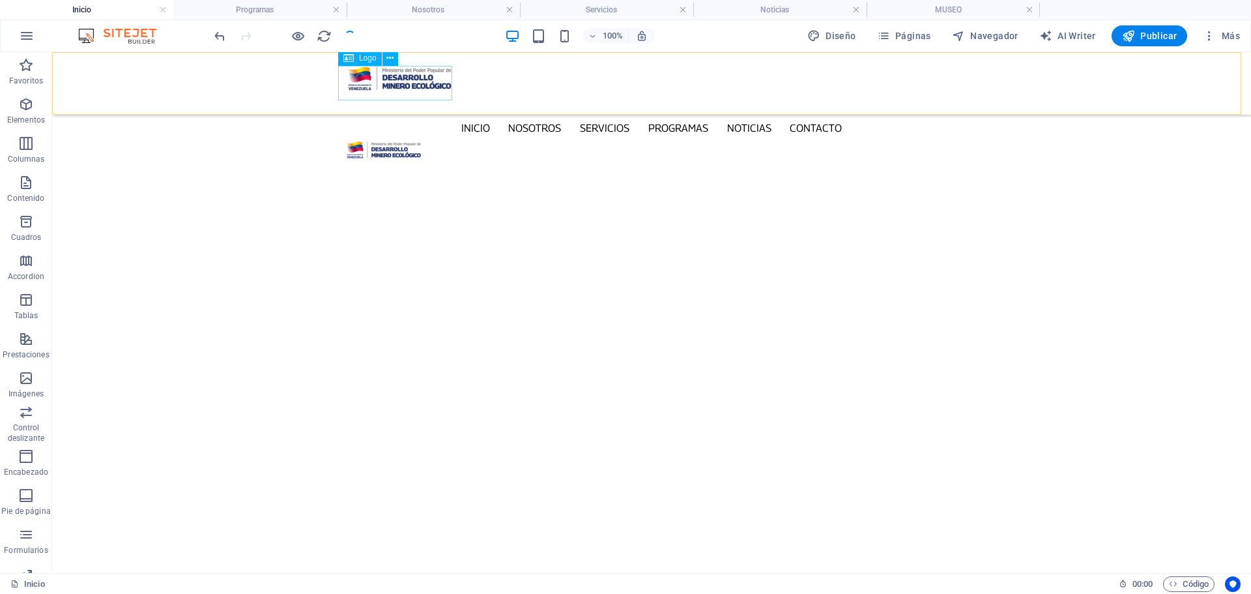
click at [380, 81] on div at bounding box center [651, 78] width 617 height 35
select select "px"
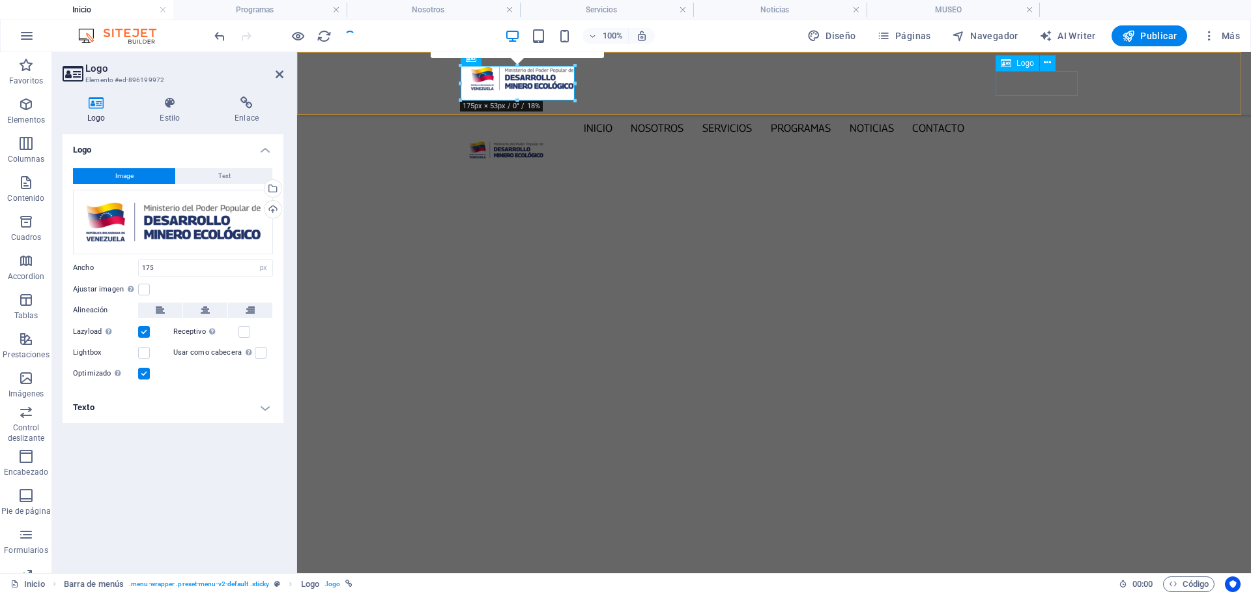
click at [1046, 137] on div at bounding box center [773, 149] width 617 height 25
click at [1047, 137] on div at bounding box center [773, 149] width 617 height 25
select select "px"
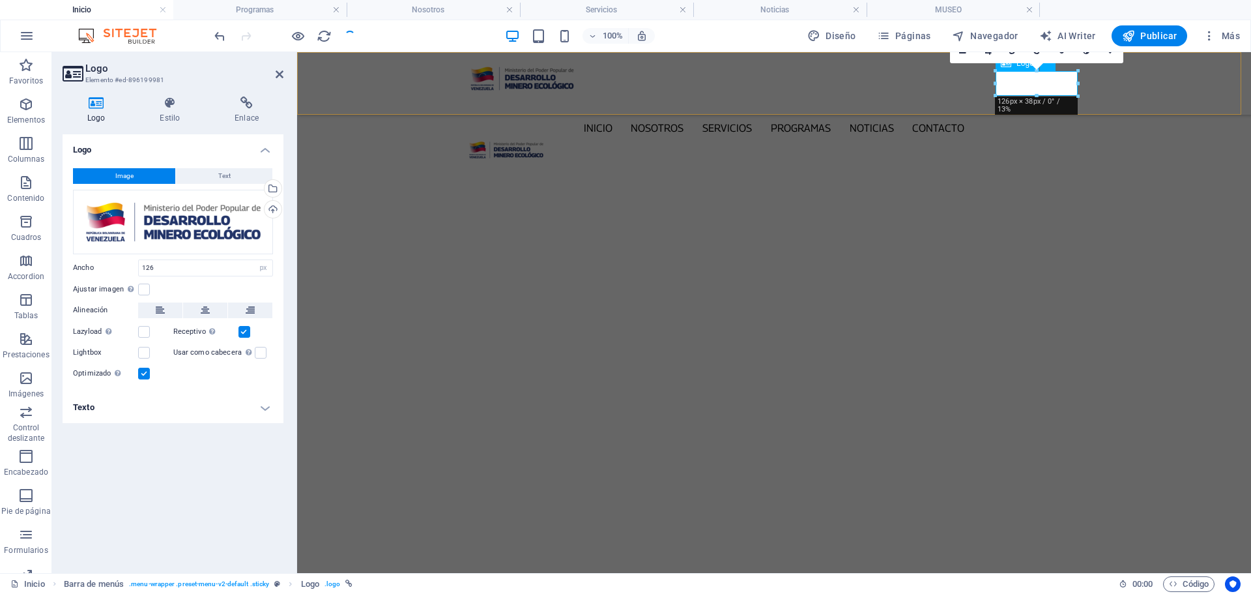
click at [1057, 137] on div at bounding box center [773, 149] width 617 height 25
click at [262, 186] on div "Selecciona archivos del administrador de archivos, de la galería de fotos o car…" at bounding box center [219, 189] width 85 height 59
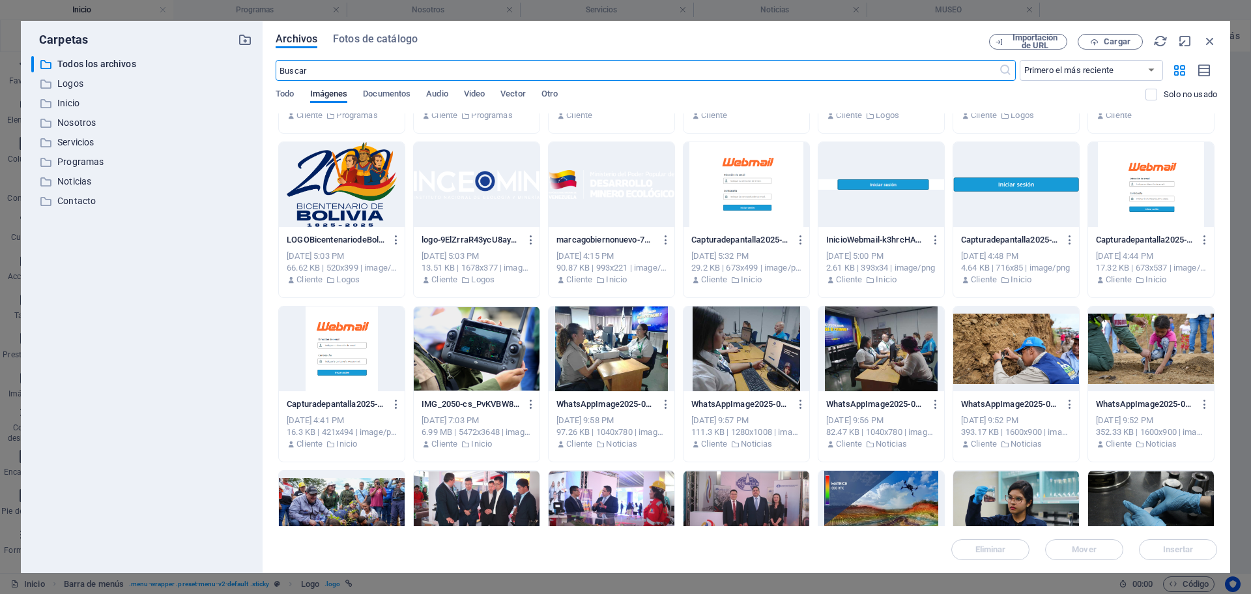
scroll to position [0, 0]
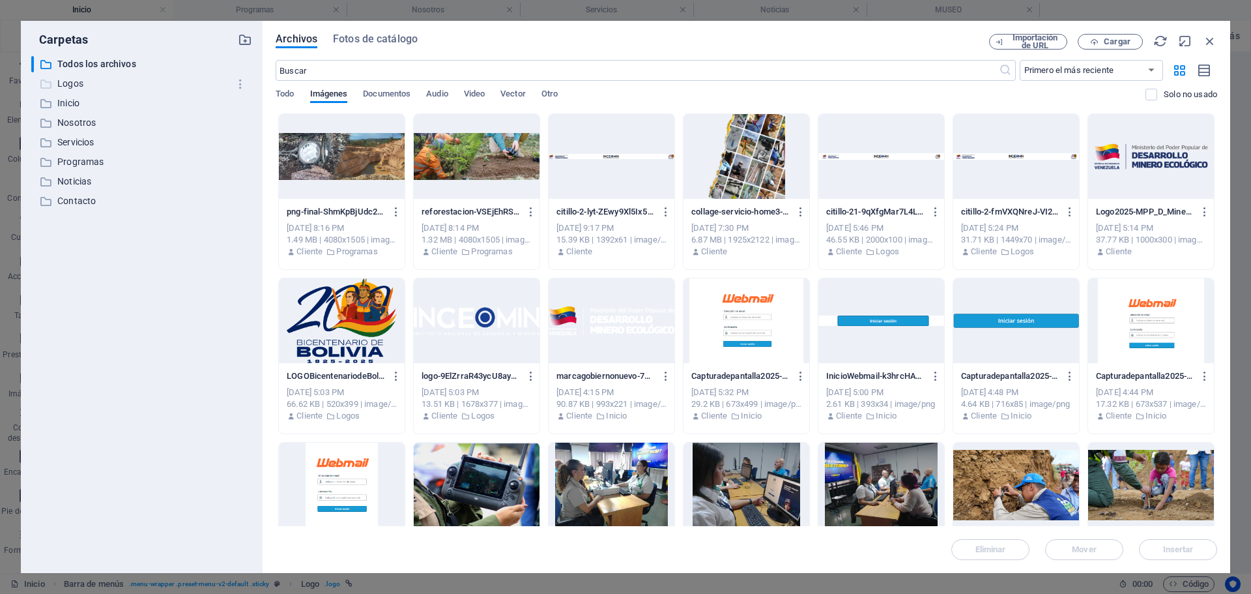
click at [70, 82] on p "Logos" at bounding box center [142, 83] width 171 height 15
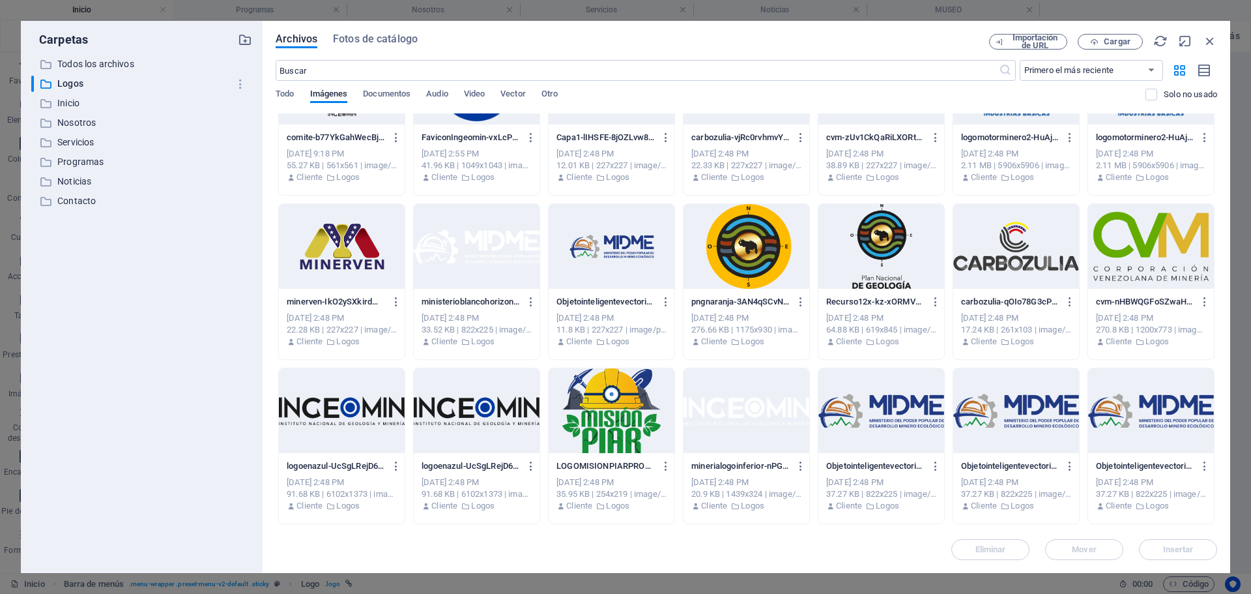
scroll to position [401, 0]
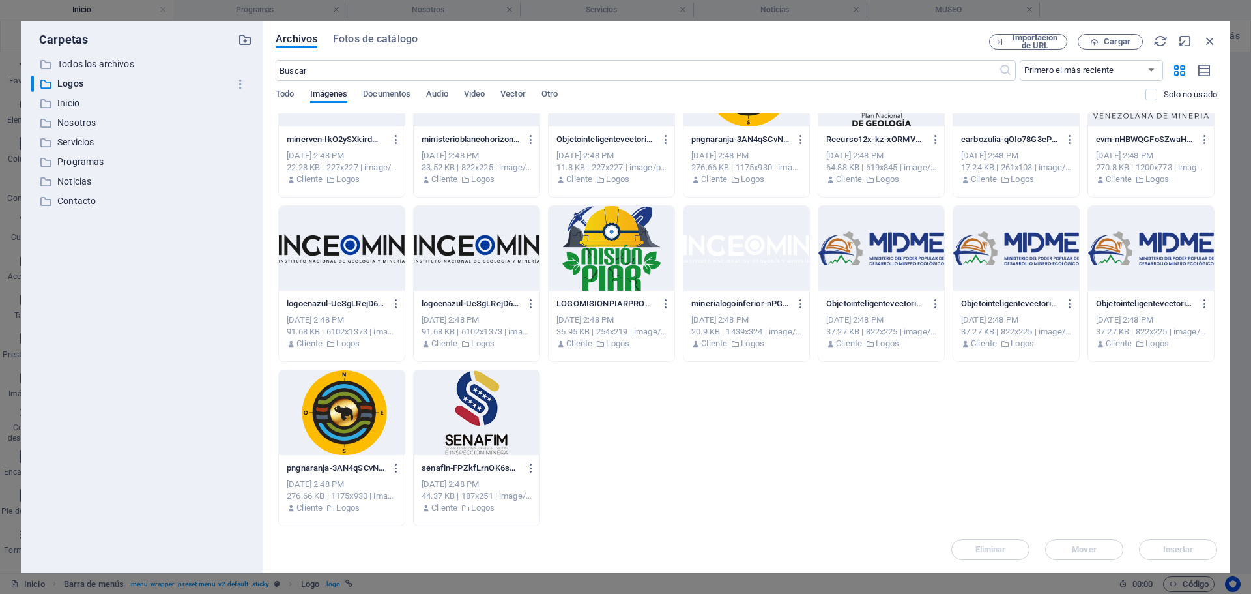
click at [285, 240] on div at bounding box center [342, 248] width 126 height 85
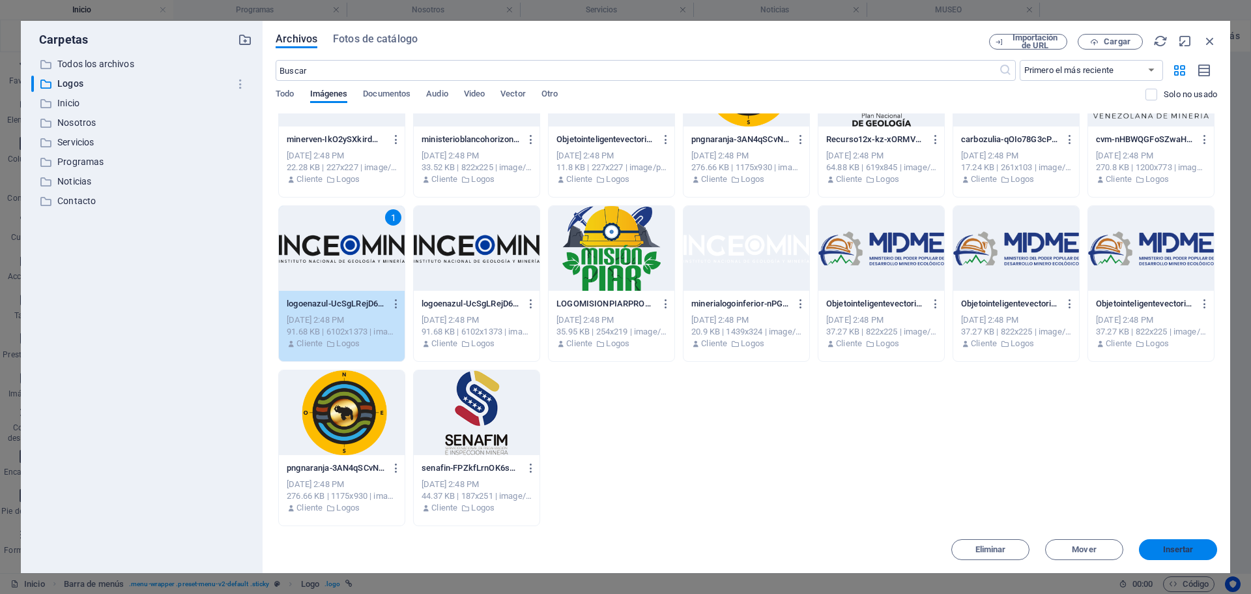
click at [1181, 545] on span "Insertar" at bounding box center [1178, 549] width 31 height 8
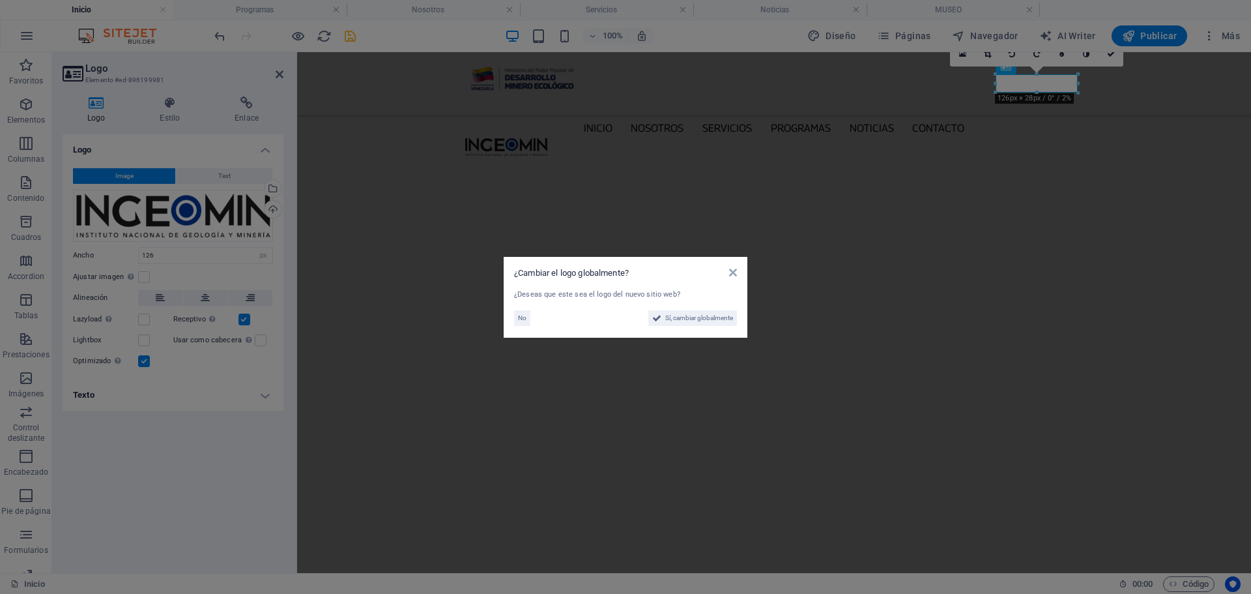
scroll to position [4296, 0]
click at [521, 318] on span "No" at bounding box center [522, 318] width 8 height 16
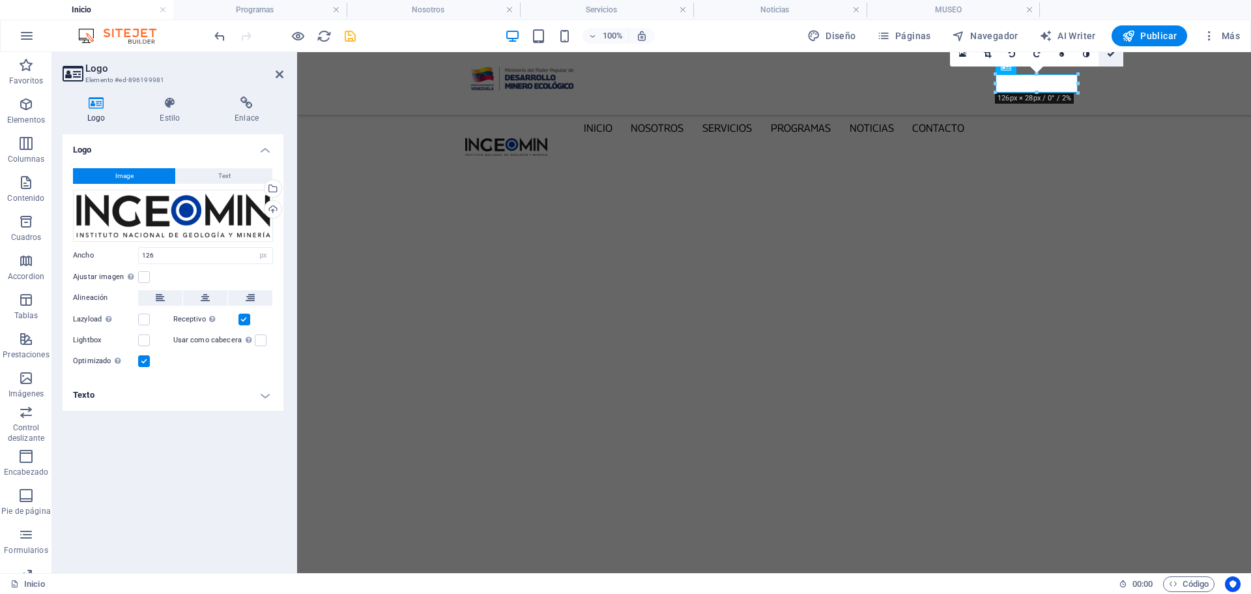
drag, startPoint x: 1114, startPoint y: 53, endPoint x: 1067, endPoint y: 163, distance: 119.5
click at [1114, 53] on icon at bounding box center [1111, 54] width 8 height 8
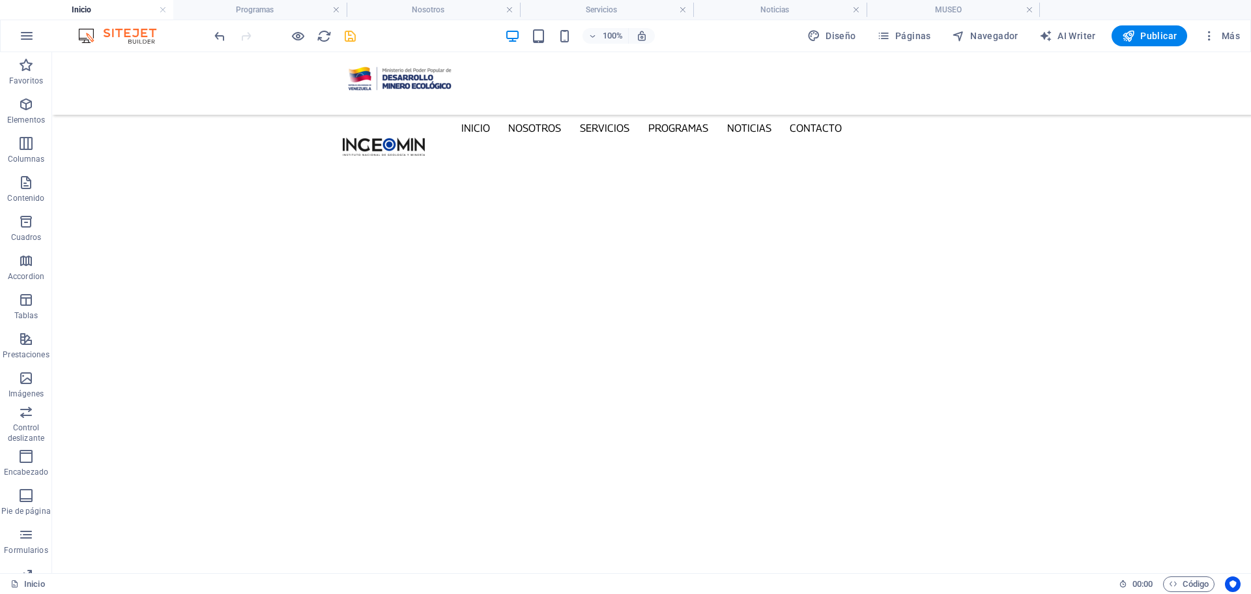
scroll to position [4326, 0]
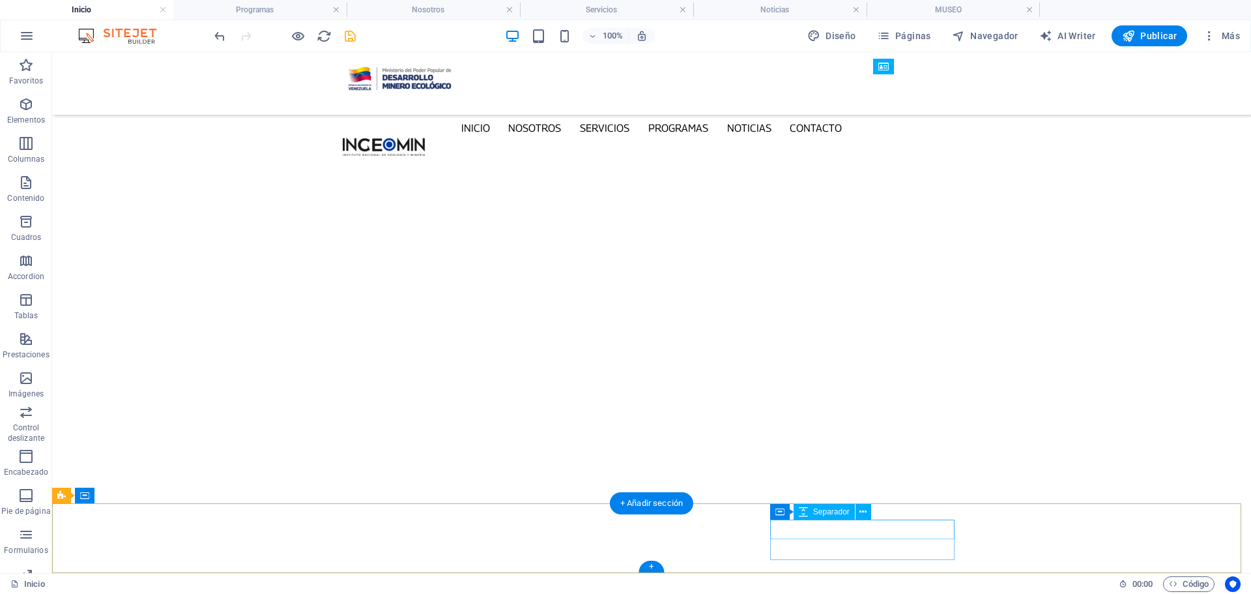
select select "px"
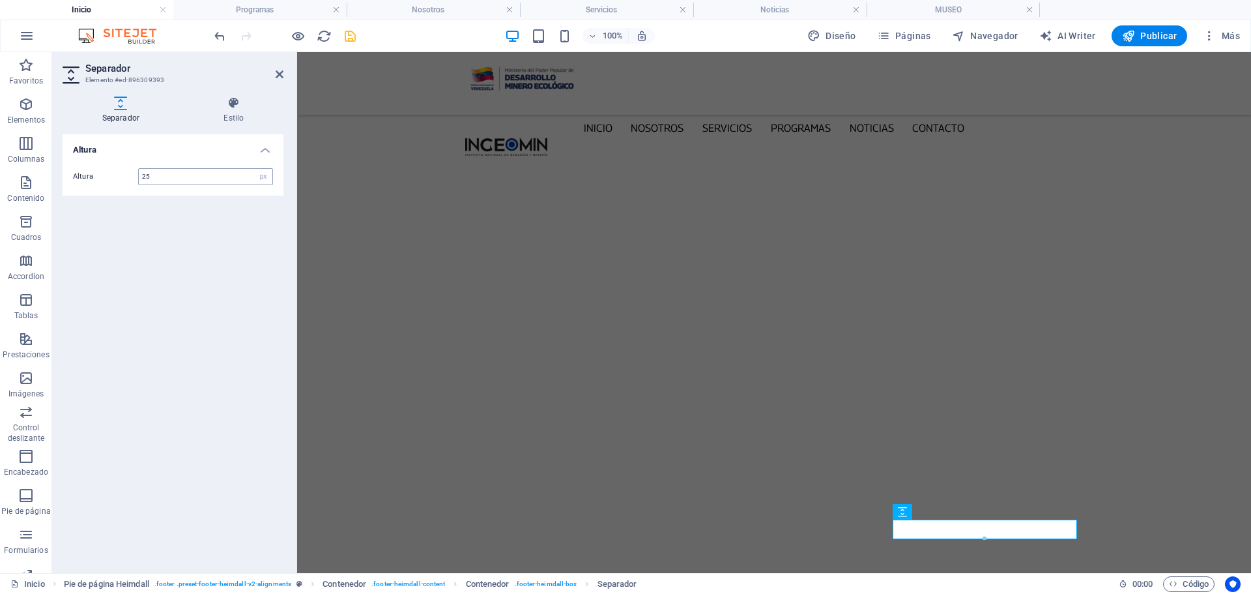
scroll to position [4308, 0]
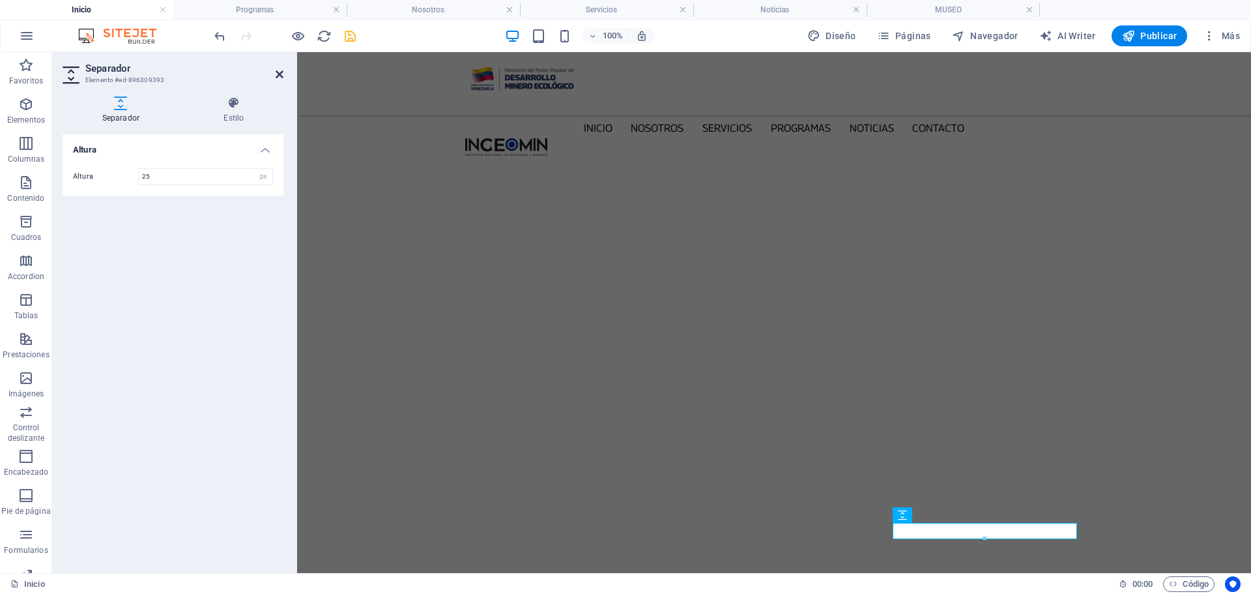
type input "25"
click at [276, 72] on icon at bounding box center [280, 74] width 8 height 10
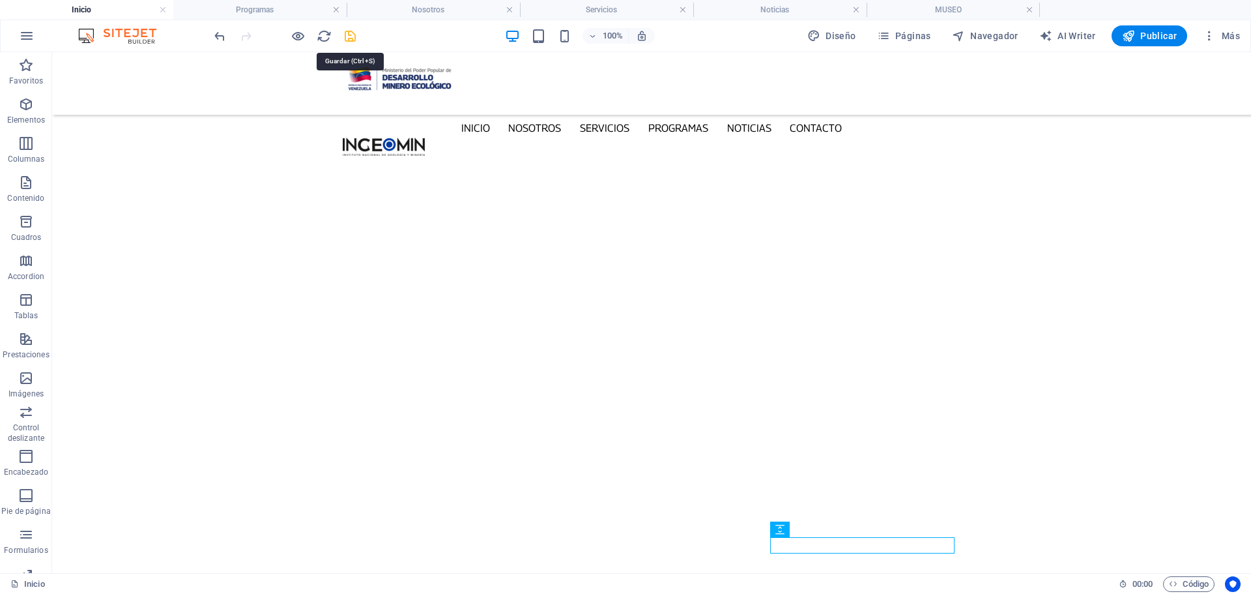
drag, startPoint x: 353, startPoint y: 35, endPoint x: 787, endPoint y: 333, distance: 526.9
click at [353, 35] on icon "save" at bounding box center [350, 36] width 15 height 15
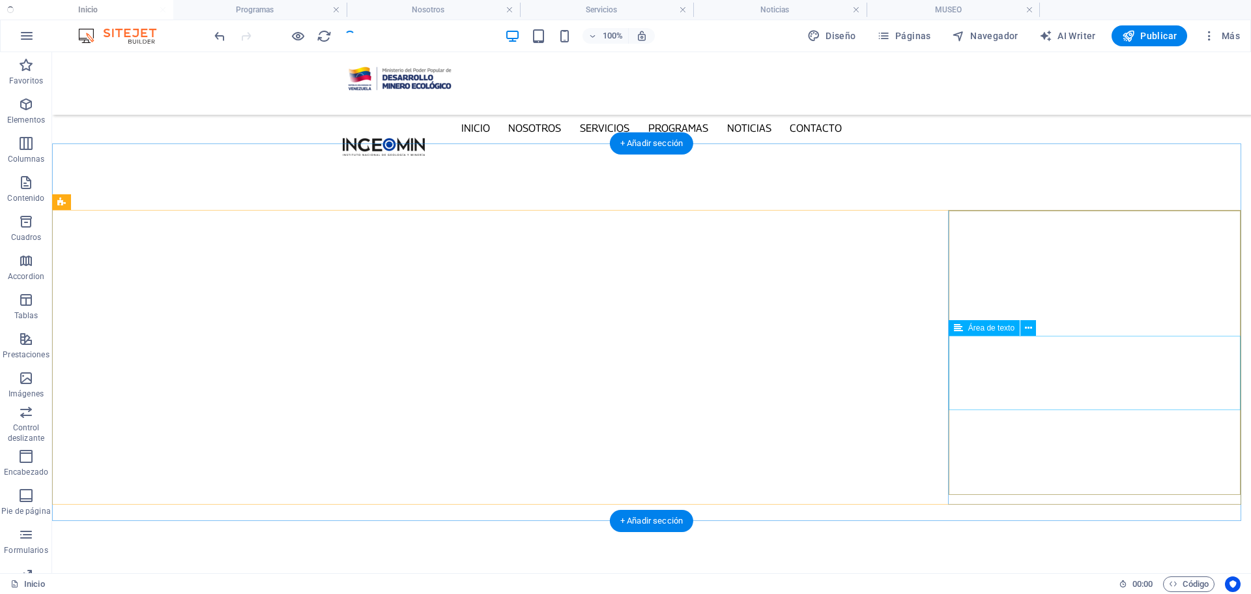
scroll to position [4322, 0]
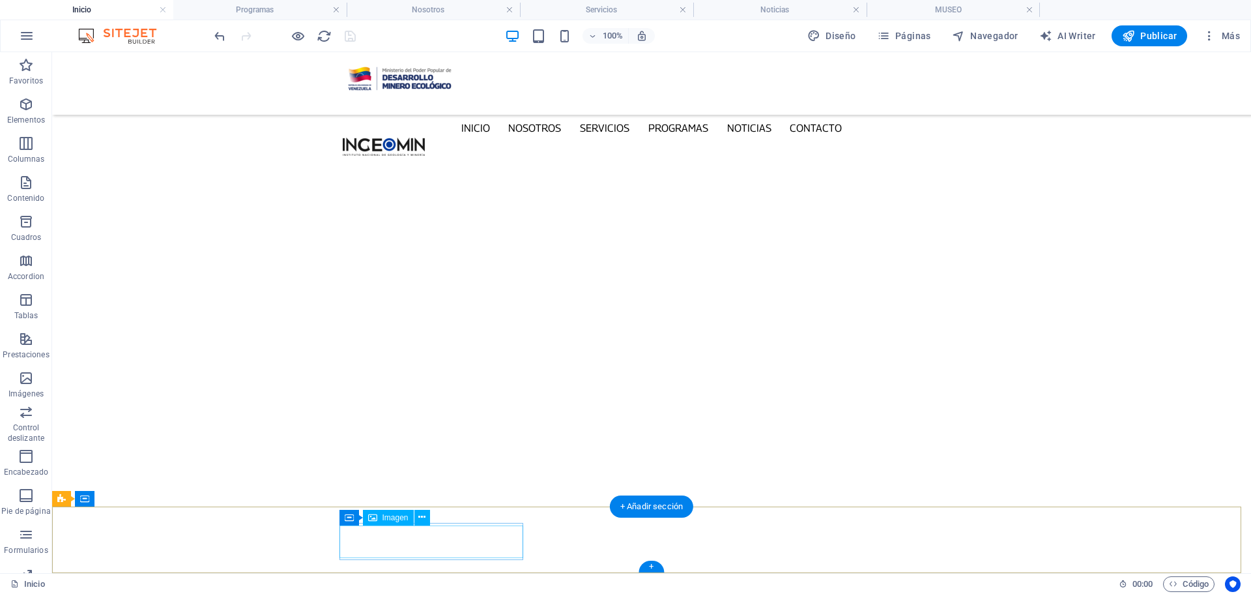
select select "px"
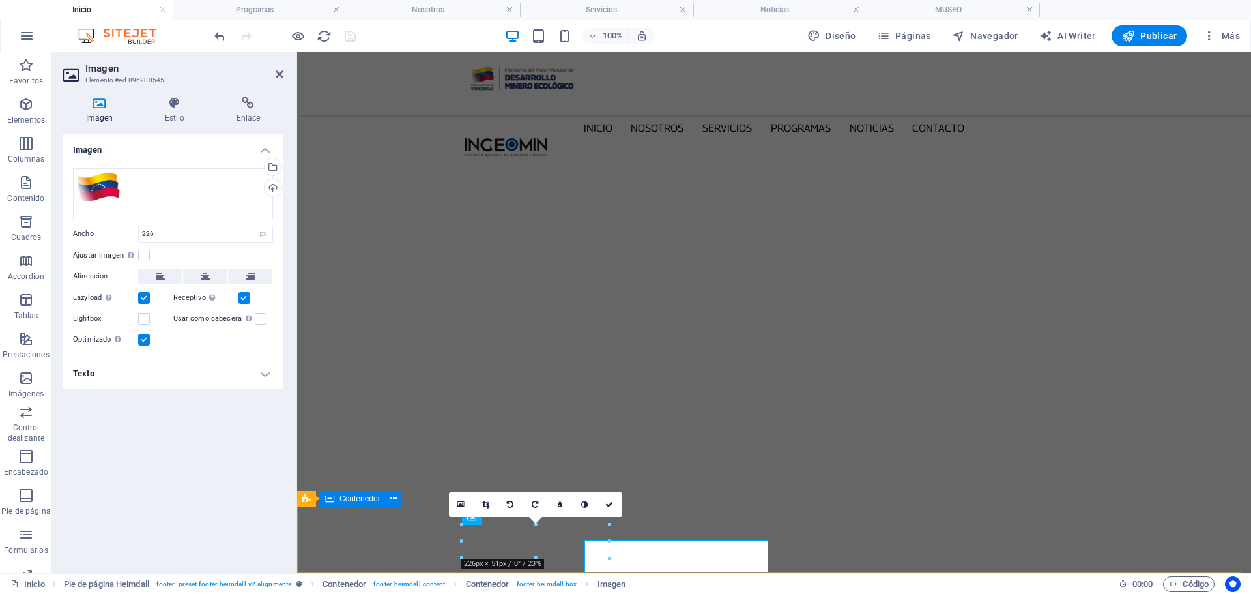
scroll to position [4308, 0]
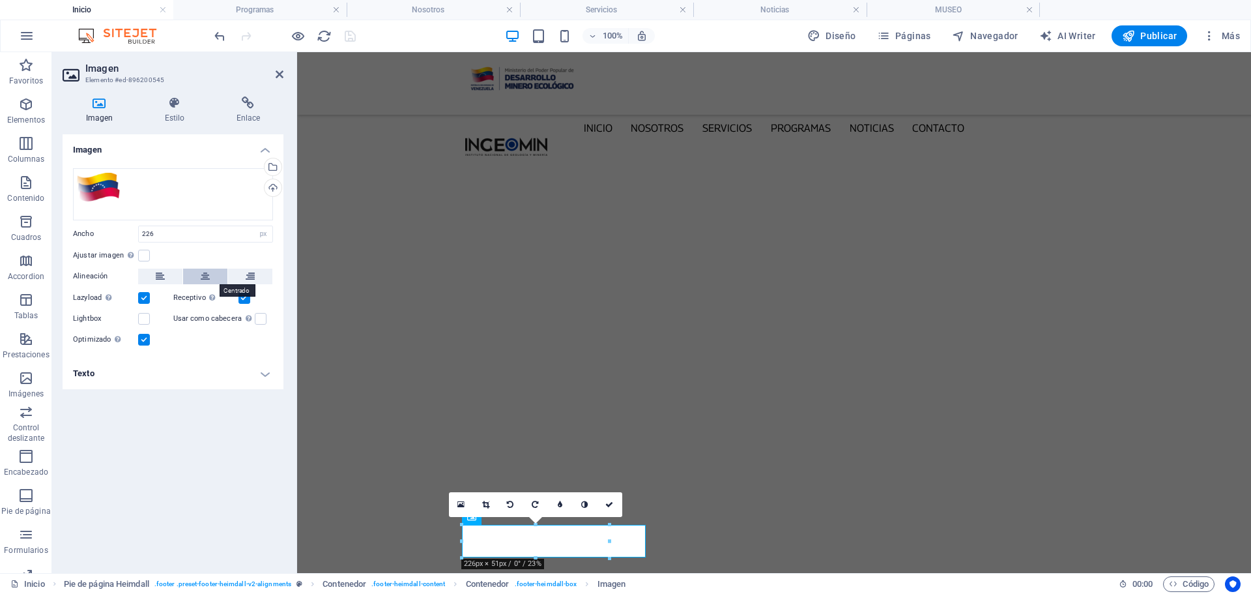
click at [207, 275] on icon at bounding box center [205, 276] width 9 height 16
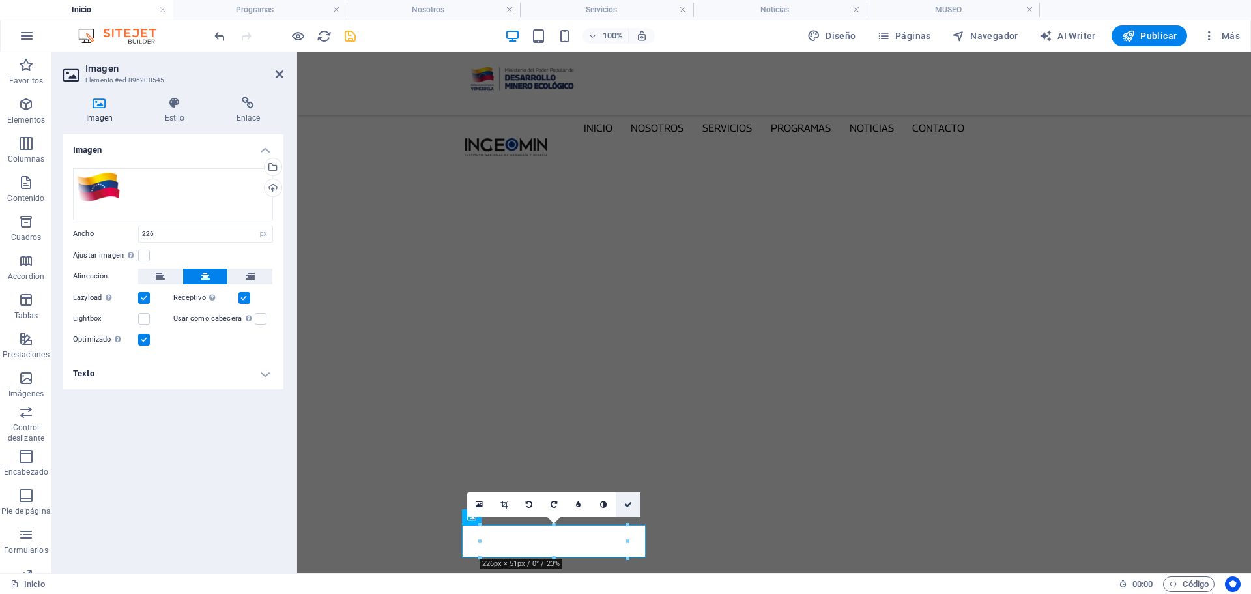
click at [626, 506] on icon at bounding box center [628, 504] width 8 height 8
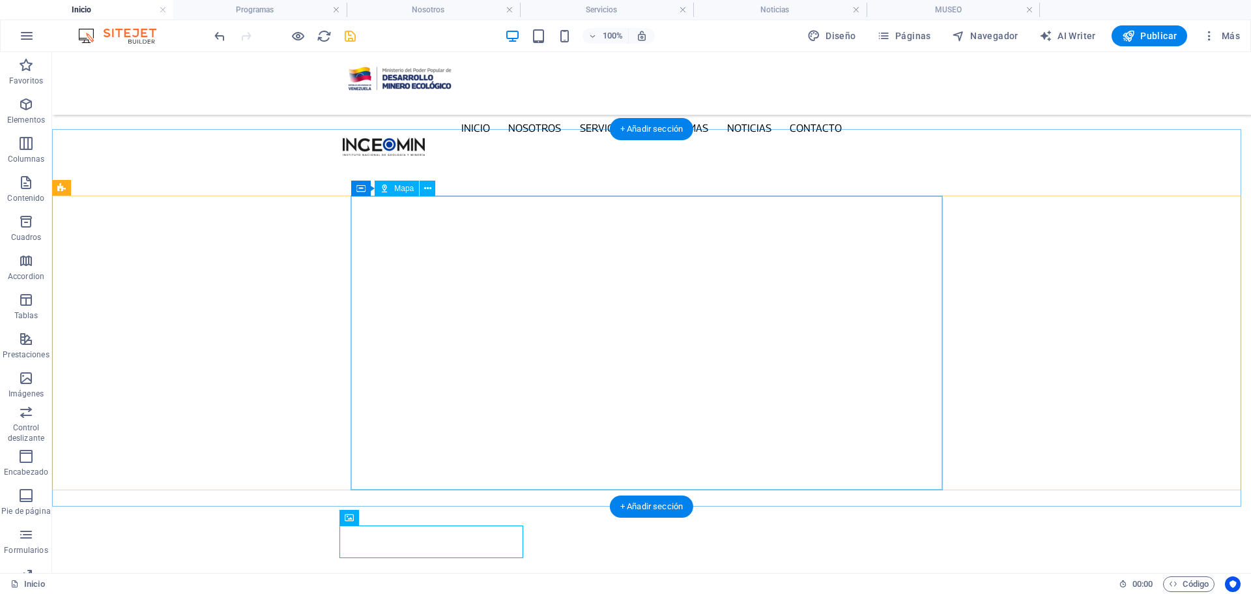
scroll to position [4322, 0]
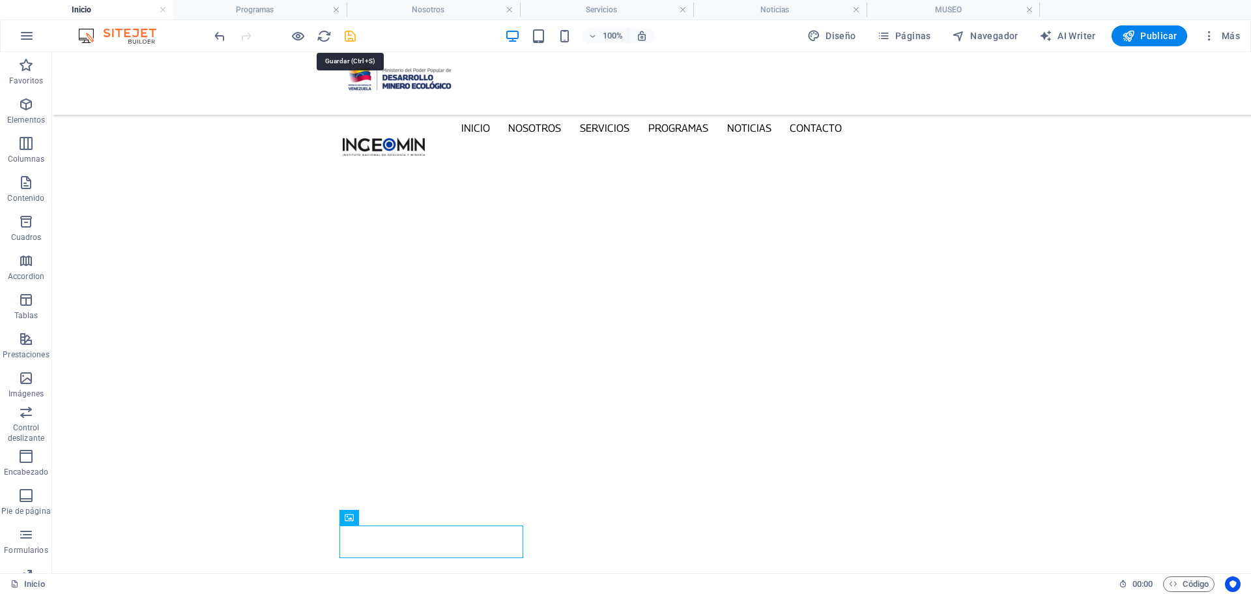
click at [348, 40] on icon "save" at bounding box center [350, 36] width 15 height 15
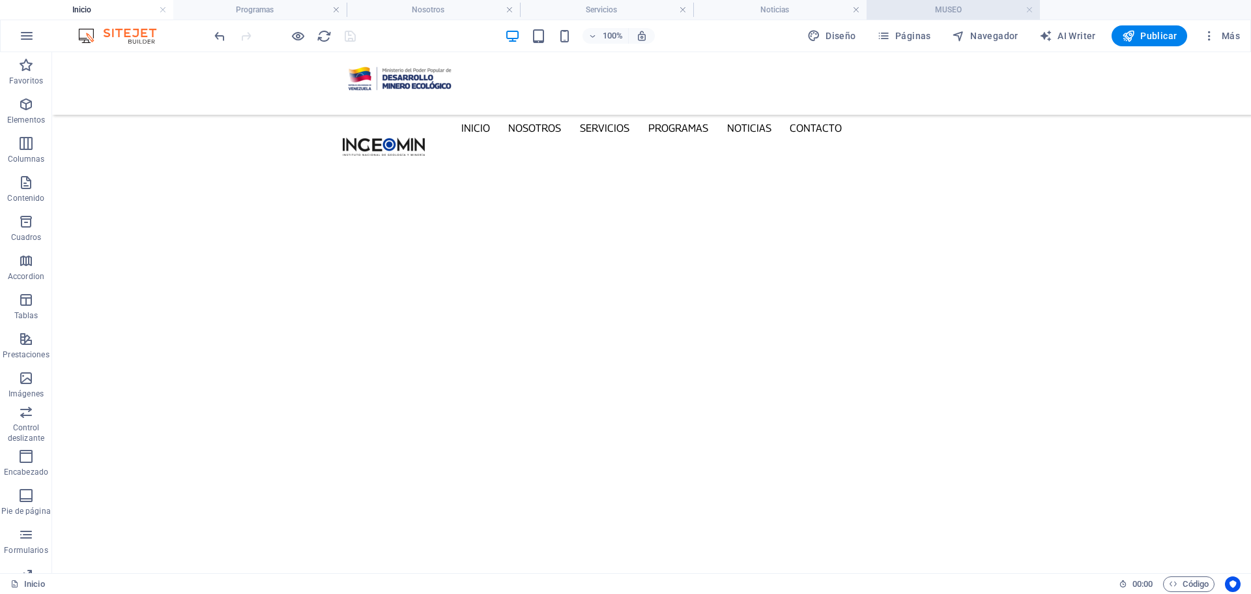
click at [954, 10] on h4 "MUSEO" at bounding box center [953, 10] width 173 height 14
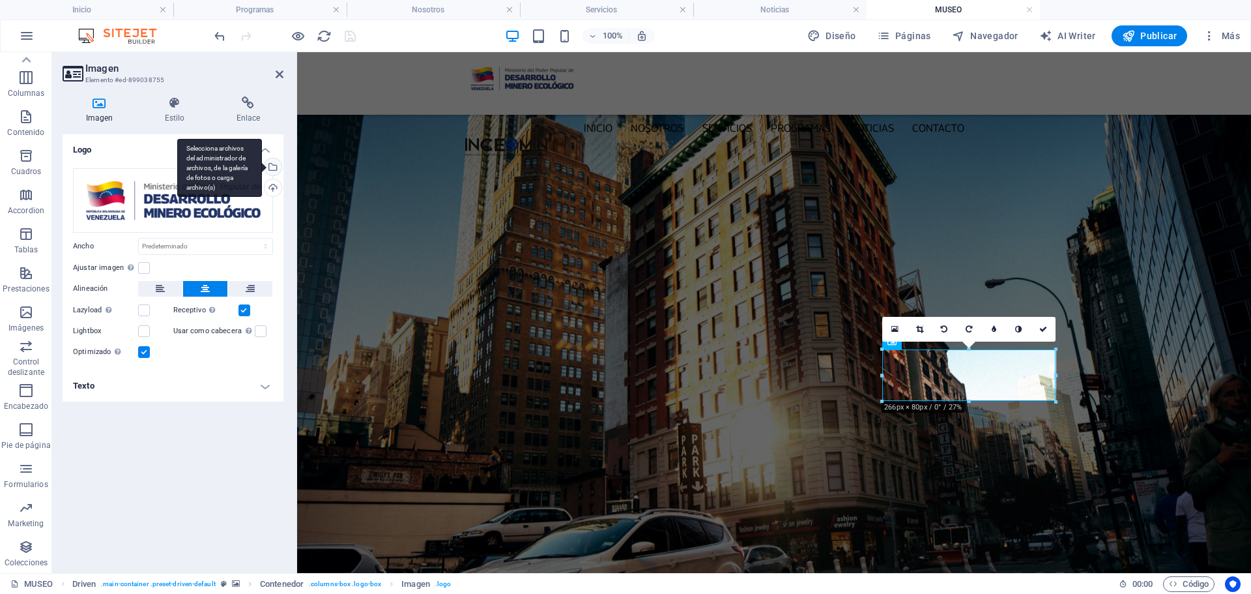
click at [272, 166] on div "Selecciona archivos del administrador de archivos, de la galería de fotos o car…" at bounding box center [272, 168] width 20 height 20
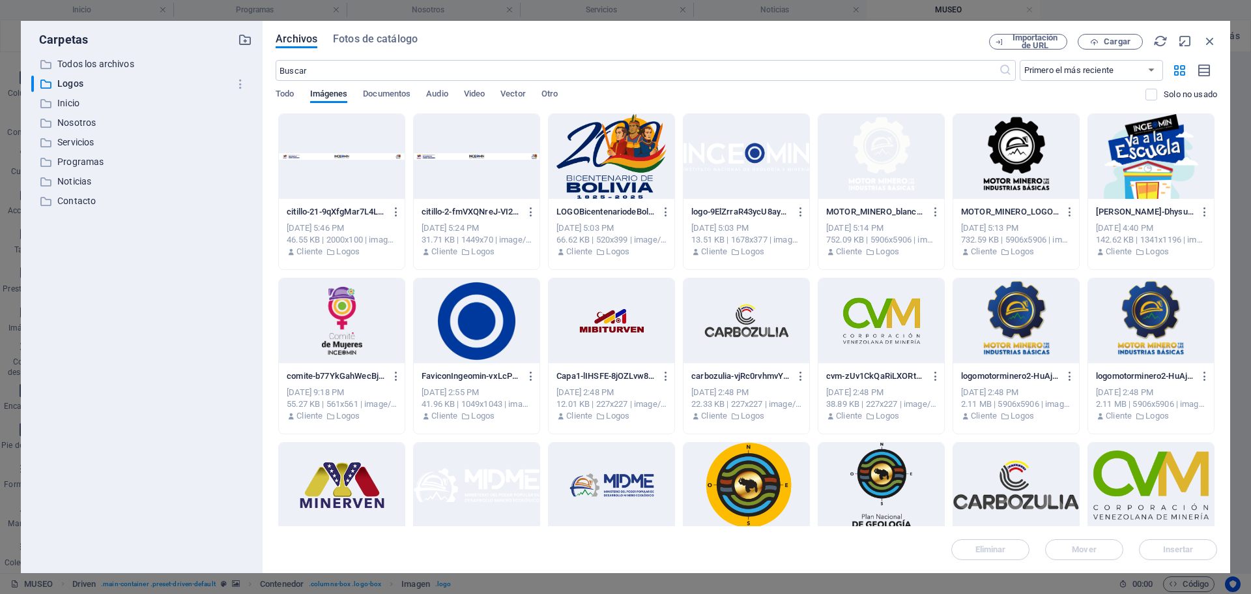
click at [747, 155] on div at bounding box center [747, 156] width 126 height 85
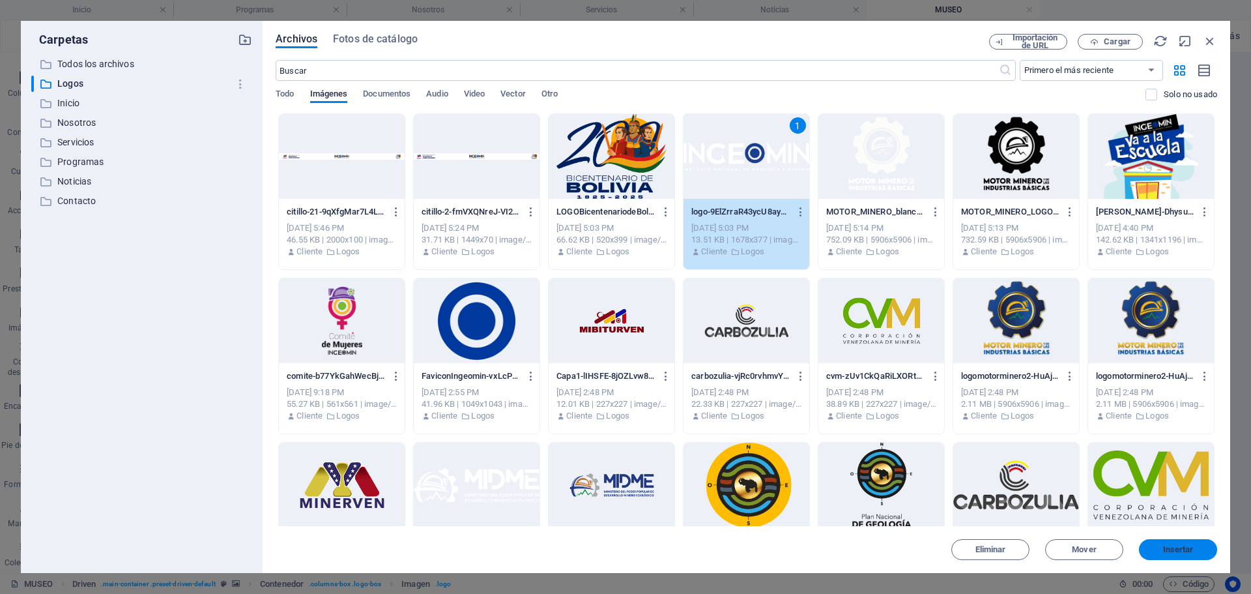
click at [1176, 545] on span "Insertar" at bounding box center [1178, 549] width 31 height 8
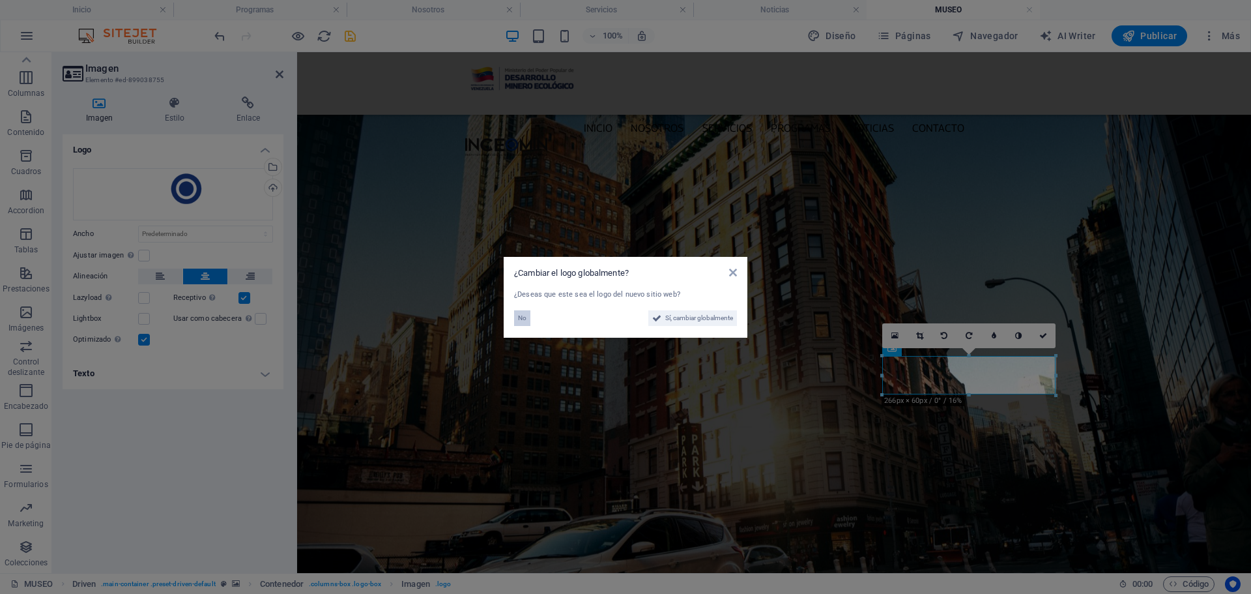
drag, startPoint x: 519, startPoint y: 315, endPoint x: 488, endPoint y: 287, distance: 42.4
click at [519, 315] on span "No" at bounding box center [522, 318] width 8 height 16
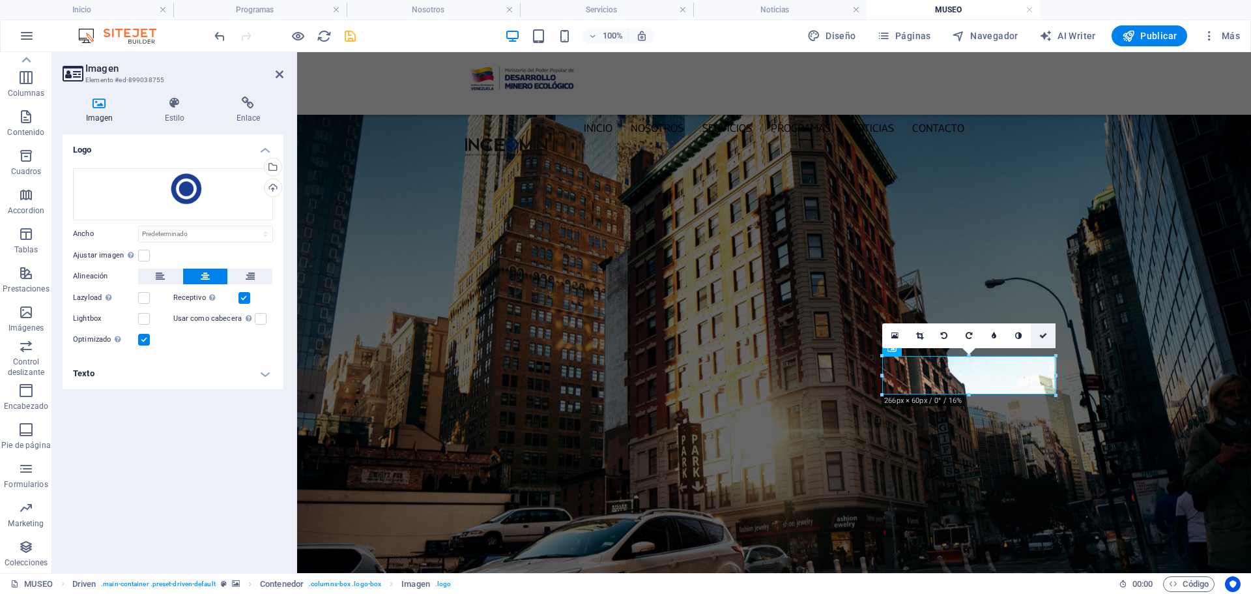
drag, startPoint x: 1042, startPoint y: 336, endPoint x: 1120, endPoint y: 186, distance: 168.7
click at [1042, 336] on icon at bounding box center [1043, 336] width 8 height 8
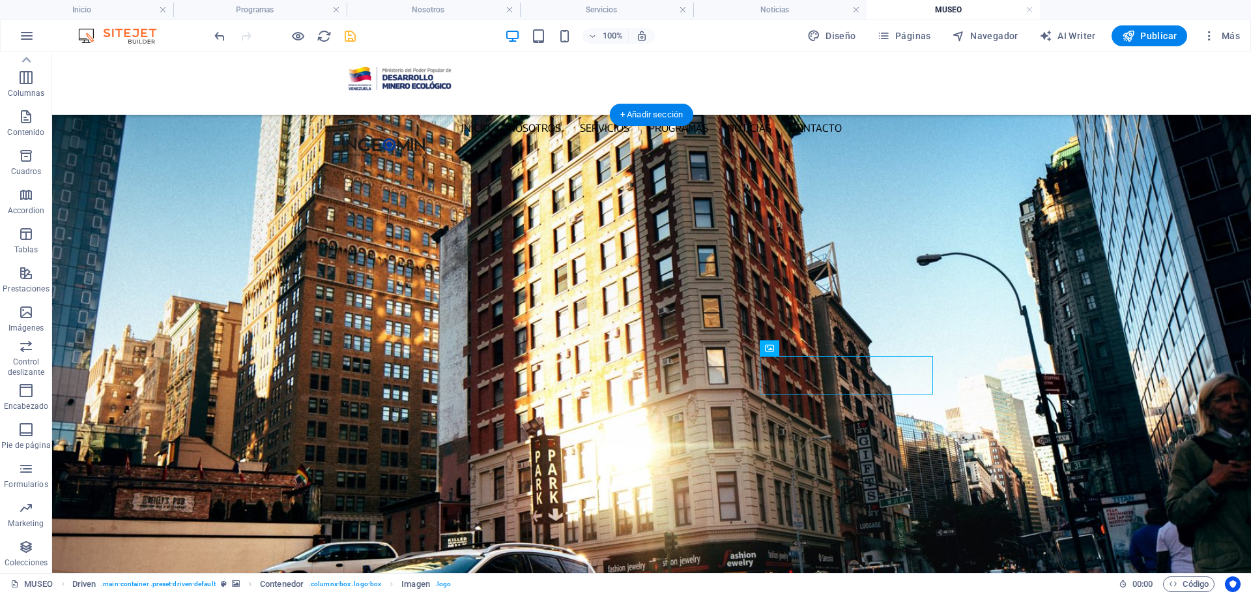
click at [1058, 261] on figure at bounding box center [651, 375] width 1199 height 521
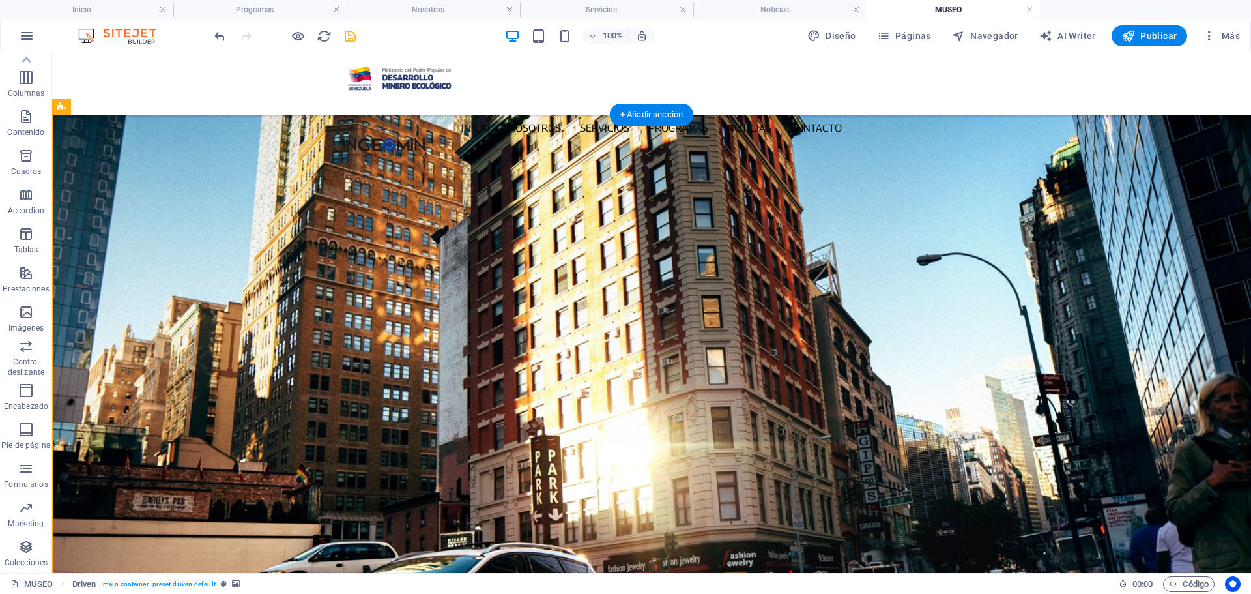
click at [386, 235] on figure at bounding box center [651, 375] width 1199 height 521
click at [379, 162] on figure at bounding box center [651, 375] width 1199 height 521
select select "%"
select select "rem"
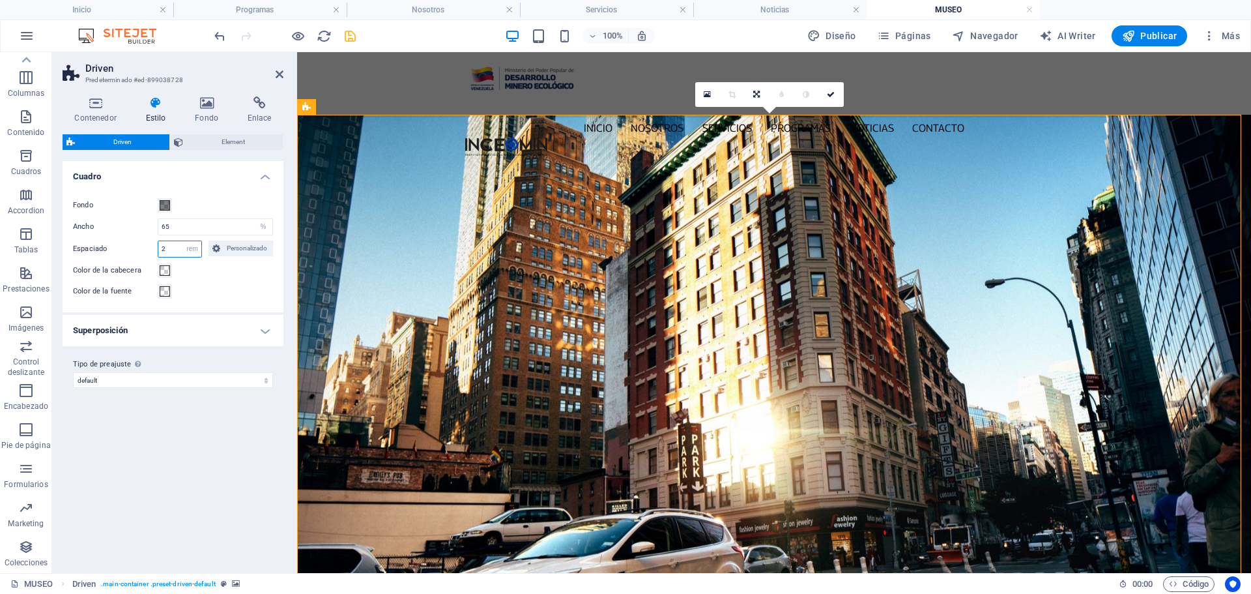
click at [173, 248] on input "2" at bounding box center [179, 249] width 43 height 16
type input "1"
type input "3"
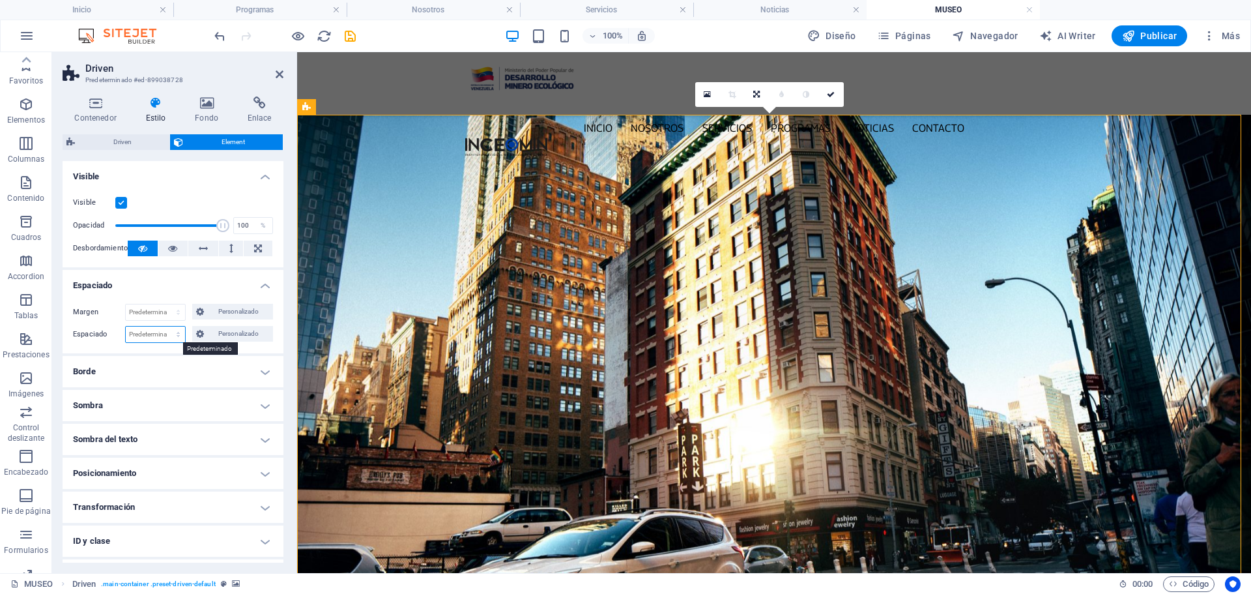
click at [178, 337] on select "Predeterminado px rem % vh vw Personalizado" at bounding box center [155, 334] width 59 height 16
select select "%"
click at [165, 326] on select "Predeterminado px rem % vh vw Personalizado" at bounding box center [155, 334] width 59 height 16
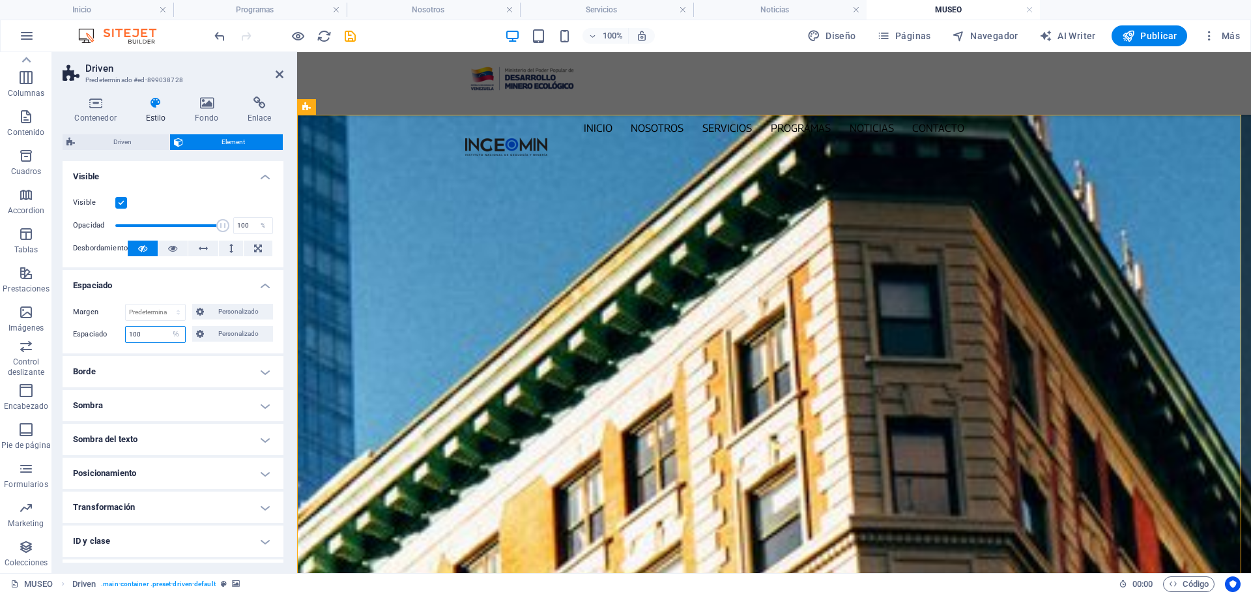
type input "1"
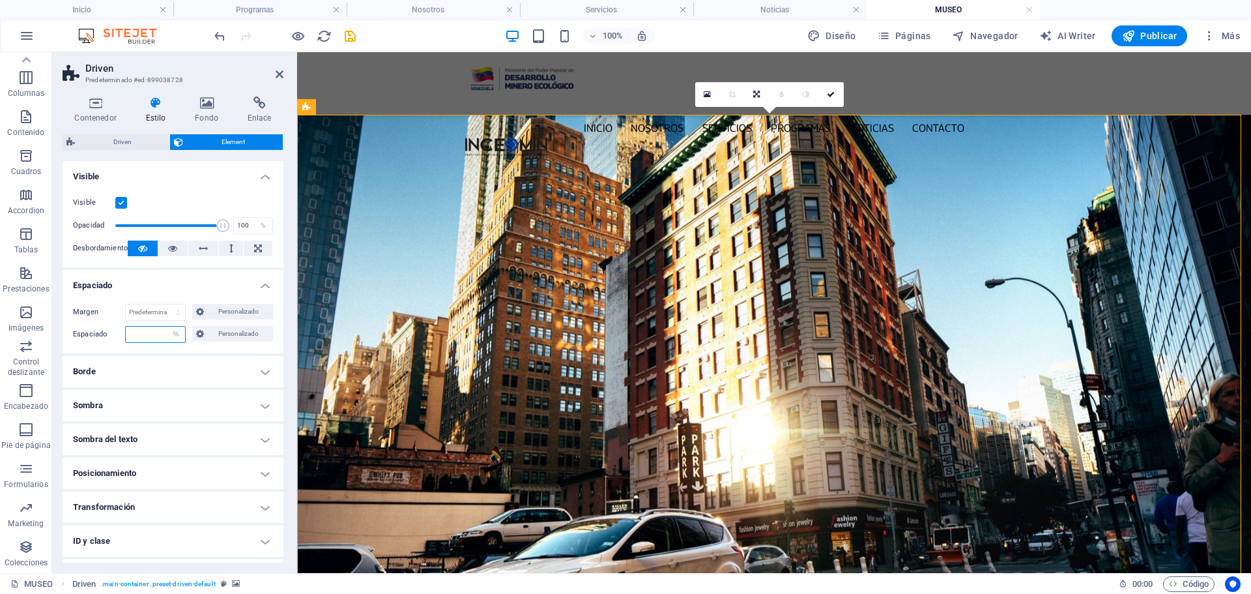
type input "5"
click at [178, 335] on select "Predeterminado px rem % vh vw Personalizado" at bounding box center [176, 334] width 18 height 16
click at [167, 326] on select "Predeterminado px rem % vh vw Personalizado" at bounding box center [176, 334] width 18 height 16
select select "DISABLED_OPTION_VALUE"
click at [113, 147] on span "Driven" at bounding box center [122, 142] width 87 height 16
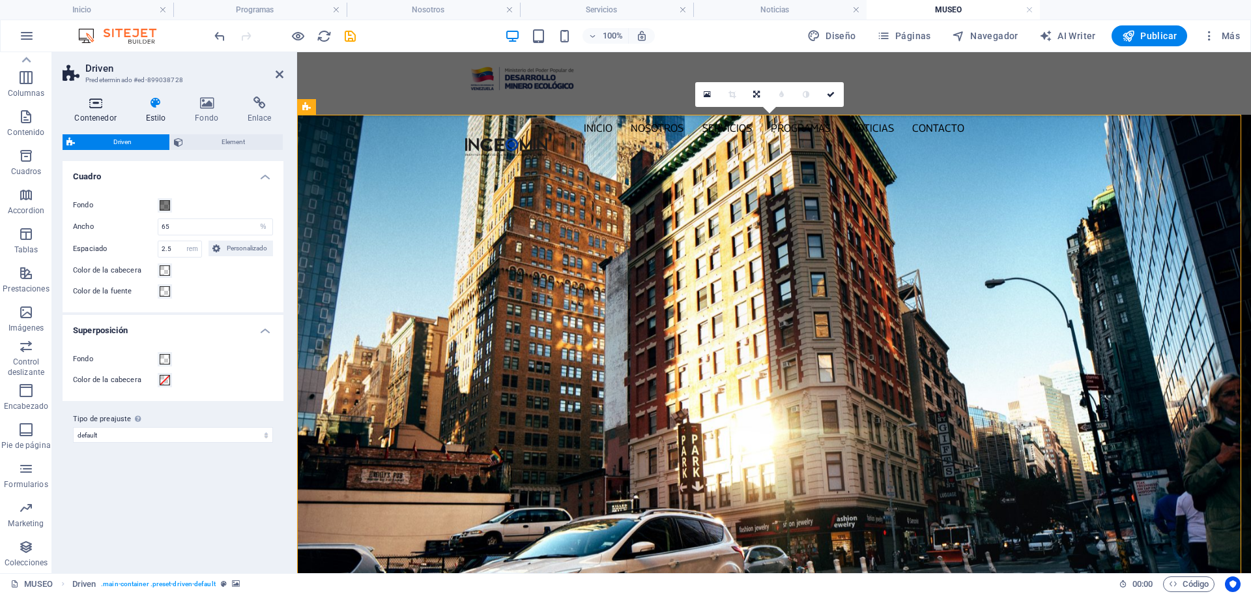
click at [91, 106] on icon at bounding box center [96, 102] width 66 height 13
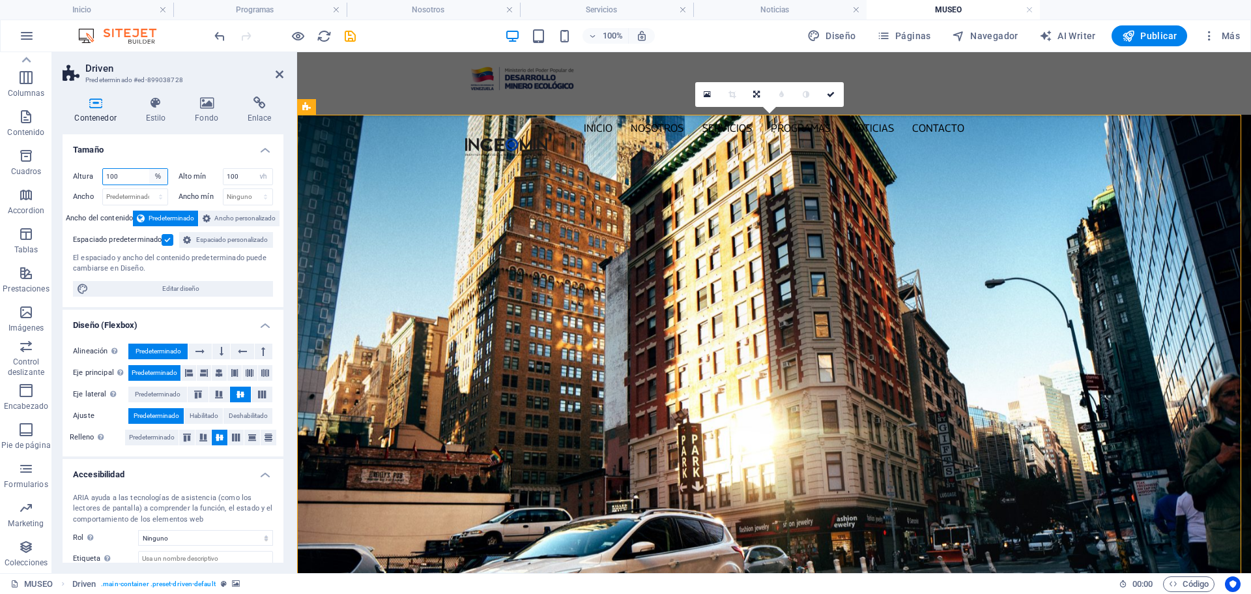
click at [159, 173] on select "Predeterminado px rem % vh vw" at bounding box center [158, 177] width 18 height 16
select select "default"
click at [149, 169] on select "Predeterminado px rem % vh vw" at bounding box center [158, 177] width 18 height 16
select select "DISABLED_OPTION_VALUE"
click at [262, 179] on select "Ninguno px rem % vh vw" at bounding box center [263, 177] width 18 height 16
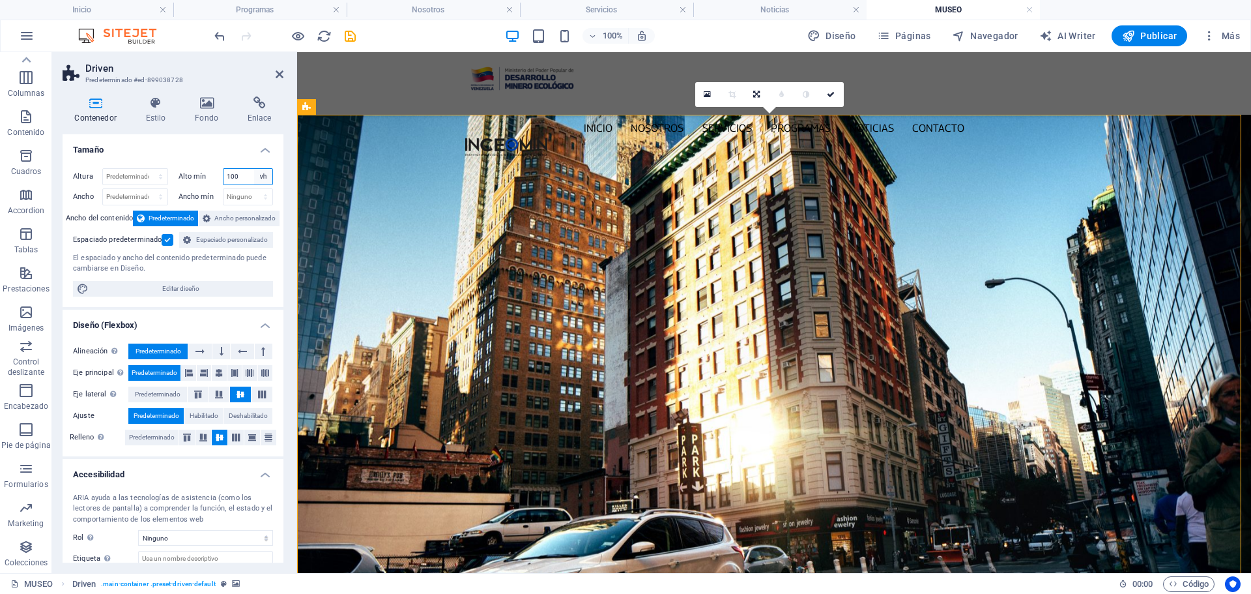
select select "ufamb408m18"
click at [254, 169] on select "Ninguno px rem % vh vw" at bounding box center [263, 177] width 18 height 16
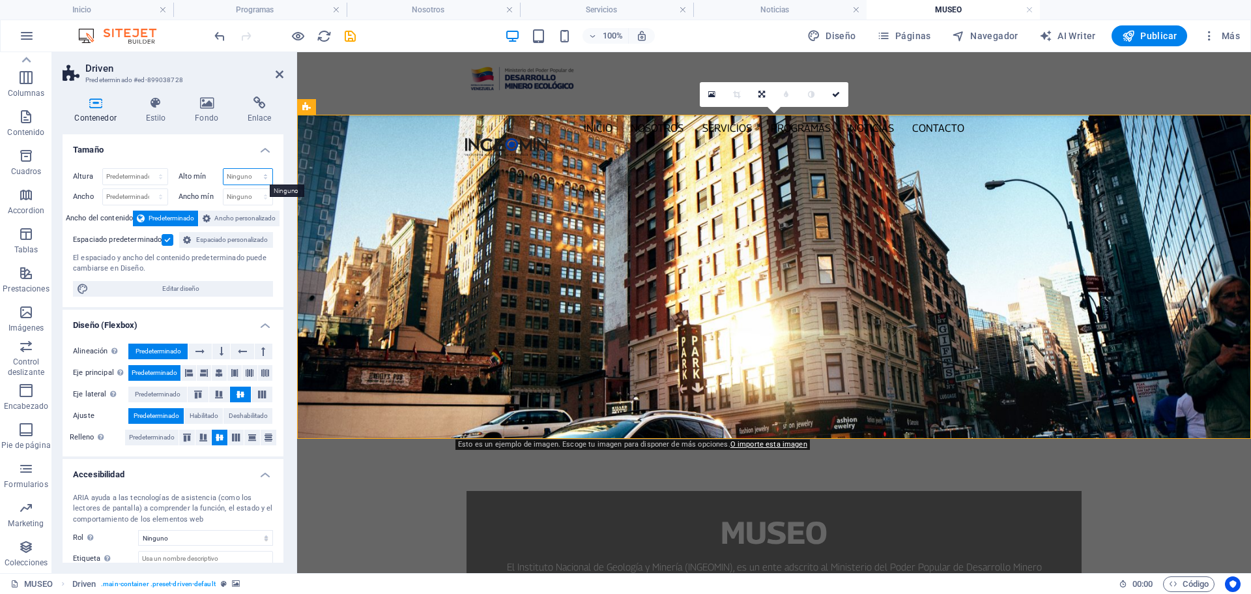
click at [262, 177] on select "Ninguno px rem % vh vw" at bounding box center [249, 177] width 50 height 16
select select "%"
click at [252, 169] on select "Ninguno px rem % vh vw" at bounding box center [249, 177] width 50 height 16
type input "100"
click at [264, 175] on select "Ninguno px rem % vh vw" at bounding box center [263, 177] width 18 height 16
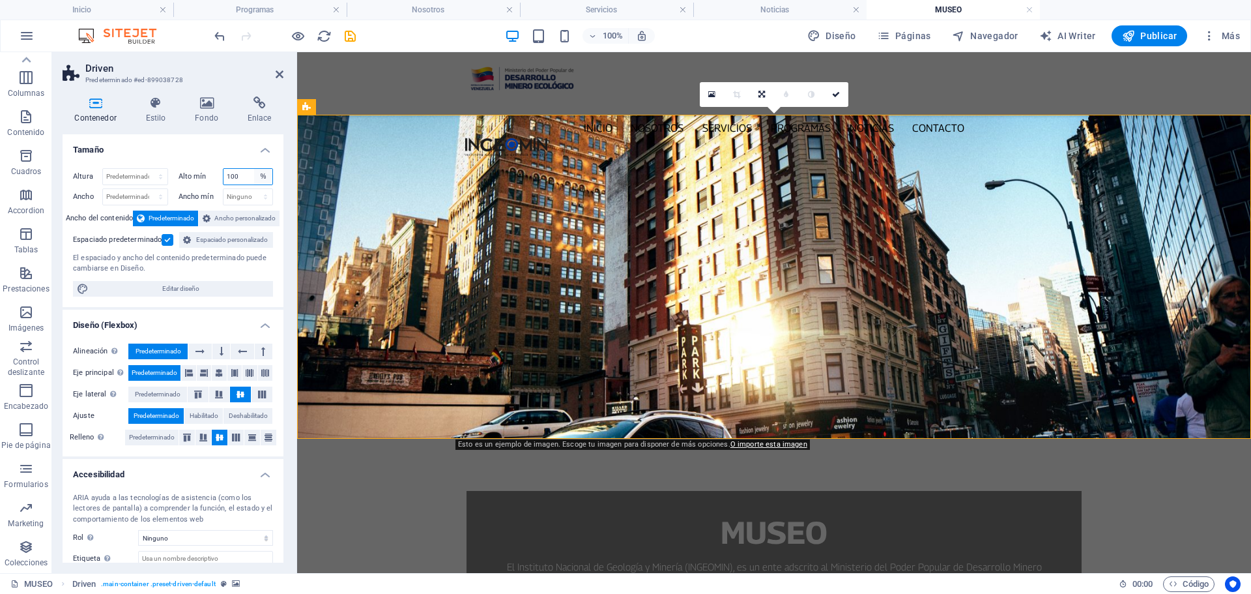
select select "px"
click at [254, 169] on select "Ninguno px rem % vh vw" at bounding box center [263, 177] width 18 height 16
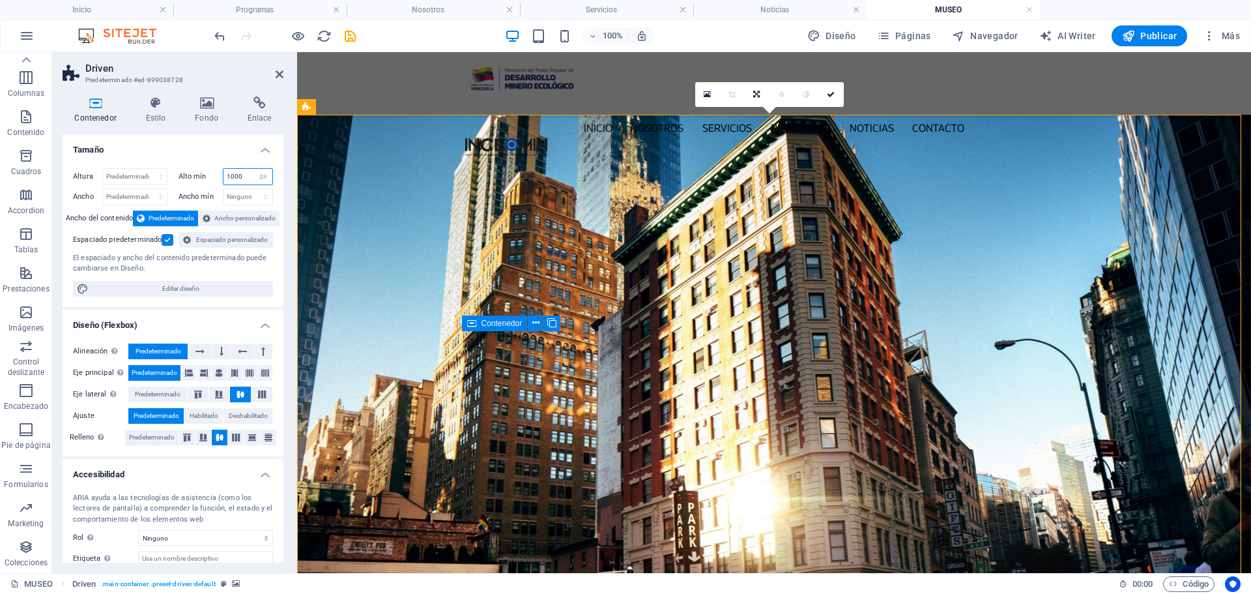
type input "1000"
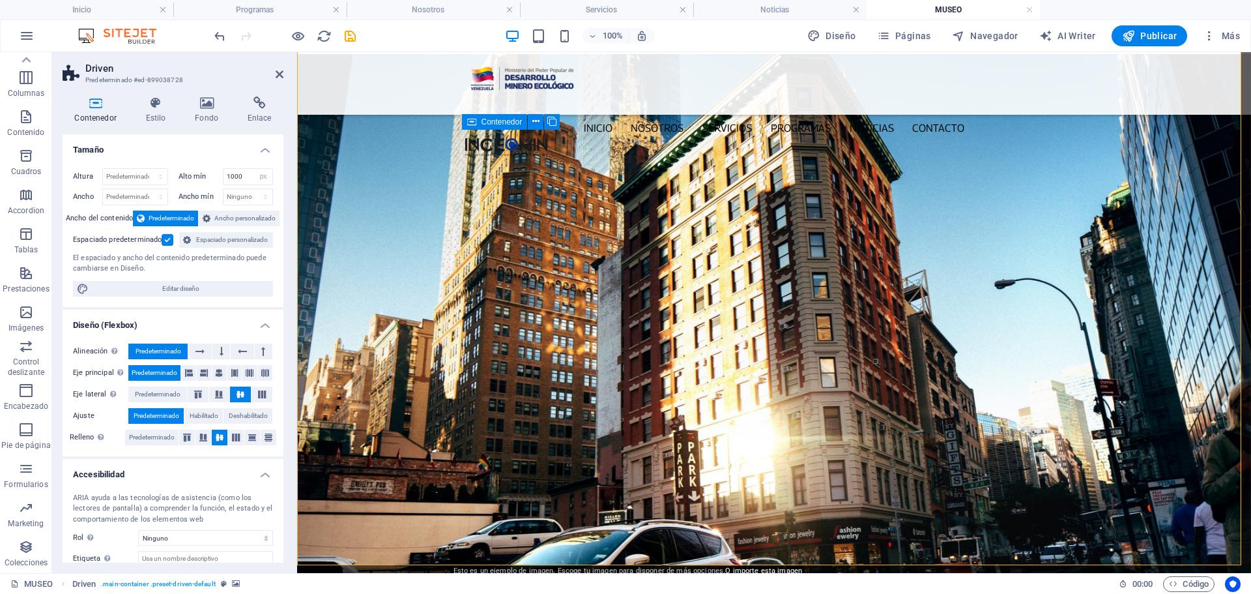
scroll to position [0, 0]
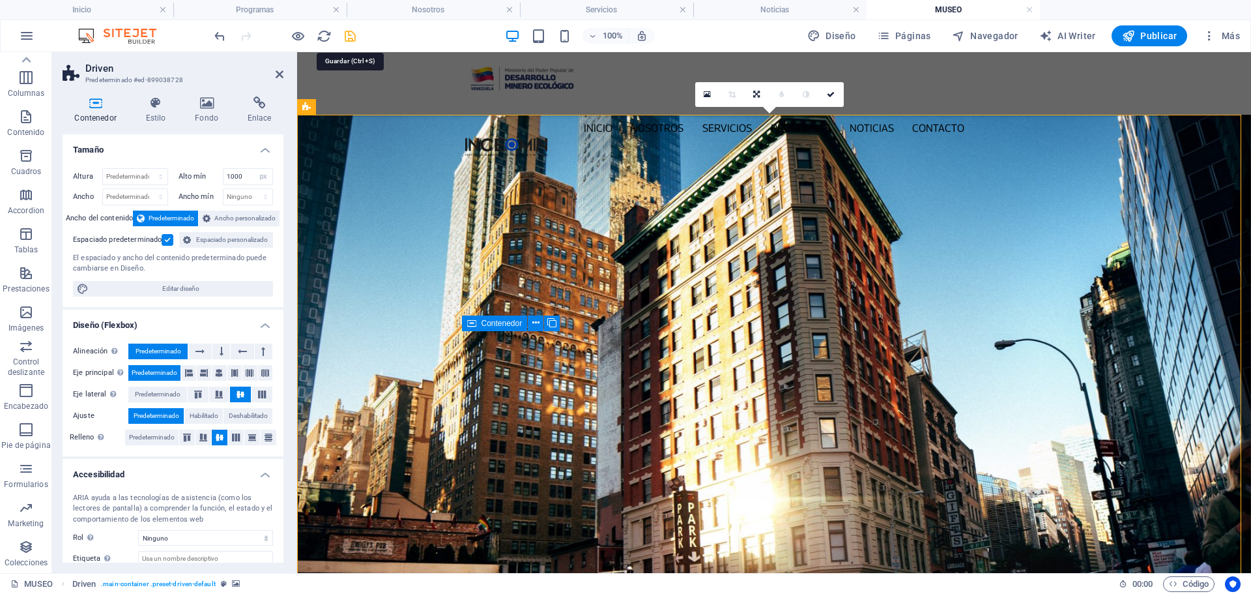
click at [351, 37] on icon "save" at bounding box center [350, 36] width 15 height 15
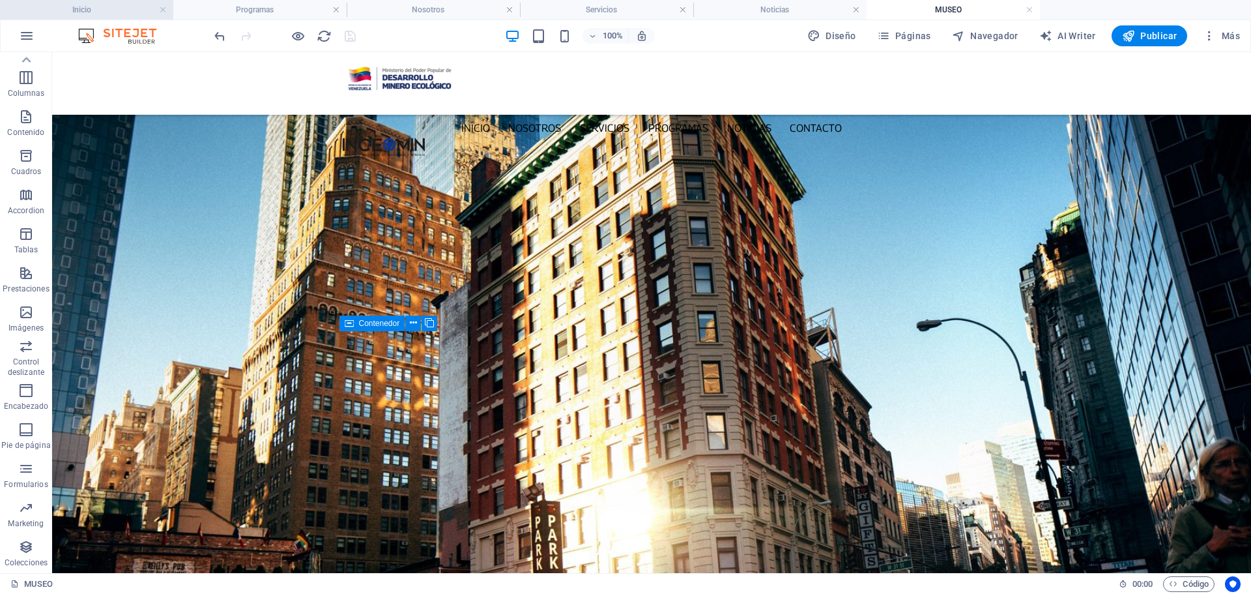
click at [85, 10] on h4 "Inicio" at bounding box center [86, 10] width 173 height 14
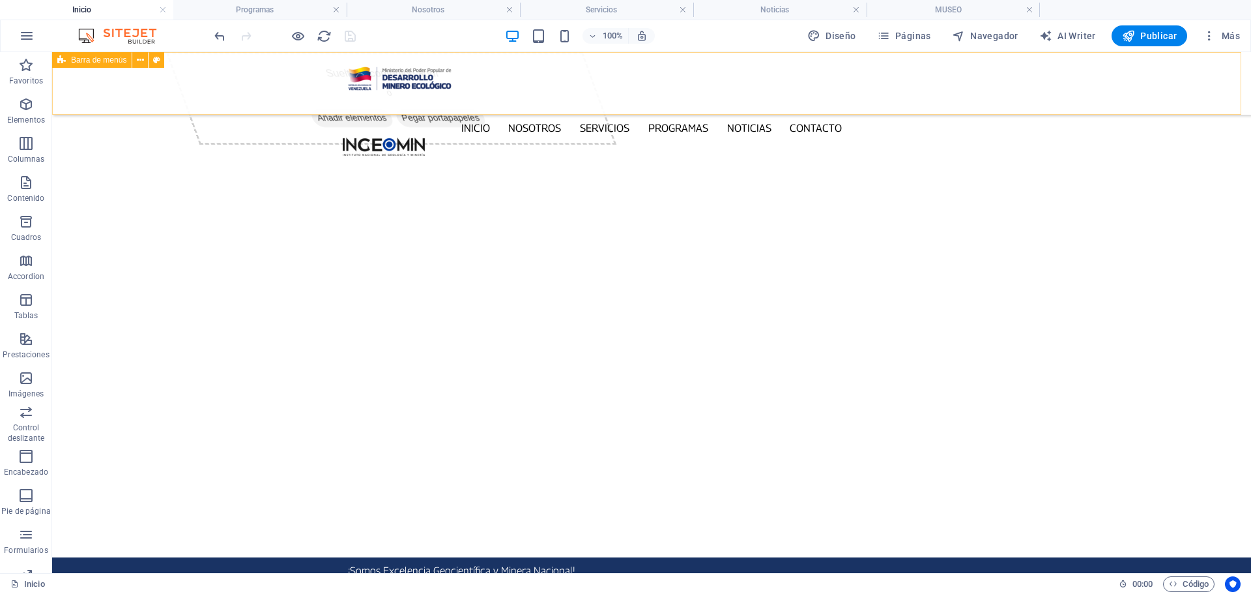
click at [108, 80] on div "Inicio Nosotros Servicios Programas PNG INGEOMIN VA A LA ESCUELA COMITÉ DE MUJE…" at bounding box center [651, 83] width 1199 height 63
select select "%"
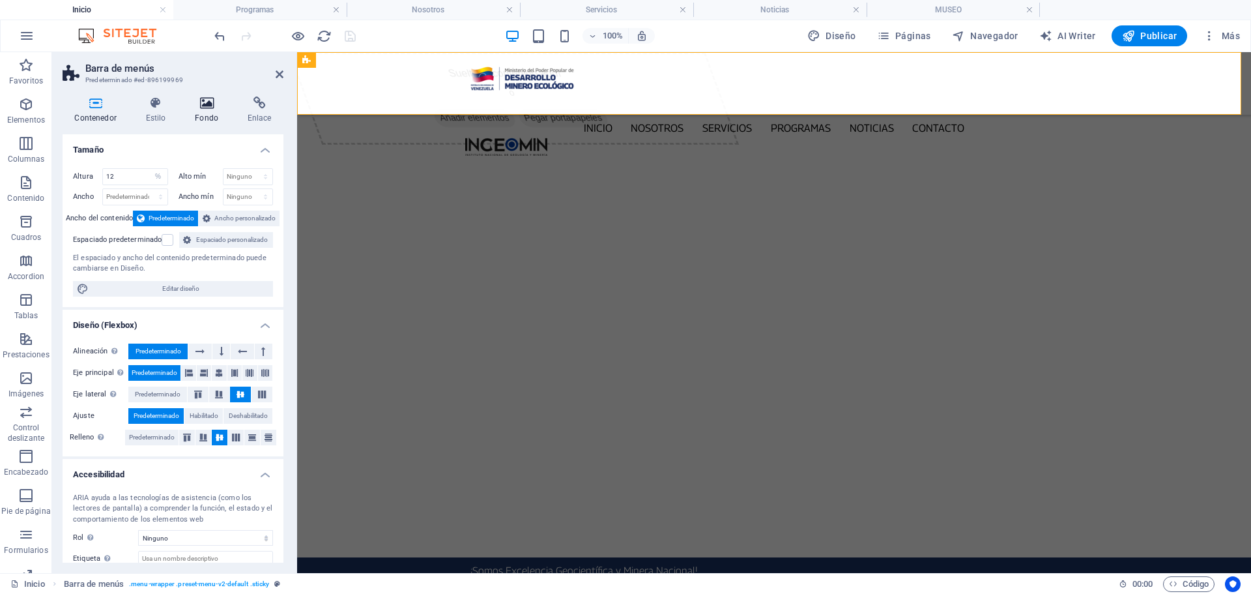
click at [205, 109] on h4 "Fondo" at bounding box center [209, 109] width 53 height 27
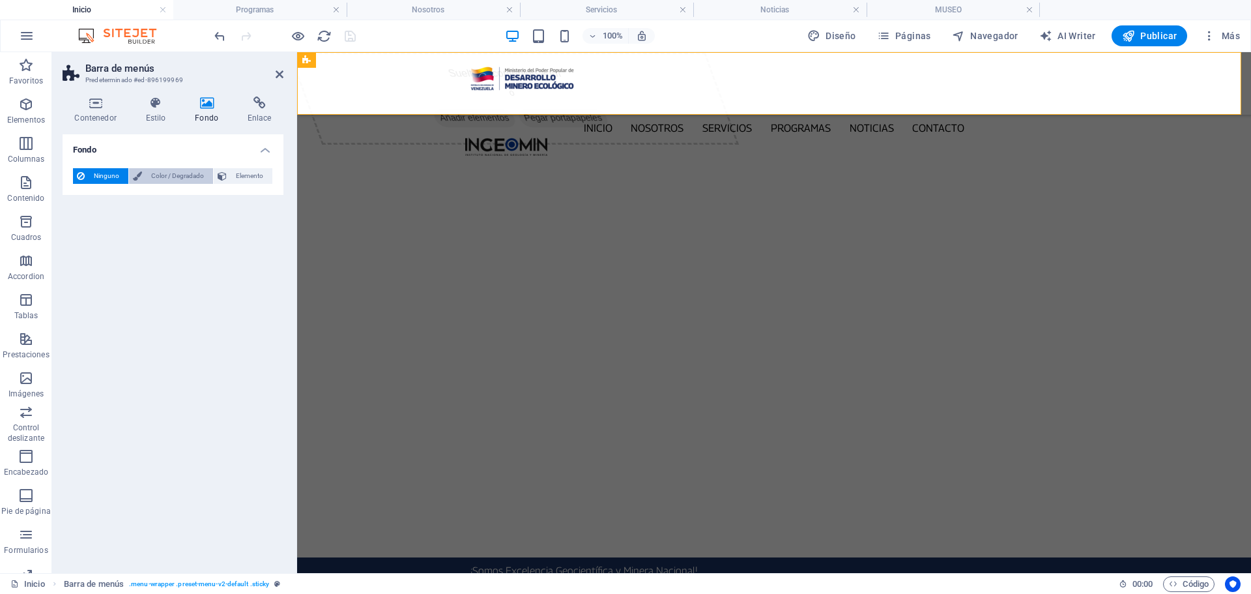
click at [176, 176] on span "Color / Degradado" at bounding box center [177, 176] width 63 height 16
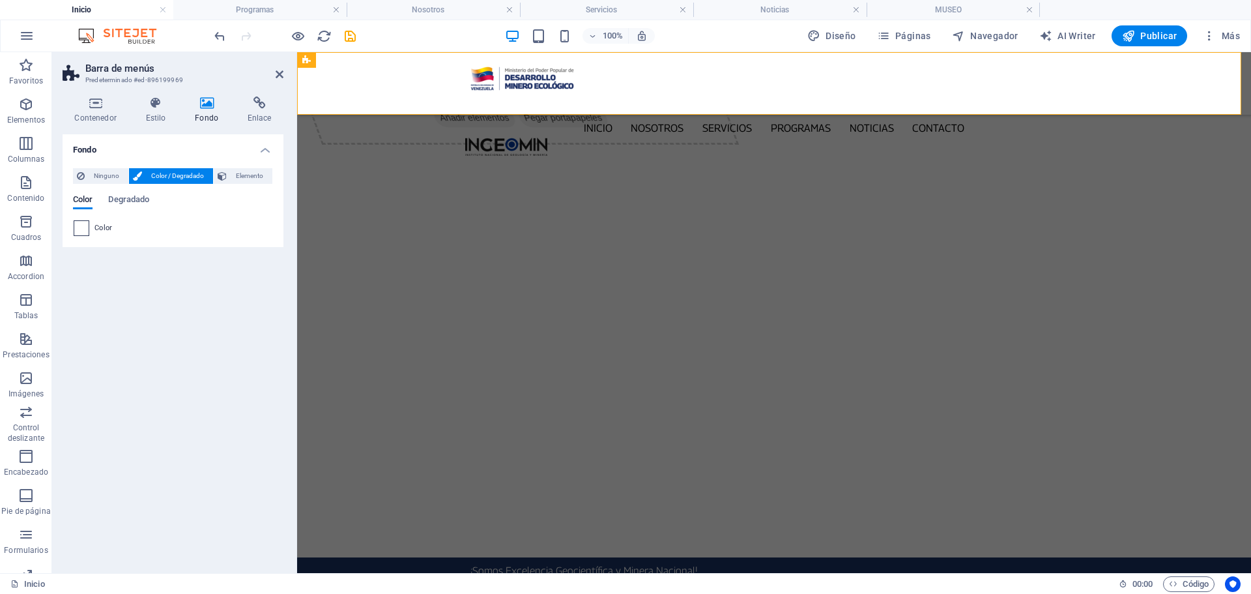
click at [85, 231] on span at bounding box center [81, 228] width 14 height 14
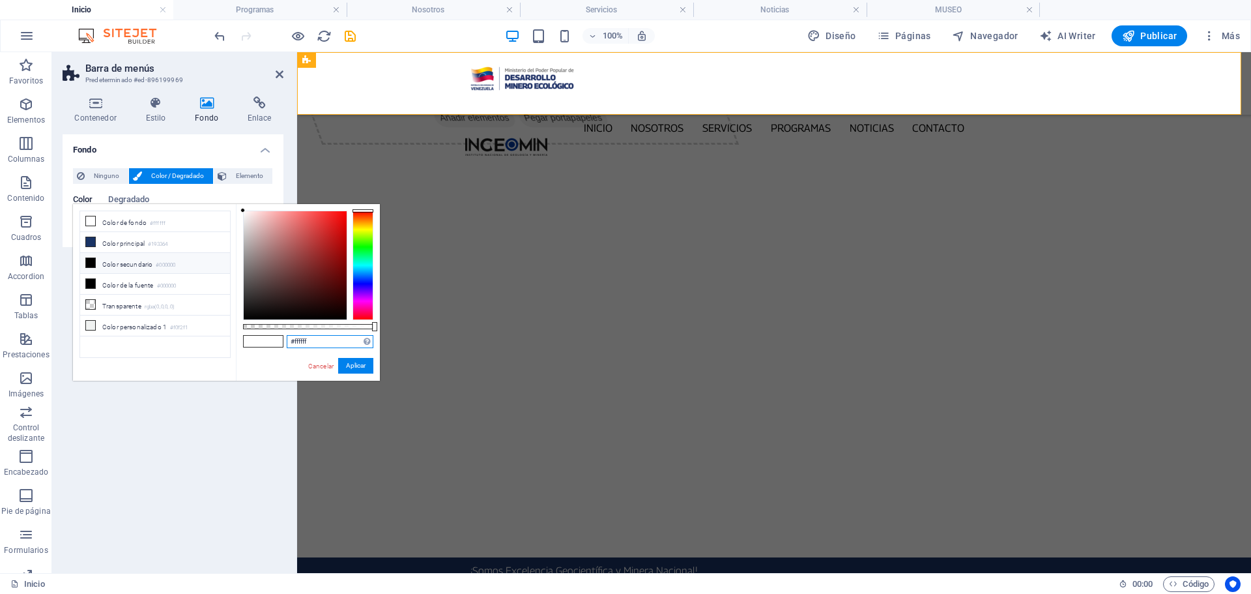
click at [322, 343] on input "#ffffff" at bounding box center [330, 341] width 87 height 13
type input "#"
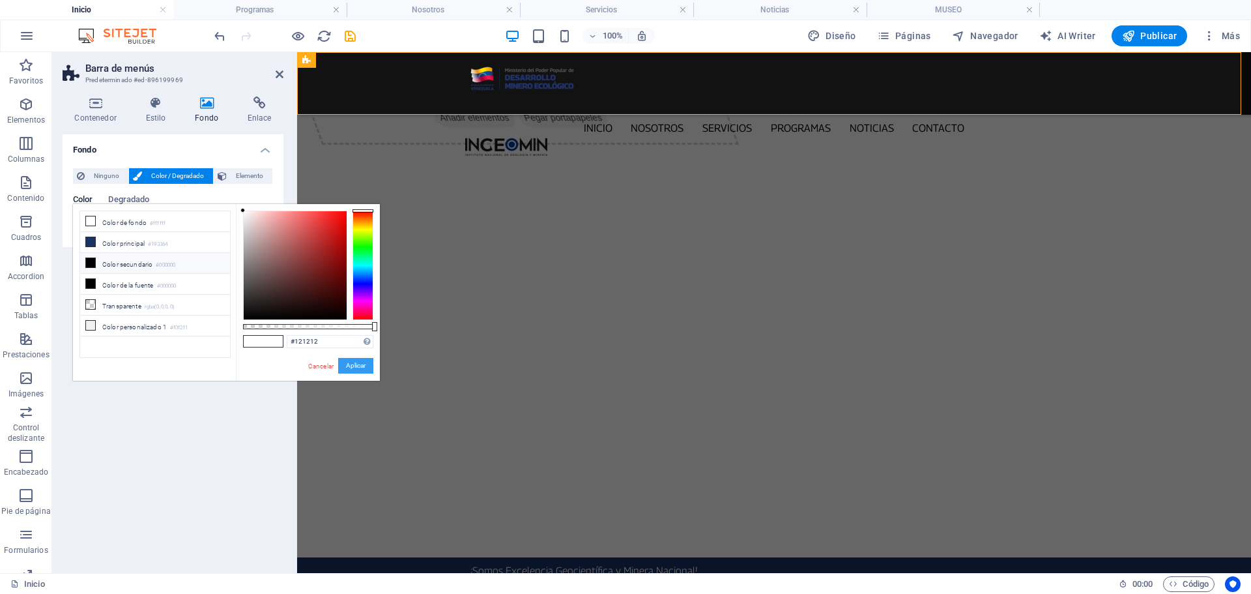
click at [362, 366] on button "Aplicar" at bounding box center [355, 366] width 35 height 16
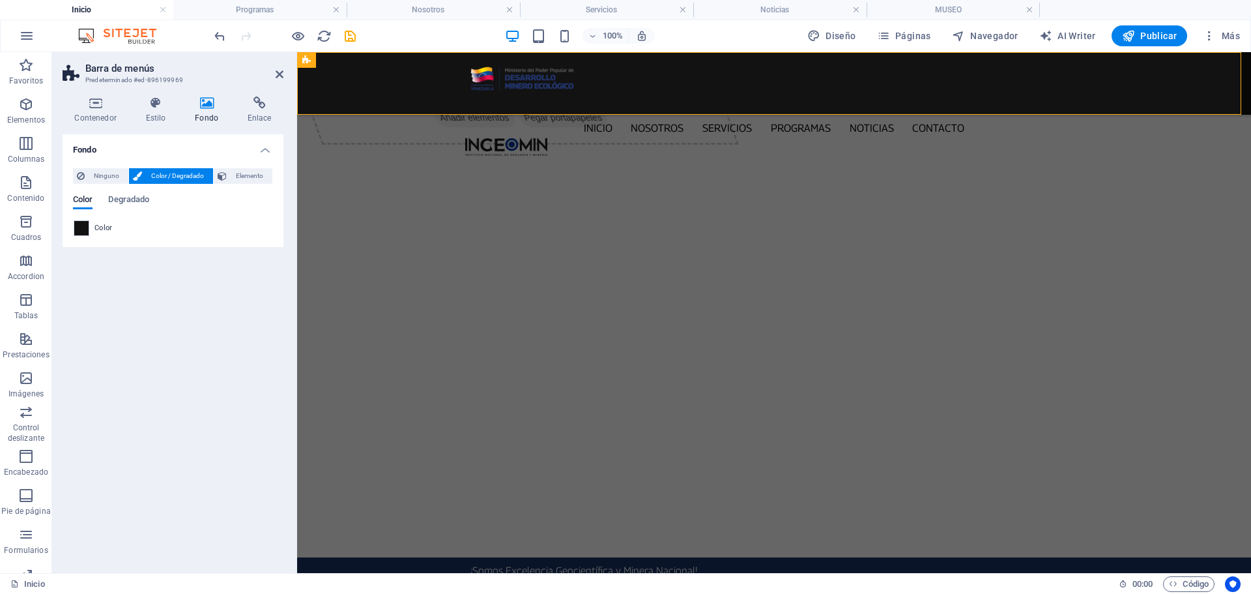
click at [179, 176] on span "Color / Degradado" at bounding box center [177, 176] width 63 height 16
click at [139, 202] on span "Degradado" at bounding box center [128, 201] width 41 height 18
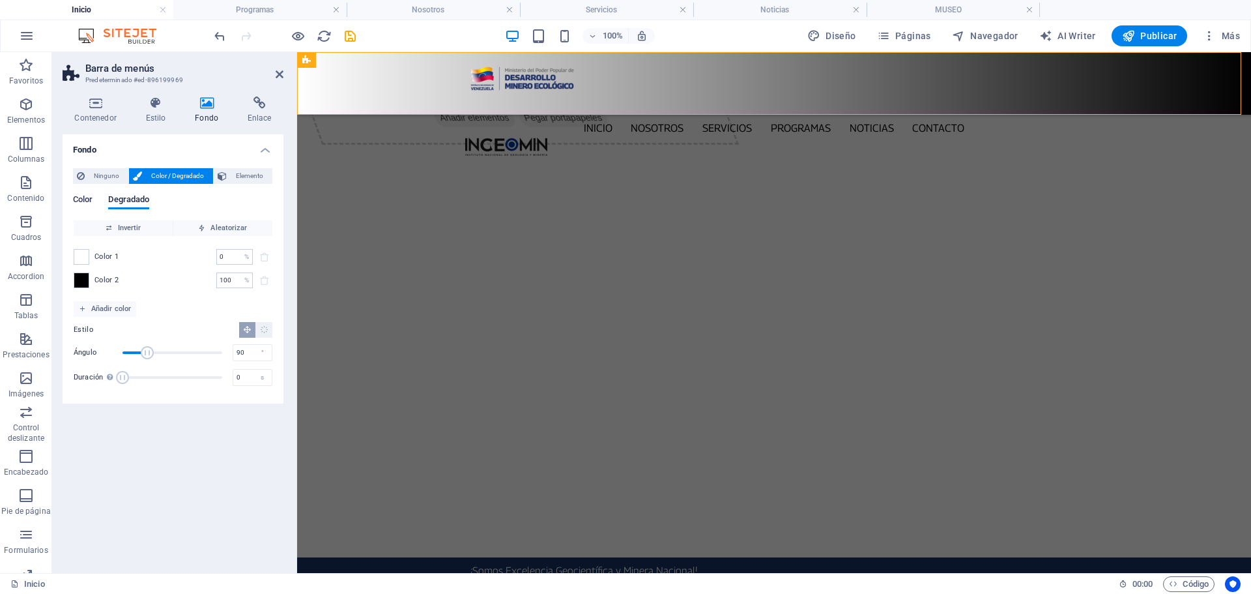
click at [74, 195] on span "Color" at bounding box center [83, 201] width 20 height 18
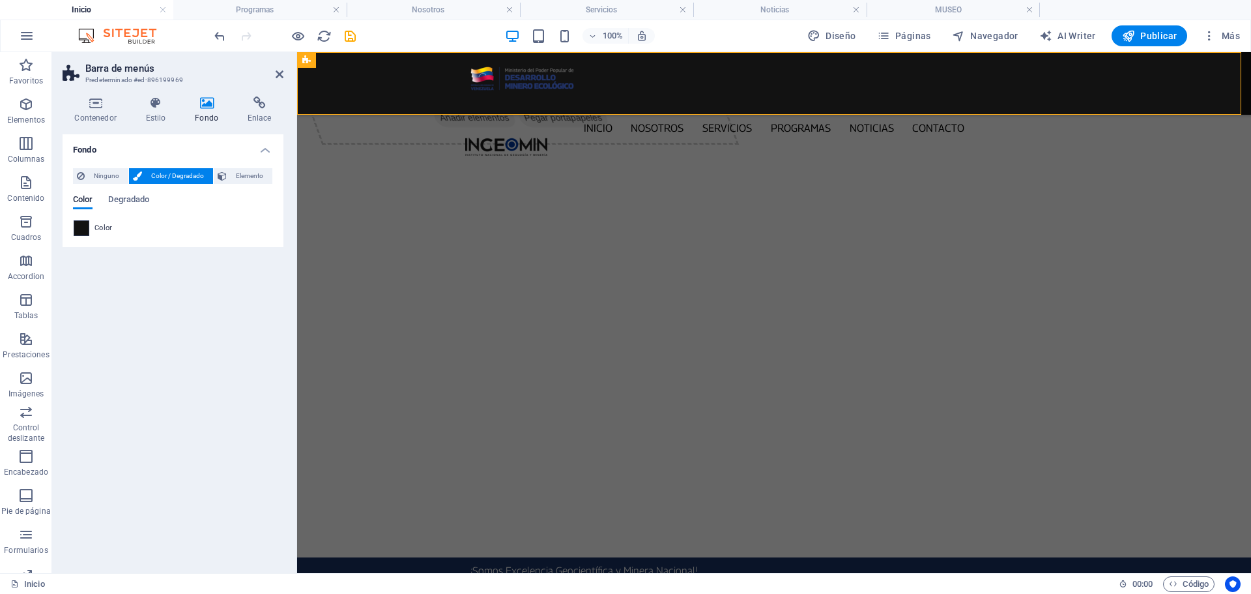
click at [84, 232] on span at bounding box center [81, 228] width 14 height 14
click at [0, 0] on li "Color principal #193364" at bounding box center [0, 0] width 0 height 0
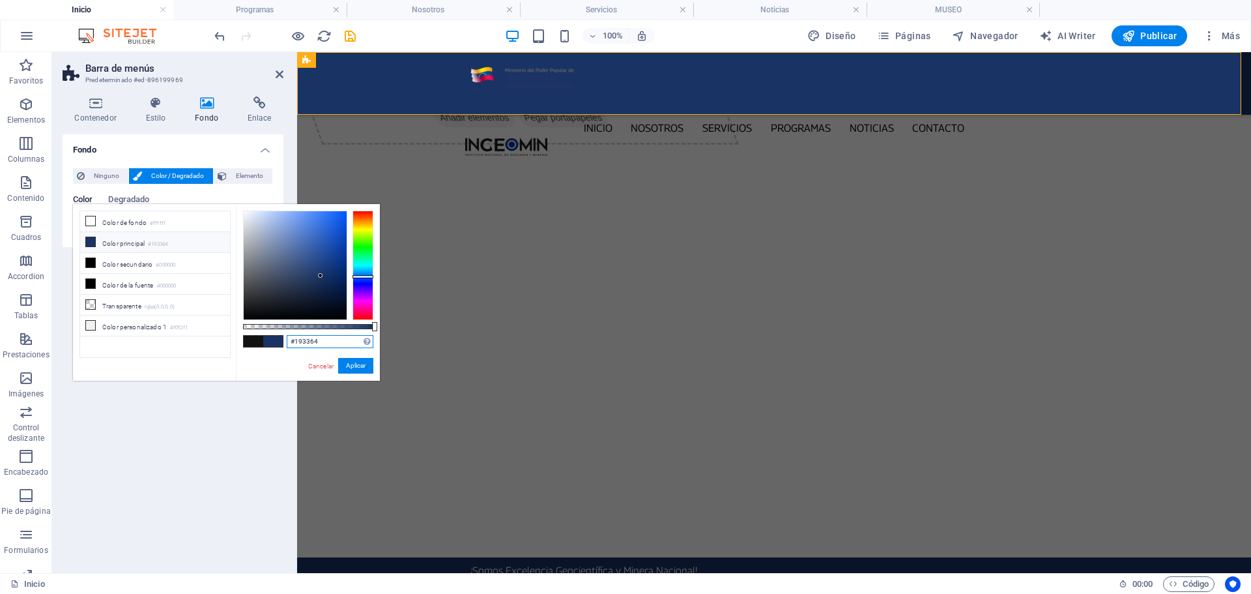
click at [329, 343] on input "#193364" at bounding box center [330, 341] width 87 height 13
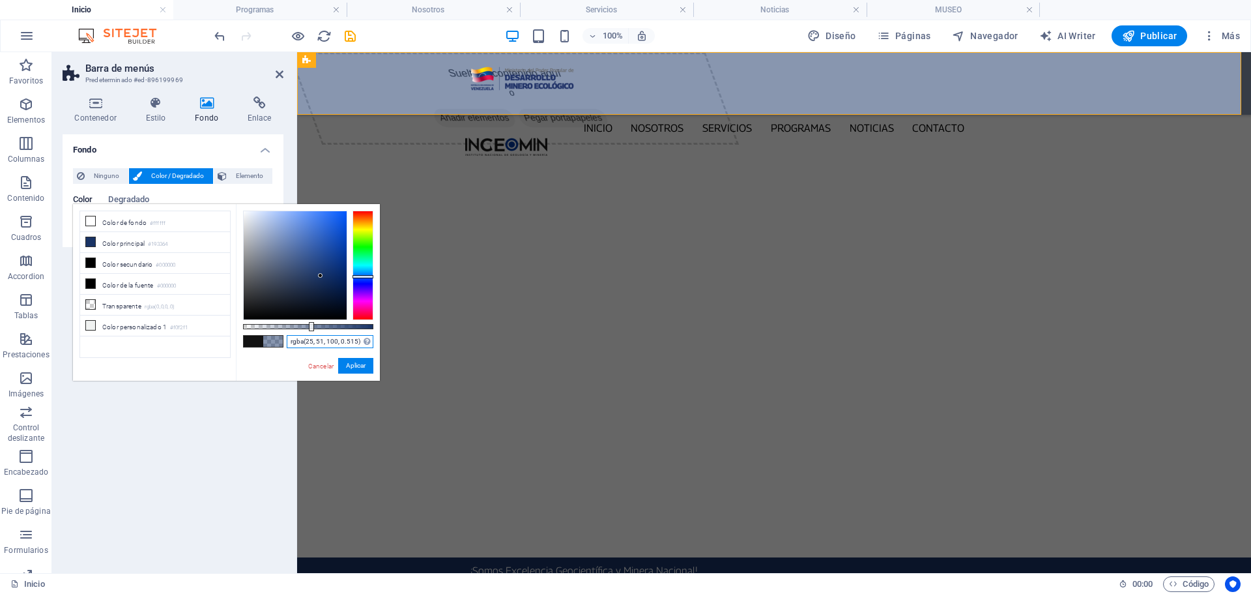
drag, startPoint x: 375, startPoint y: 328, endPoint x: 310, endPoint y: 327, distance: 64.5
click at [310, 327] on div at bounding box center [311, 326] width 5 height 9
click at [345, 340] on input "rgba(25, 51, 100, 0.515)" at bounding box center [330, 341] width 87 height 13
click at [354, 365] on button "Aplicar" at bounding box center [355, 366] width 35 height 16
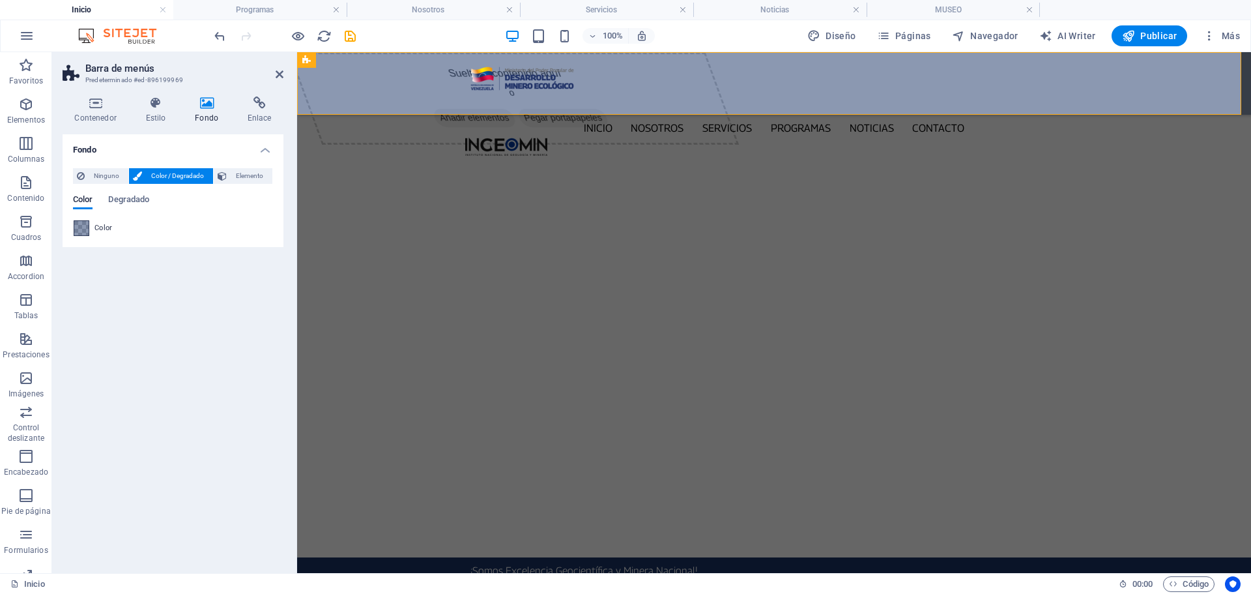
click at [84, 229] on span at bounding box center [81, 228] width 14 height 14
click at [0, 0] on li "Color de fondo #ffffff" at bounding box center [0, 0] width 0 height 0
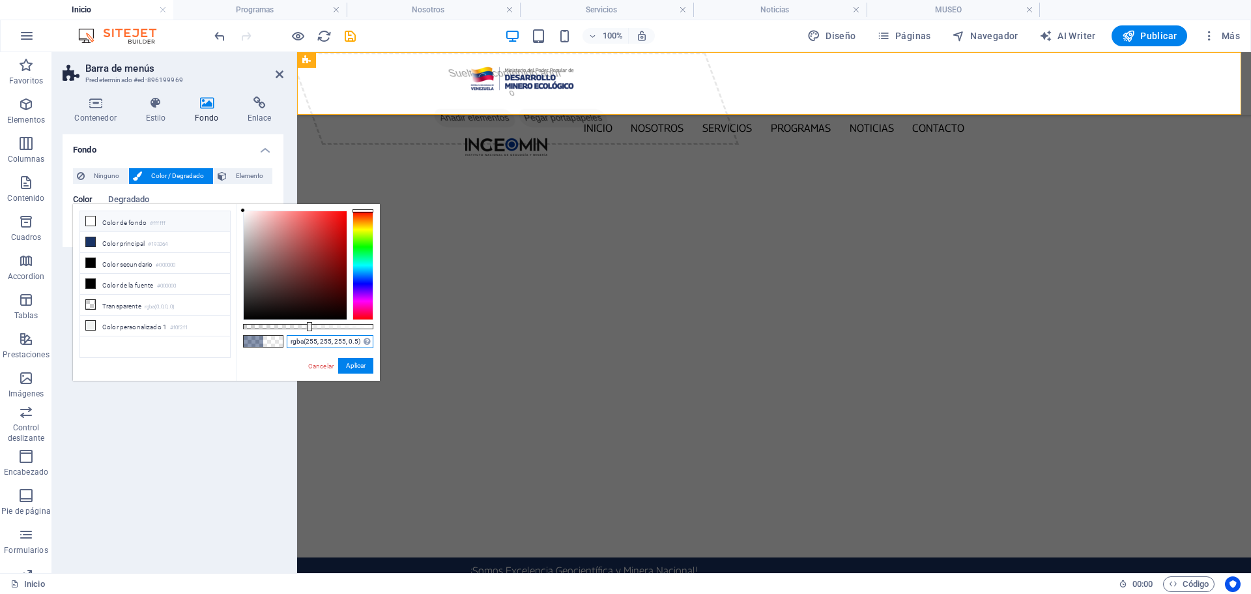
click at [289, 338] on input "rgba(255, 255, 255, 0.5)" at bounding box center [330, 341] width 87 height 13
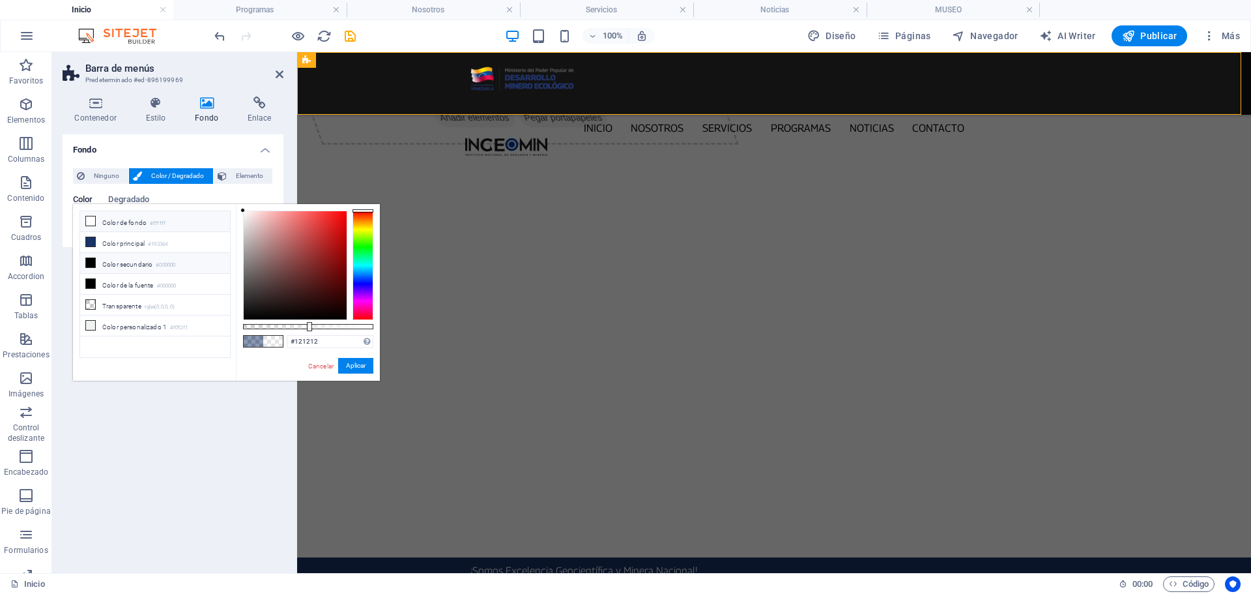
click at [87, 261] on icon at bounding box center [90, 262] width 9 height 9
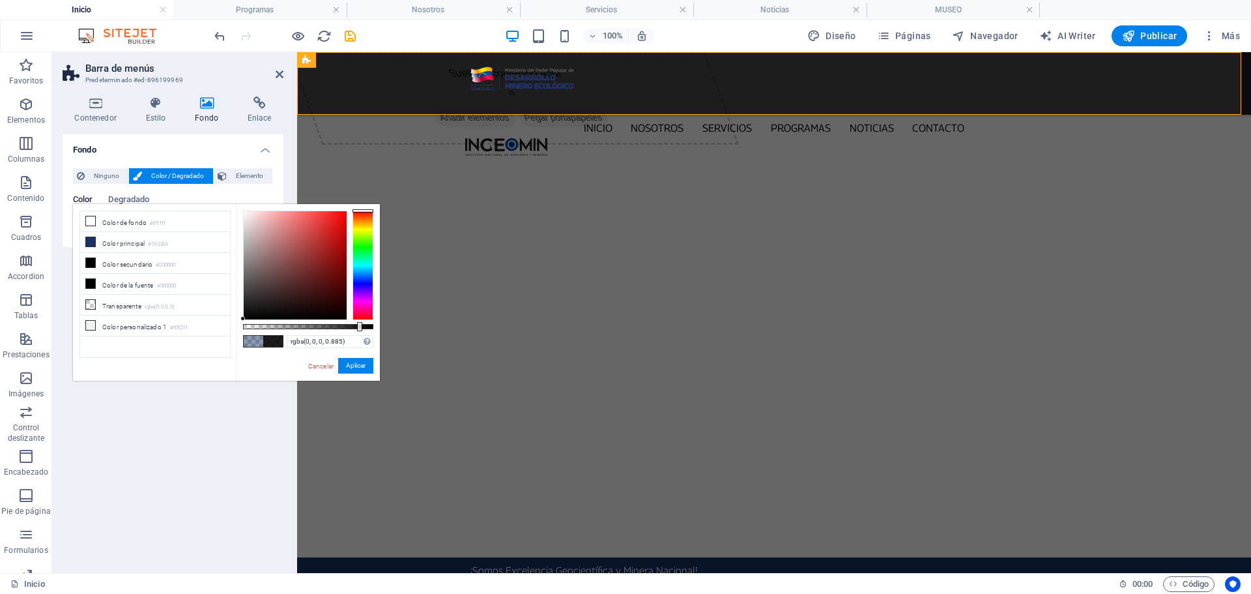
drag, startPoint x: 375, startPoint y: 325, endPoint x: 358, endPoint y: 317, distance: 18.7
click at [358, 317] on div at bounding box center [308, 264] width 130 height 109
click at [85, 222] on span at bounding box center [90, 221] width 10 height 10
type input "rgba(255, 255, 255, 0.885)"
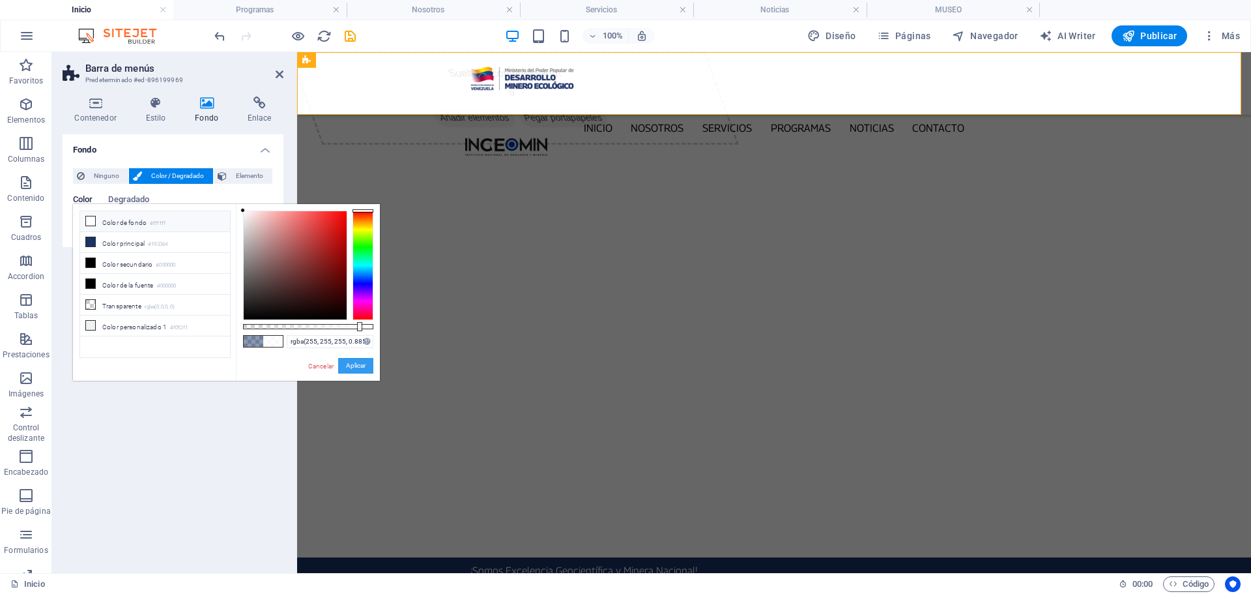
click at [360, 367] on button "Aplicar" at bounding box center [355, 366] width 35 height 16
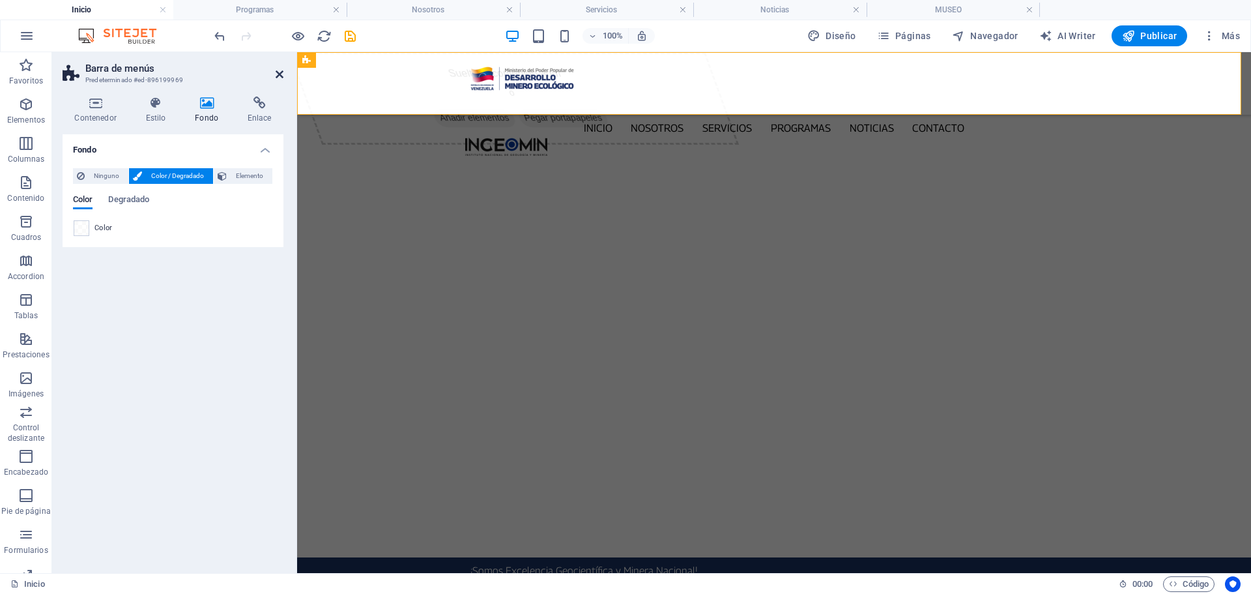
click at [283, 74] on icon at bounding box center [280, 74] width 8 height 10
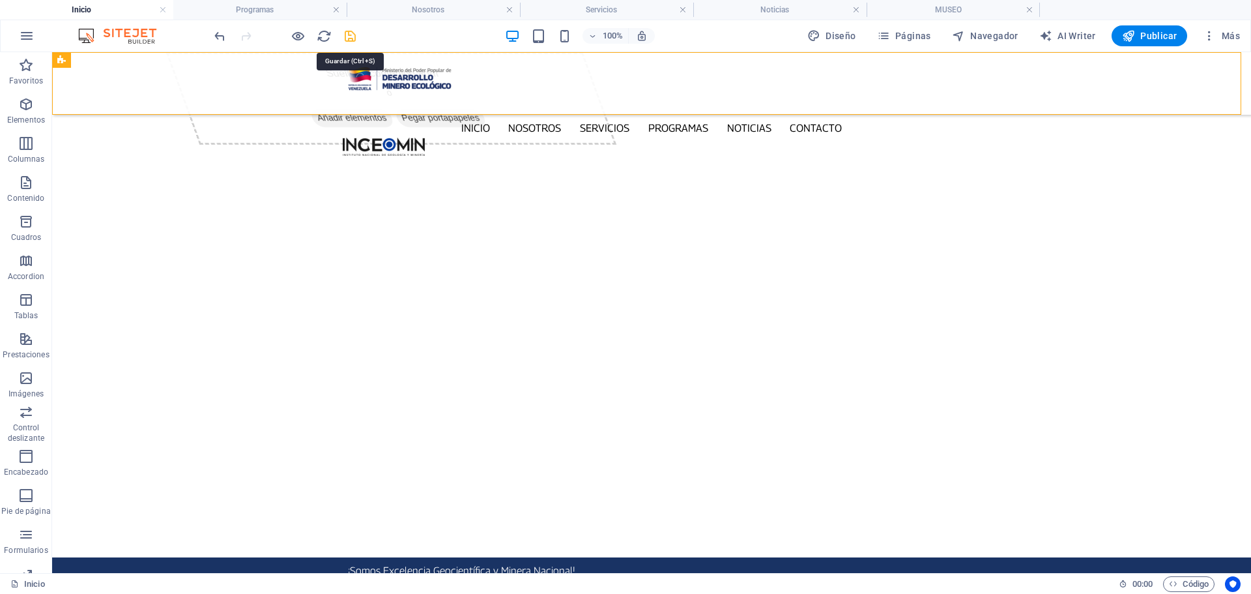
click at [353, 39] on icon "save" at bounding box center [350, 36] width 15 height 15
click at [479, 119] on nav "Inicio Nosotros Servicios Programas PNG INGEOMIN VA A LA ESCUELA COMITÉ DE MUJE…" at bounding box center [651, 128] width 617 height 19
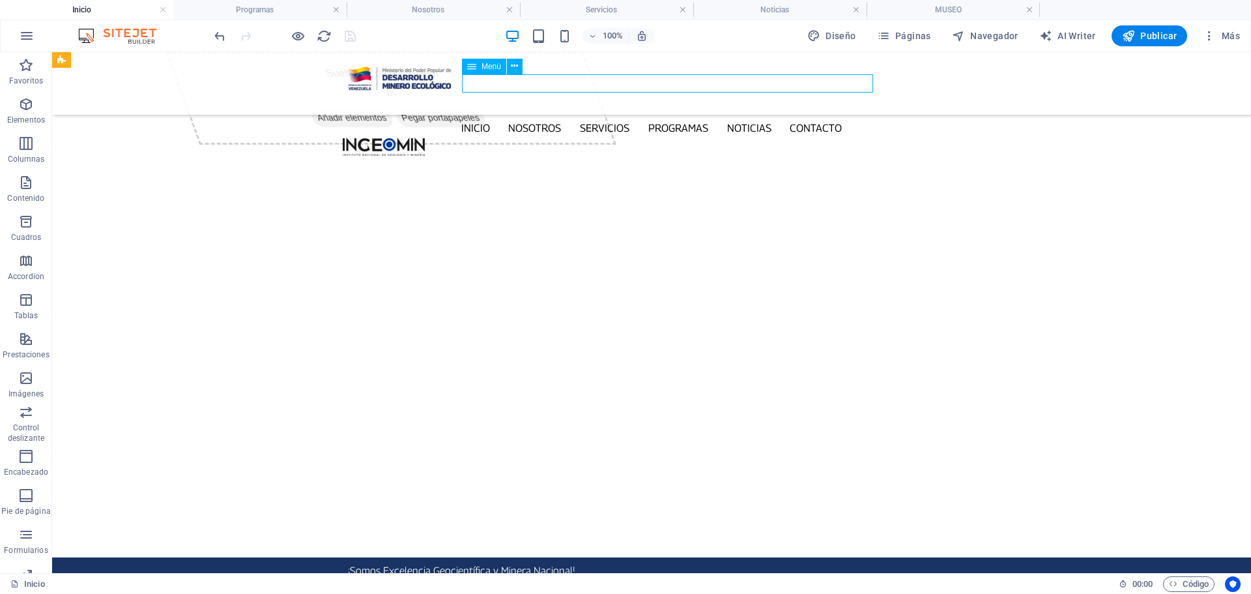
click at [479, 119] on nav "Inicio Nosotros Servicios Programas PNG INGEOMIN VA A LA ESCUELA COMITÉ DE MUJE…" at bounding box center [651, 128] width 617 height 19
select select
select select "1"
select select
select select "2"
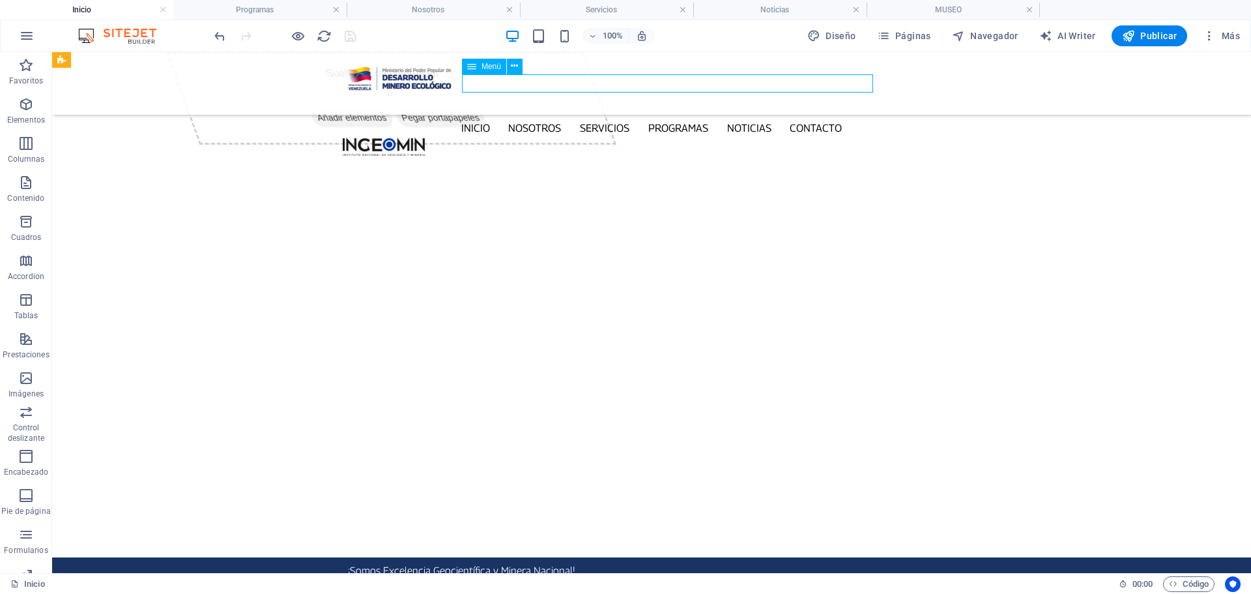
select select
select select "3"
select select
select select "4"
select select
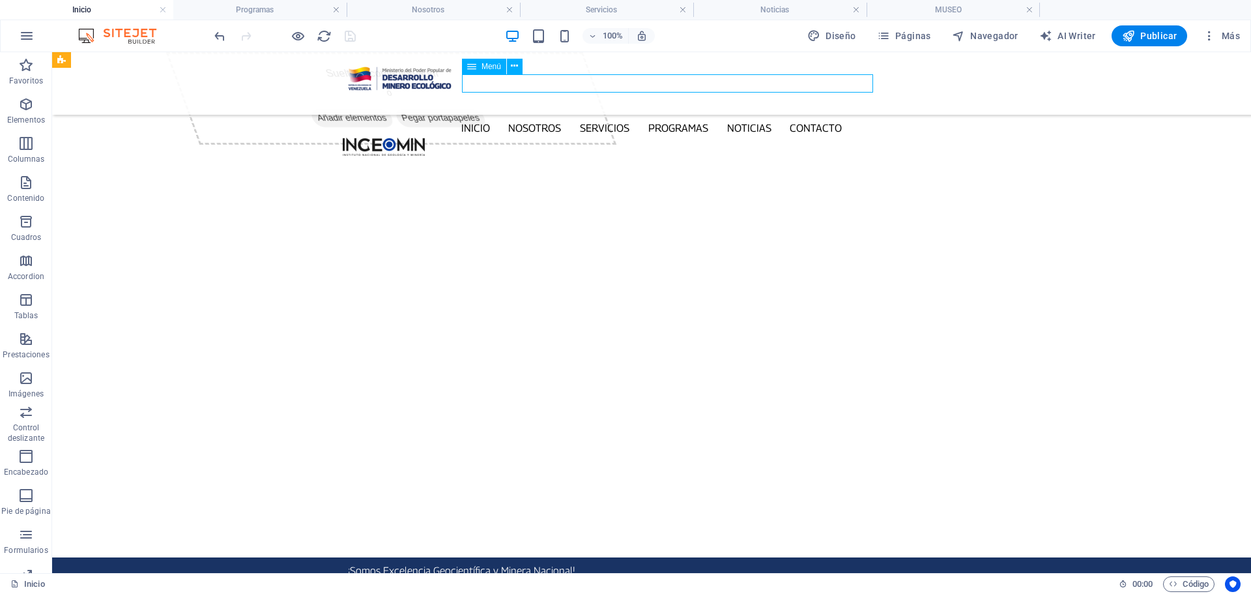
select select "5"
select select
select select "6"
select select
select select "7"
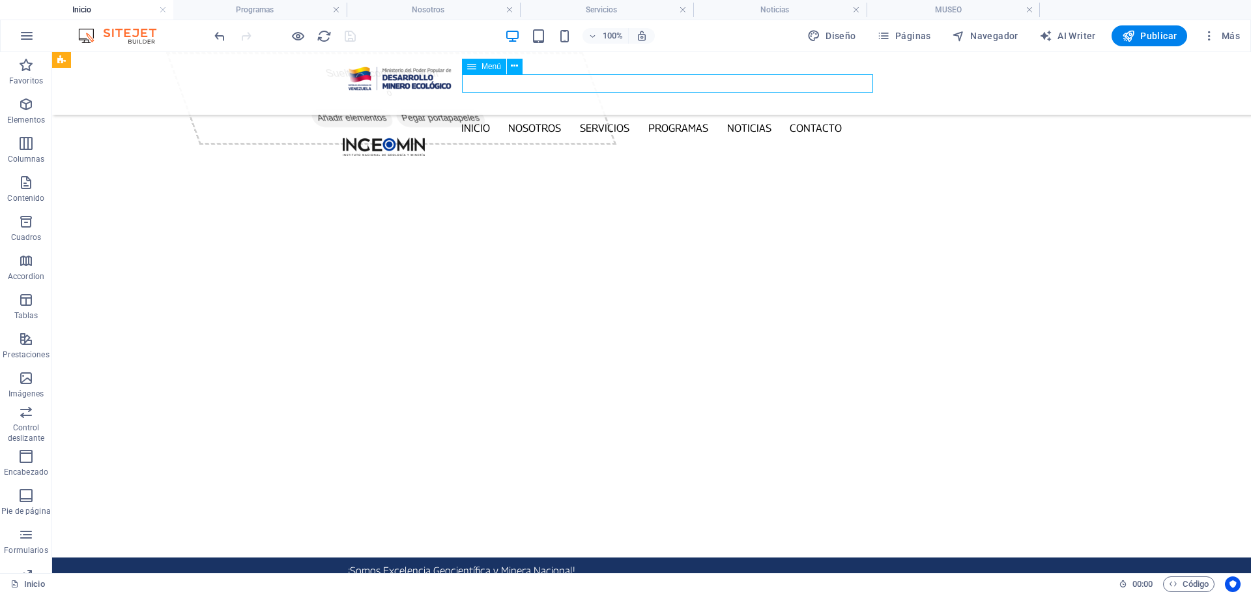
select select
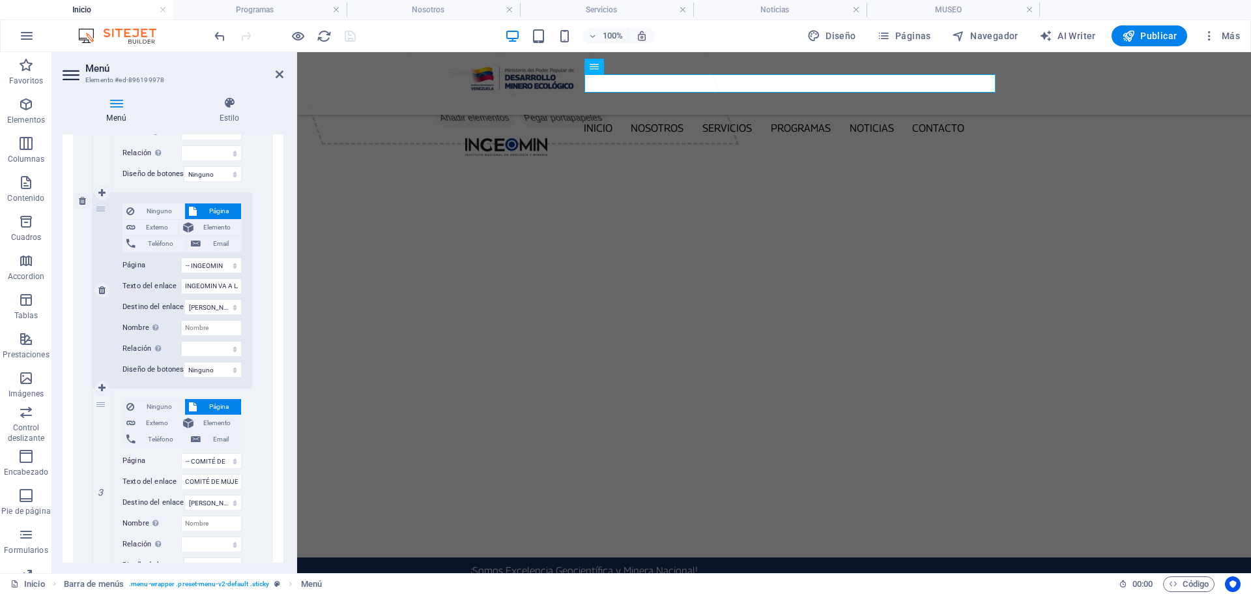
scroll to position [1402, 0]
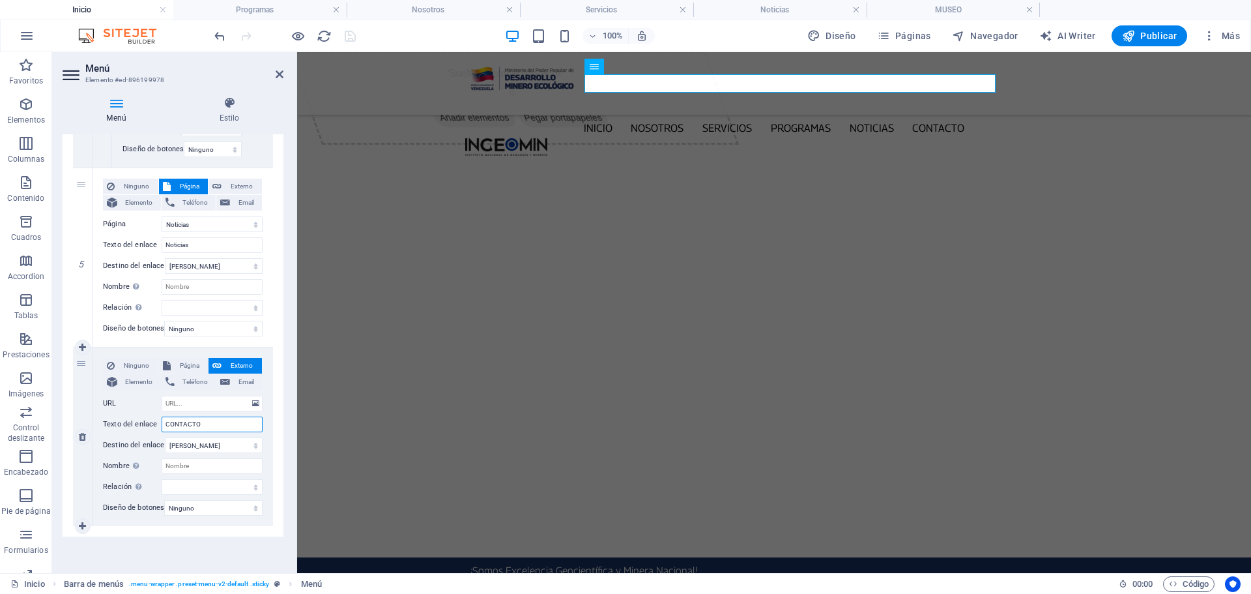
click at [214, 419] on input "CONTACTO" at bounding box center [212, 424] width 101 height 16
type input "[MEDICAL_DATA]"
select select
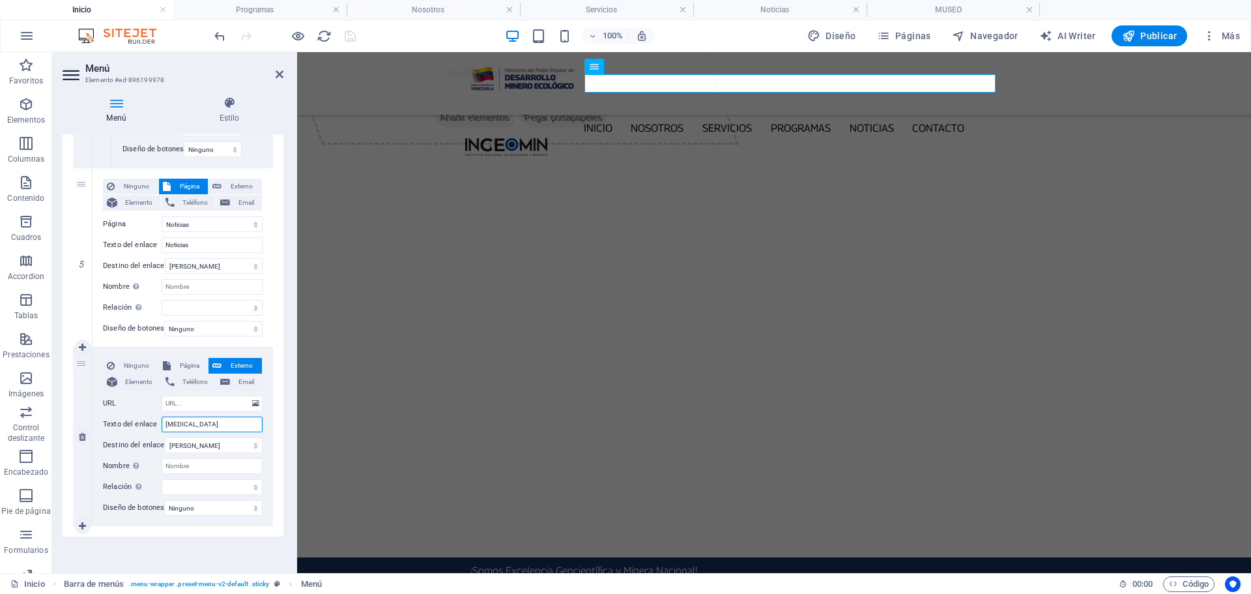
select select
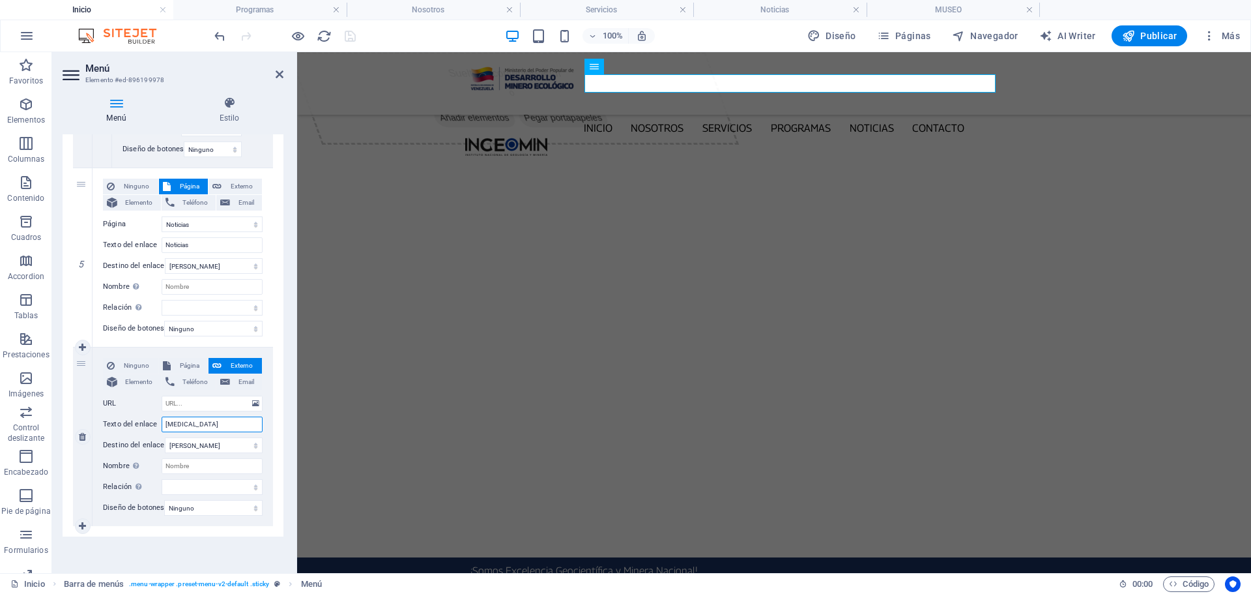
select select
type input "museo"
select select
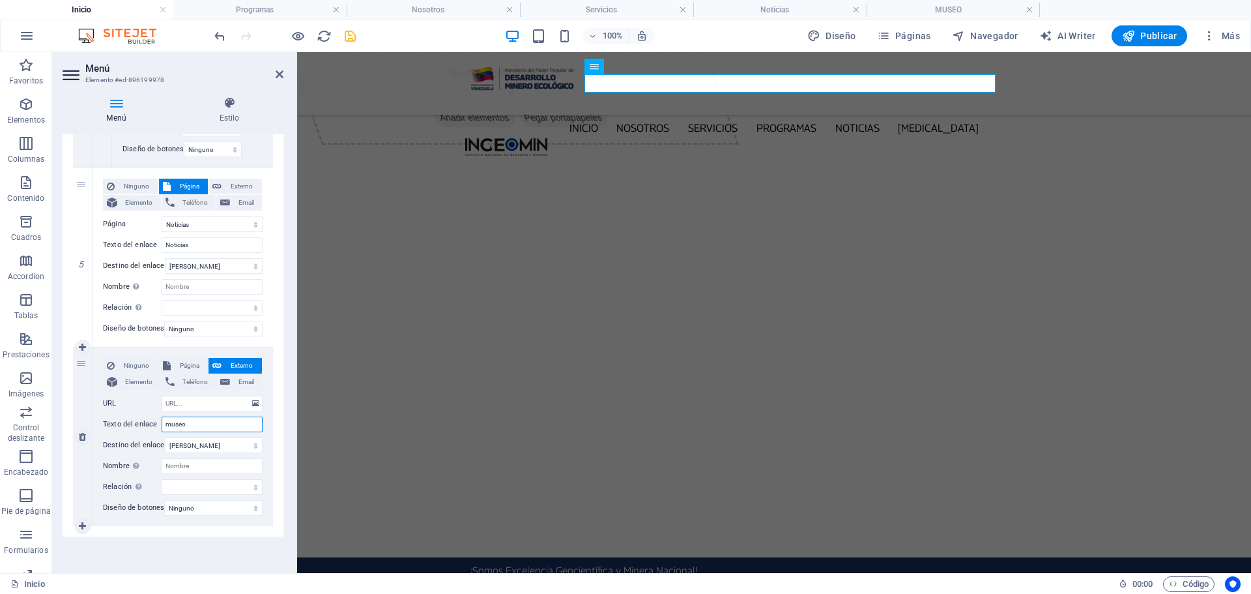
select select
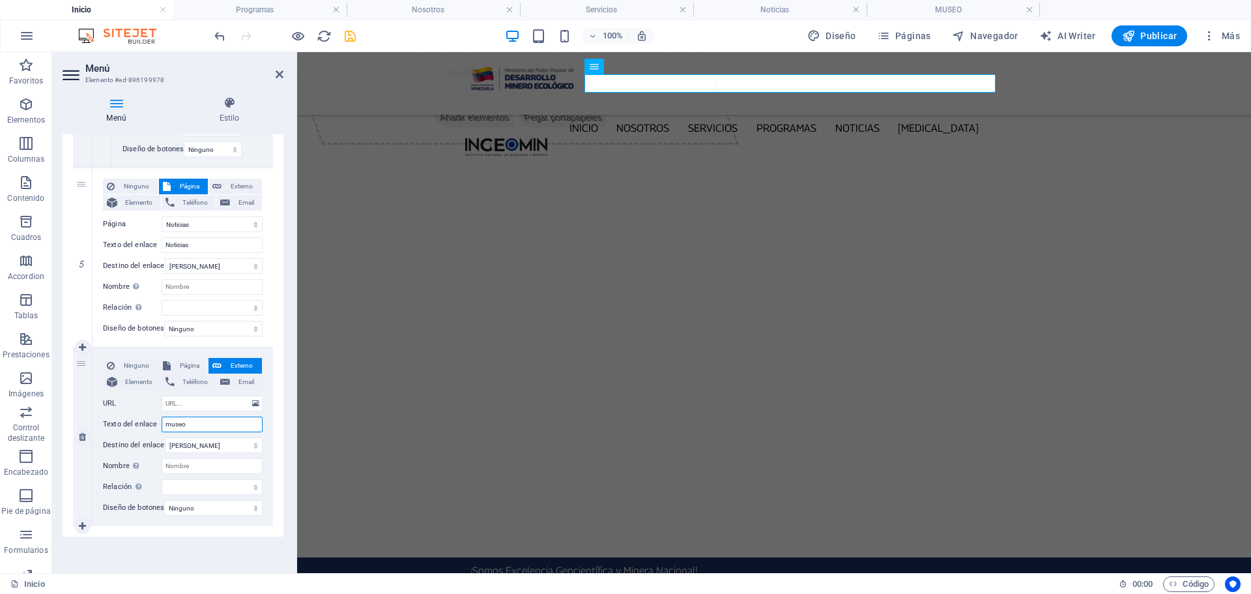
select select
type input "m"
select select
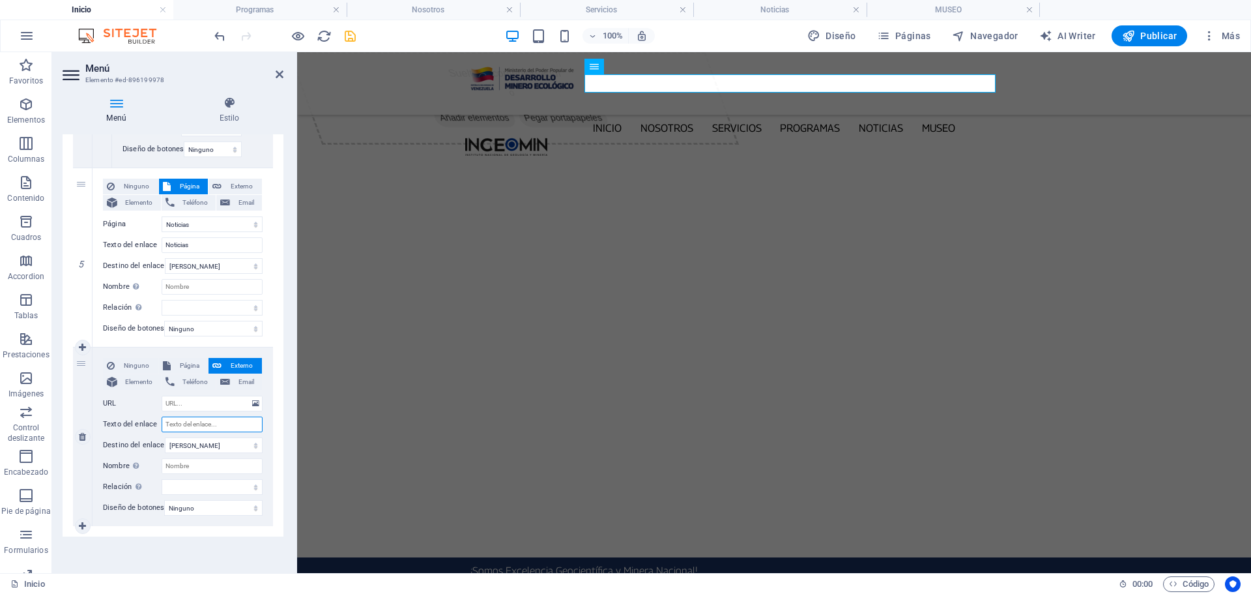
select select
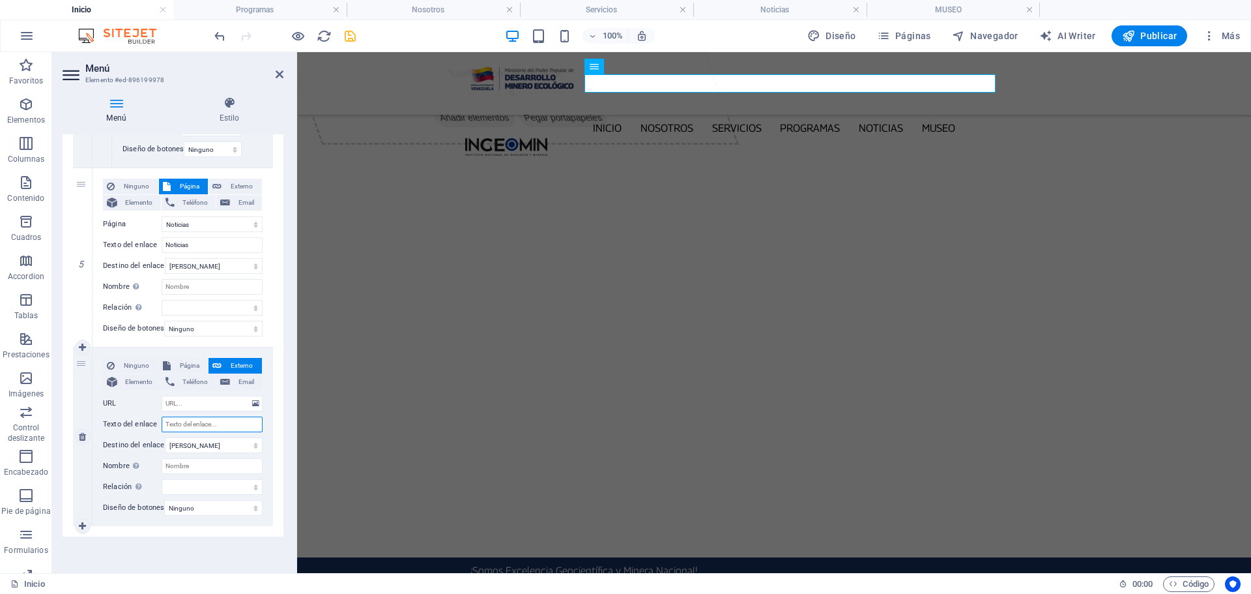
select select
type input "Museo"
select select
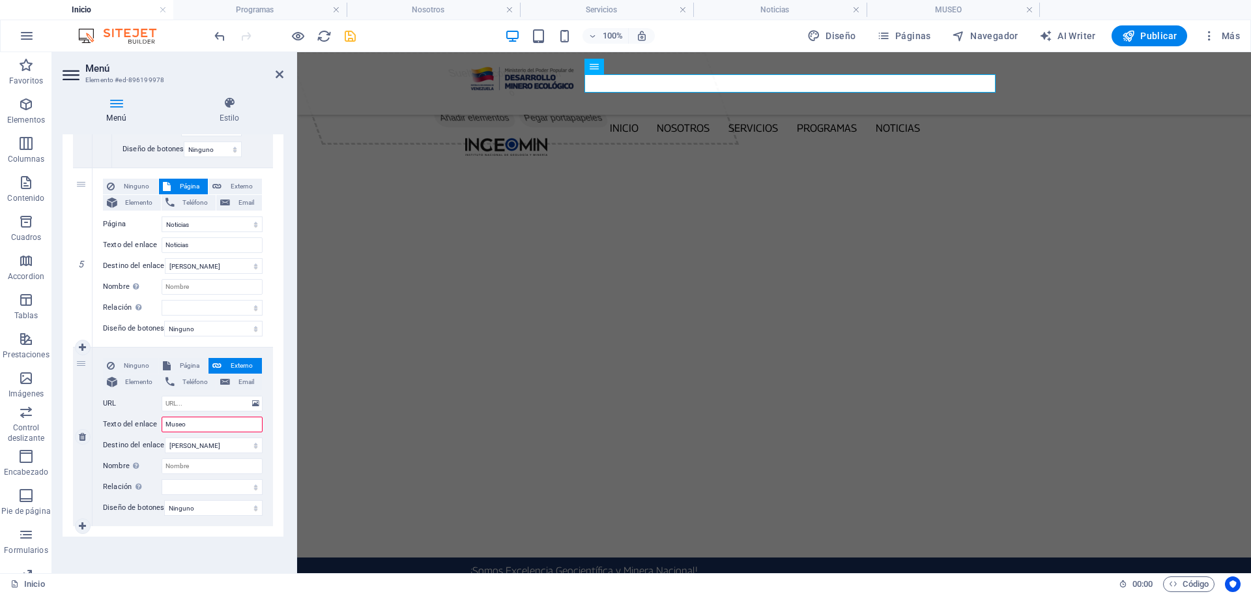
select select
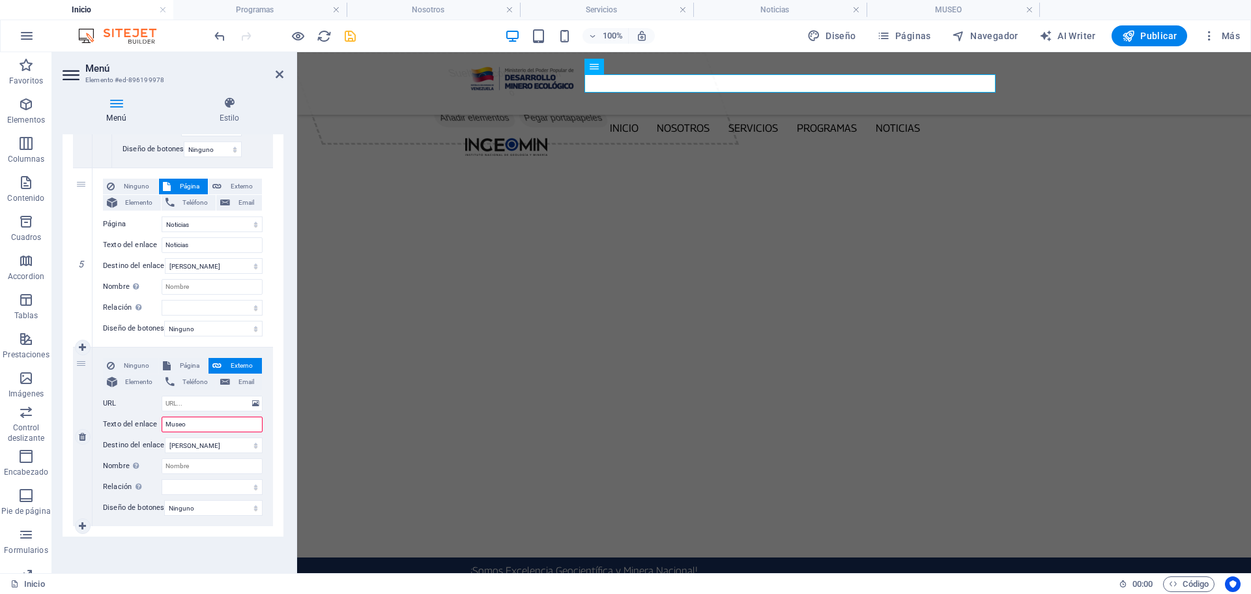
select select
type input "Museo"
click at [180, 358] on span "Página" at bounding box center [190, 366] width 30 height 16
select select
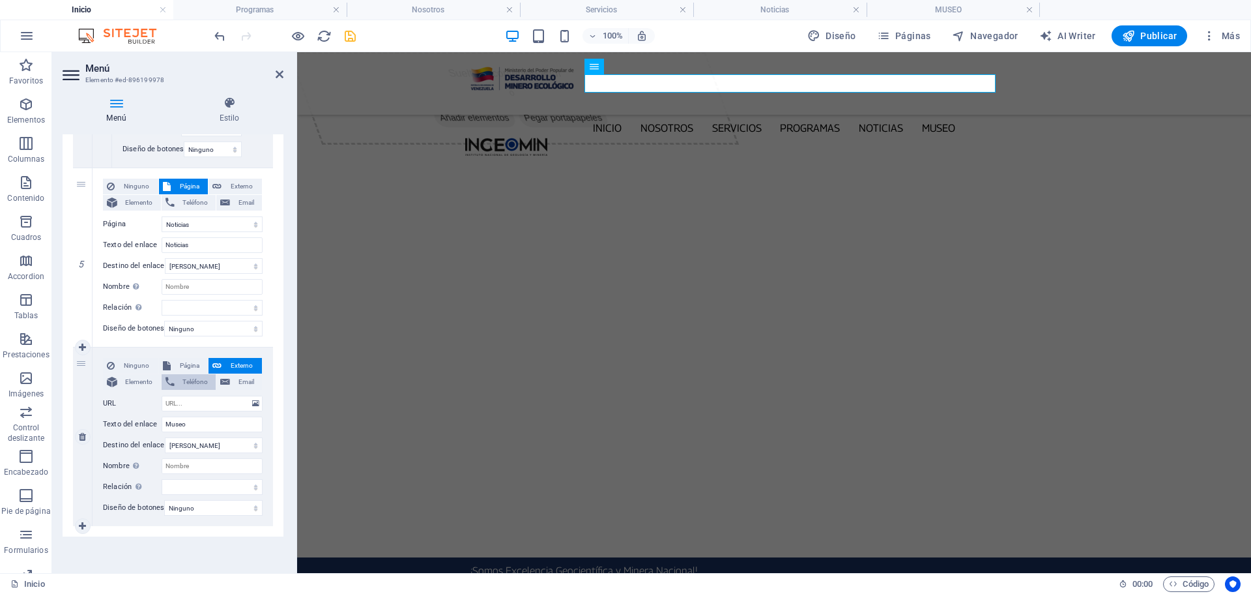
select select
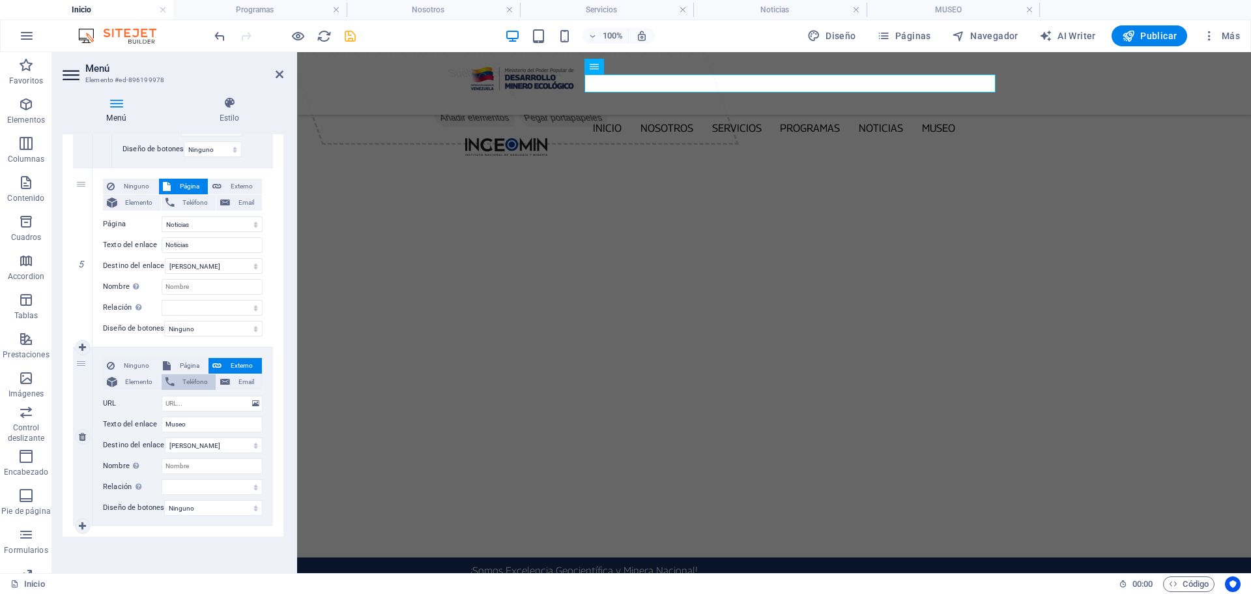
select select
click at [255, 396] on select "Inicio Nosotros Servicios Programas -- PNG -- INGEOMIN VA A LA ESCUELA -- COMIT…" at bounding box center [212, 404] width 101 height 16
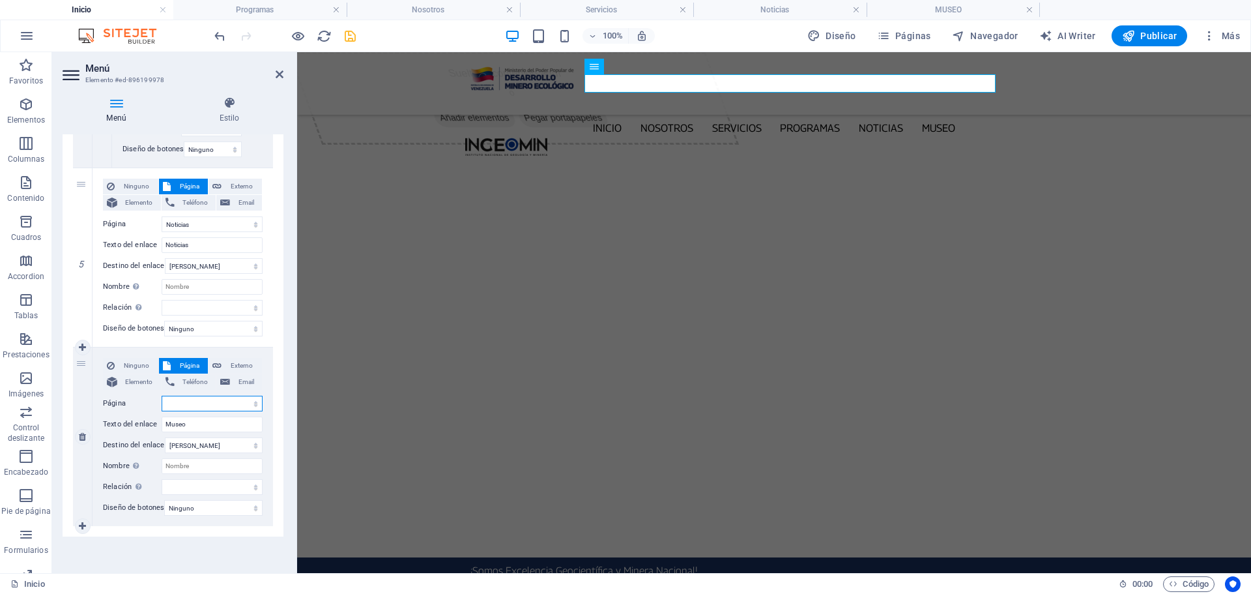
select select "8"
click at [162, 396] on select "Inicio Nosotros Servicios Programas -- PNG -- INGEOMIN VA A LA ESCUELA -- COMIT…" at bounding box center [212, 404] width 101 height 16
select select
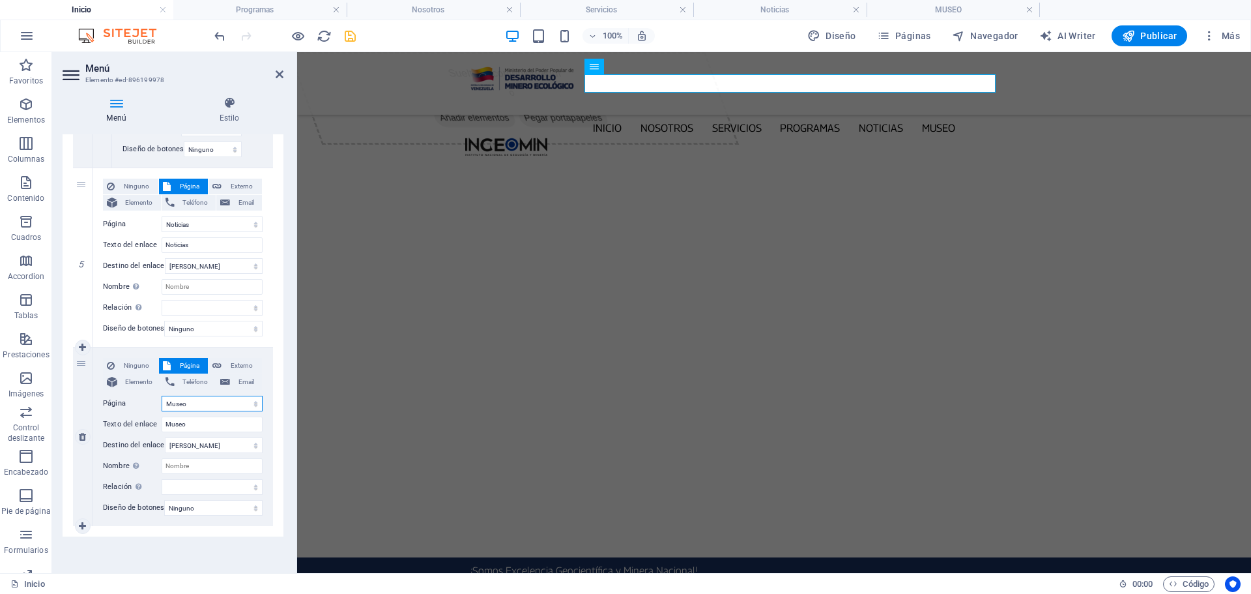
select select
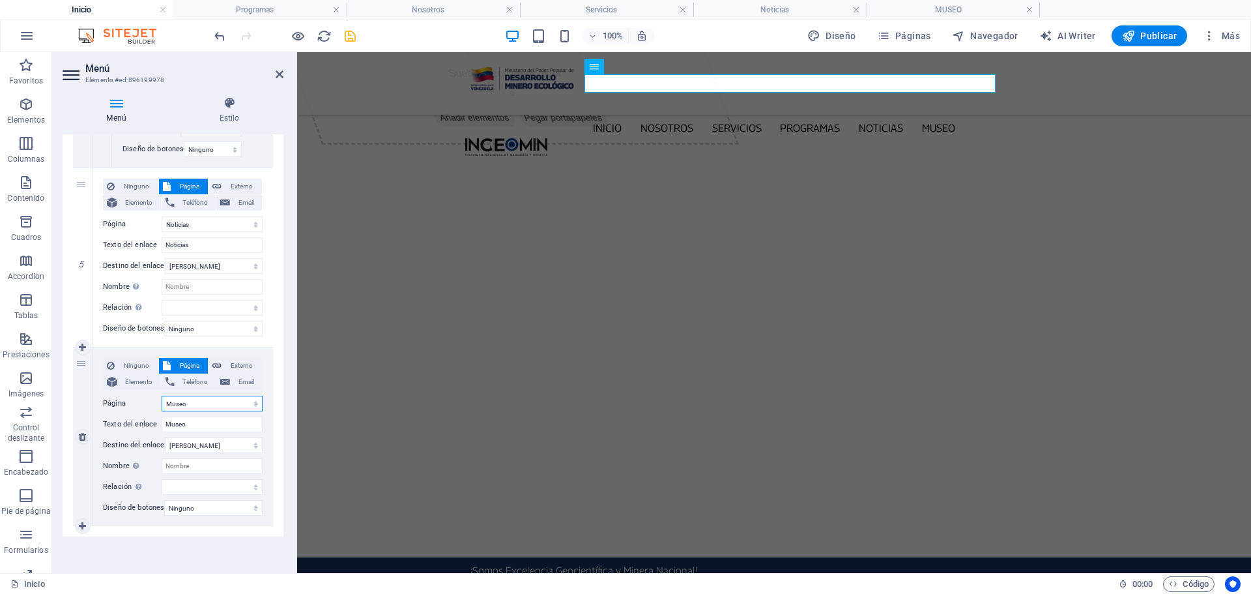
select select
click at [344, 37] on icon "save" at bounding box center [350, 36] width 15 height 15
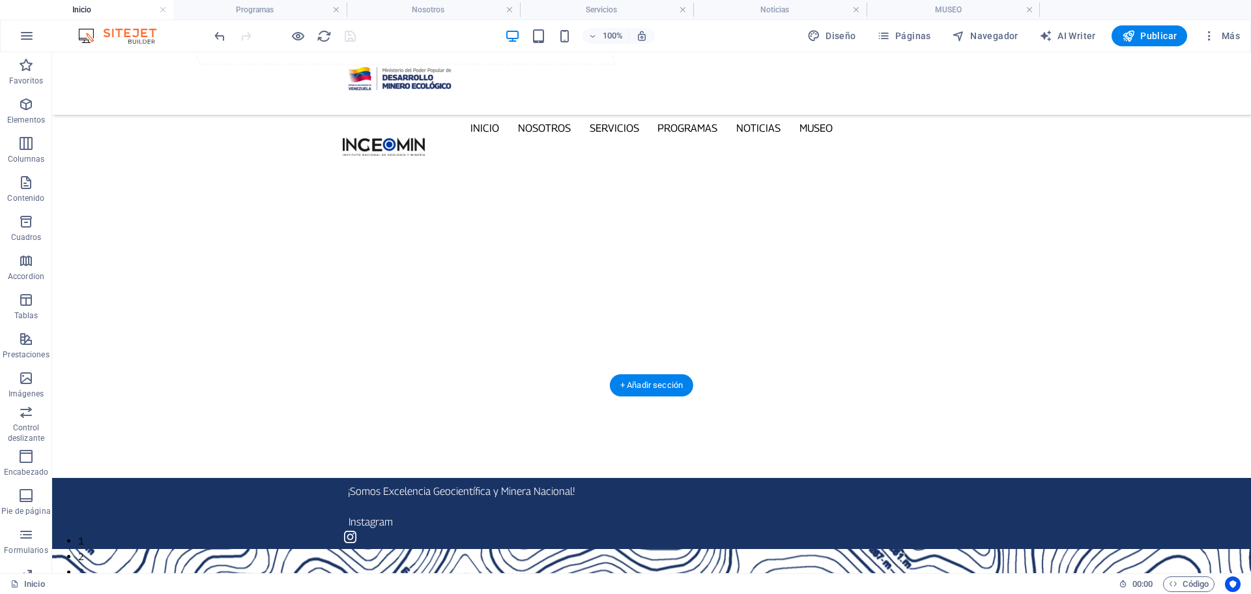
scroll to position [0, 0]
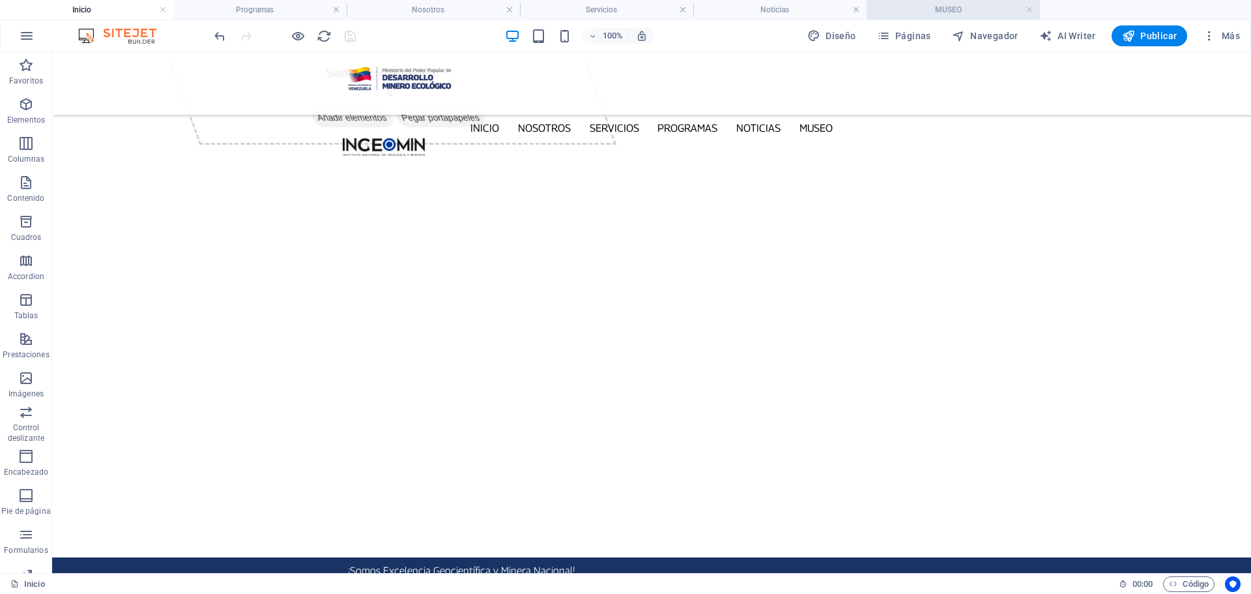
click at [948, 5] on h4 "MUSEO" at bounding box center [953, 10] width 173 height 14
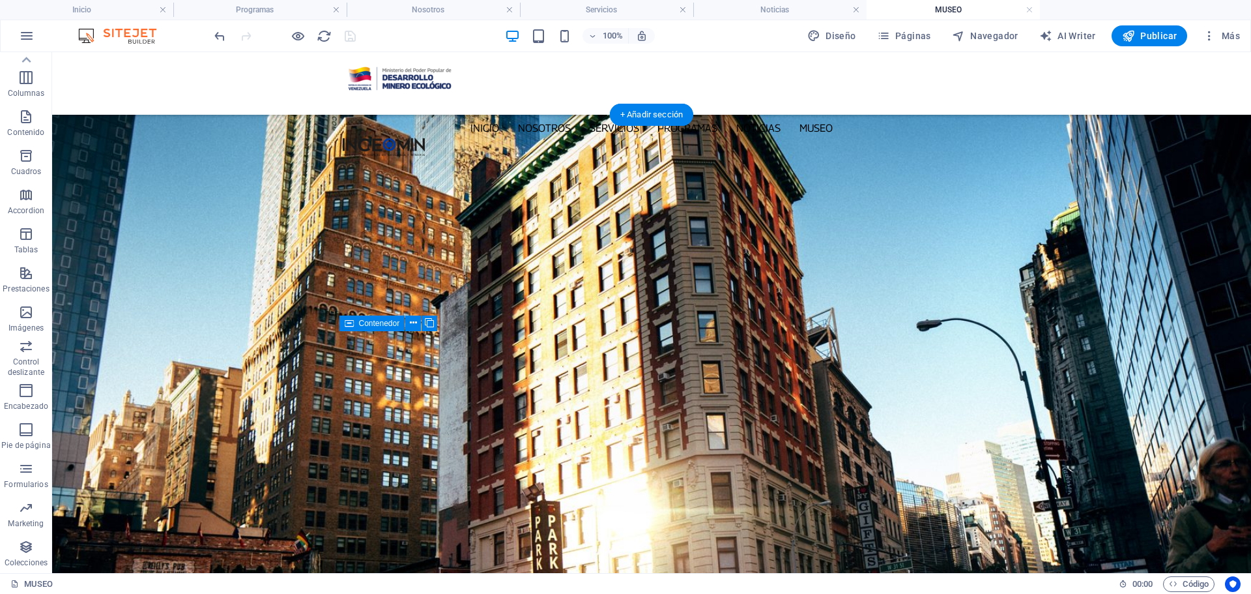
click at [195, 139] on figure at bounding box center [651, 441] width 1199 height 652
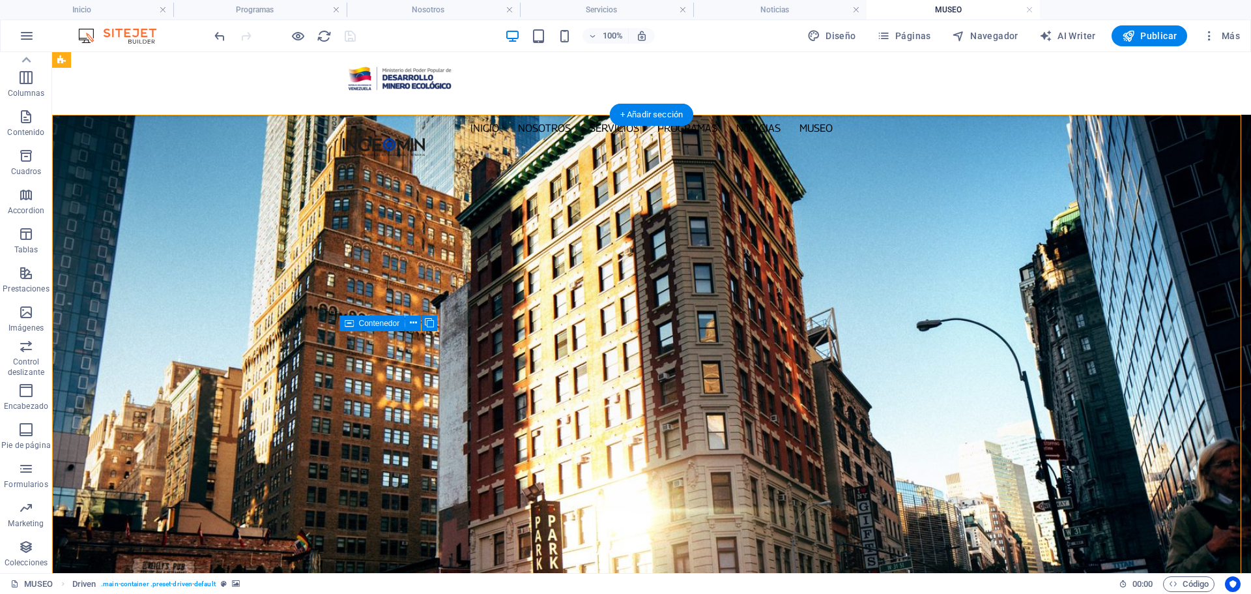
click at [195, 139] on figure at bounding box center [651, 441] width 1199 height 652
select select "px"
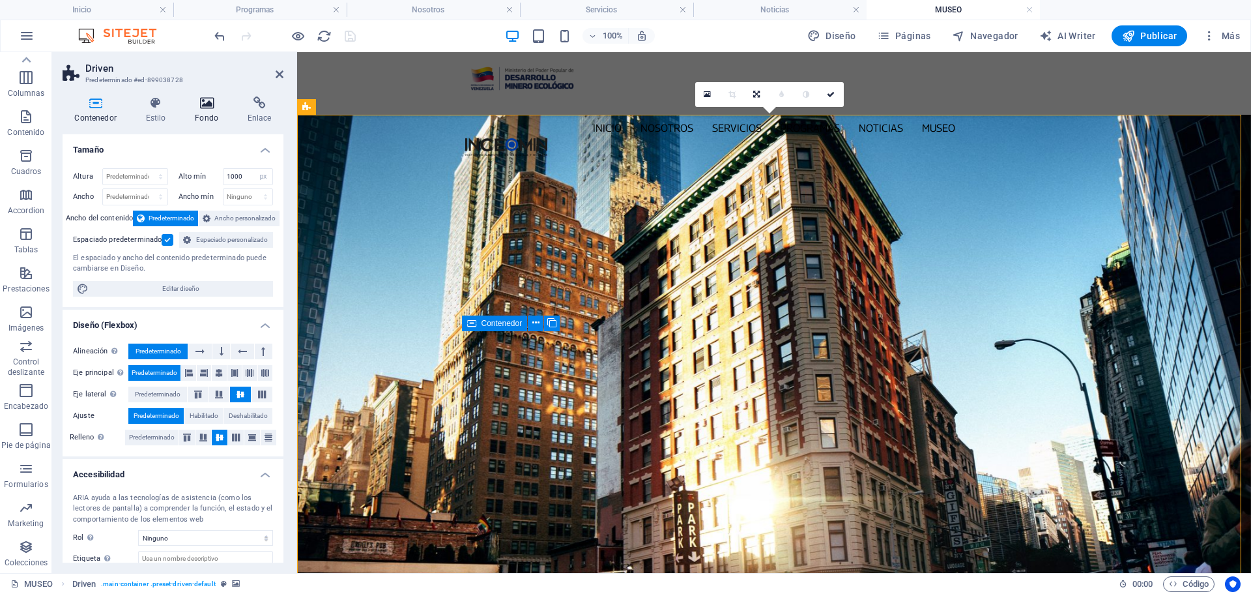
click at [208, 103] on icon at bounding box center [207, 102] width 48 height 13
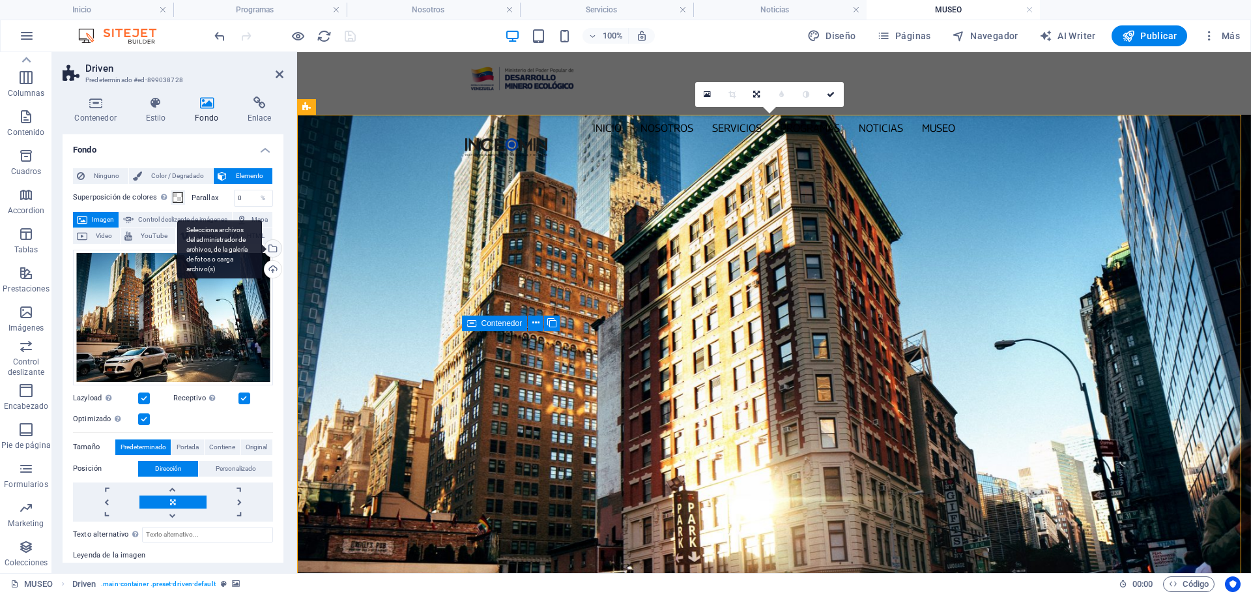
drag, startPoint x: 268, startPoint y: 266, endPoint x: 291, endPoint y: 204, distance: 65.8
click at [262, 266] on div "Selecciona archivos del administrador de archivos, de la galería de fotos o car…" at bounding box center [219, 249] width 85 height 59
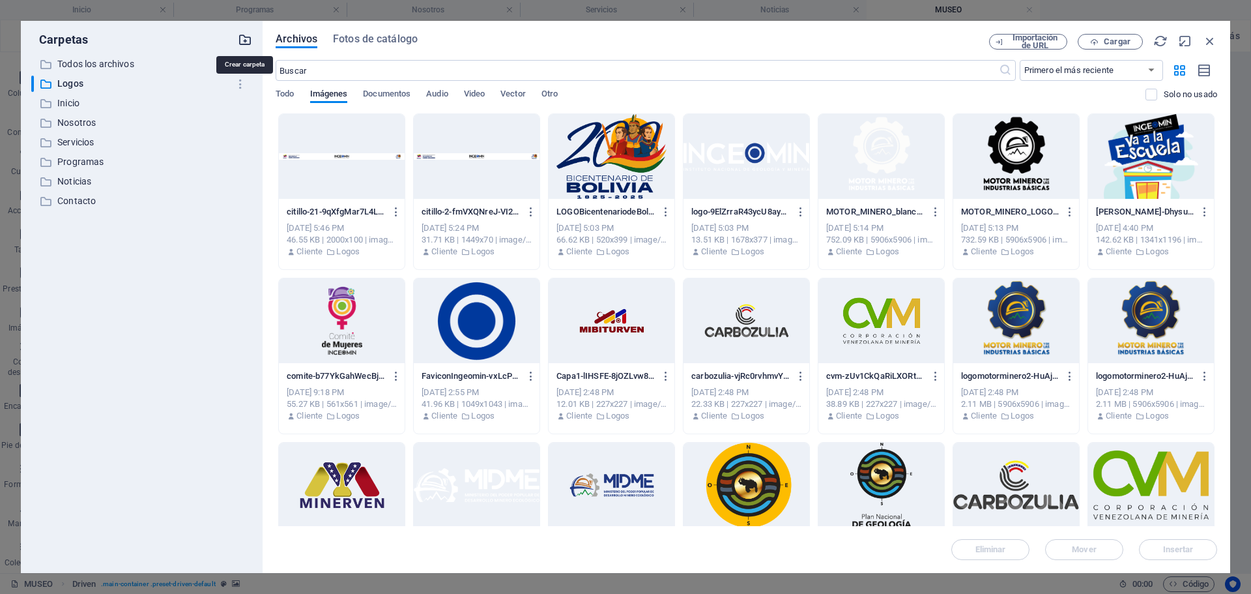
click at [248, 40] on icon "button" at bounding box center [245, 40] width 14 height 14
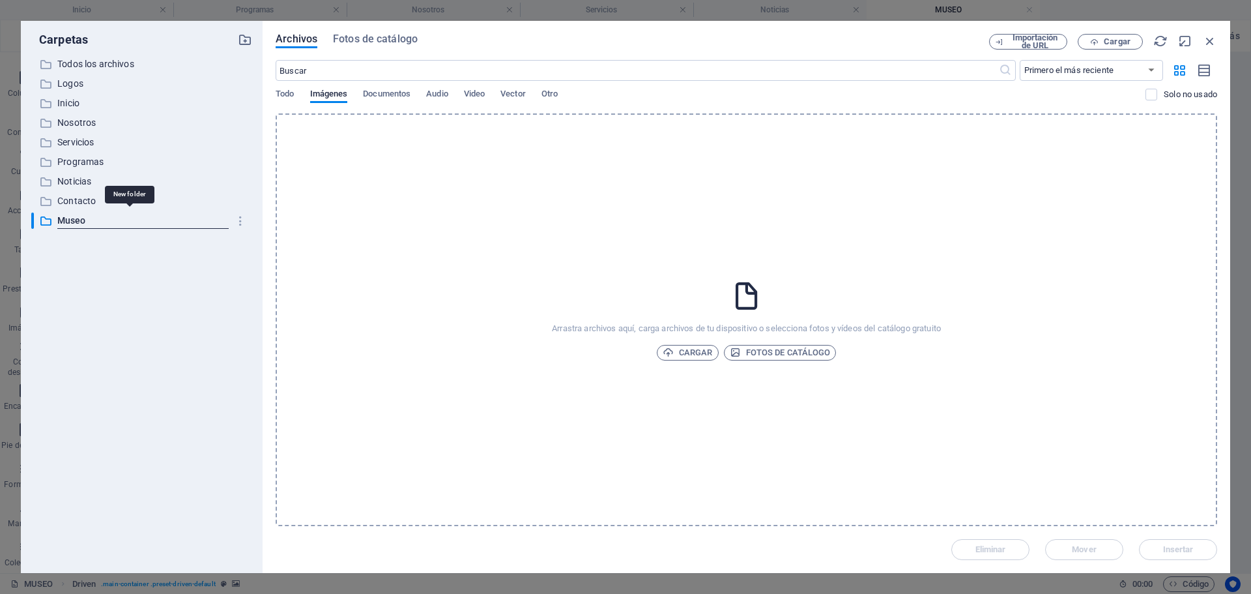
type input "Museo"
click at [1112, 40] on span "Cargar" at bounding box center [1117, 42] width 27 height 8
click at [693, 353] on span "Cargar" at bounding box center [688, 353] width 50 height 16
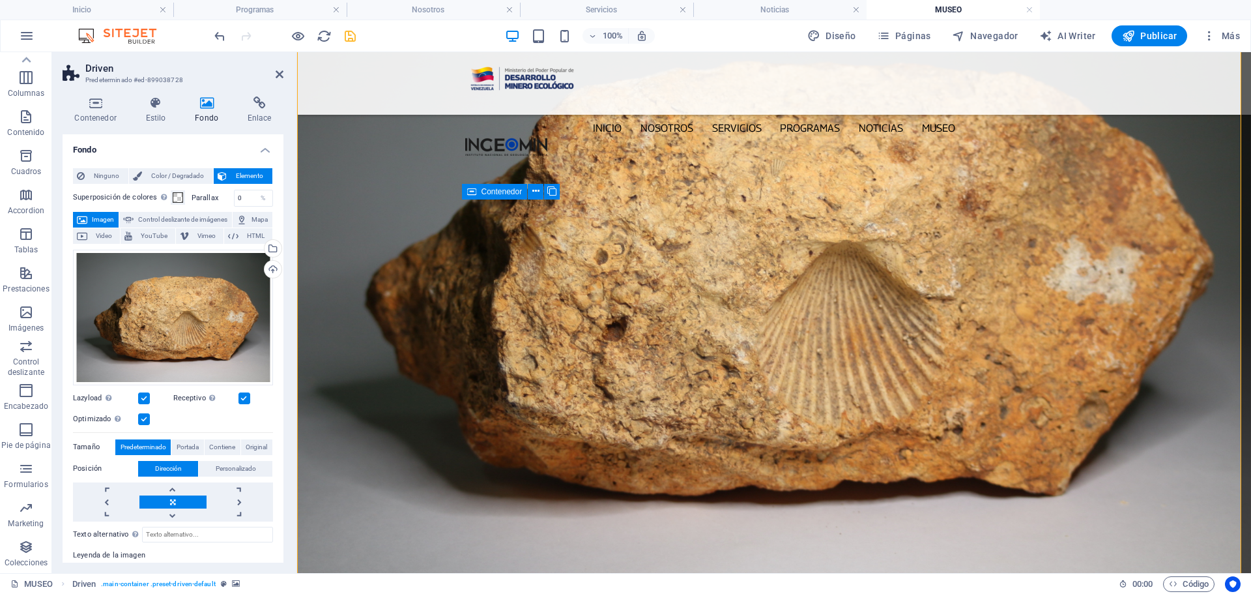
scroll to position [130, 0]
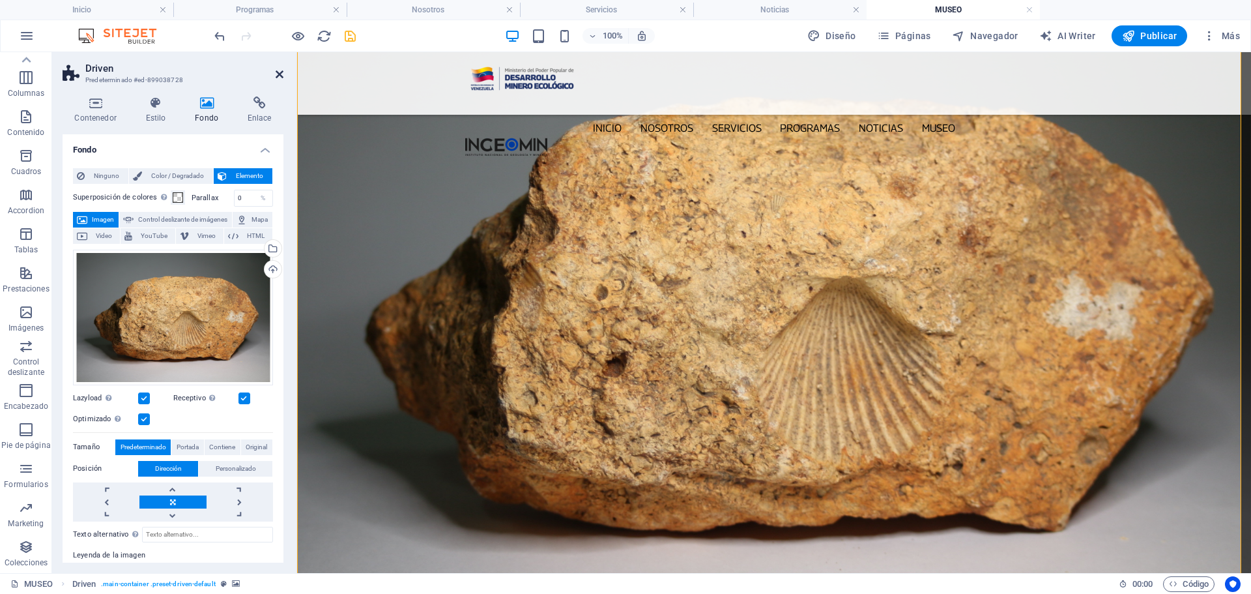
click at [278, 72] on icon at bounding box center [280, 74] width 8 height 10
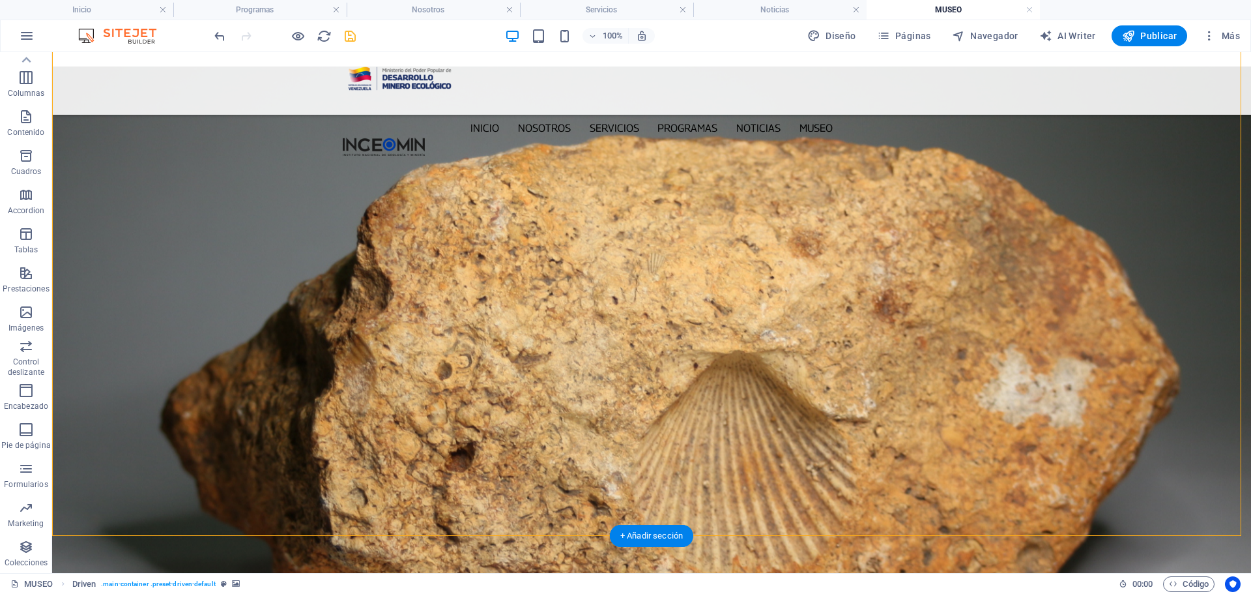
scroll to position [0, 0]
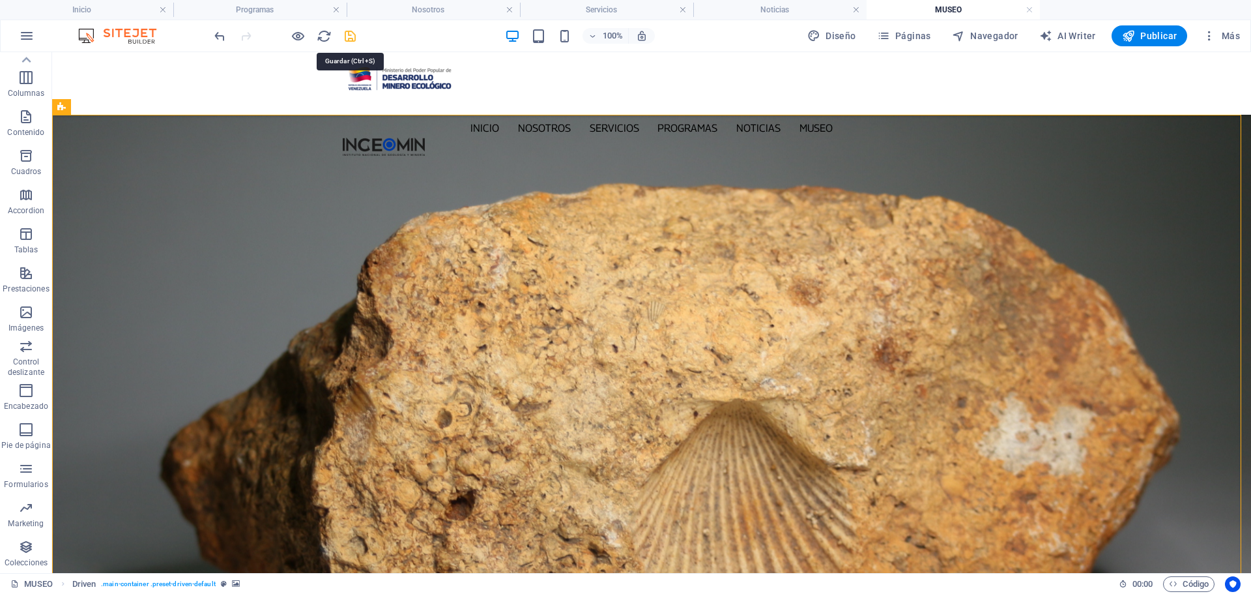
click at [348, 37] on icon "save" at bounding box center [350, 36] width 15 height 15
click at [953, 9] on h4 "MUSEO" at bounding box center [953, 10] width 173 height 14
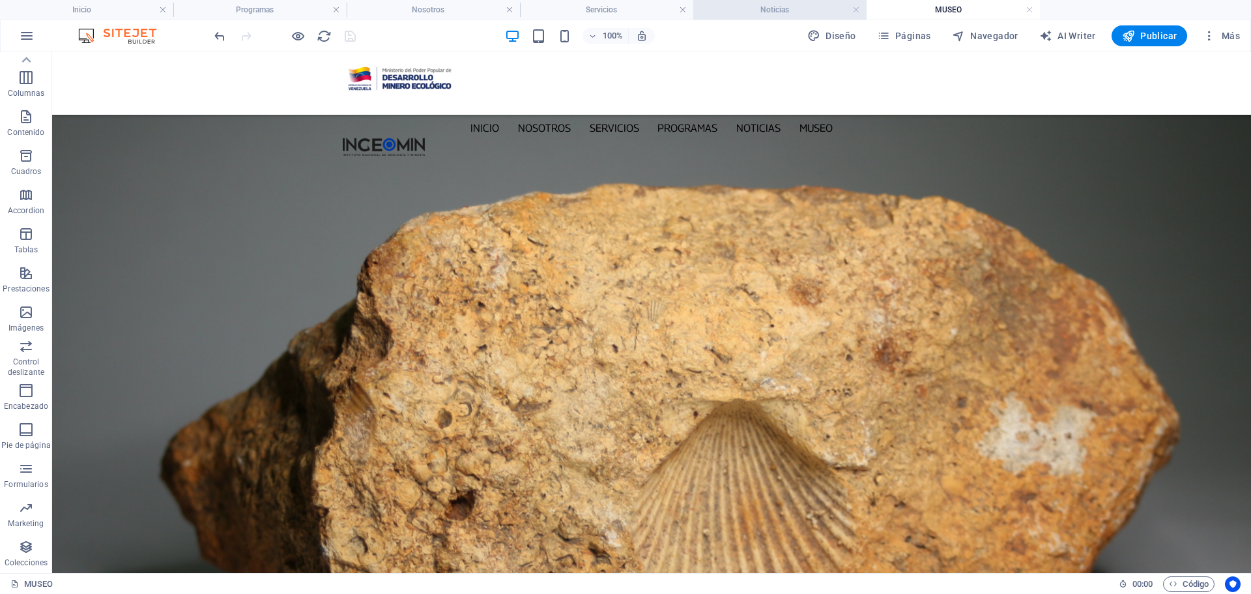
click at [762, 10] on h4 "Noticias" at bounding box center [779, 10] width 173 height 14
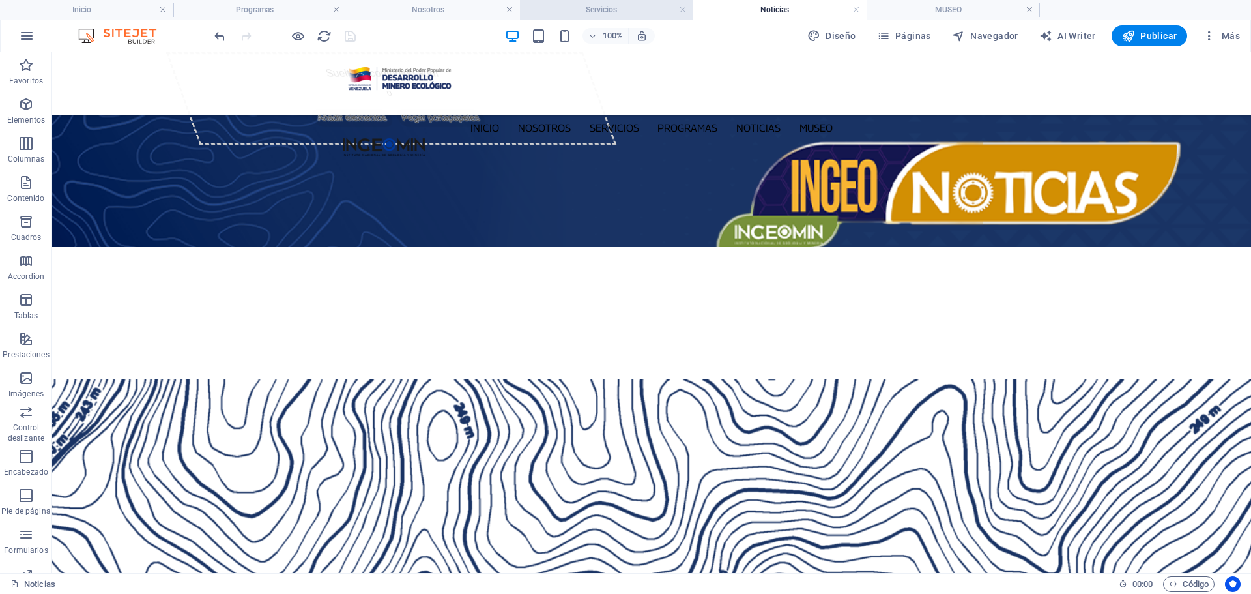
click at [579, 12] on h4 "Servicios" at bounding box center [606, 10] width 173 height 14
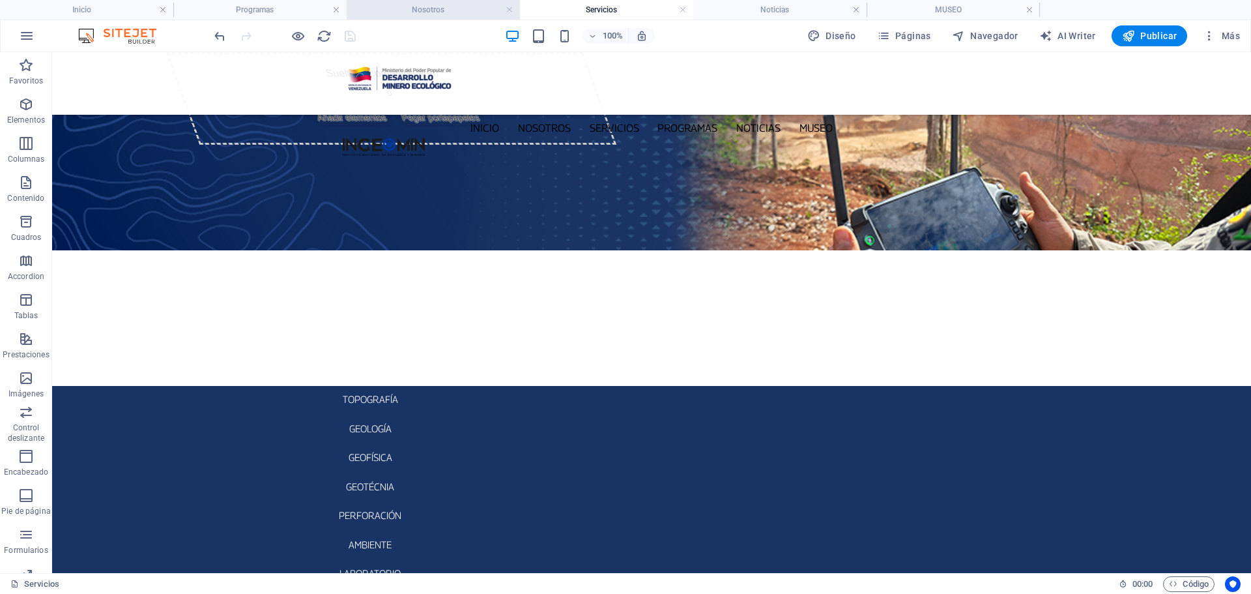
click at [466, 3] on h4 "Nosotros" at bounding box center [433, 10] width 173 height 14
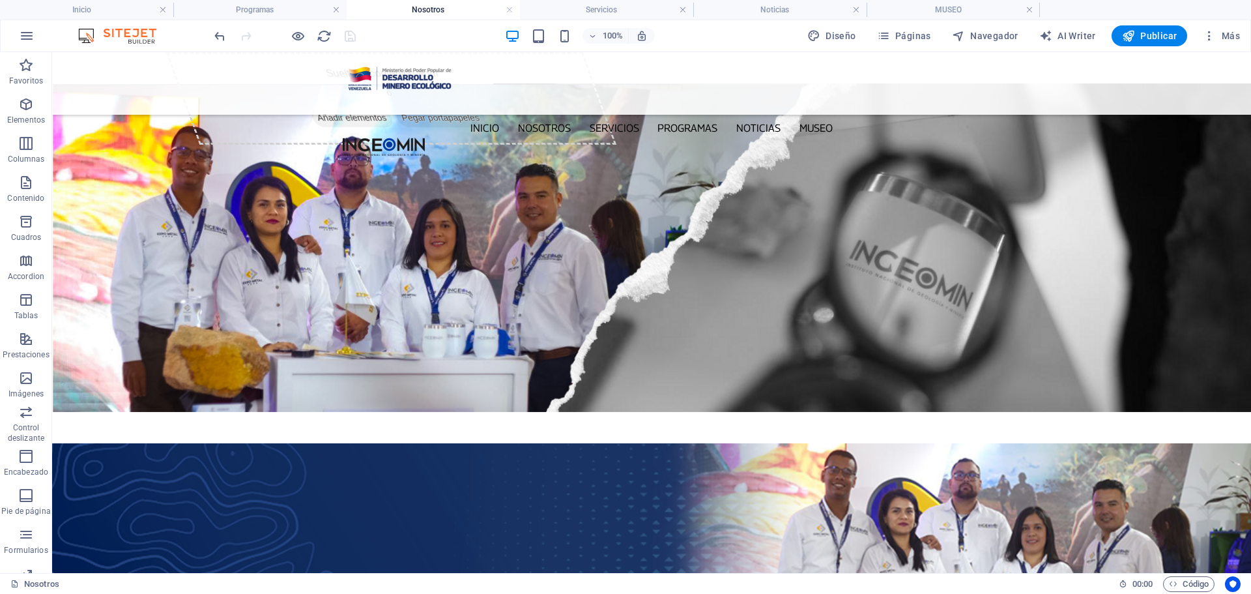
click at [446, 14] on h4 "Nosotros" at bounding box center [433, 10] width 173 height 14
click at [271, 14] on h4 "Programas" at bounding box center [259, 10] width 173 height 14
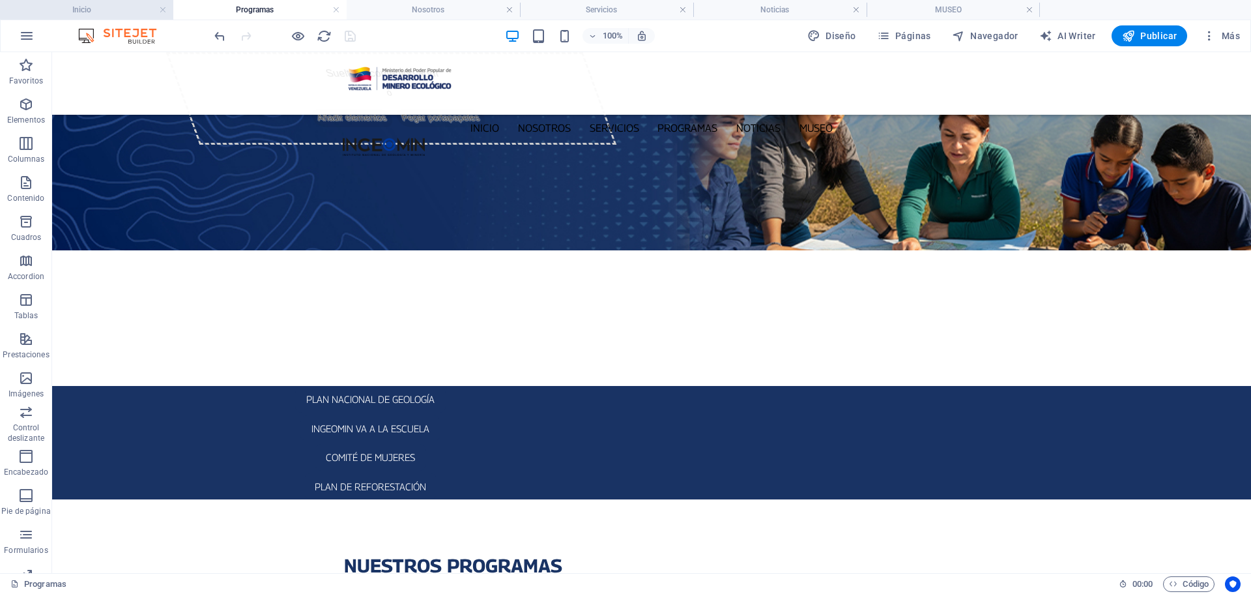
click at [99, 14] on h4 "Inicio" at bounding box center [86, 10] width 173 height 14
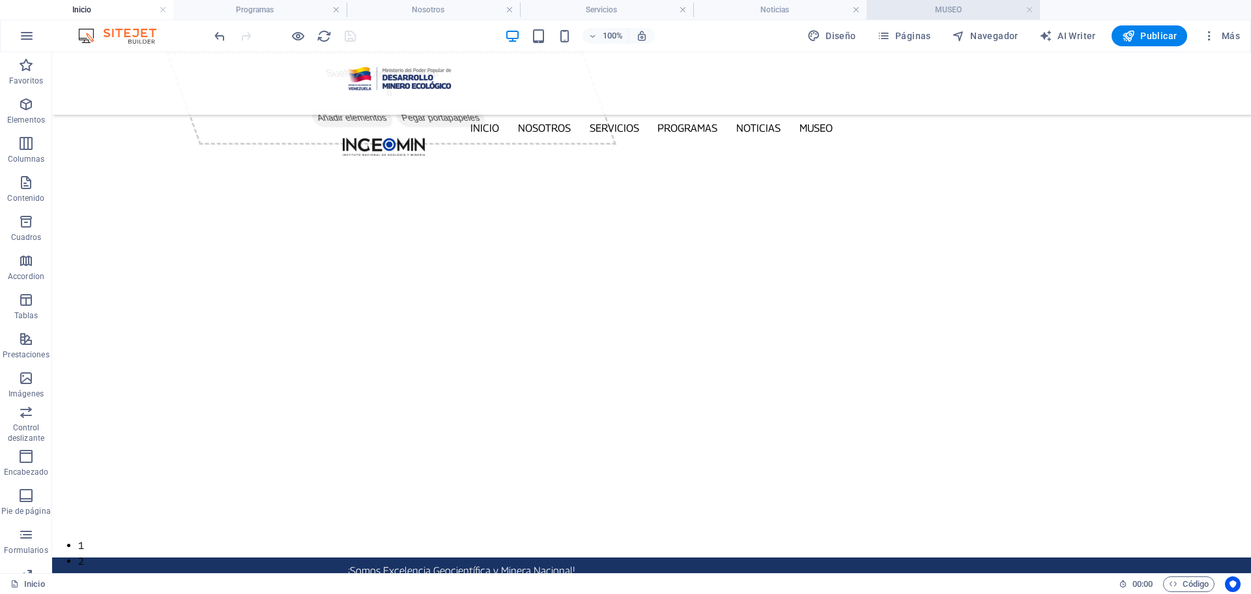
click at [929, 10] on h4 "MUSEO" at bounding box center [953, 10] width 173 height 14
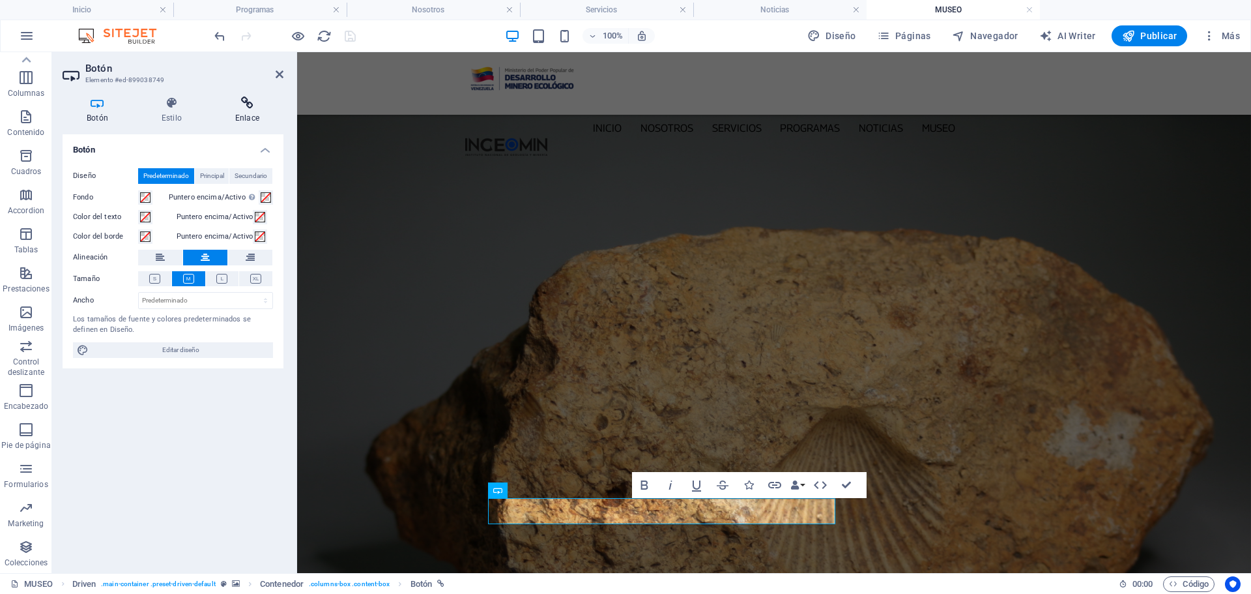
click at [251, 110] on h4 "Enlace" at bounding box center [247, 109] width 72 height 27
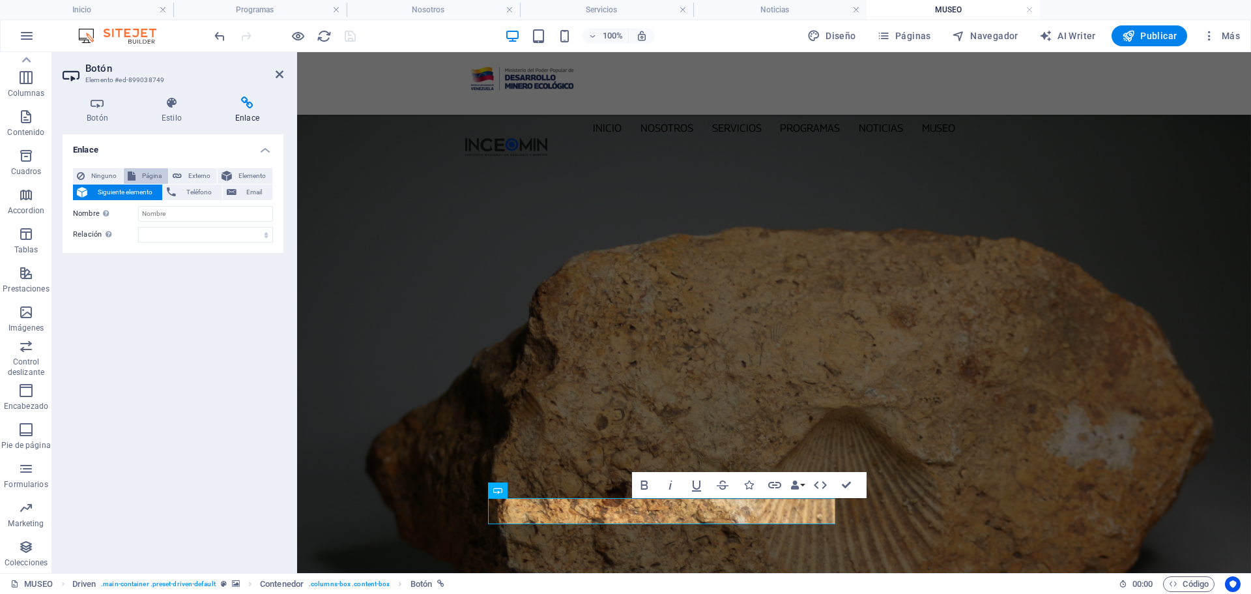
click at [153, 176] on span "Página" at bounding box center [151, 176] width 25 height 16
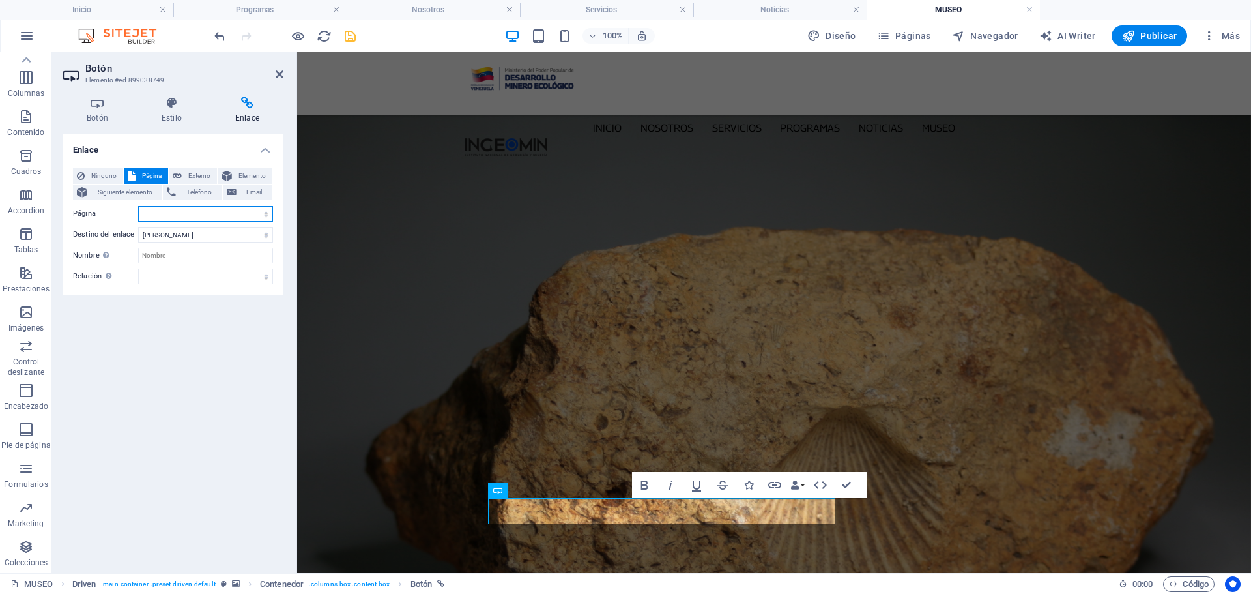
click at [265, 215] on select "Inicio Nosotros Servicios Programas -- PNG -- INGEOMIN VA A LA ESCUELA -- COMIT…" at bounding box center [205, 214] width 135 height 16
select select "8"
click at [138, 206] on select "Inicio Nosotros Servicios Programas -- PNG -- INGEOMIN VA A LA ESCUELA -- COMIT…" at bounding box center [205, 214] width 135 height 16
click at [349, 43] on icon "save" at bounding box center [350, 36] width 15 height 15
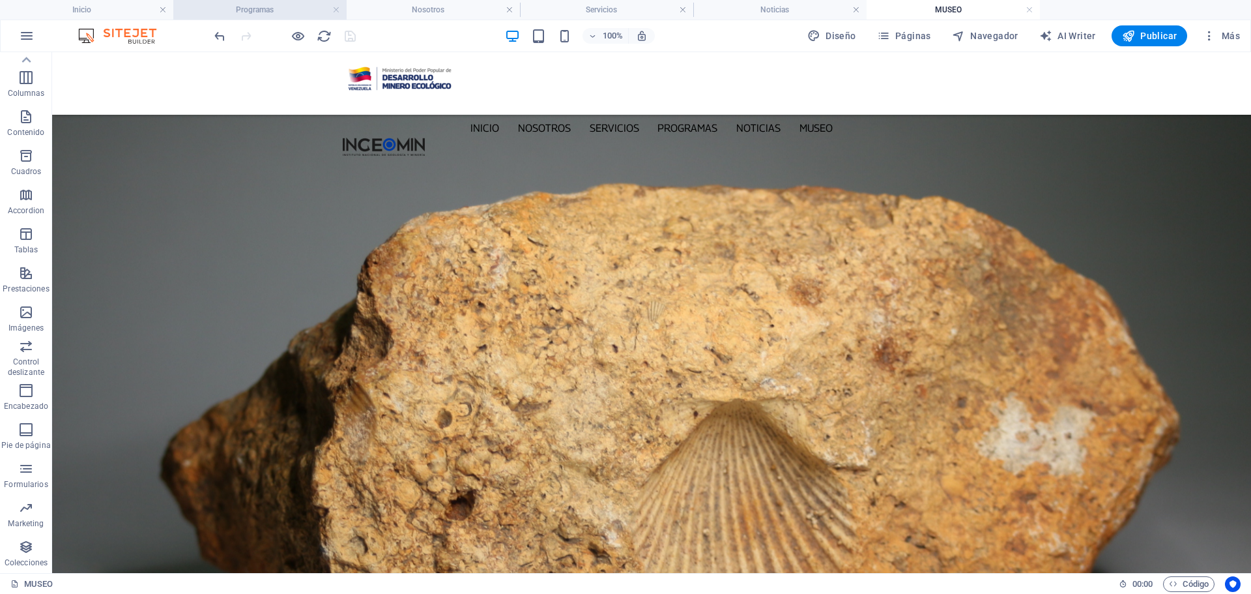
click at [265, 7] on h4 "Programas" at bounding box center [259, 10] width 173 height 14
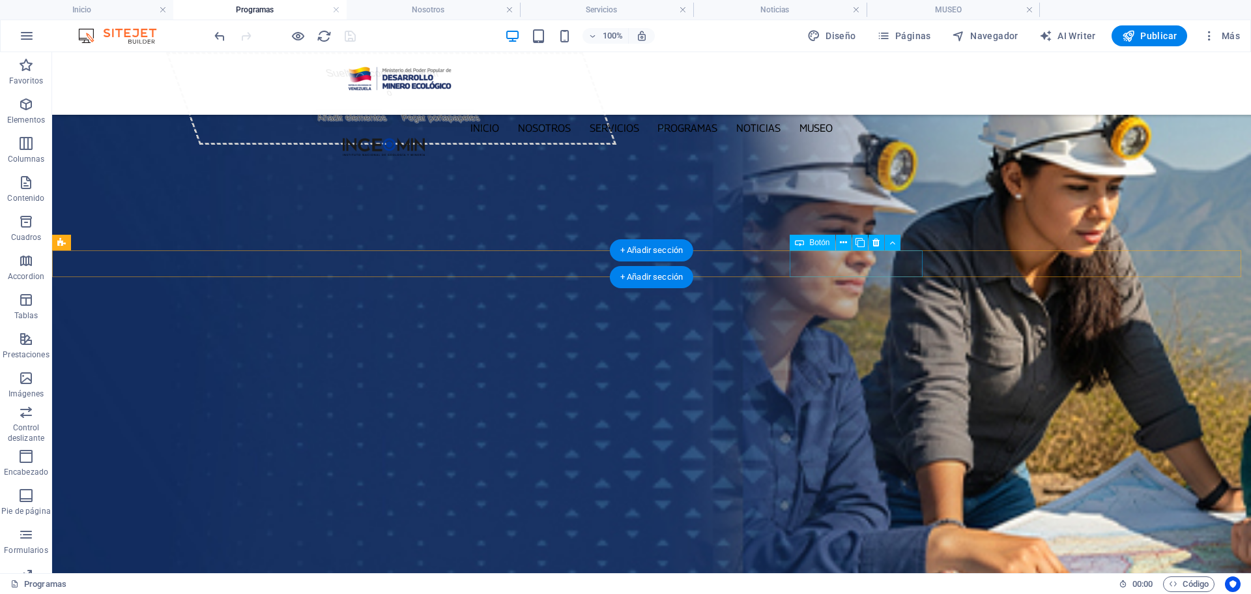
click at [678, 473] on div "plan de reforestación" at bounding box center [370, 486] width 615 height 27
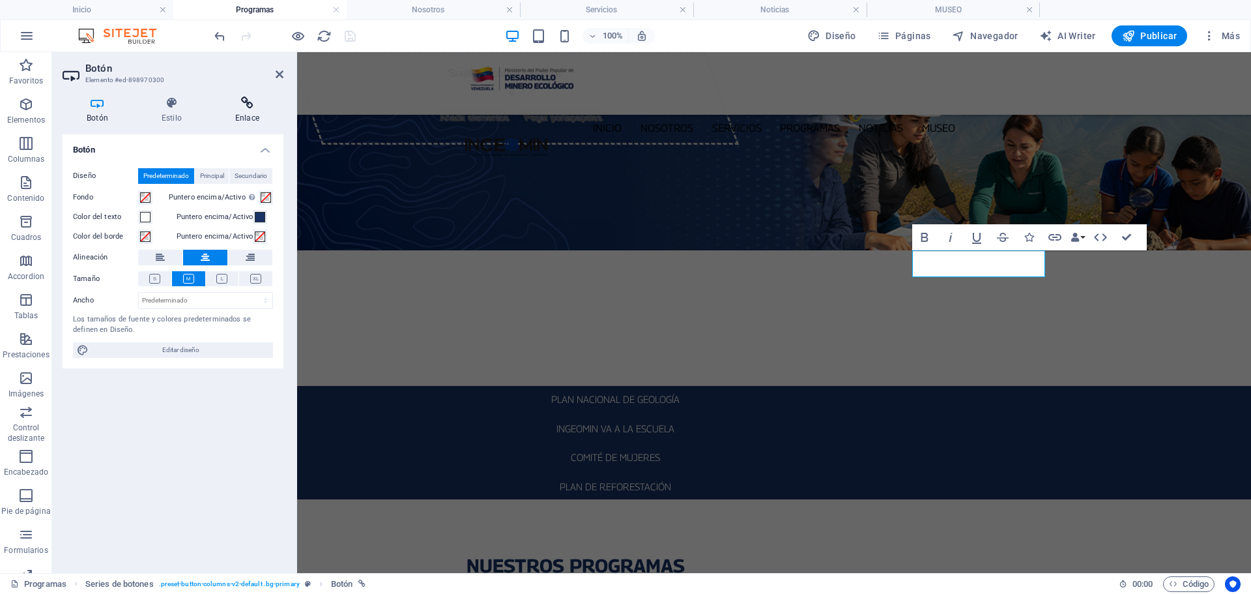
click at [251, 106] on icon at bounding box center [247, 102] width 72 height 13
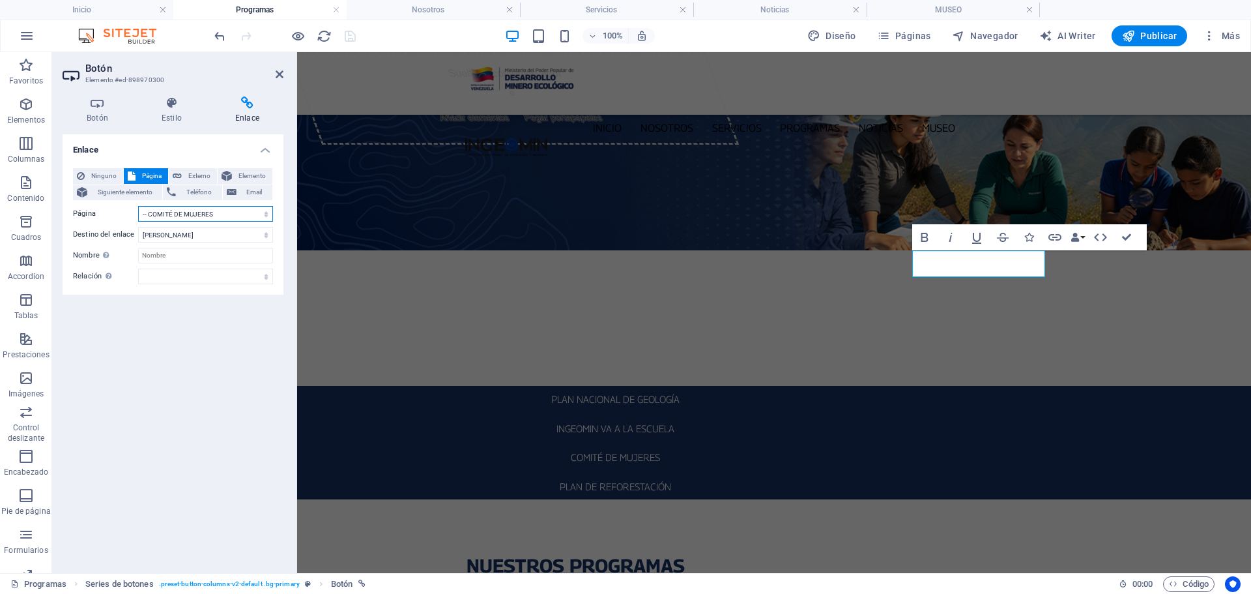
click at [269, 213] on select "Inicio Nosotros Servicios Programas -- PNG -- INGEOMIN VA A LA ESCUELA -- COMIT…" at bounding box center [205, 214] width 135 height 16
select select "3"
click at [138, 206] on select "Inicio Nosotros Servicios Programas -- PNG -- INGEOMIN VA A LA ESCUELA -- COMIT…" at bounding box center [205, 214] width 135 height 16
click at [353, 37] on icon "save" at bounding box center [350, 36] width 15 height 15
